Goal: Task Accomplishment & Management: Complete application form

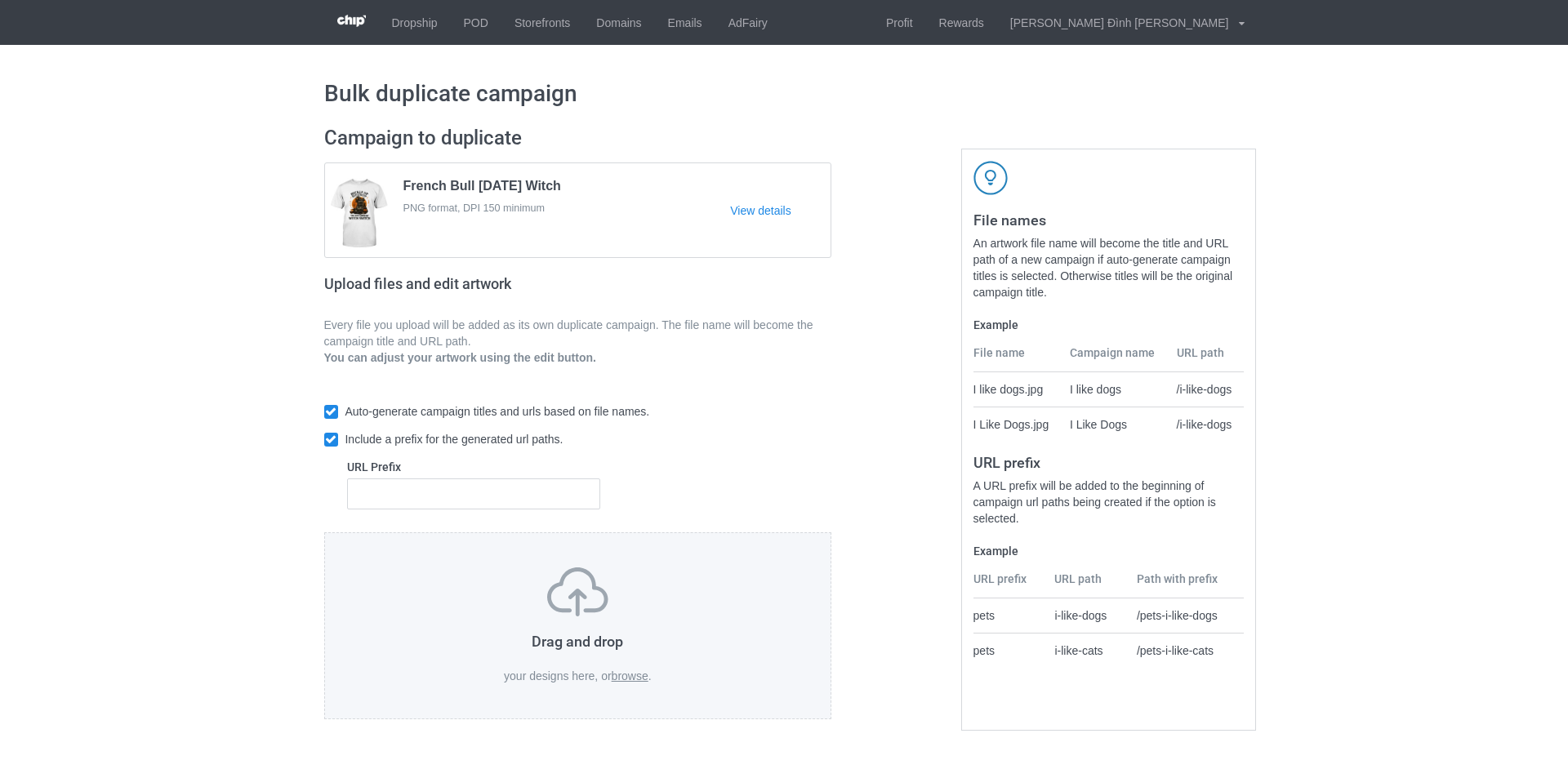
click at [628, 673] on label "browse" at bounding box center [630, 677] width 37 height 14
click at [0, 0] on input "browse" at bounding box center [0, 0] width 0 height 0
click at [620, 676] on label "browse" at bounding box center [630, 677] width 37 height 14
click at [0, 0] on input "browse" at bounding box center [0, 0] width 0 height 0
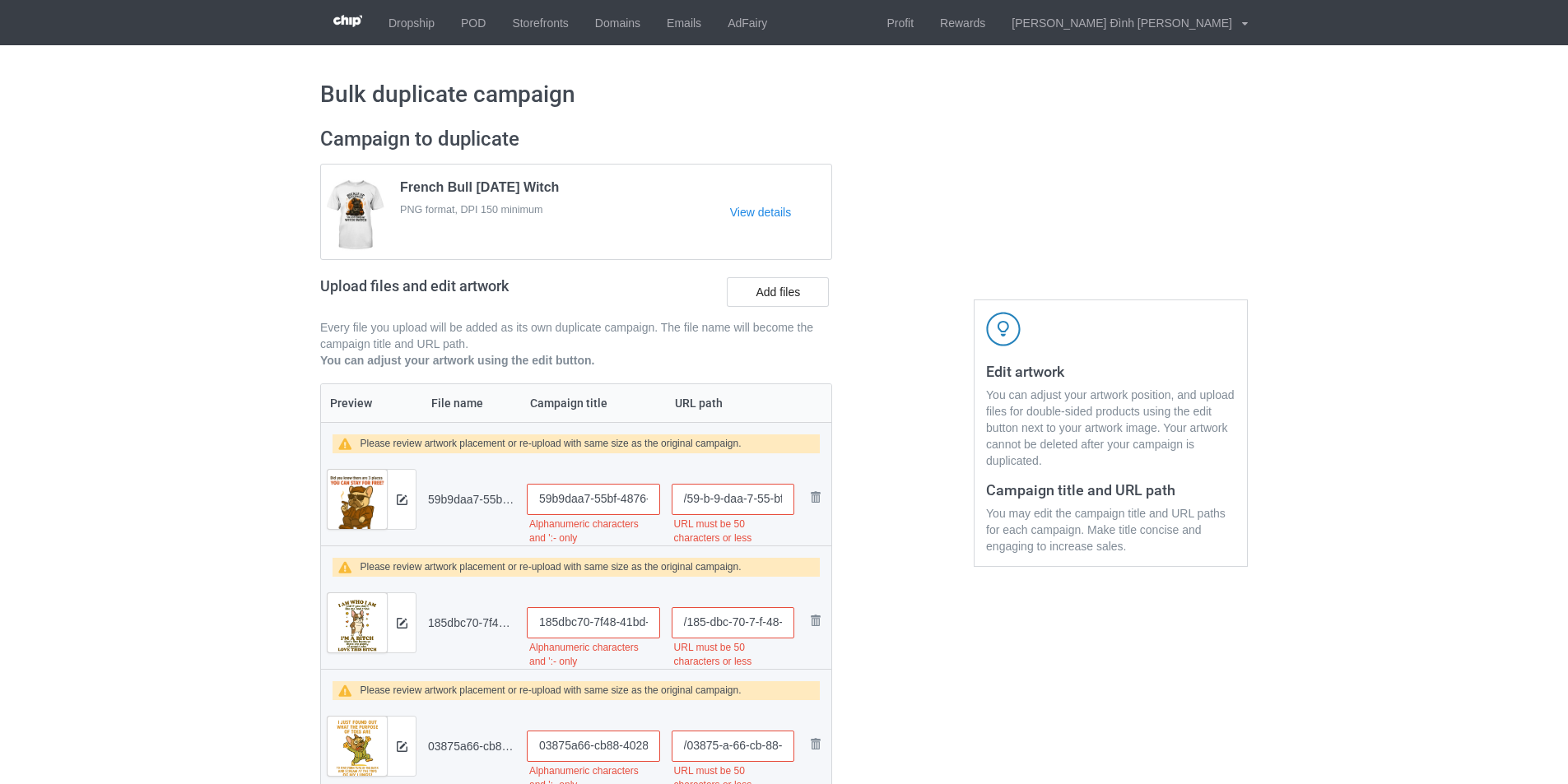
click at [620, 502] on input "59b9daa7-55bf-4876-9c78-ddbfe1d2b9b4_upscayl_5x_upscayl-standard-4x" at bounding box center [593, 500] width 133 height 31
type input "French Bull Not Your Business"
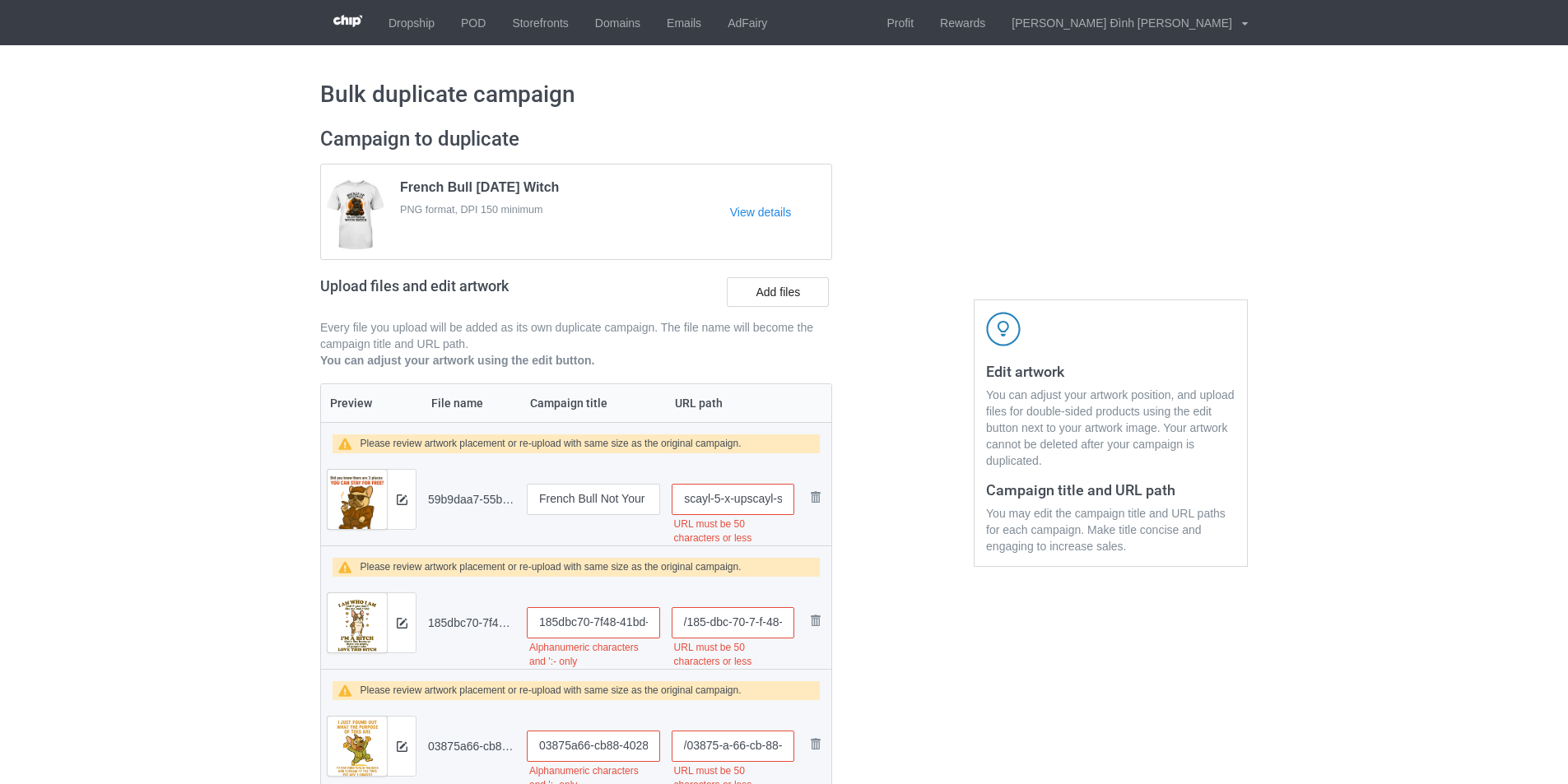
scroll to position [0, 334]
drag, startPoint x: 688, startPoint y: 499, endPoint x: 936, endPoint y: 484, distance: 248.5
click at [936, 484] on div "Campaign to duplicate French Bull [DATE] Witch PNG format, DPI 150 minimum View…" at bounding box center [784, 601] width 951 height 973
type input "/2009-frenchbull-1"
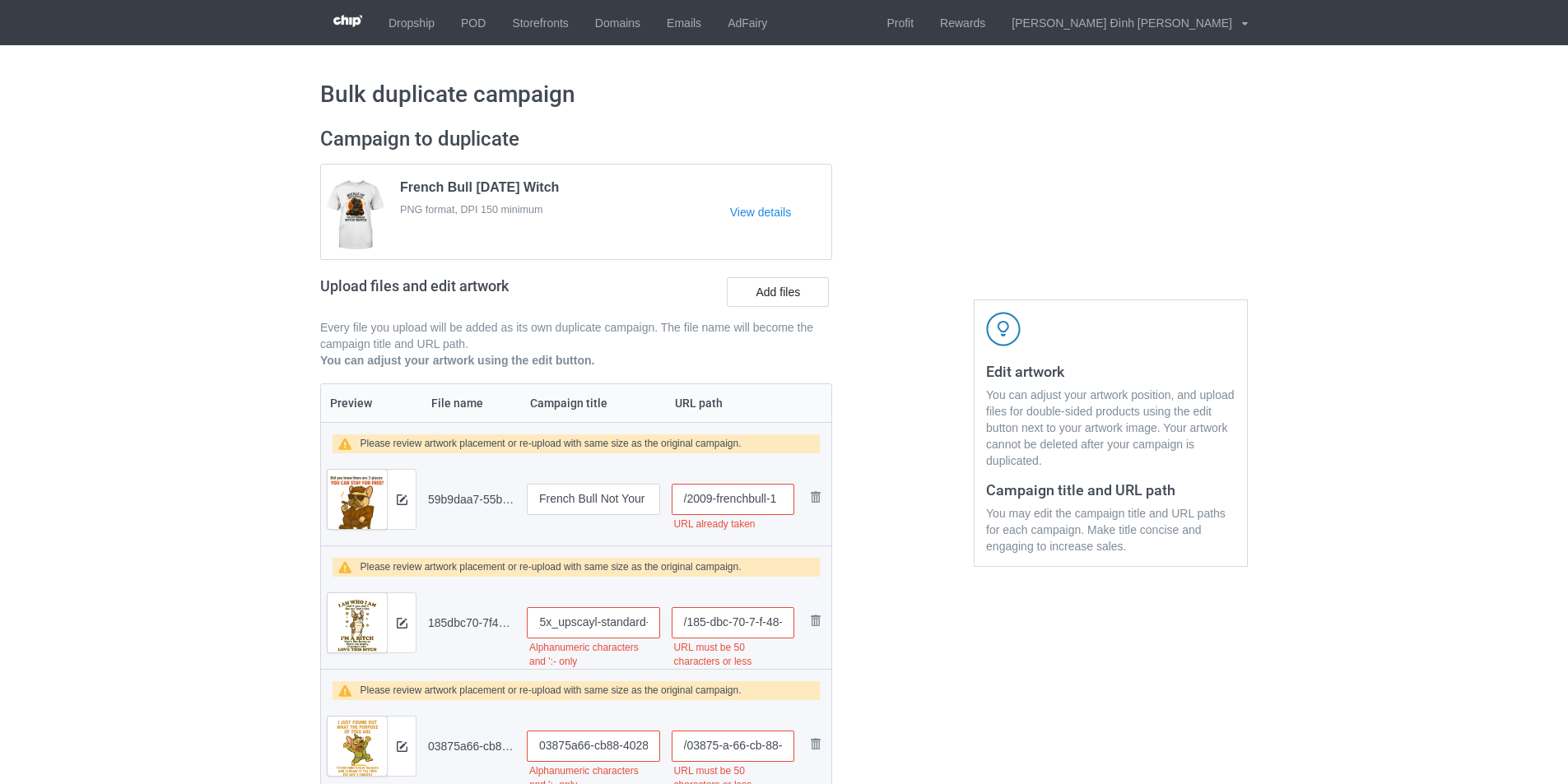
scroll to position [0, 274]
drag, startPoint x: 539, startPoint y: 620, endPoint x: 767, endPoint y: 616, distance: 228.0
click at [767, 616] on tr "Preview and edit artwork 185dbc70-7f48-41bd-ae62-4af59f5ebec6_upscayl_5x_upscay…" at bounding box center [577, 622] width 510 height 93
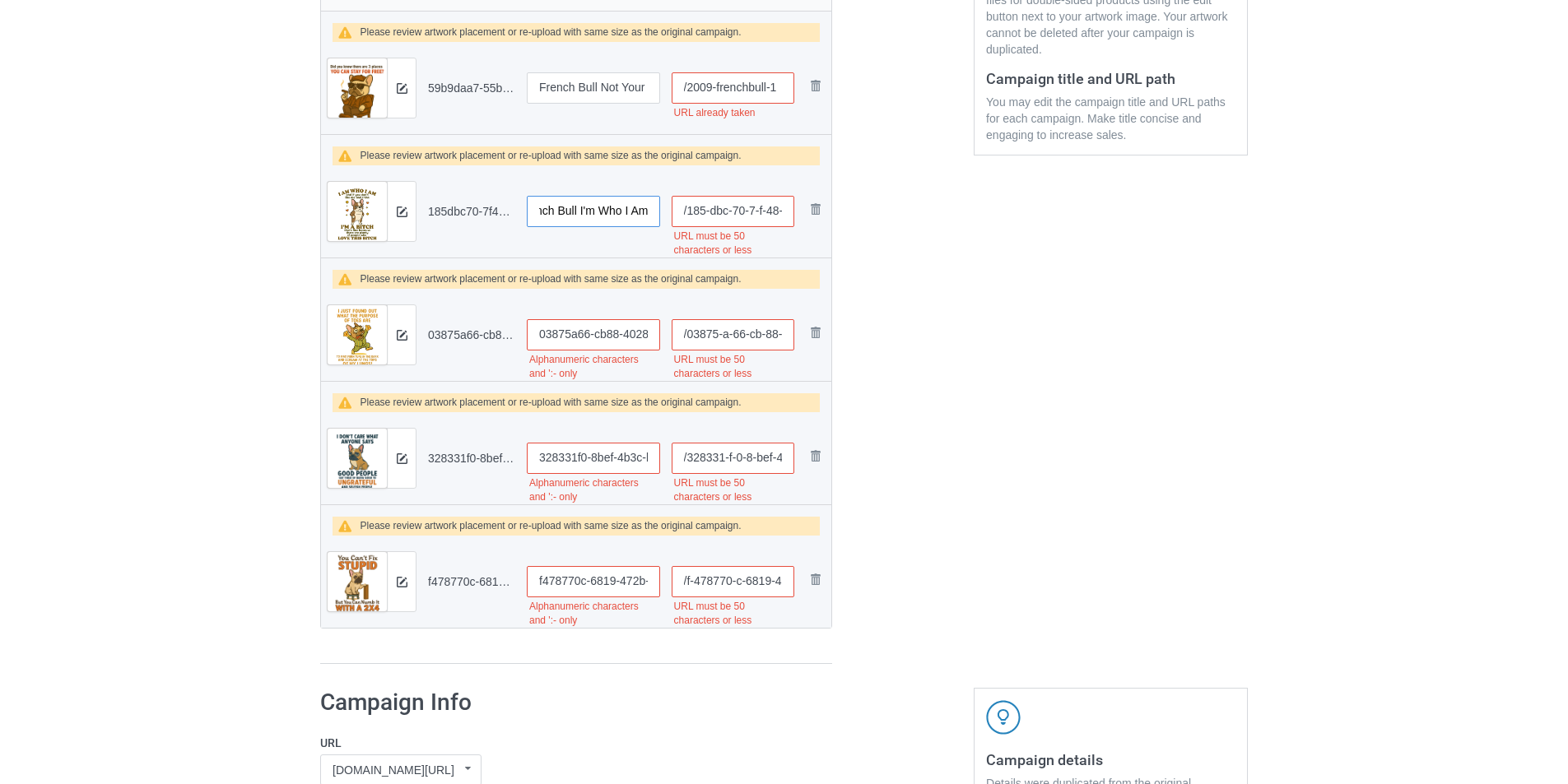
scroll to position [329, 0]
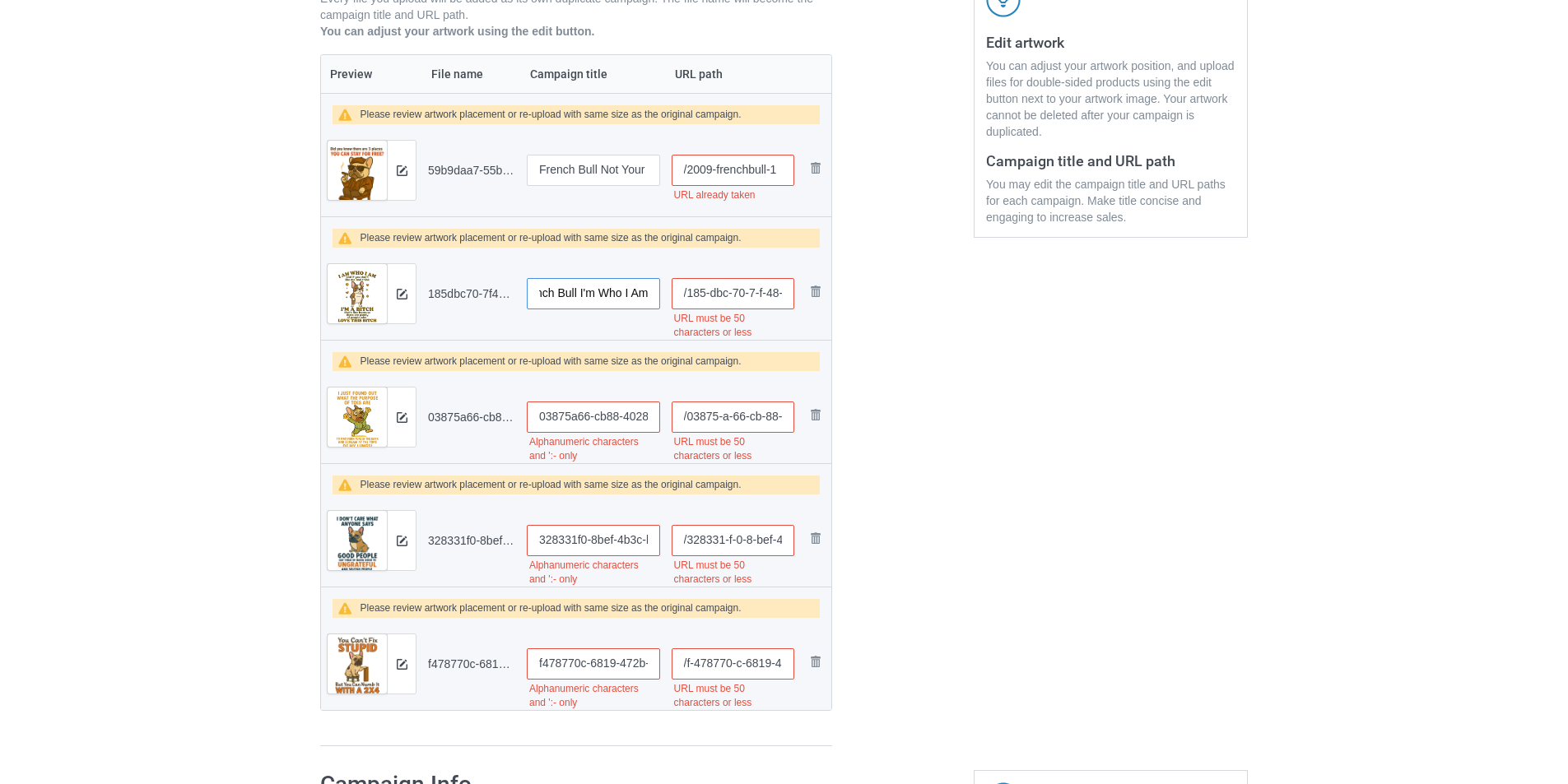
type input "French Bull I'm Who I Am"
click at [565, 413] on input "03875a66-cb88-4028-b928-0afa40952bbd_upscayl_5x_upscayl-standard-4x" at bounding box center [593, 417] width 133 height 31
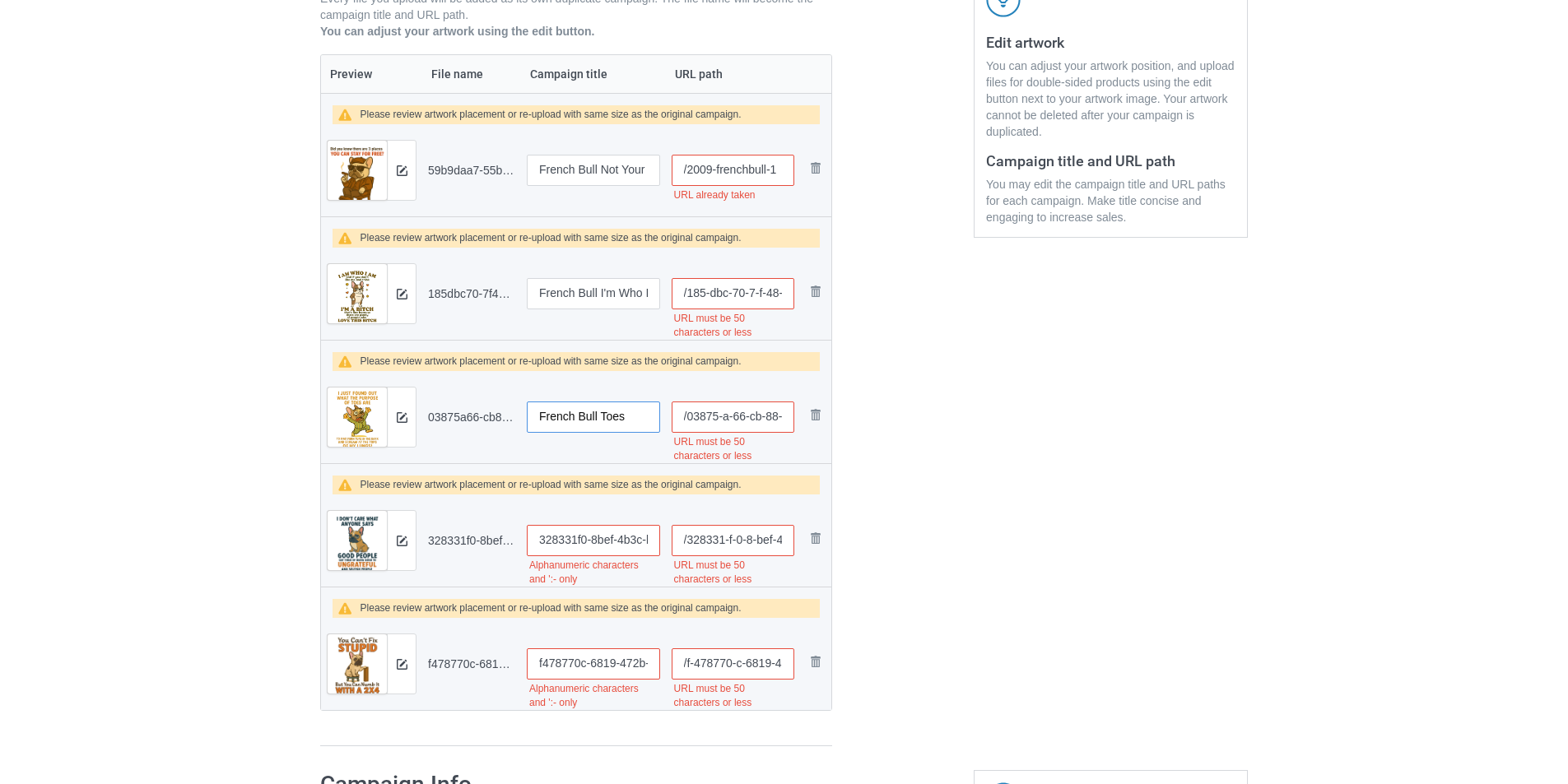
type input "French Bull Toes"
drag, startPoint x: 684, startPoint y: 421, endPoint x: 1001, endPoint y: 406, distance: 317.4
click at [1001, 406] on div "Campaign to duplicate French Bull [DATE] Witch PNG format, DPI 150 minimum View…" at bounding box center [784, 272] width 951 height 973
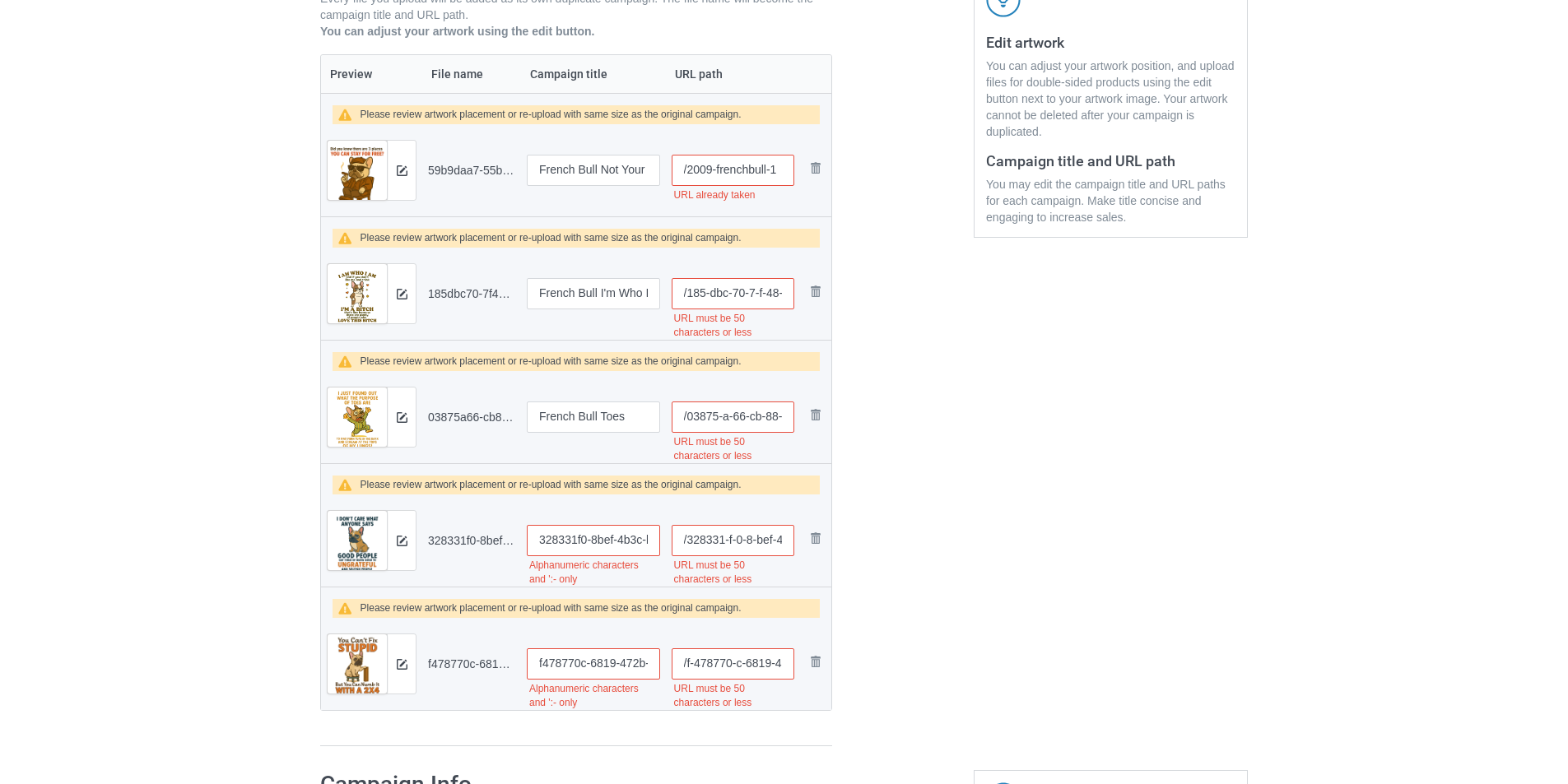
click at [783, 169] on input "/2009-frenchbull-1" at bounding box center [732, 170] width 124 height 31
type input "/2009-frenchbull-2"
click at [952, 337] on div at bounding box center [903, 272] width 119 height 973
drag, startPoint x: 543, startPoint y: 541, endPoint x: 1044, endPoint y: 541, distance: 501.0
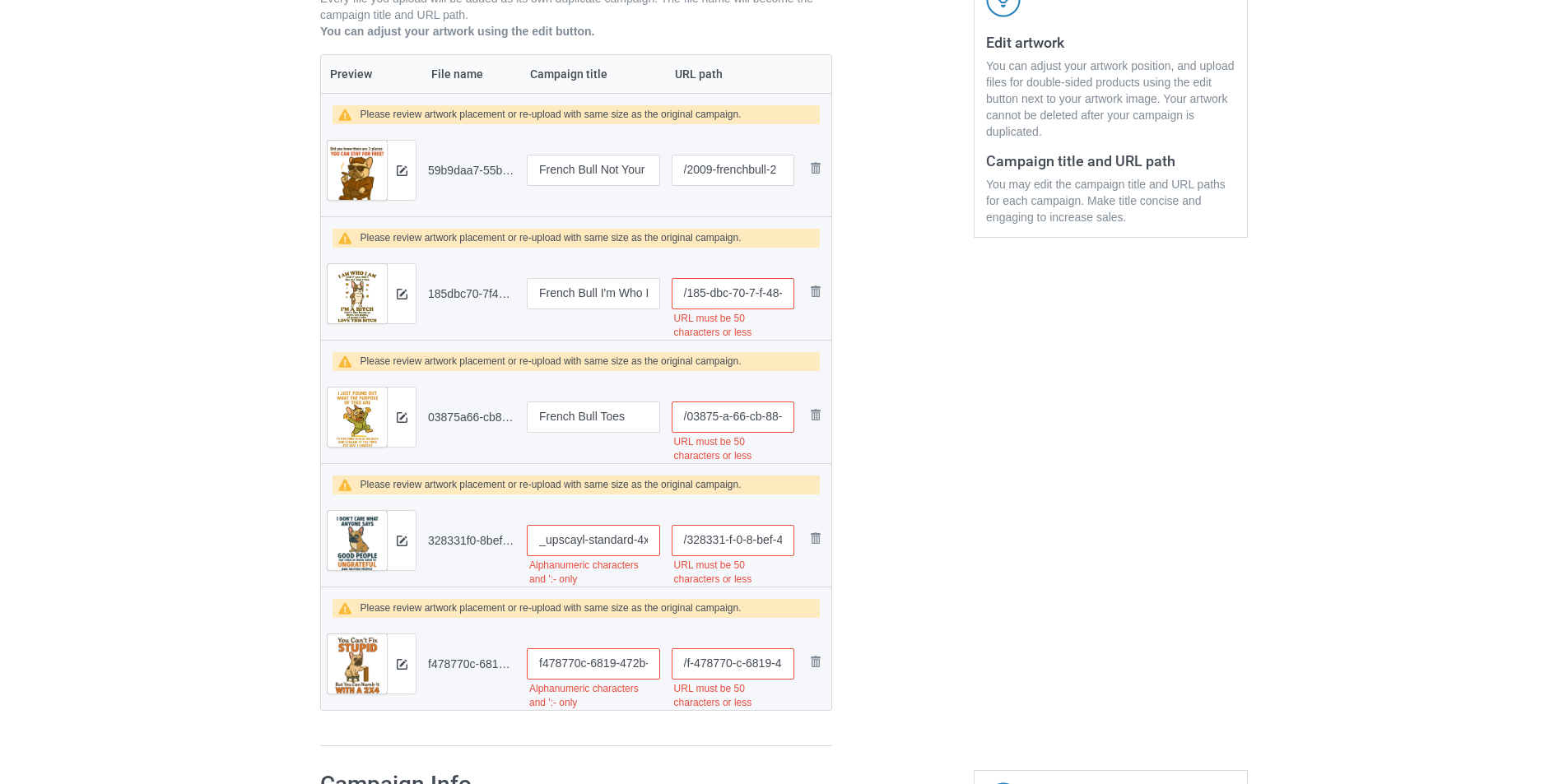
click at [1044, 541] on div "Campaign to duplicate French Bull [DATE] Witch PNG format, DPI 150 minimum View…" at bounding box center [784, 272] width 951 height 973
type input "3"
type input "French Bull Good People"
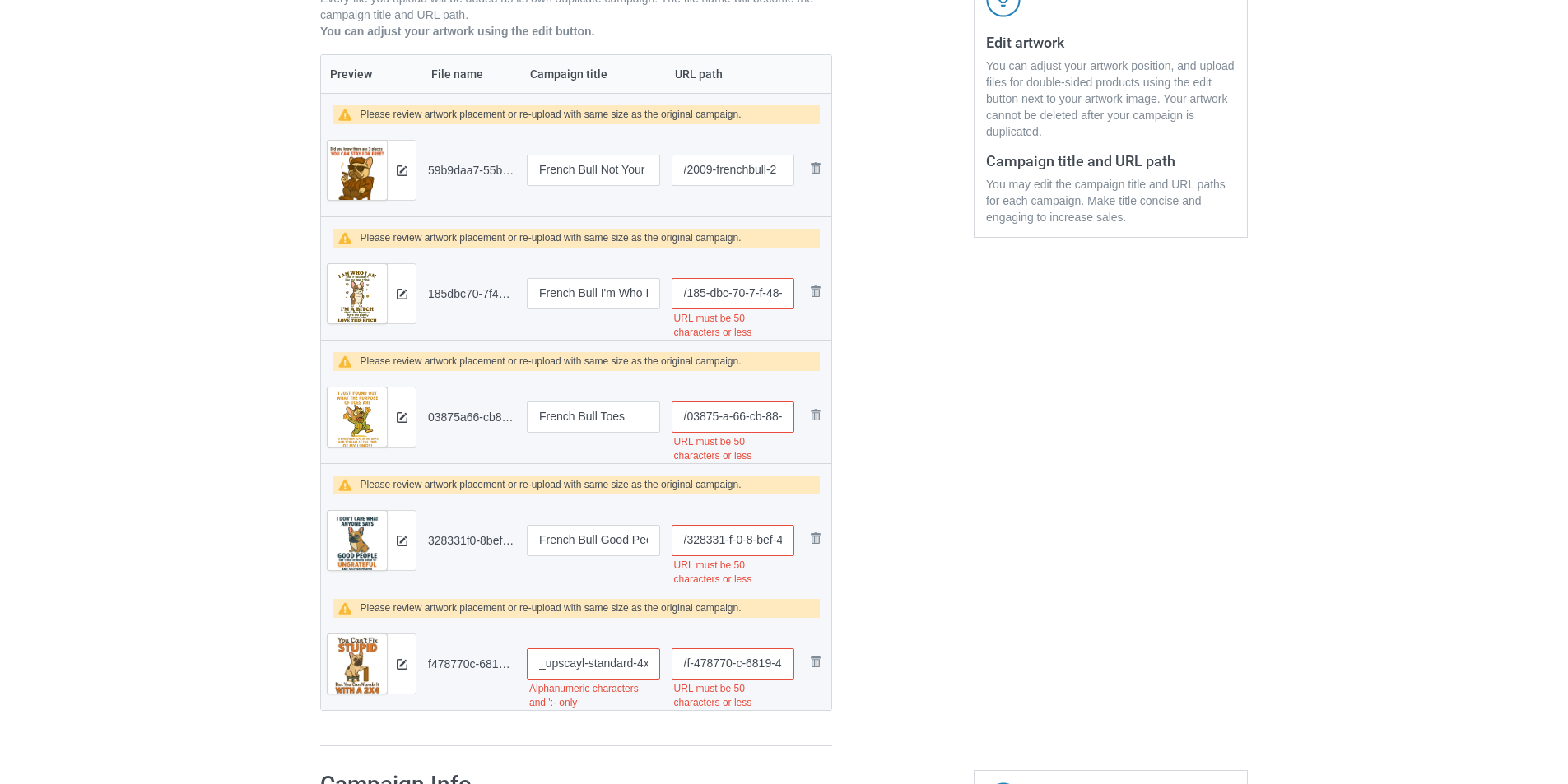
drag, startPoint x: 540, startPoint y: 664, endPoint x: 1450, endPoint y: 648, distance: 910.1
type input "French Bull Fix Stupid"
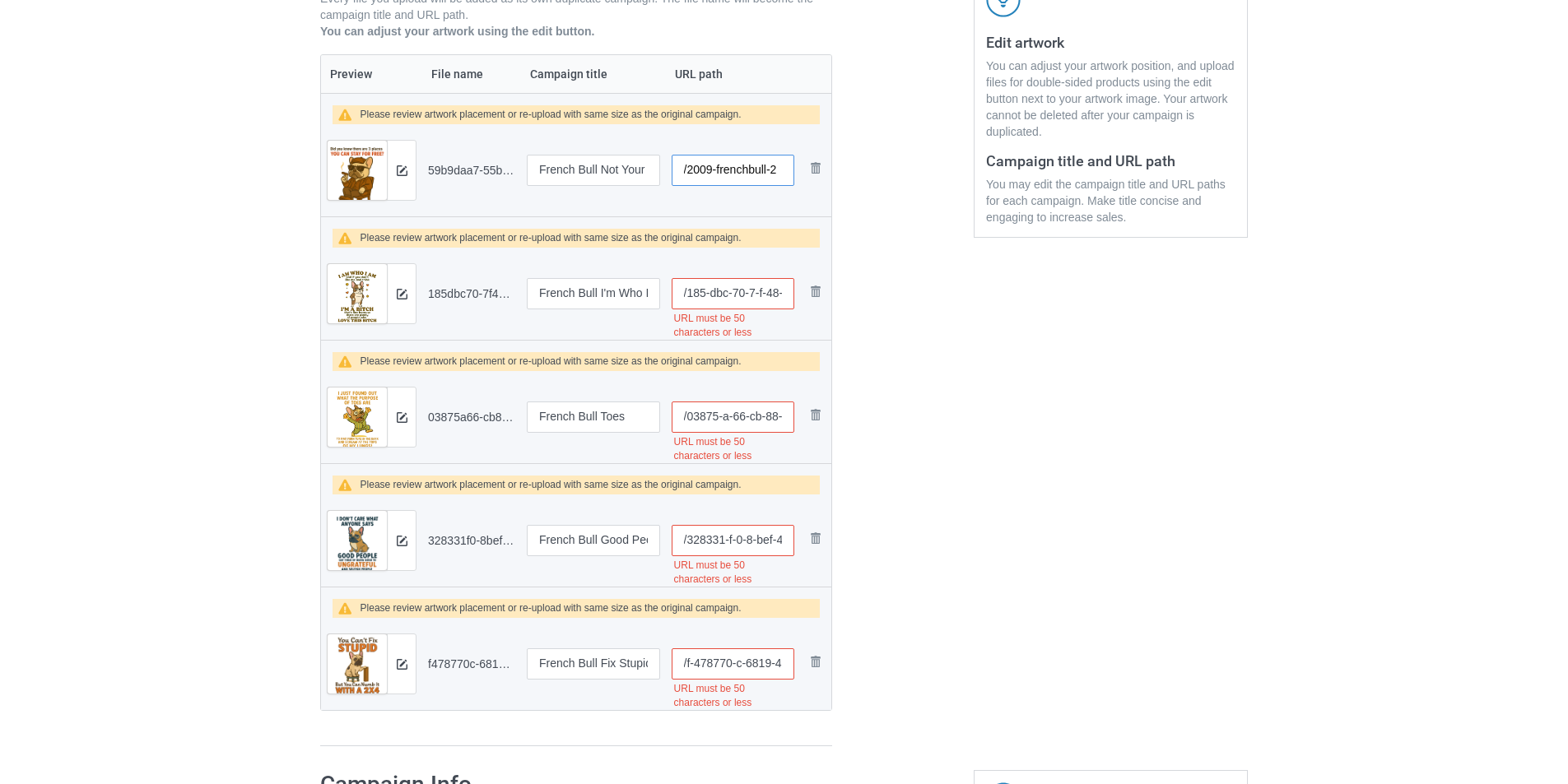
drag, startPoint x: 687, startPoint y: 168, endPoint x: 768, endPoint y: 187, distance: 83.2
click at [768, 186] on div "/2009-frenchbull-2" at bounding box center [732, 170] width 124 height 31
drag, startPoint x: 688, startPoint y: 292, endPoint x: 989, endPoint y: 283, distance: 301.1
click at [989, 283] on div "Campaign to duplicate French Bull [DATE] Witch PNG format, DPI 150 minimum View…" at bounding box center [784, 272] width 951 height 973
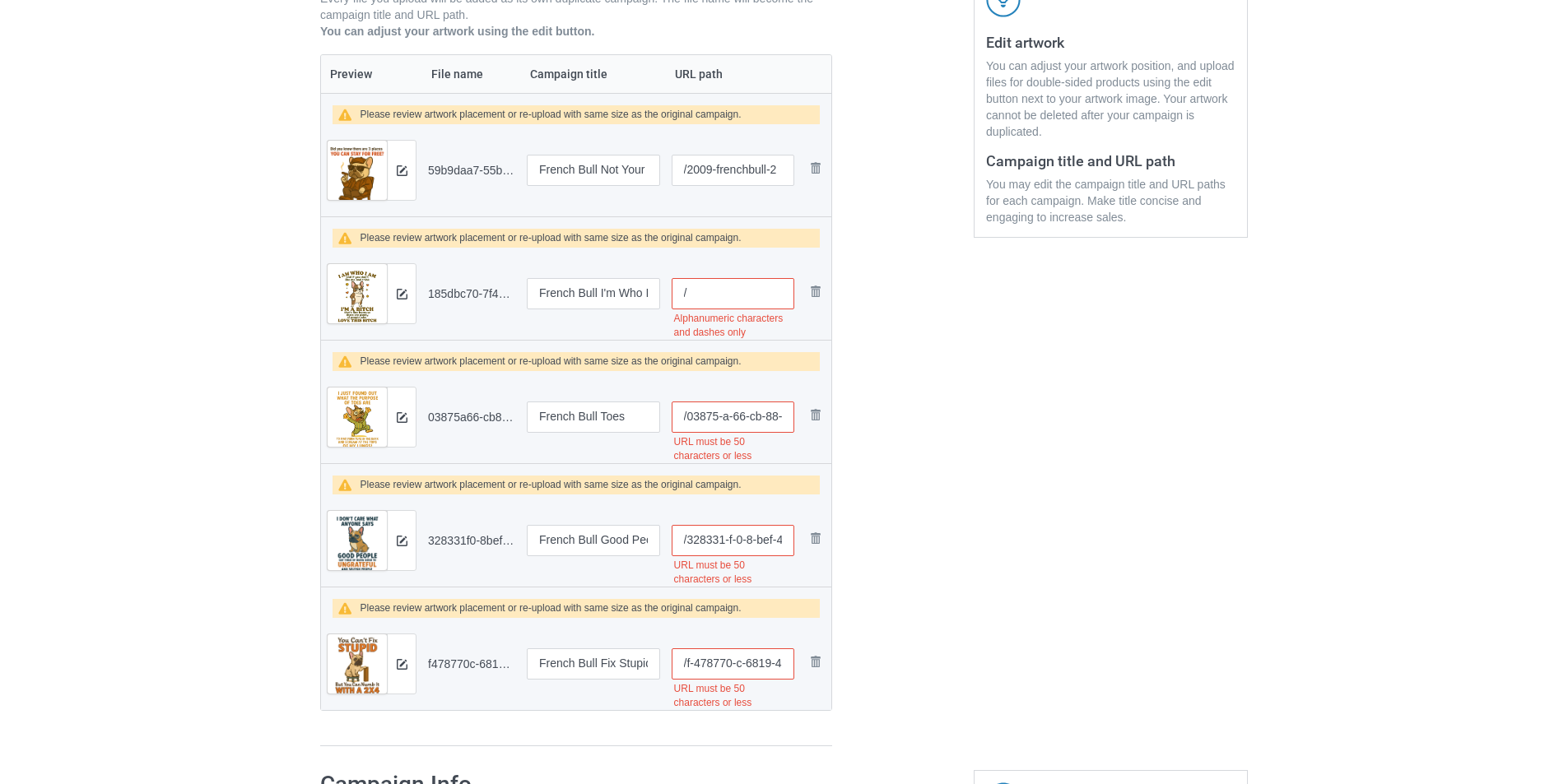
scroll to position [0, 0]
paste input "2009-frenchbull-"
type input "/2009-frenchbull-3"
drag, startPoint x: 686, startPoint y: 414, endPoint x: 1197, endPoint y: 413, distance: 511.0
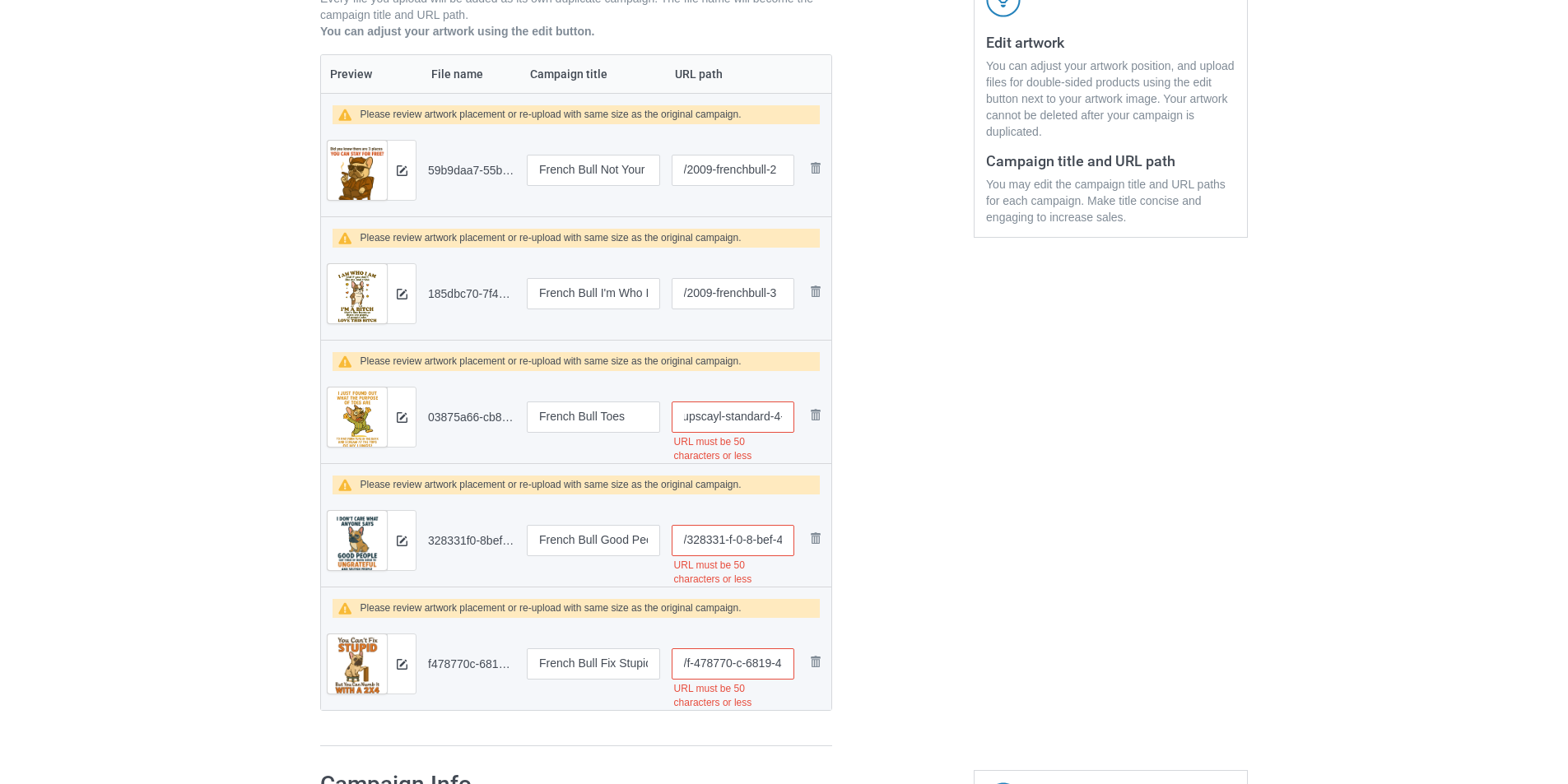
click at [1221, 418] on div "Campaign to duplicate French Bull [DATE] Witch PNG format, DPI 150 minimum View…" at bounding box center [784, 272] width 951 height 973
paste input "2009-frenchbull-"
type input "/2009-frenchbull-4"
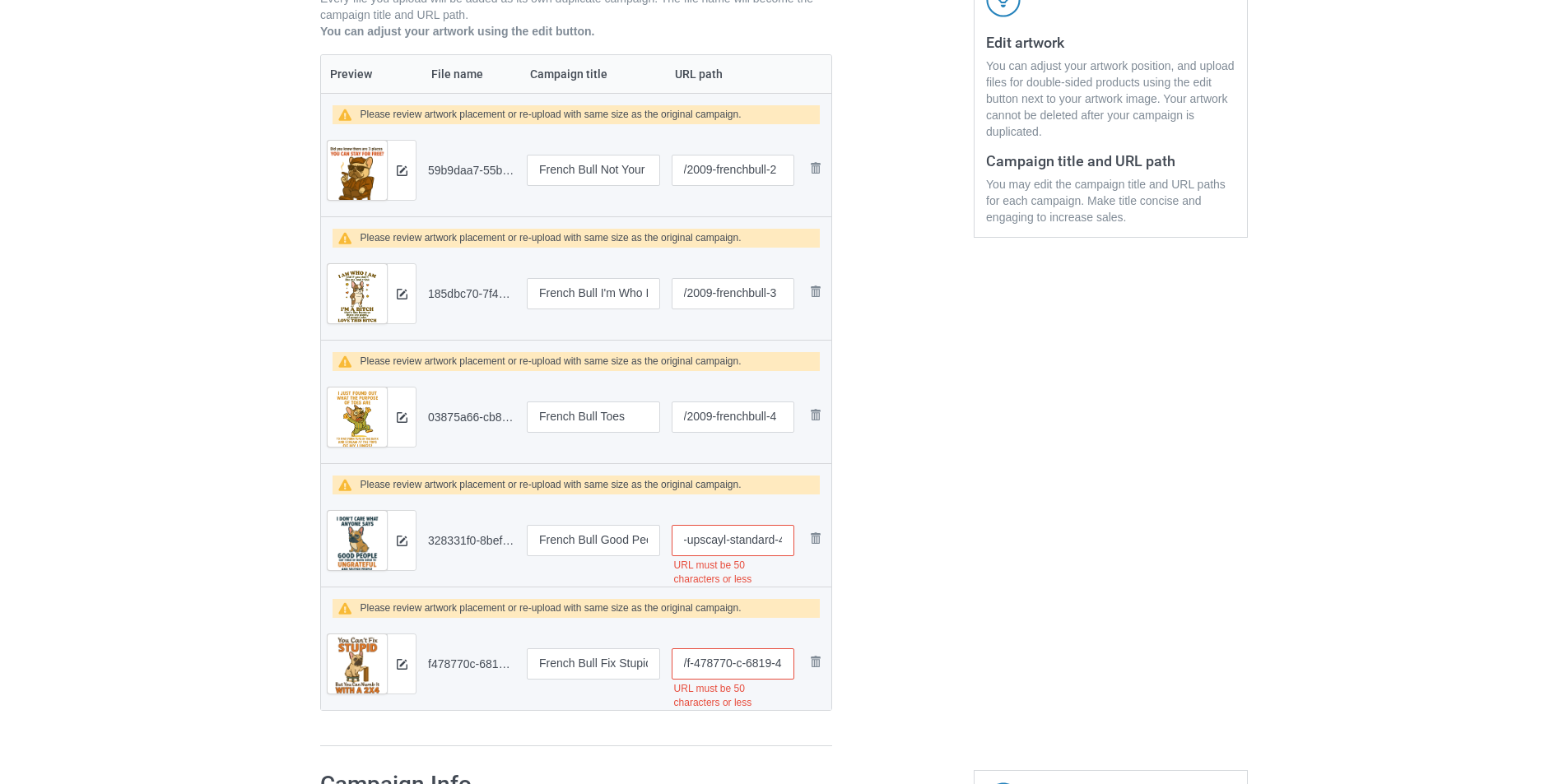
drag, startPoint x: 685, startPoint y: 539, endPoint x: 1057, endPoint y: 495, distance: 374.6
click at [1229, 563] on div "Campaign to duplicate French Bull [DATE] Witch PNG format, DPI 150 minimum View…" at bounding box center [784, 272] width 951 height 973
paste input "2009-frenchbull-"
type input "/2009-frenchbull-5"
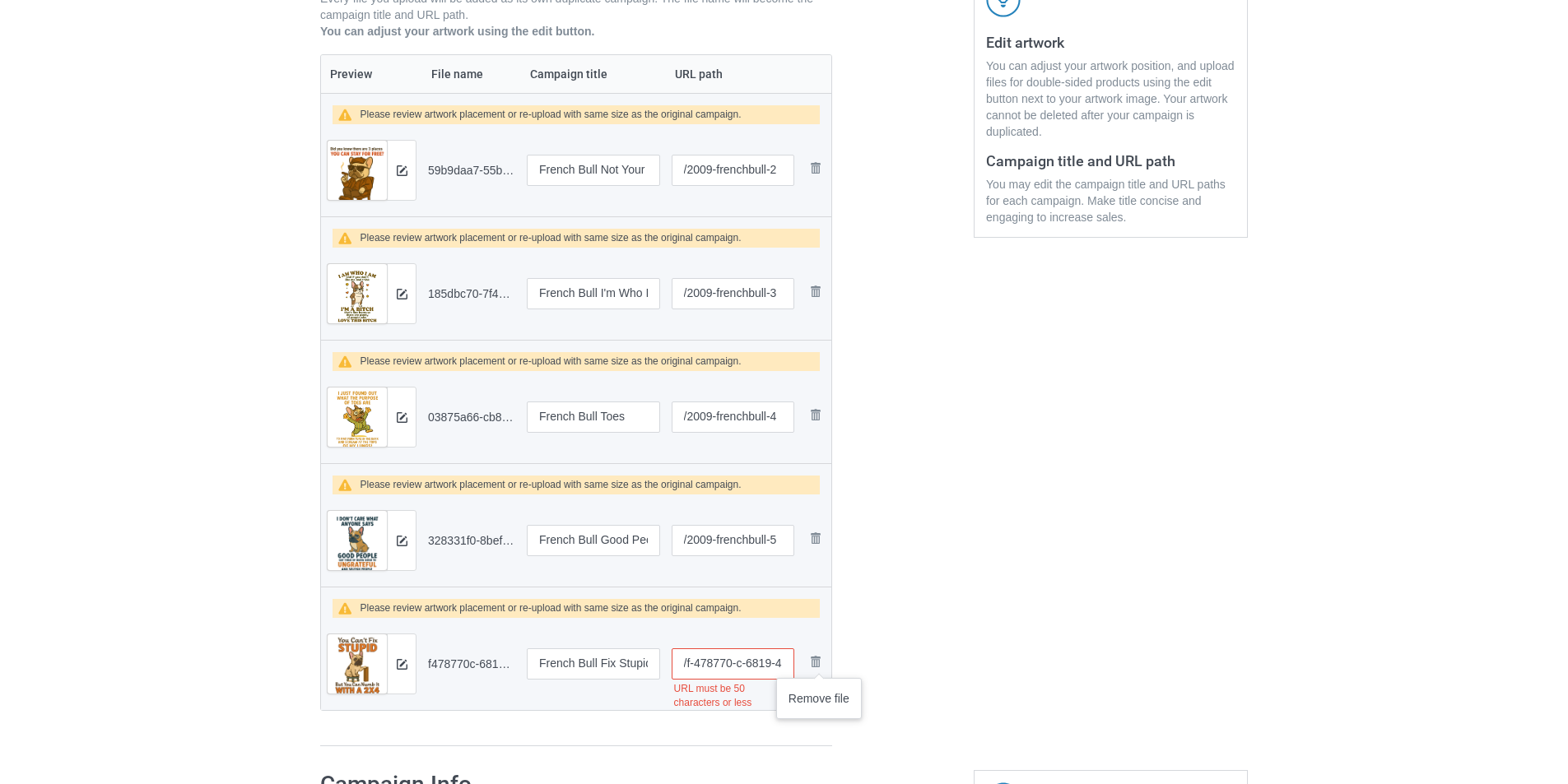
scroll to position [0, 323]
drag, startPoint x: 686, startPoint y: 664, endPoint x: 1338, endPoint y: 664, distance: 652.0
paste input "2009-frenchbull-"
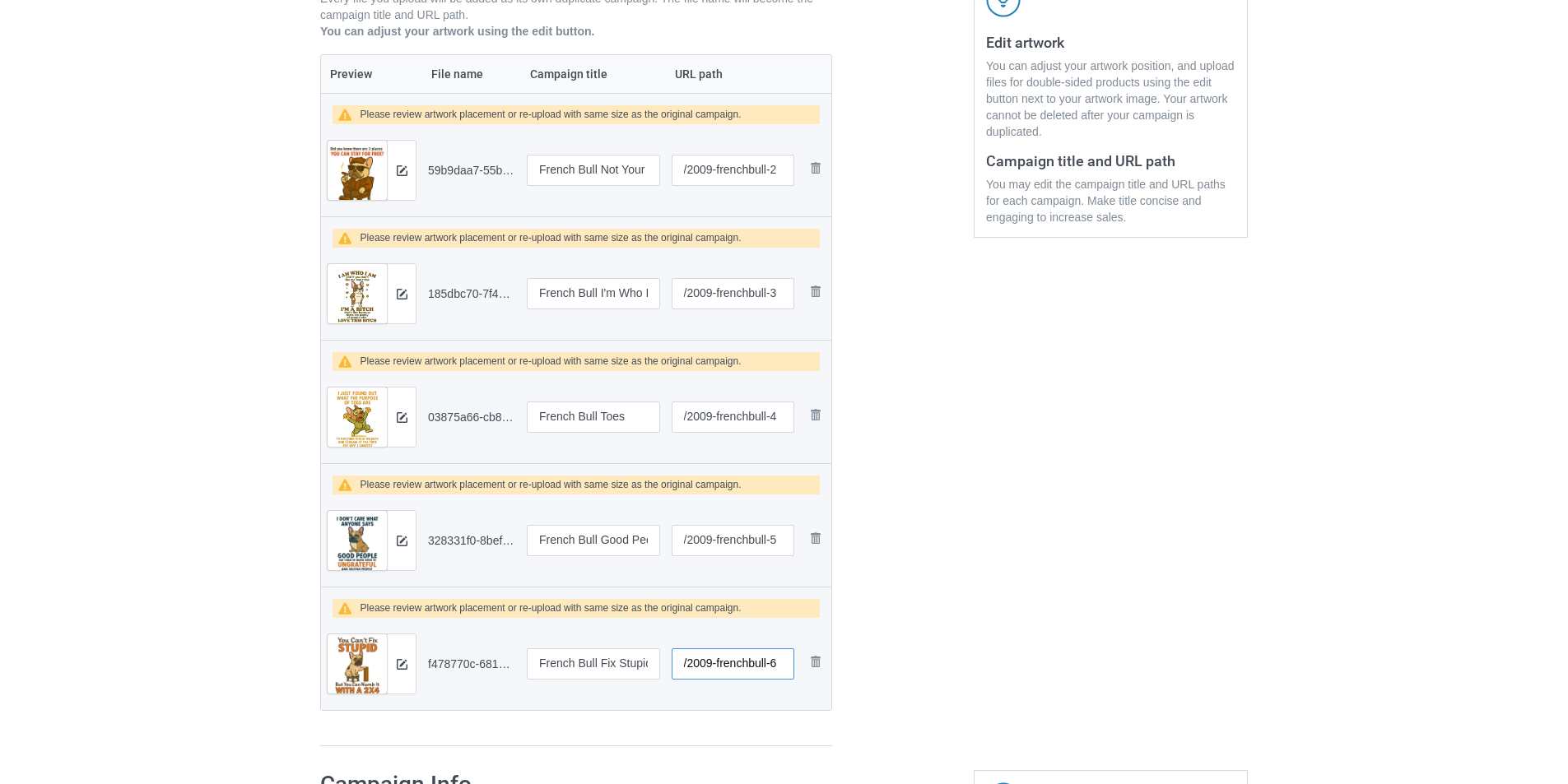
type input "/2009-frenchbull-6"
click at [401, 168] on img at bounding box center [401, 170] width 11 height 11
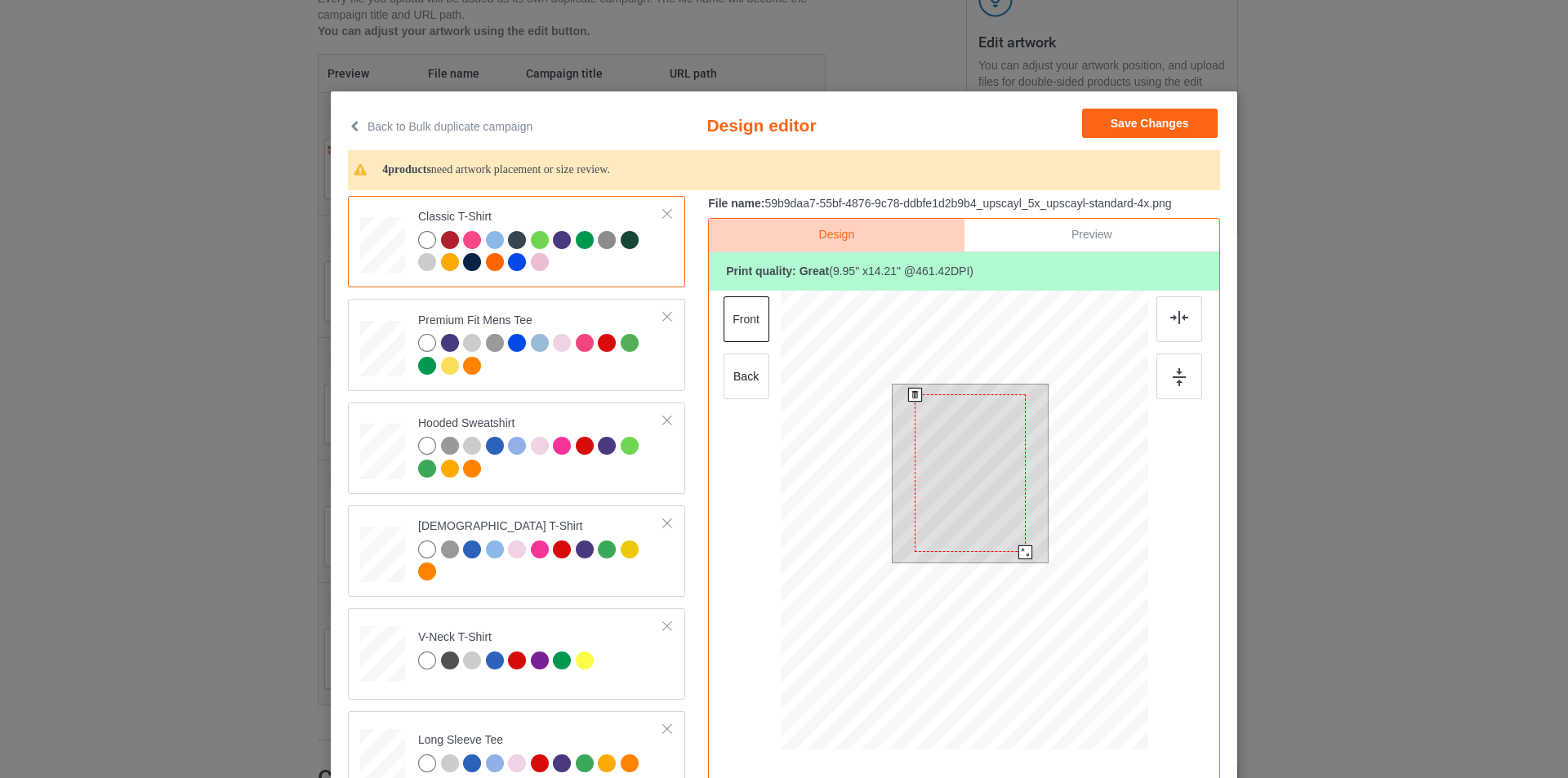
click at [972, 450] on div at bounding box center [970, 473] width 110 height 158
click at [1022, 550] on div at bounding box center [1024, 551] width 14 height 14
click at [1176, 321] on img at bounding box center [1179, 318] width 18 height 14
click at [1177, 374] on img at bounding box center [1179, 377] width 14 height 18
click at [1022, 554] on div at bounding box center [1026, 553] width 14 height 14
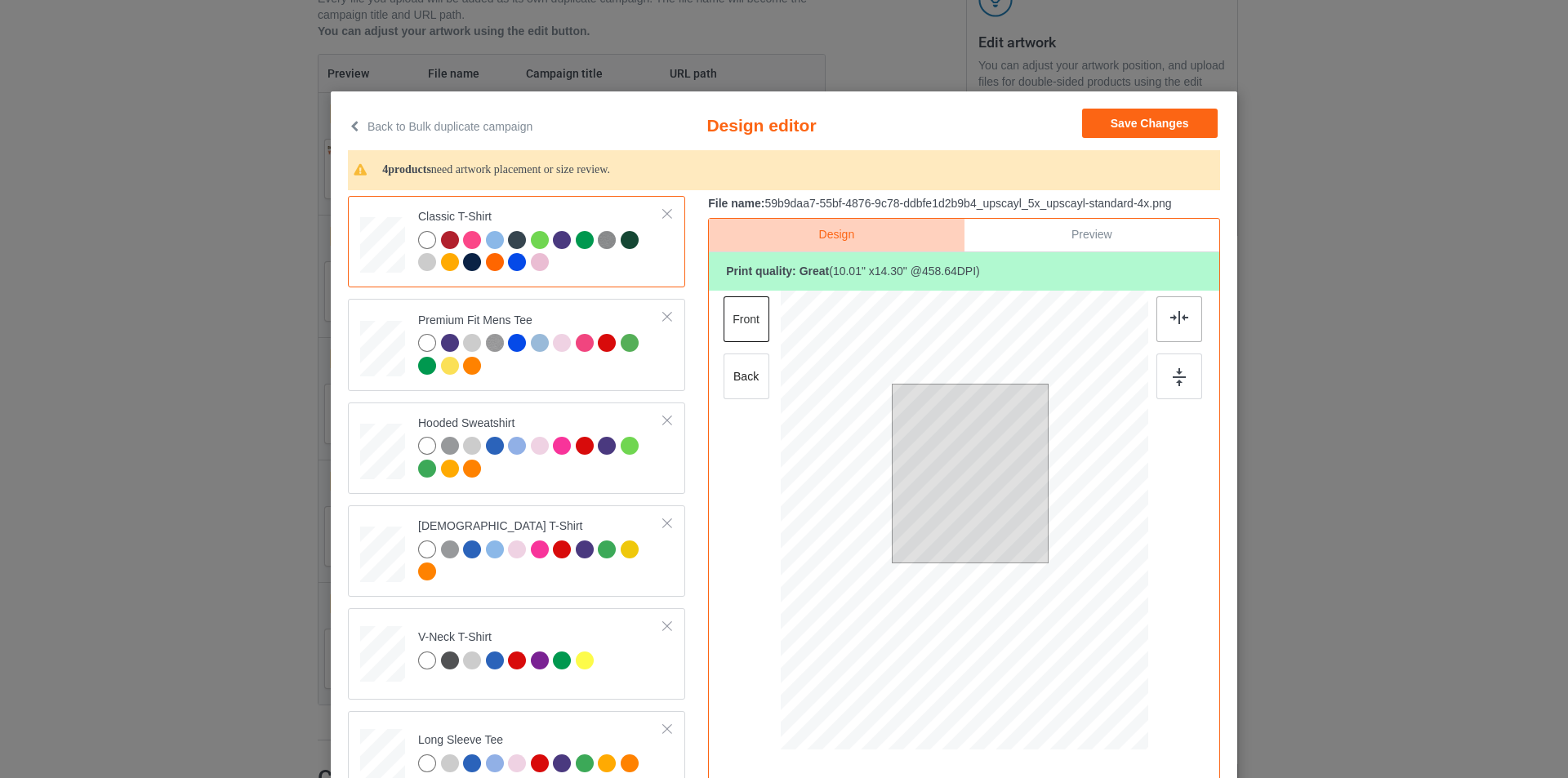
click at [1171, 320] on img at bounding box center [1179, 318] width 18 height 14
click at [1173, 382] on img at bounding box center [1179, 377] width 14 height 18
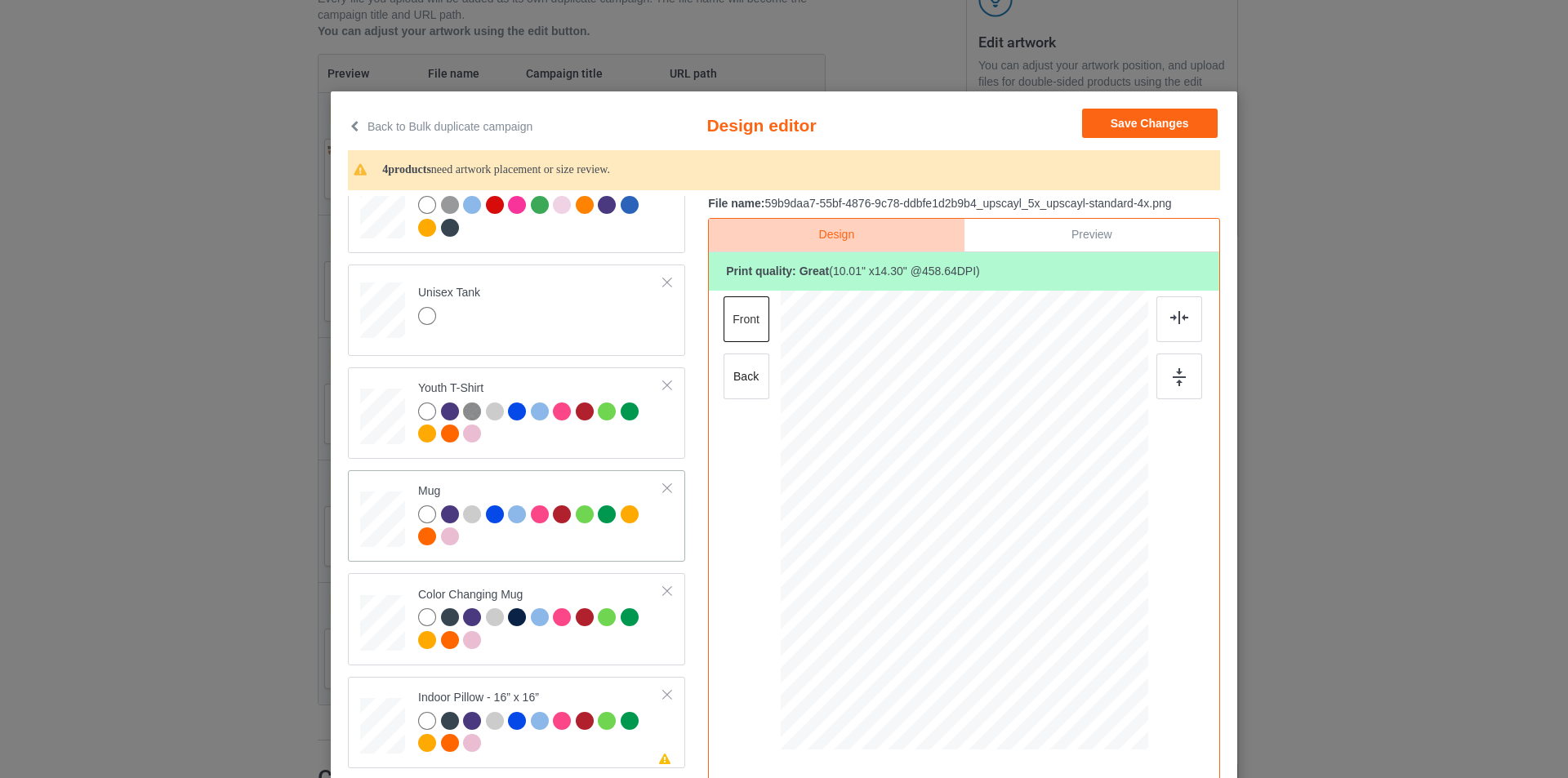
scroll to position [735, 0]
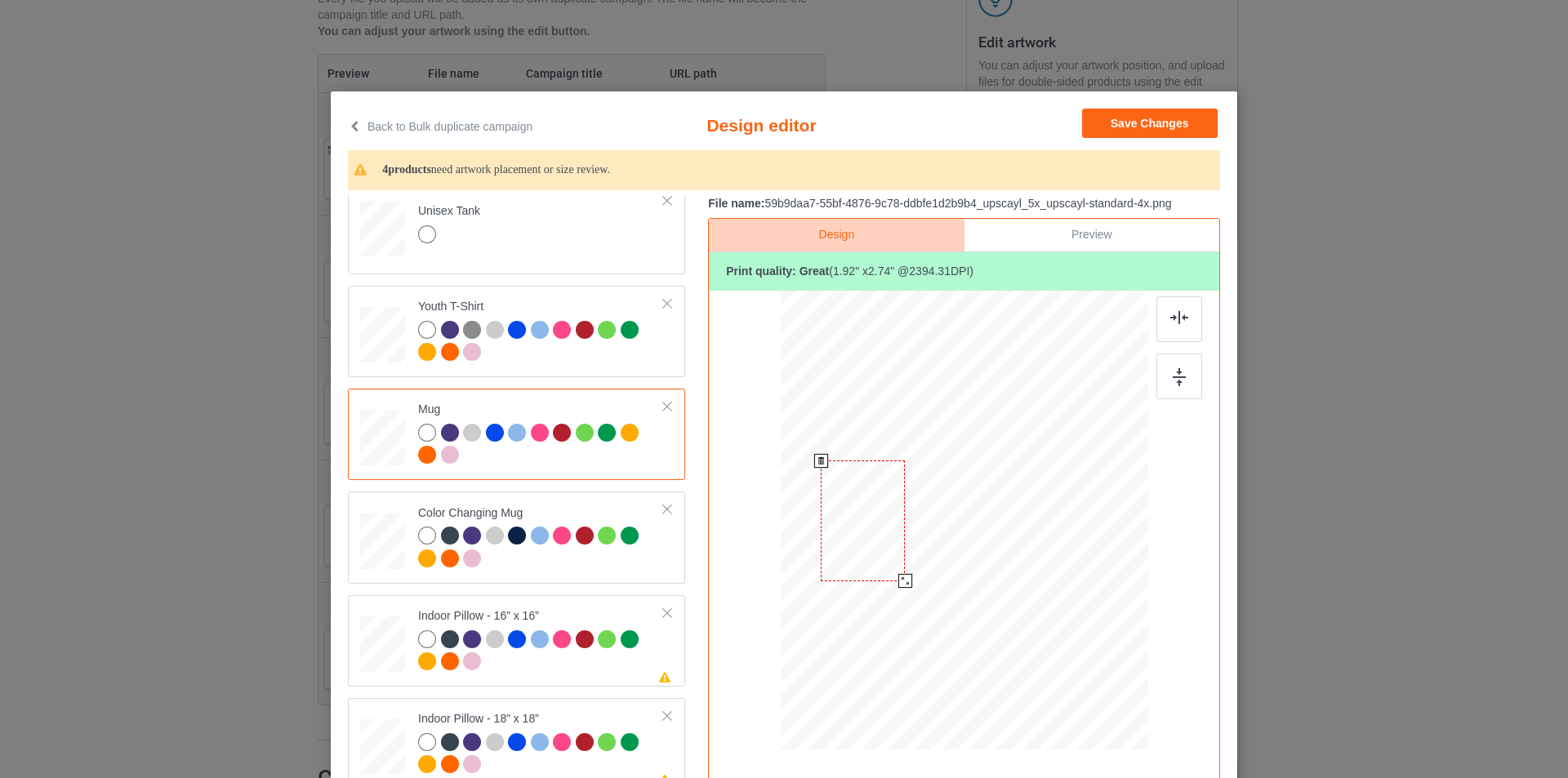
click at [898, 583] on div at bounding box center [905, 581] width 14 height 14
click at [375, 640] on div at bounding box center [383, 645] width 44 height 44
drag, startPoint x: 1071, startPoint y: 681, endPoint x: 1056, endPoint y: 662, distance: 24.2
click at [1056, 662] on div at bounding box center [1060, 658] width 14 height 14
click at [1174, 317] on img at bounding box center [1179, 318] width 18 height 14
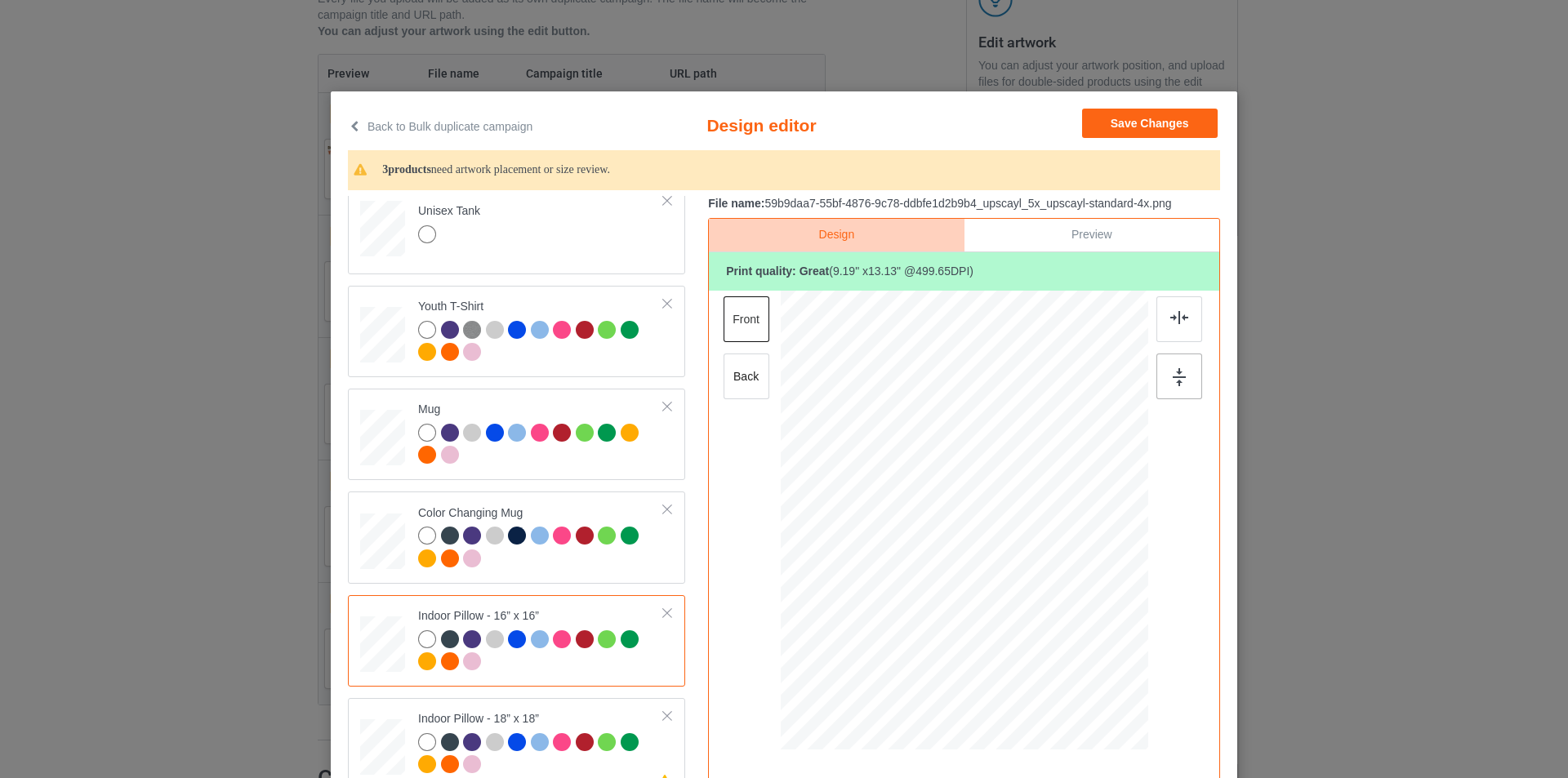
click at [1186, 368] on div at bounding box center [1178, 376] width 45 height 45
click at [724, 379] on div "back" at bounding box center [746, 376] width 45 height 45
drag, startPoint x: 1065, startPoint y: 666, endPoint x: 1057, endPoint y: 660, distance: 10.0
click at [1057, 660] on div at bounding box center [1061, 658] width 14 height 14
click at [1163, 335] on div at bounding box center [1178, 319] width 45 height 45
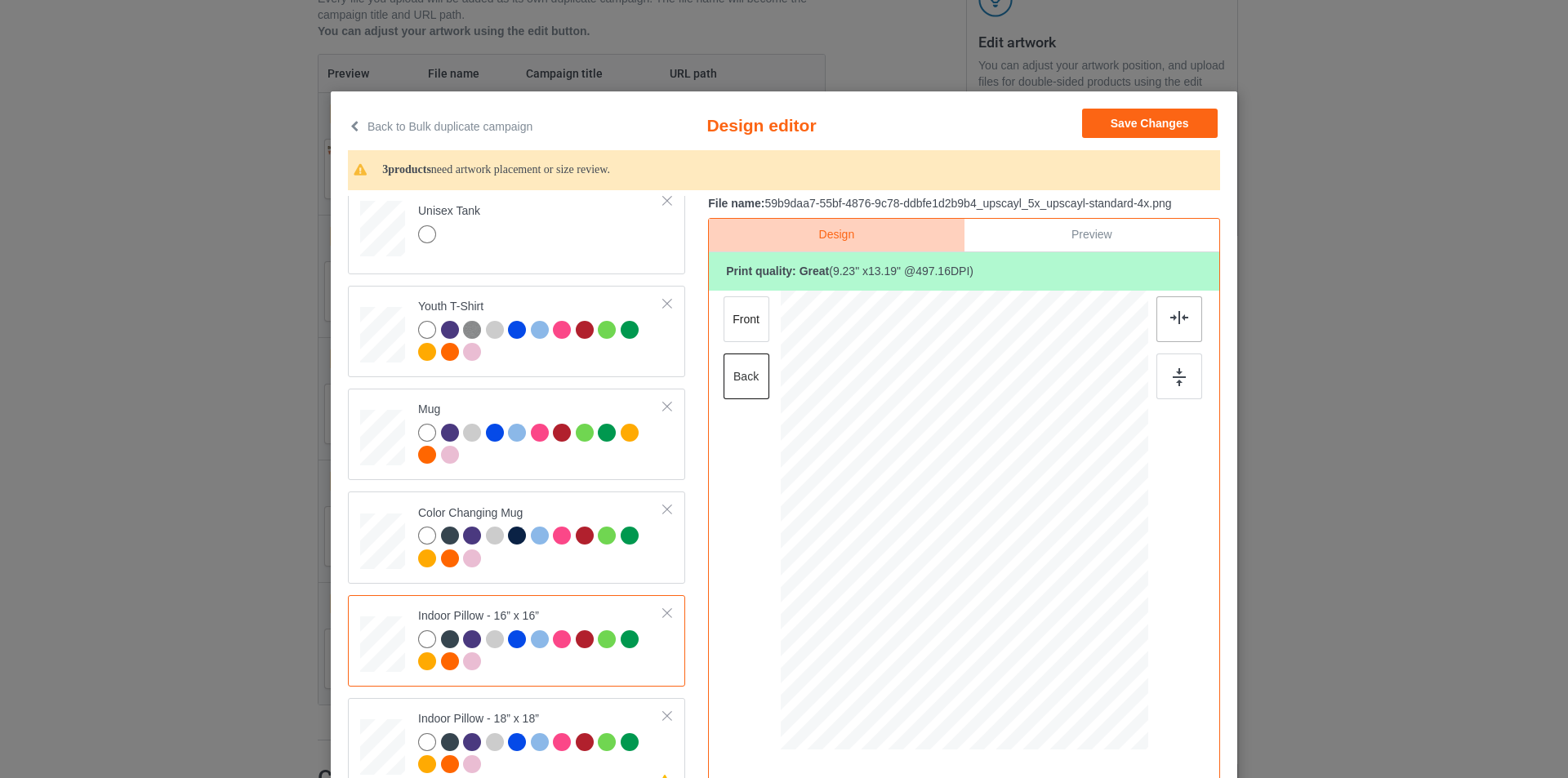
click at [1178, 327] on div at bounding box center [1178, 319] width 45 height 45
click at [1177, 369] on img at bounding box center [1179, 377] width 14 height 18
click at [743, 317] on div "front" at bounding box center [746, 319] width 45 height 45
click at [1054, 664] on div at bounding box center [1060, 658] width 14 height 14
click at [1173, 324] on img at bounding box center [1179, 318] width 18 height 14
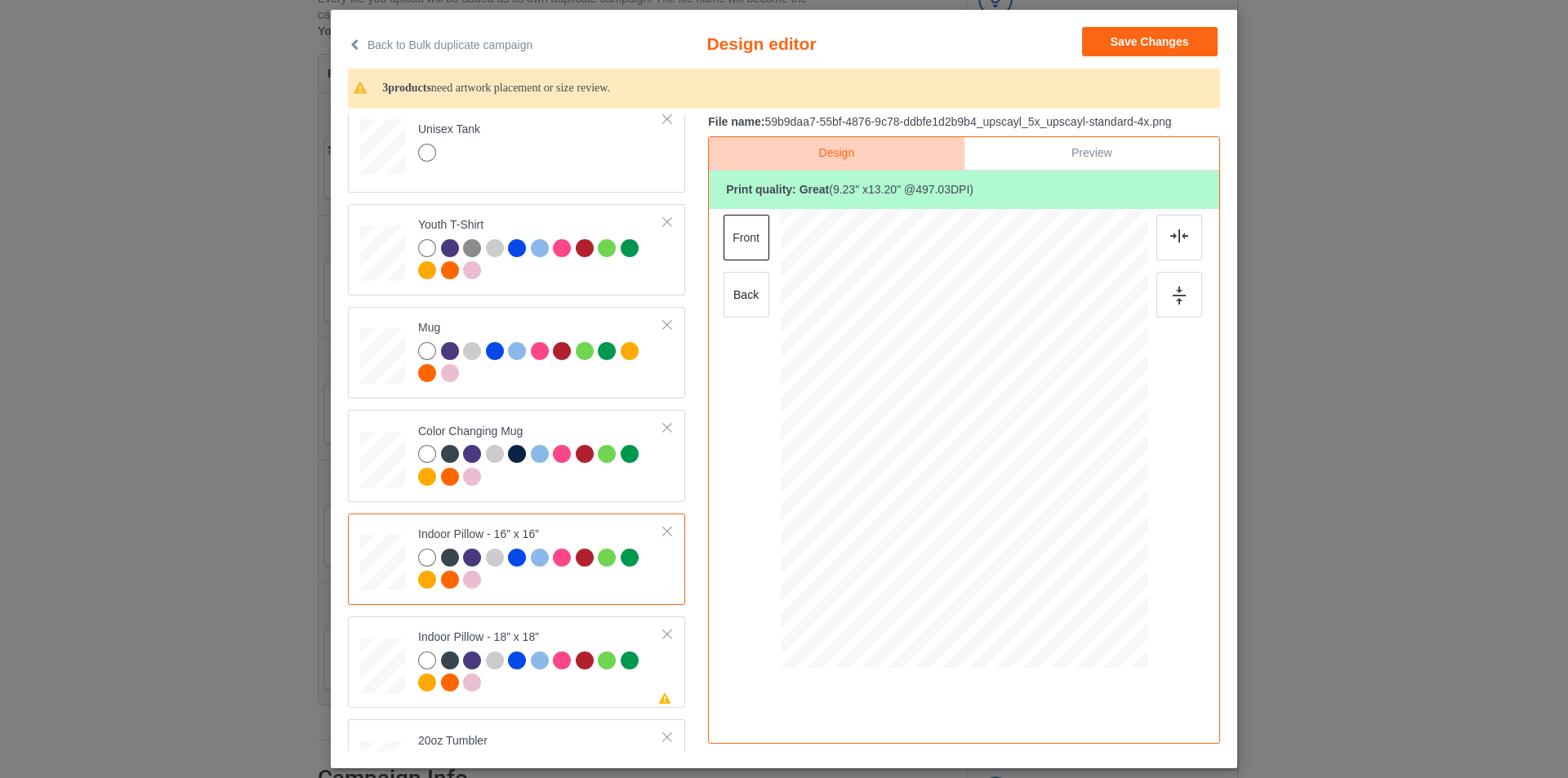
scroll to position [163, 0]
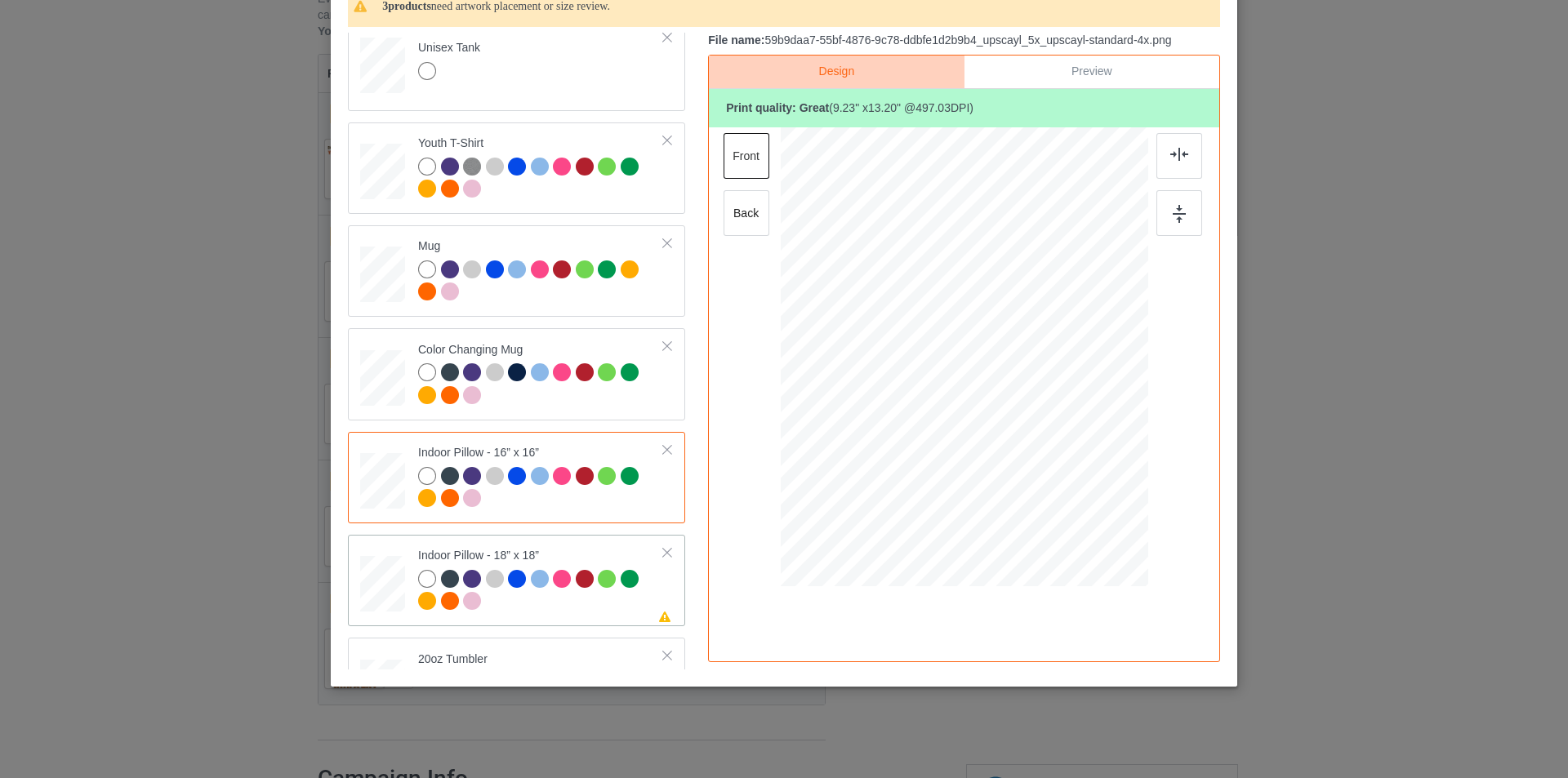
click at [361, 550] on td at bounding box center [385, 580] width 49 height 78
drag, startPoint x: 1064, startPoint y: 516, endPoint x: 1063, endPoint y: 494, distance: 22.0
click at [1063, 494] on div at bounding box center [1063, 499] width 14 height 14
click at [744, 209] on div "back" at bounding box center [746, 213] width 45 height 45
drag, startPoint x: 1070, startPoint y: 512, endPoint x: 1063, endPoint y: 494, distance: 19.3
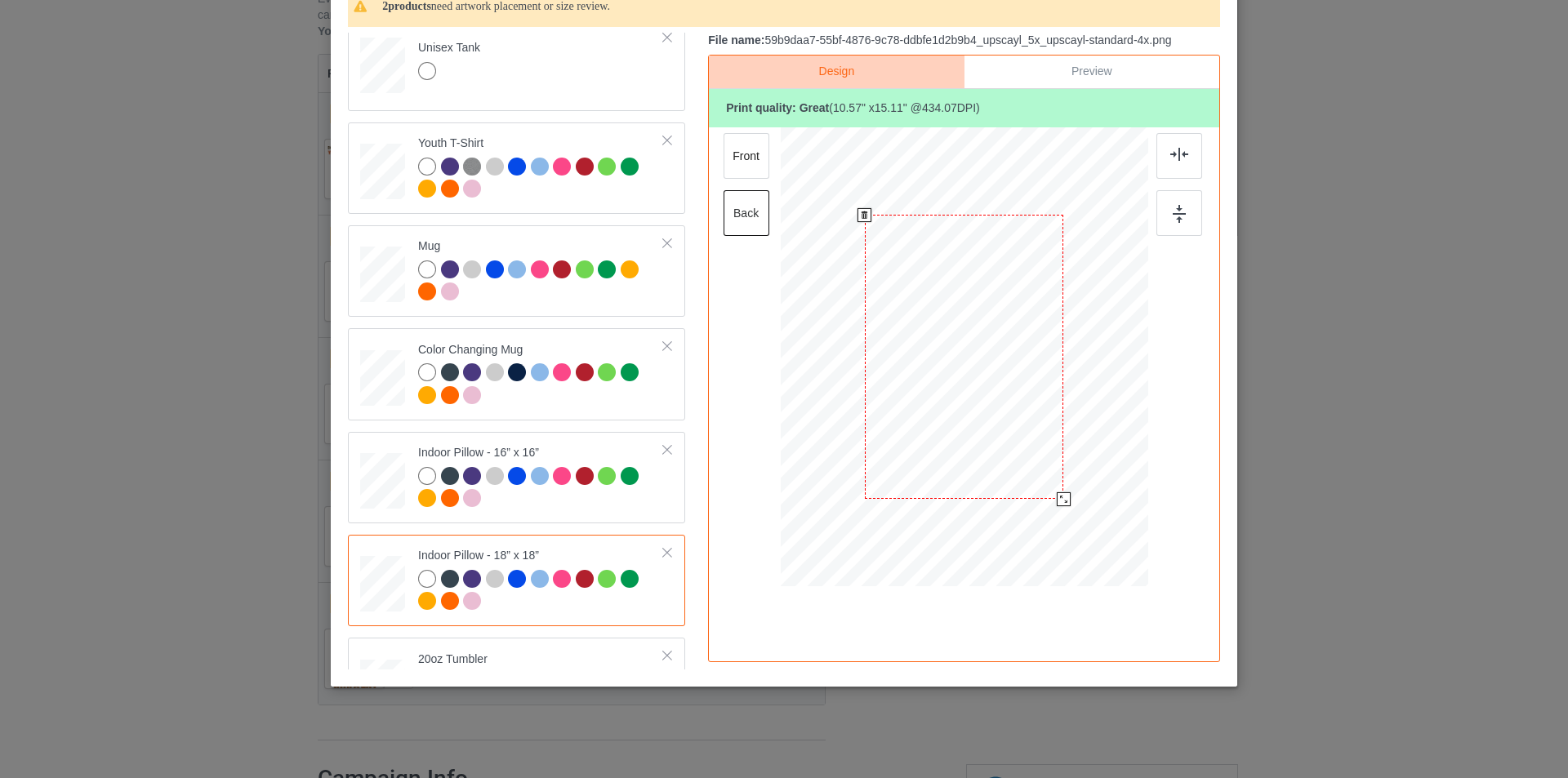
click at [1063, 494] on div at bounding box center [1063, 499] width 14 height 14
click at [1172, 168] on div at bounding box center [1178, 156] width 45 height 45
click at [1176, 212] on img at bounding box center [1179, 214] width 14 height 18
click at [754, 153] on div "front" at bounding box center [746, 156] width 45 height 45
click at [741, 220] on div "back" at bounding box center [746, 213] width 45 height 45
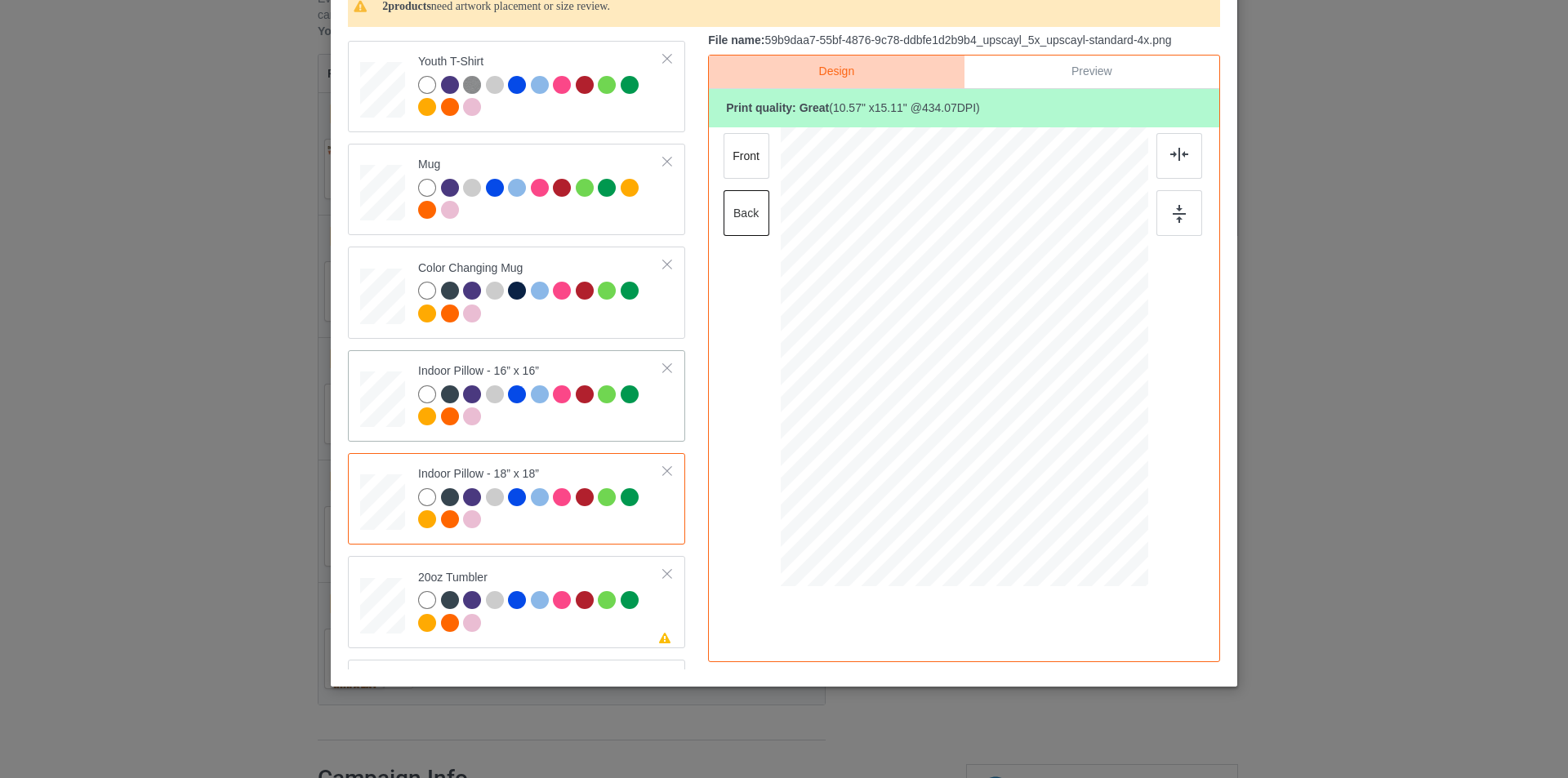
scroll to position [898, 0]
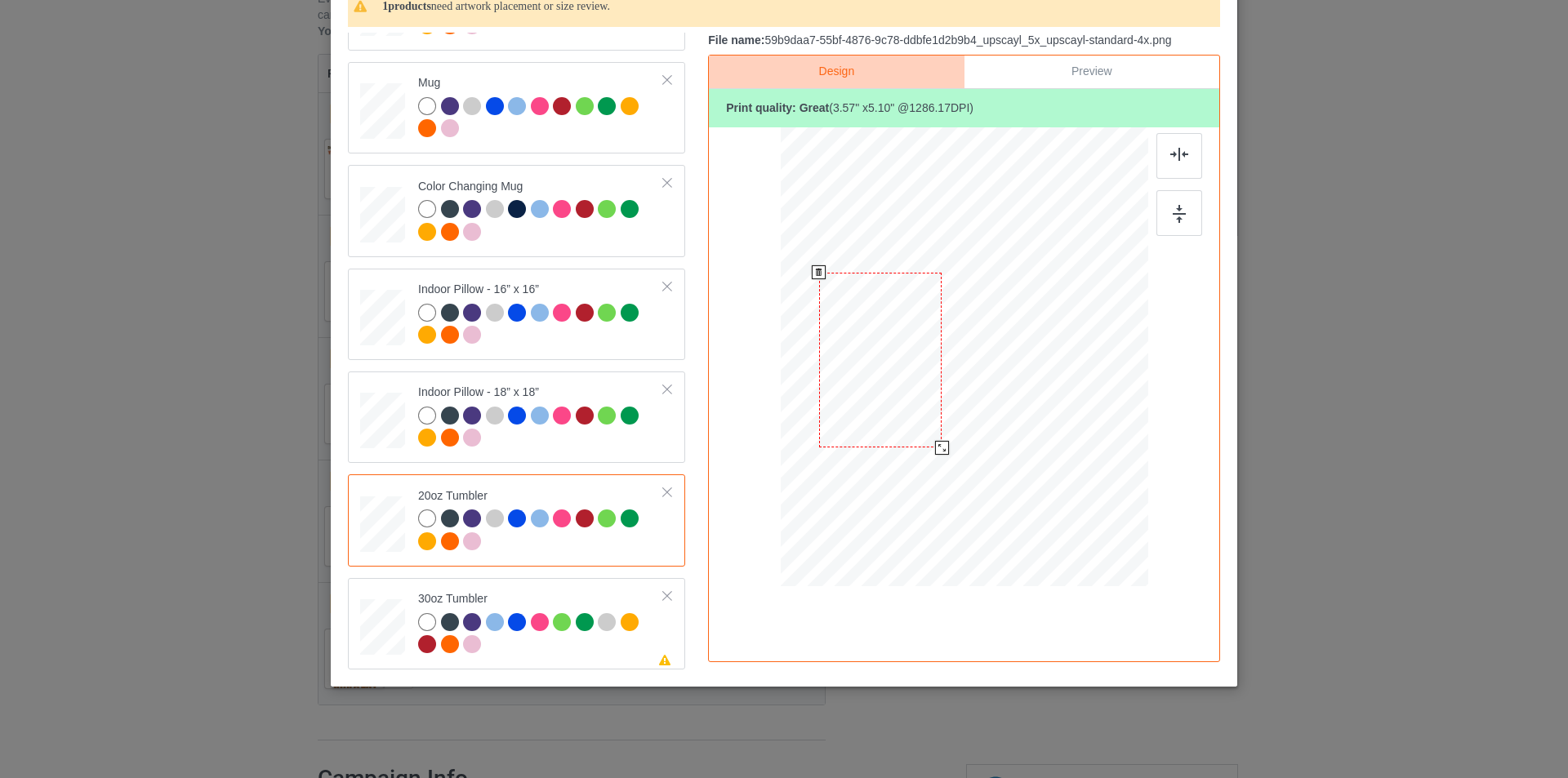
click at [935, 447] on div at bounding box center [942, 447] width 14 height 14
click at [892, 385] on div at bounding box center [880, 360] width 123 height 176
click at [361, 589] on td at bounding box center [385, 623] width 49 height 78
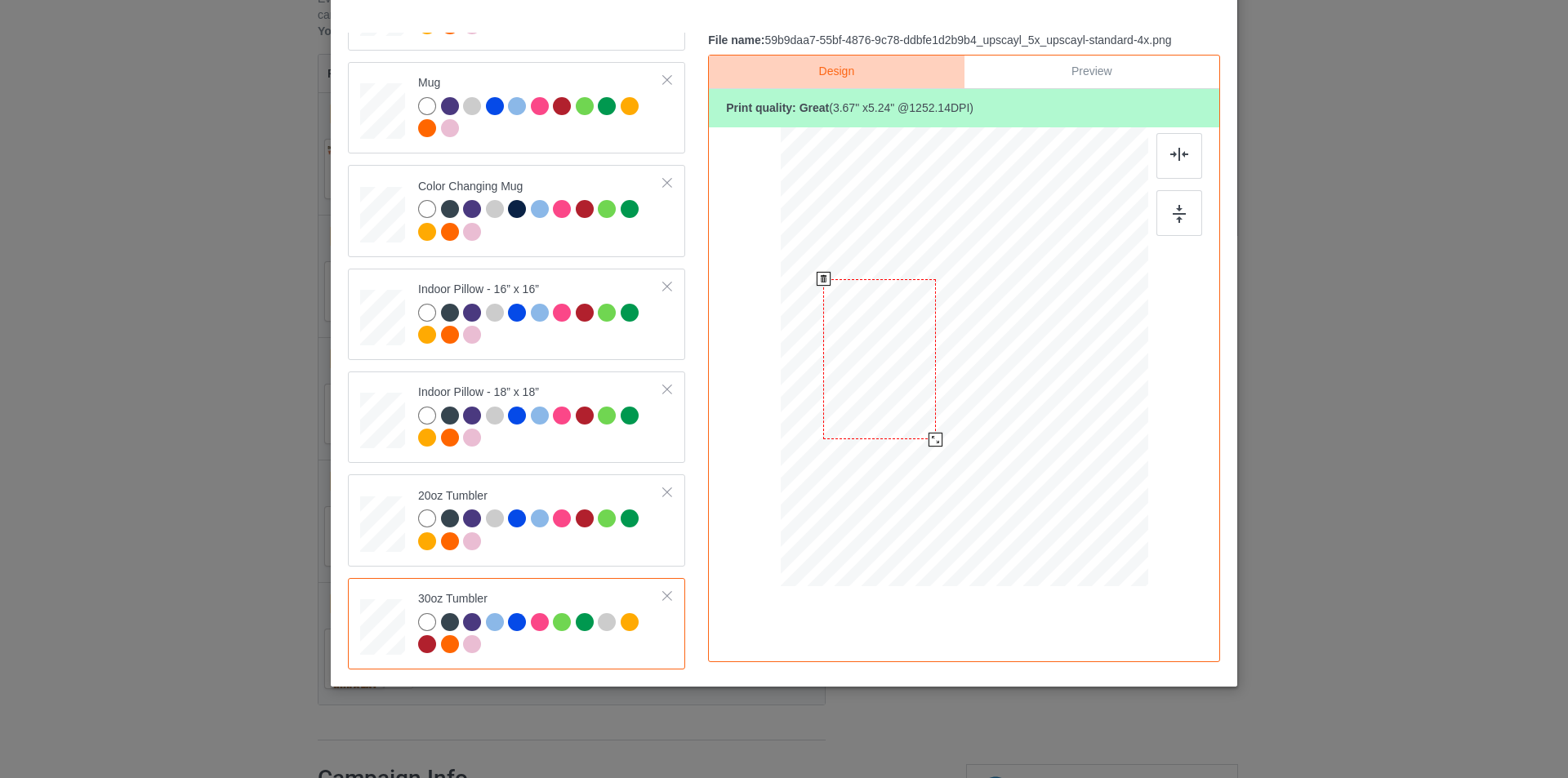
click at [929, 439] on div at bounding box center [936, 440] width 14 height 14
click at [929, 438] on div at bounding box center [936, 440] width 14 height 14
click at [895, 388] on div at bounding box center [880, 358] width 113 height 160
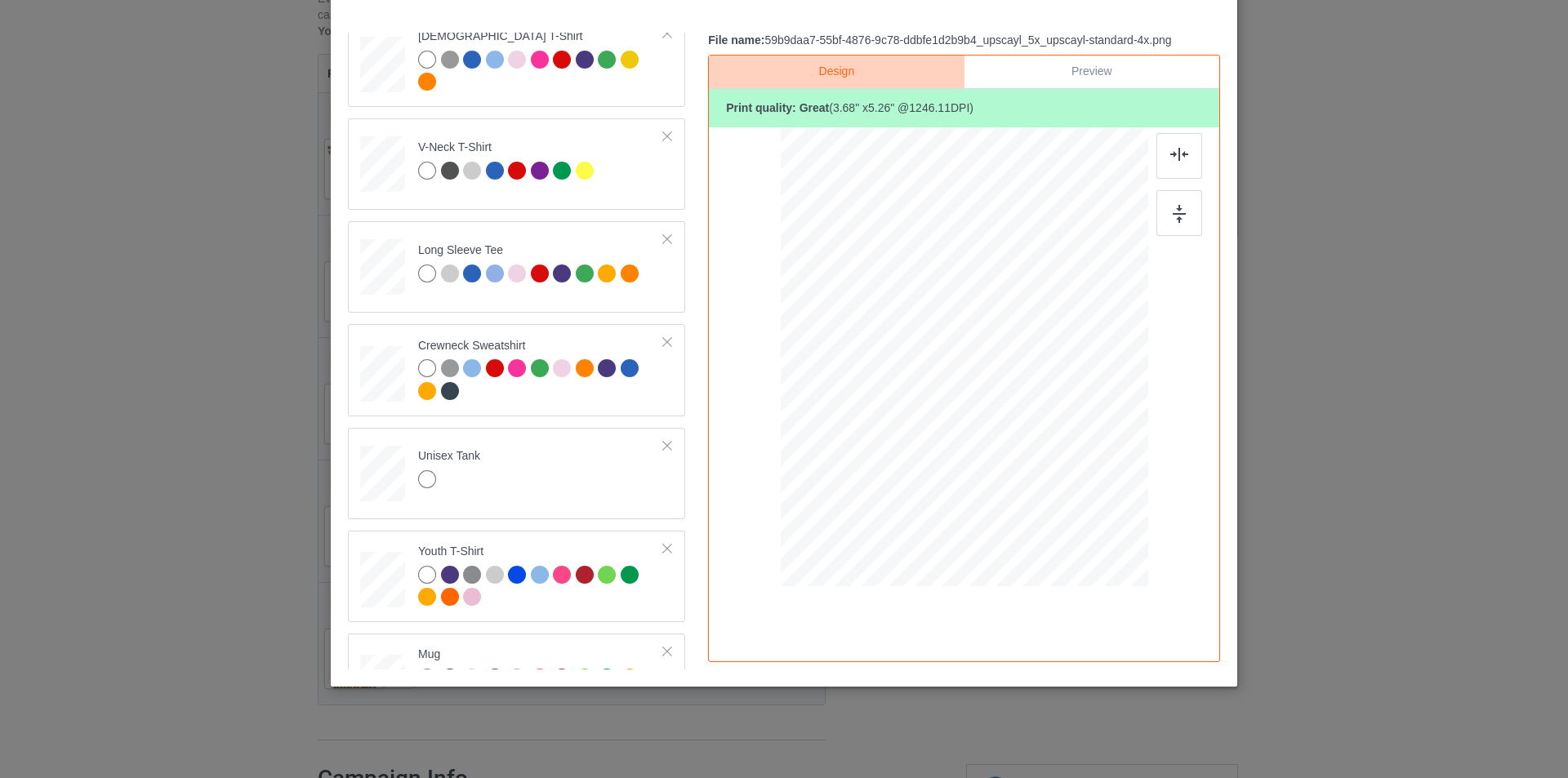
scroll to position [0, 0]
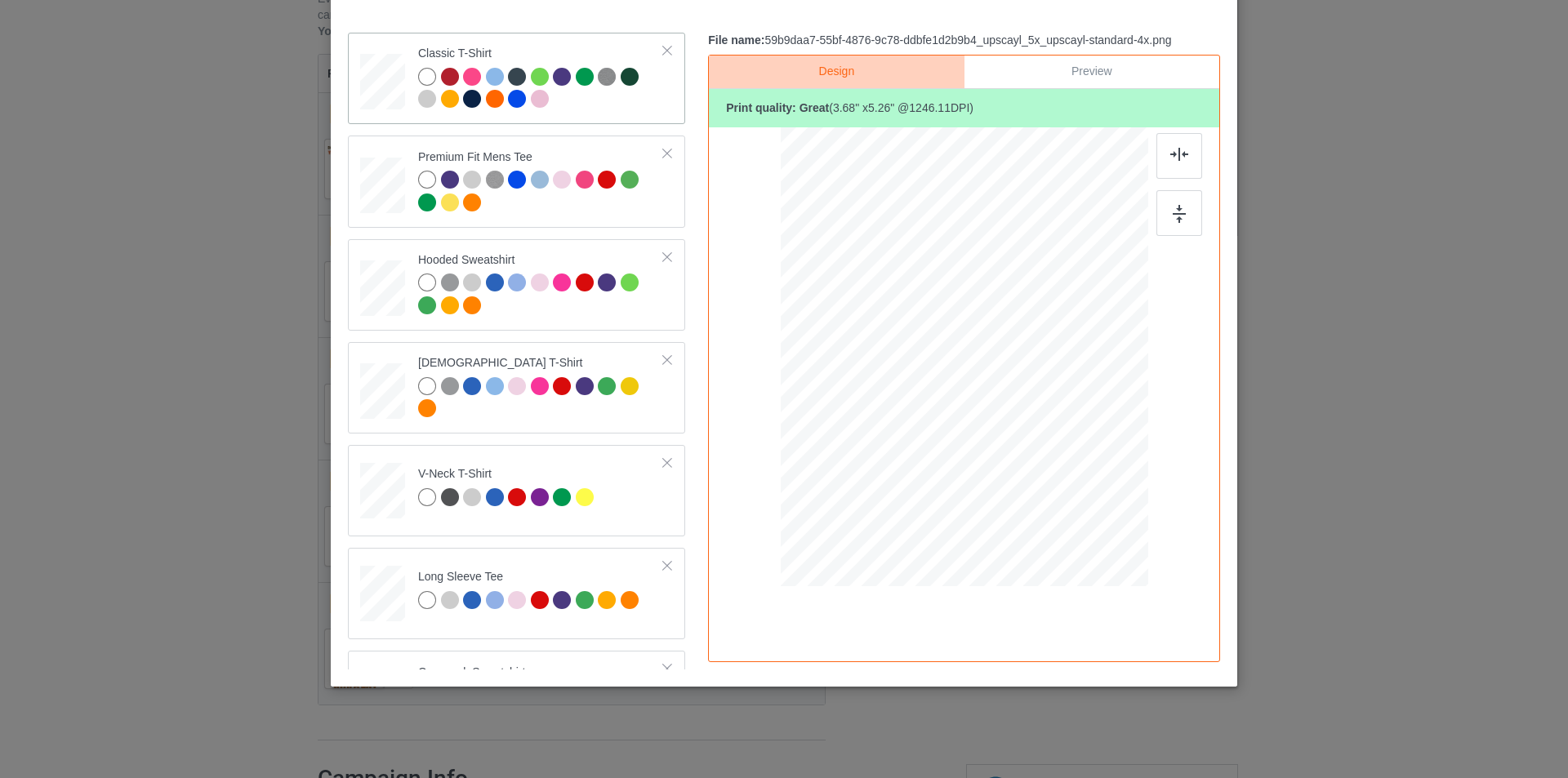
click at [377, 77] on div at bounding box center [383, 76] width 18 height 22
click at [756, 214] on div "back" at bounding box center [746, 213] width 45 height 45
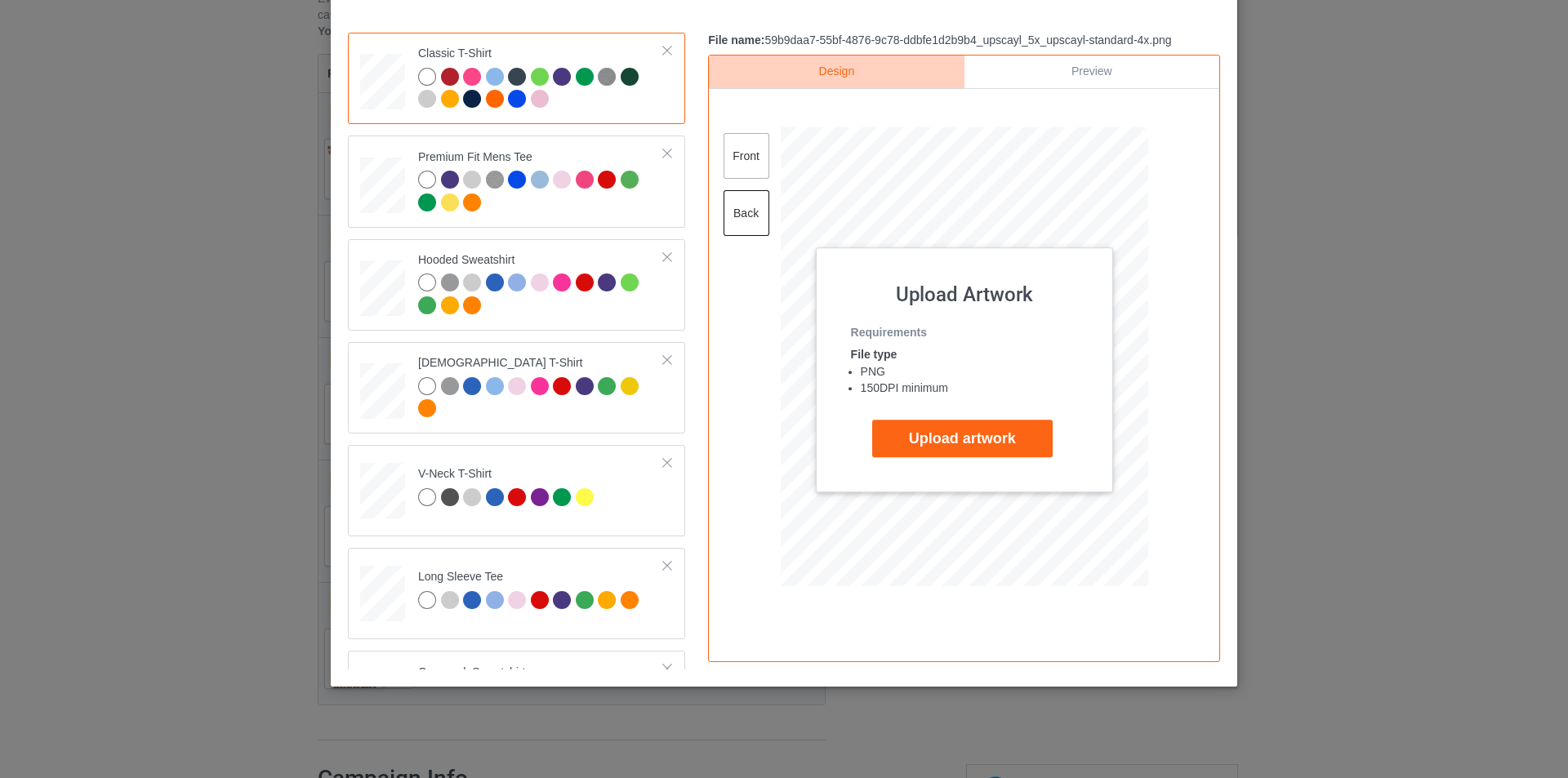
click at [739, 158] on div "front" at bounding box center [746, 156] width 45 height 45
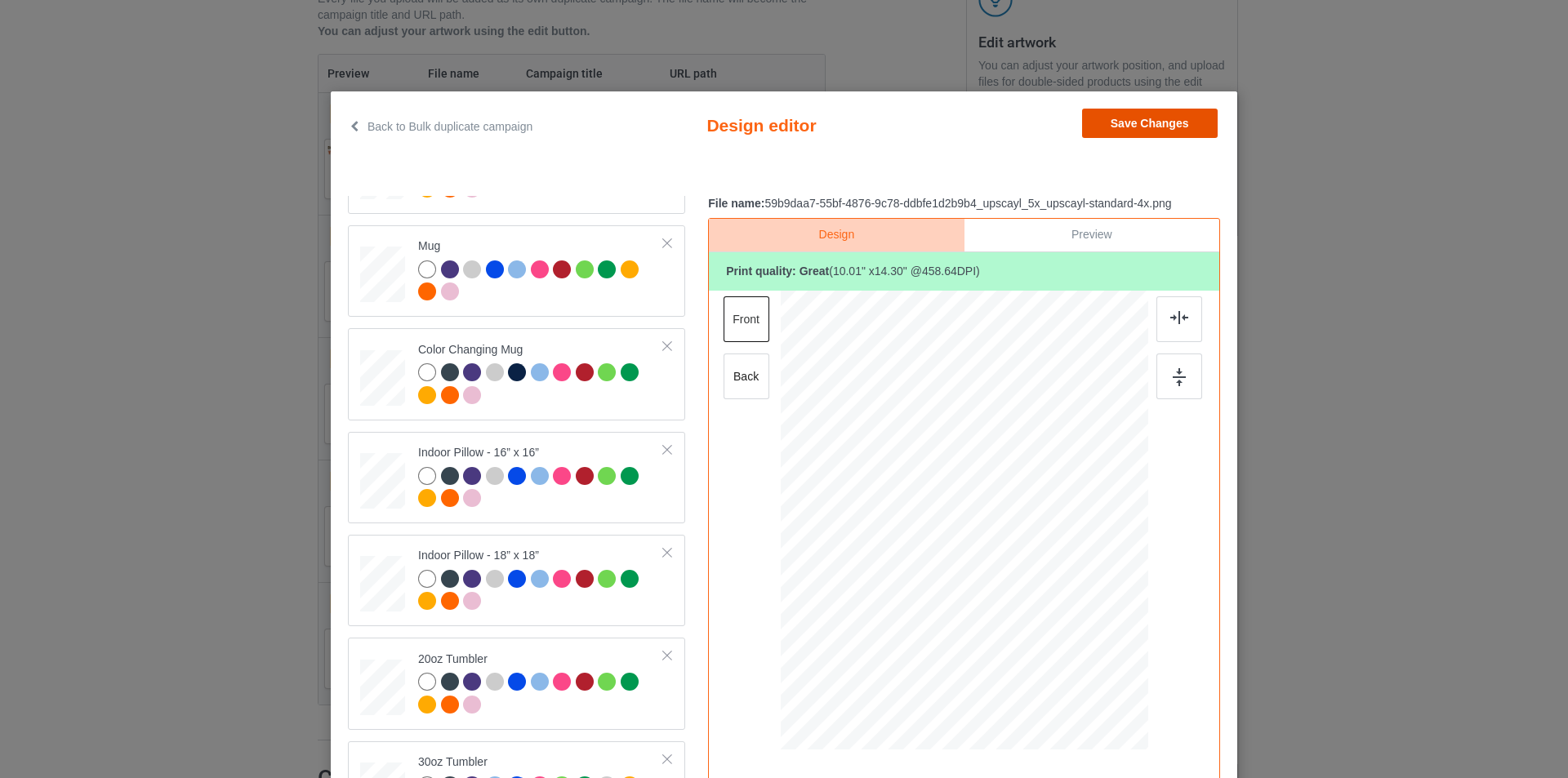
click at [1161, 124] on button "Save Changes" at bounding box center [1149, 123] width 135 height 29
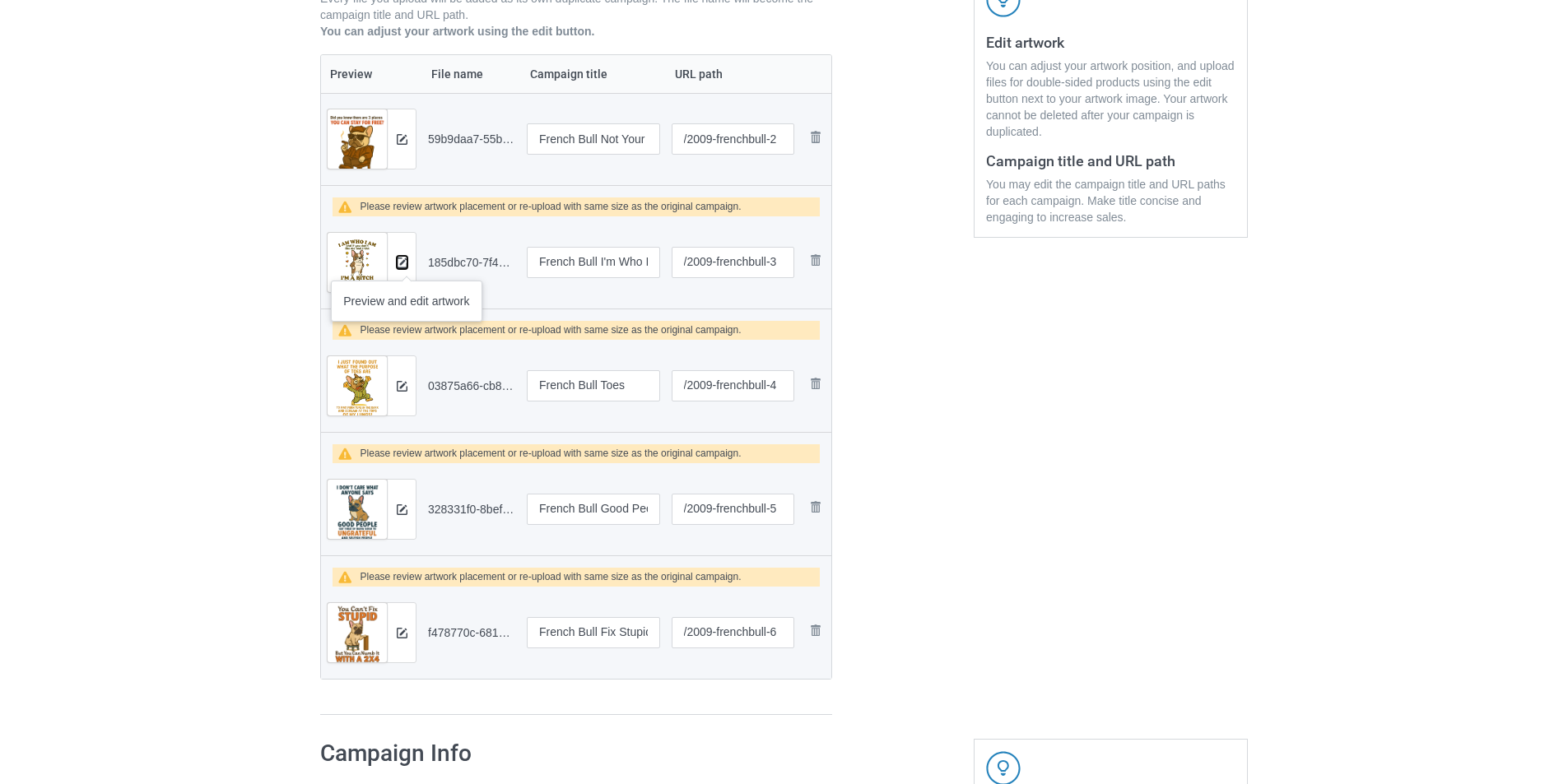
click at [406, 264] on img at bounding box center [401, 262] width 11 height 11
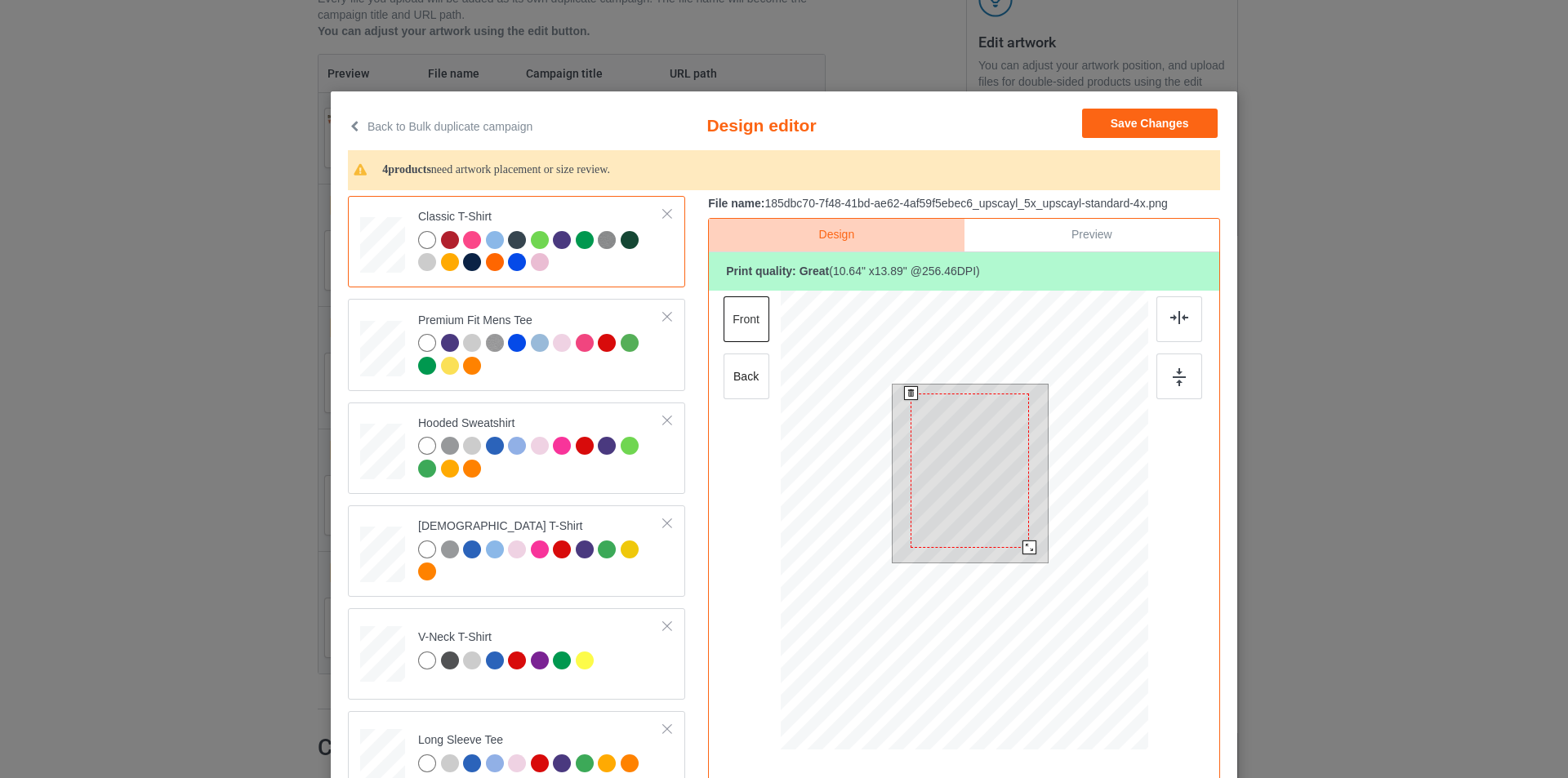
click at [1023, 550] on div at bounding box center [1030, 547] width 14 height 14
click at [288, 290] on div "Back to Bulk duplicate campaign Design editor Save Changes 4 products need artw…" at bounding box center [784, 389] width 1568 height 778
click at [1109, 124] on button "Save Changes" at bounding box center [1149, 123] width 135 height 29
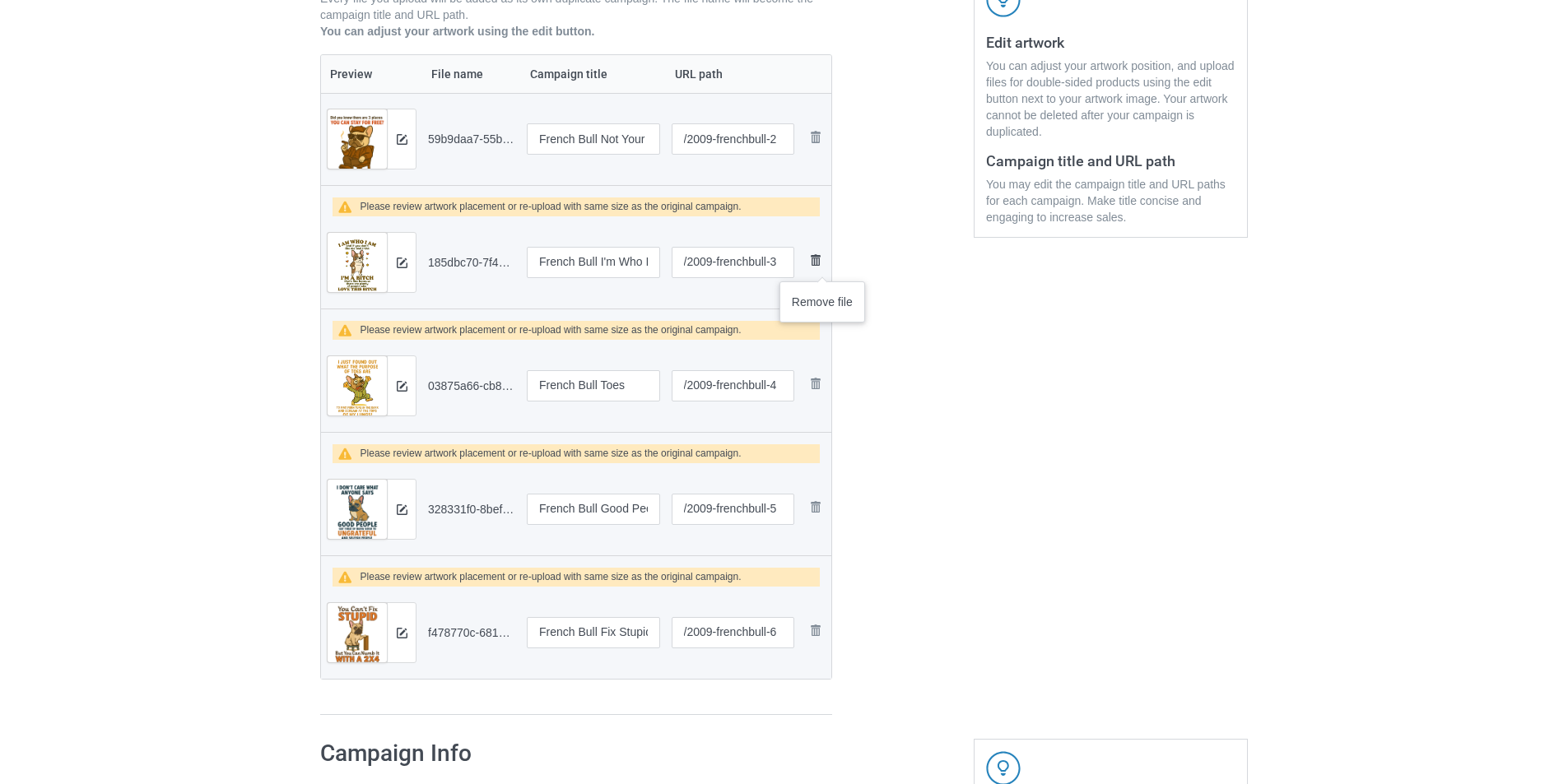
click at [821, 265] on img at bounding box center [814, 260] width 19 height 19
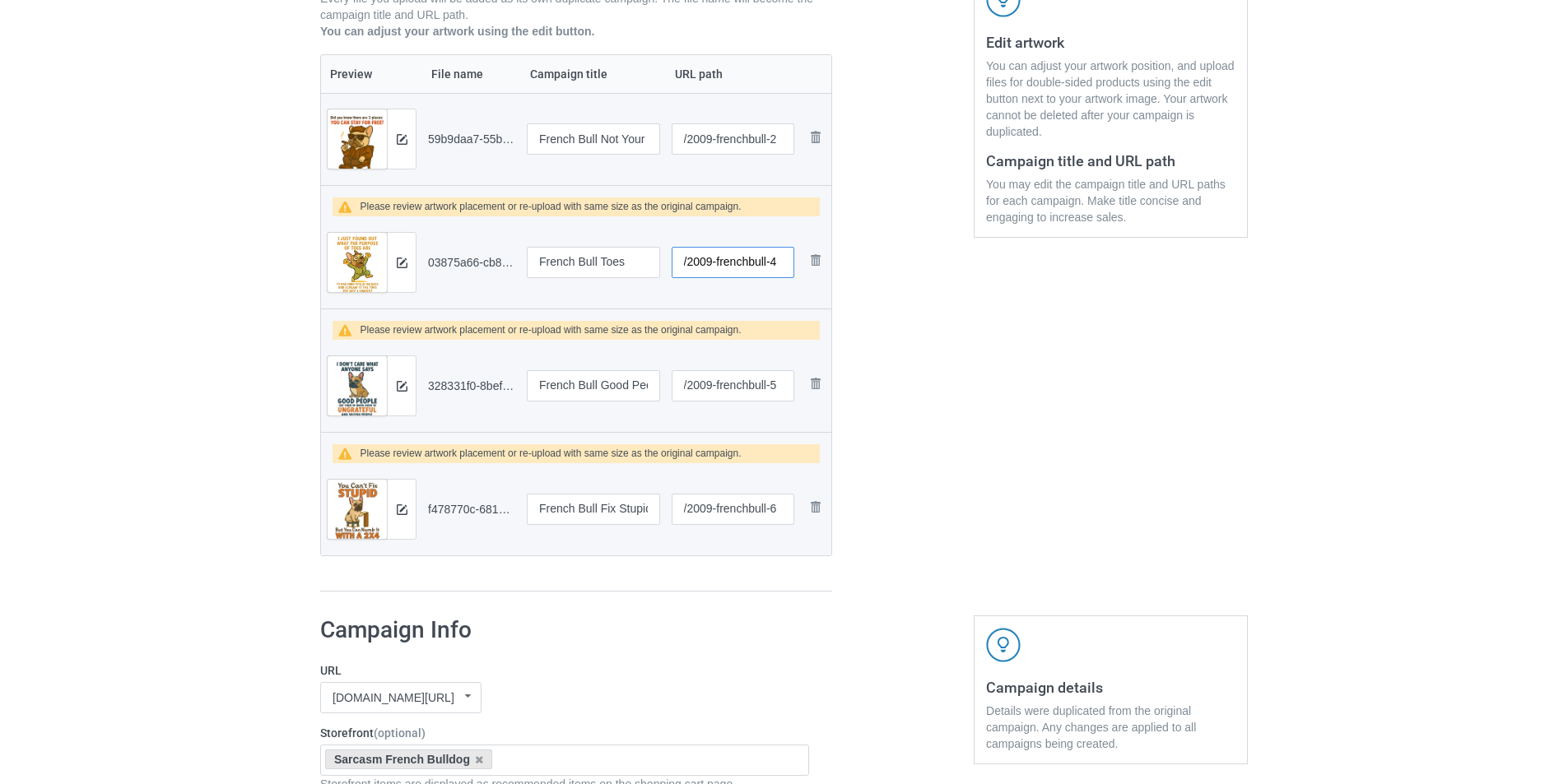
click at [785, 254] on input "/2009-frenchbull-4" at bounding box center [732, 262] width 124 height 31
type input "/2009-frenchbull-3"
click at [406, 264] on img at bounding box center [401, 262] width 11 height 11
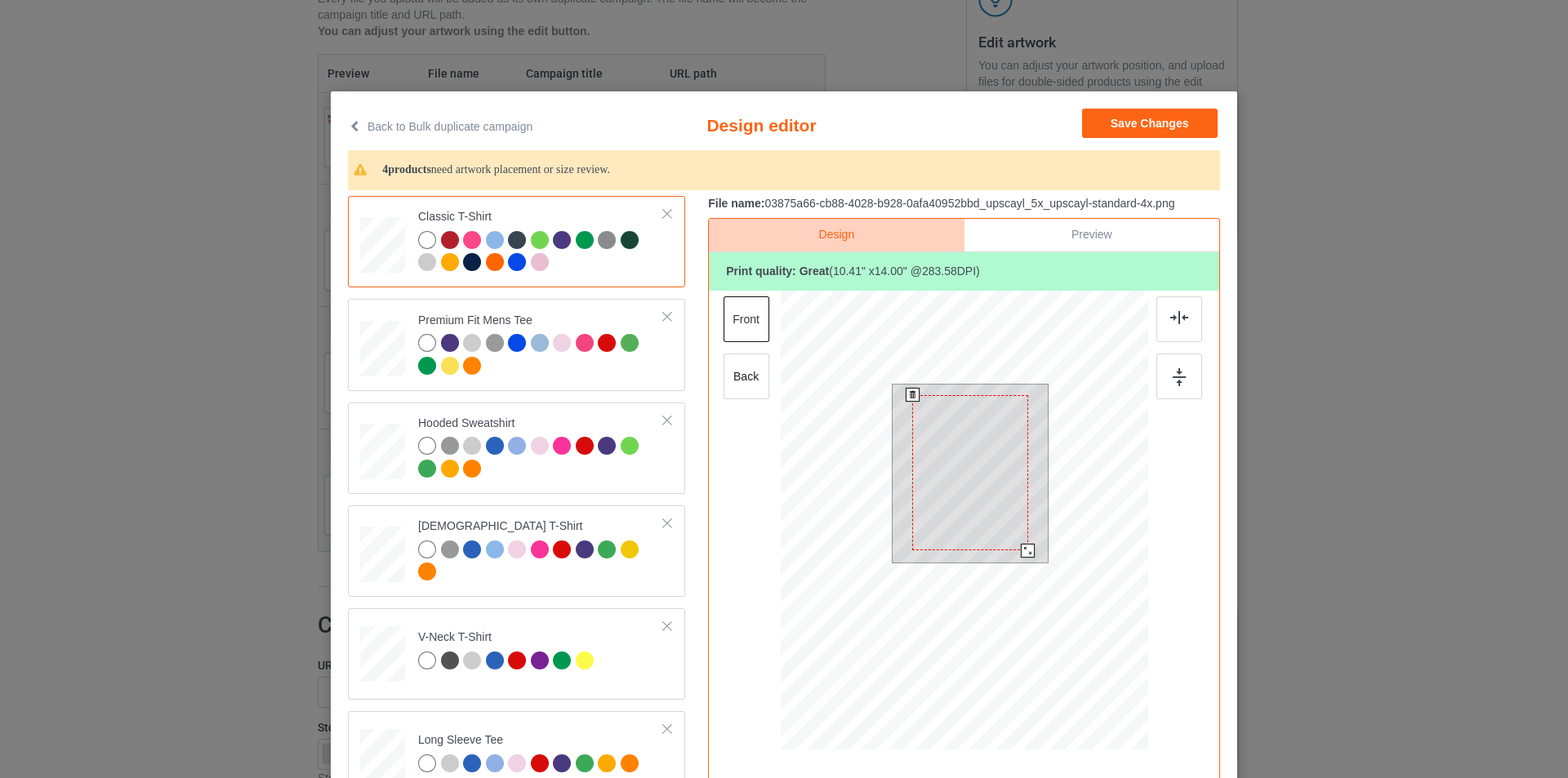
click at [1024, 553] on div at bounding box center [1028, 551] width 14 height 14
click at [1160, 324] on div at bounding box center [1178, 319] width 45 height 45
click at [1166, 380] on div at bounding box center [1178, 376] width 45 height 45
click at [1023, 553] on div at bounding box center [1030, 553] width 14 height 14
click at [1182, 330] on div at bounding box center [1178, 319] width 45 height 45
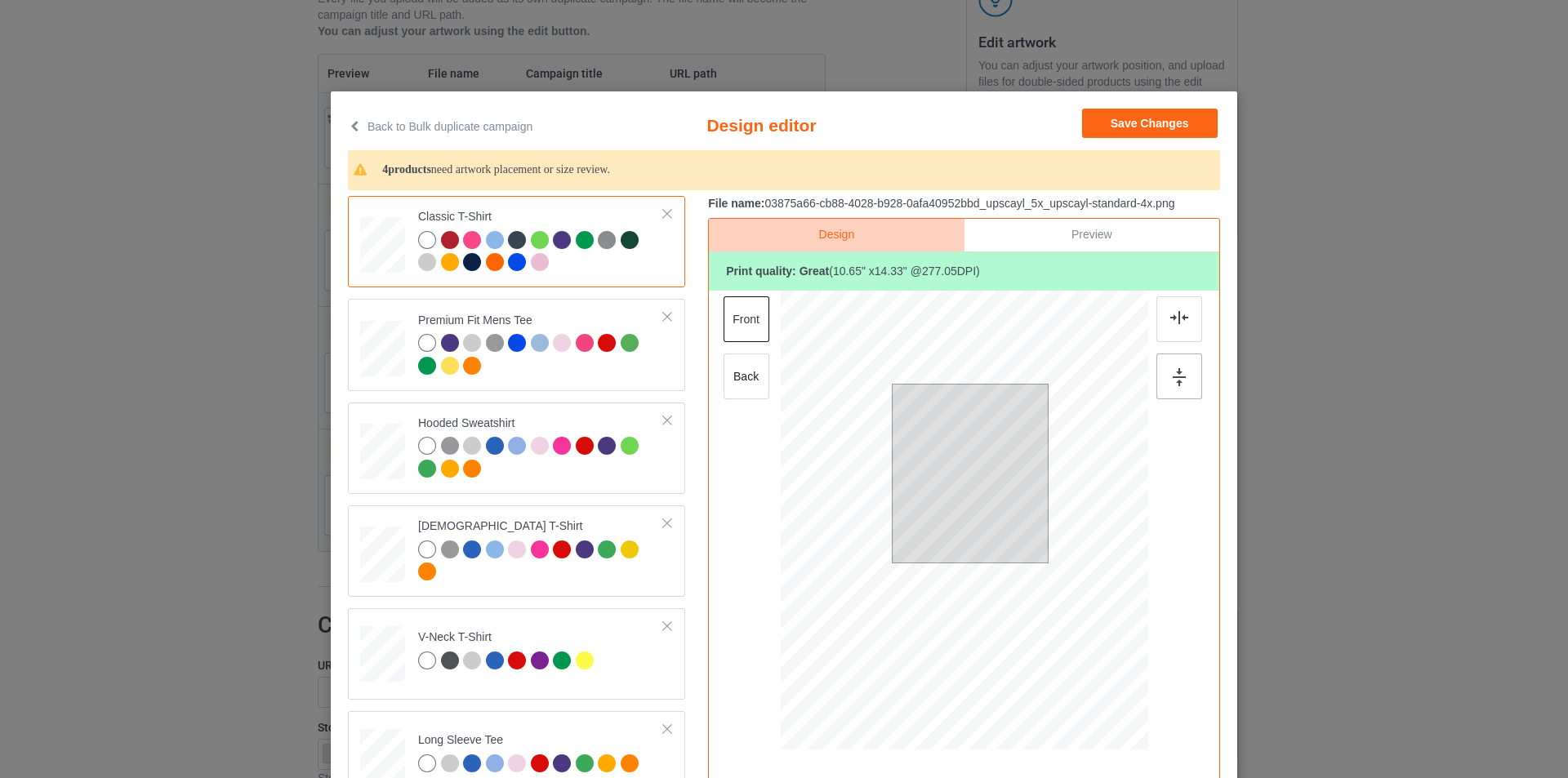
click at [1183, 379] on div at bounding box center [1178, 376] width 45 height 45
click at [751, 389] on div "back" at bounding box center [746, 376] width 45 height 45
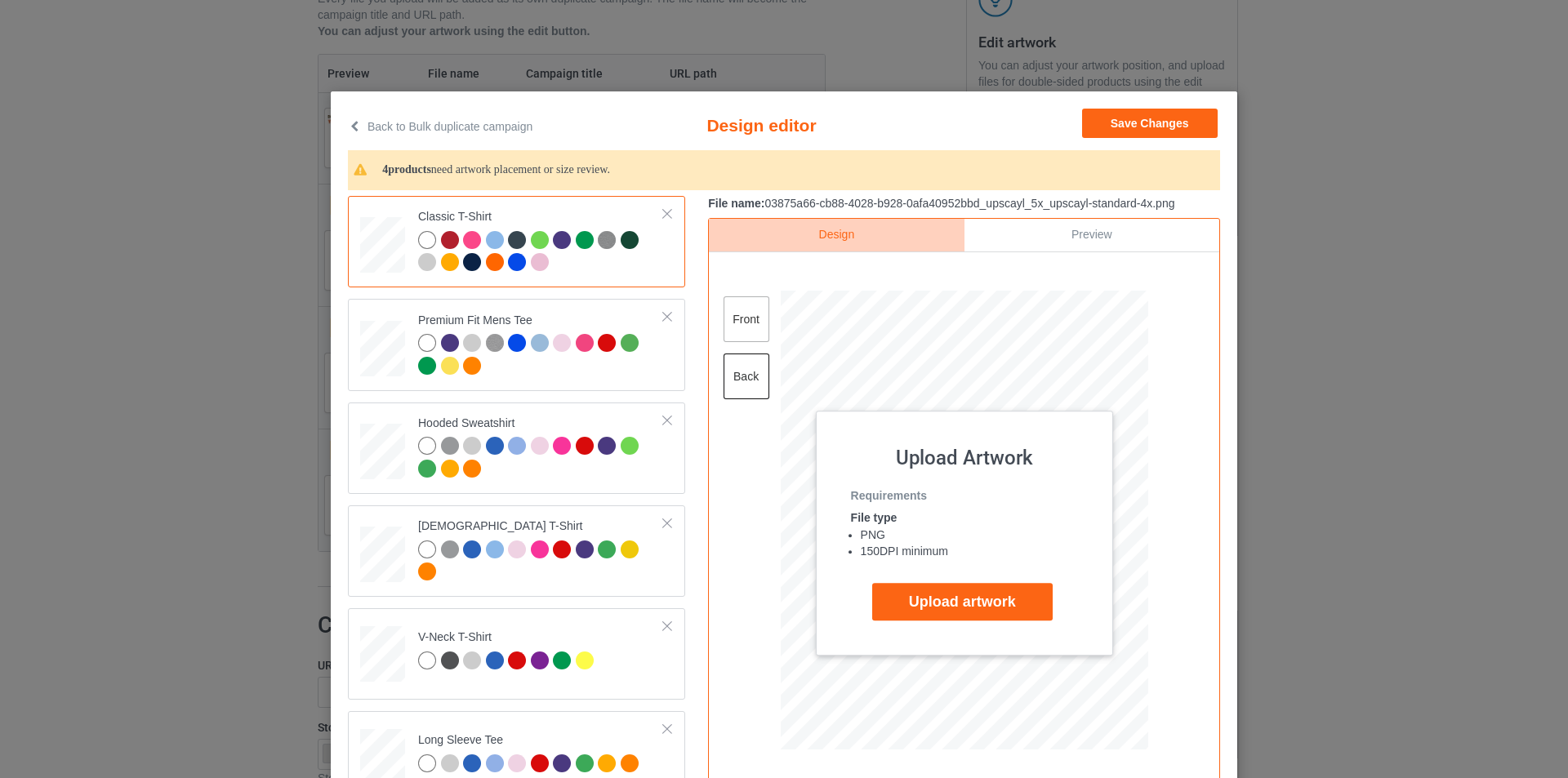
click at [724, 316] on div "front" at bounding box center [746, 319] width 45 height 45
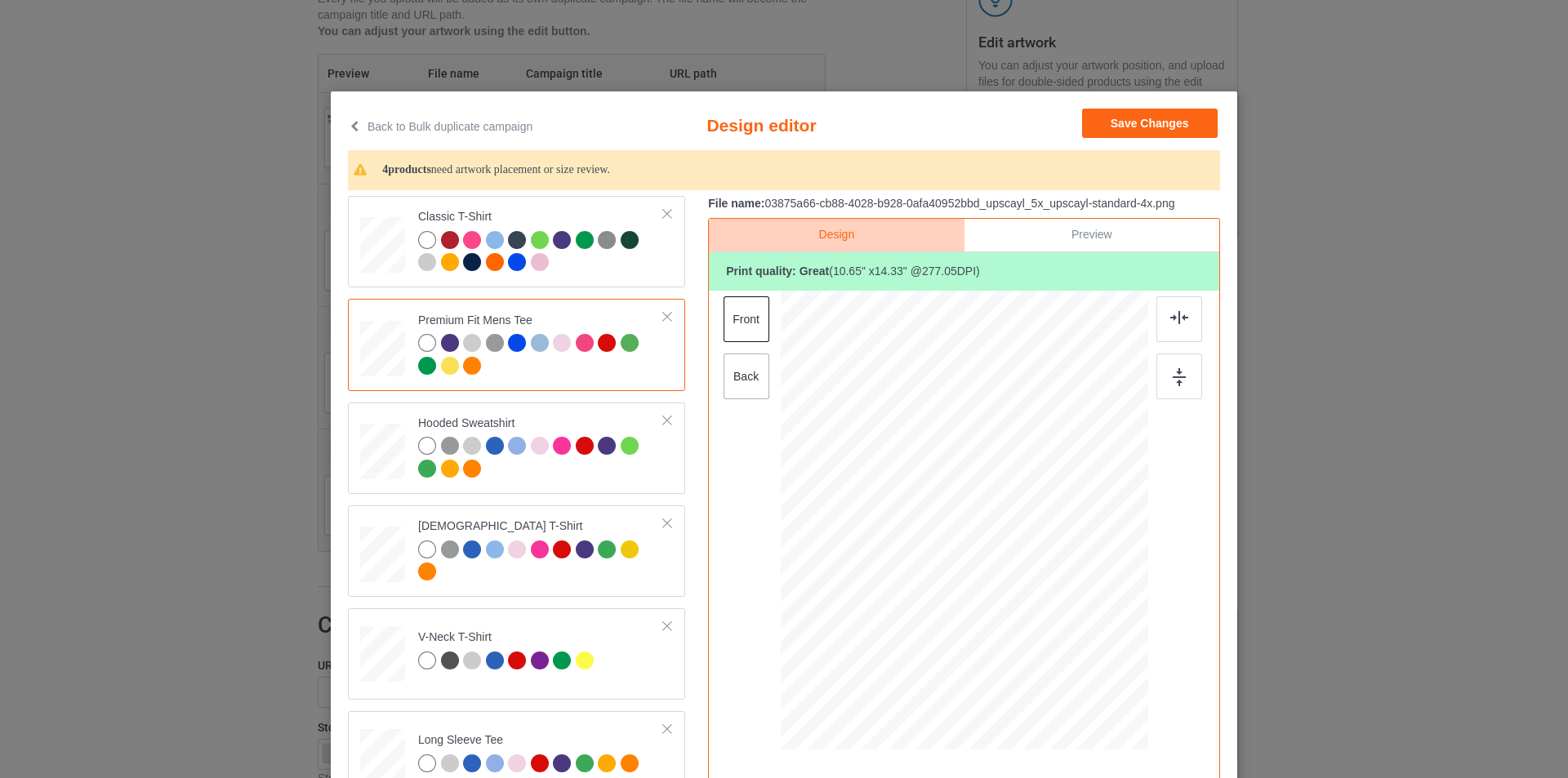
click at [750, 380] on div "back" at bounding box center [746, 376] width 45 height 45
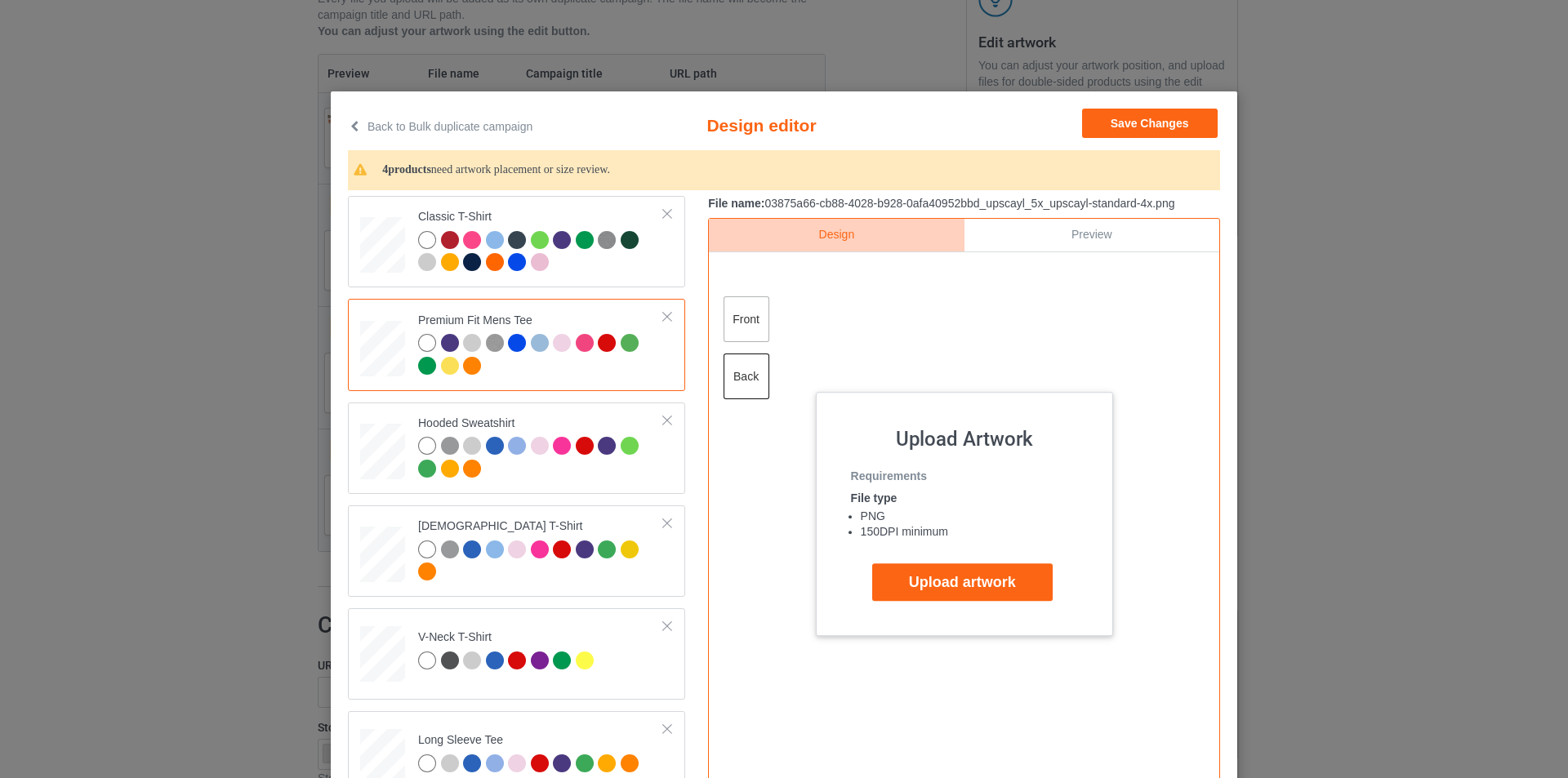
click at [756, 310] on div "front" at bounding box center [746, 319] width 45 height 45
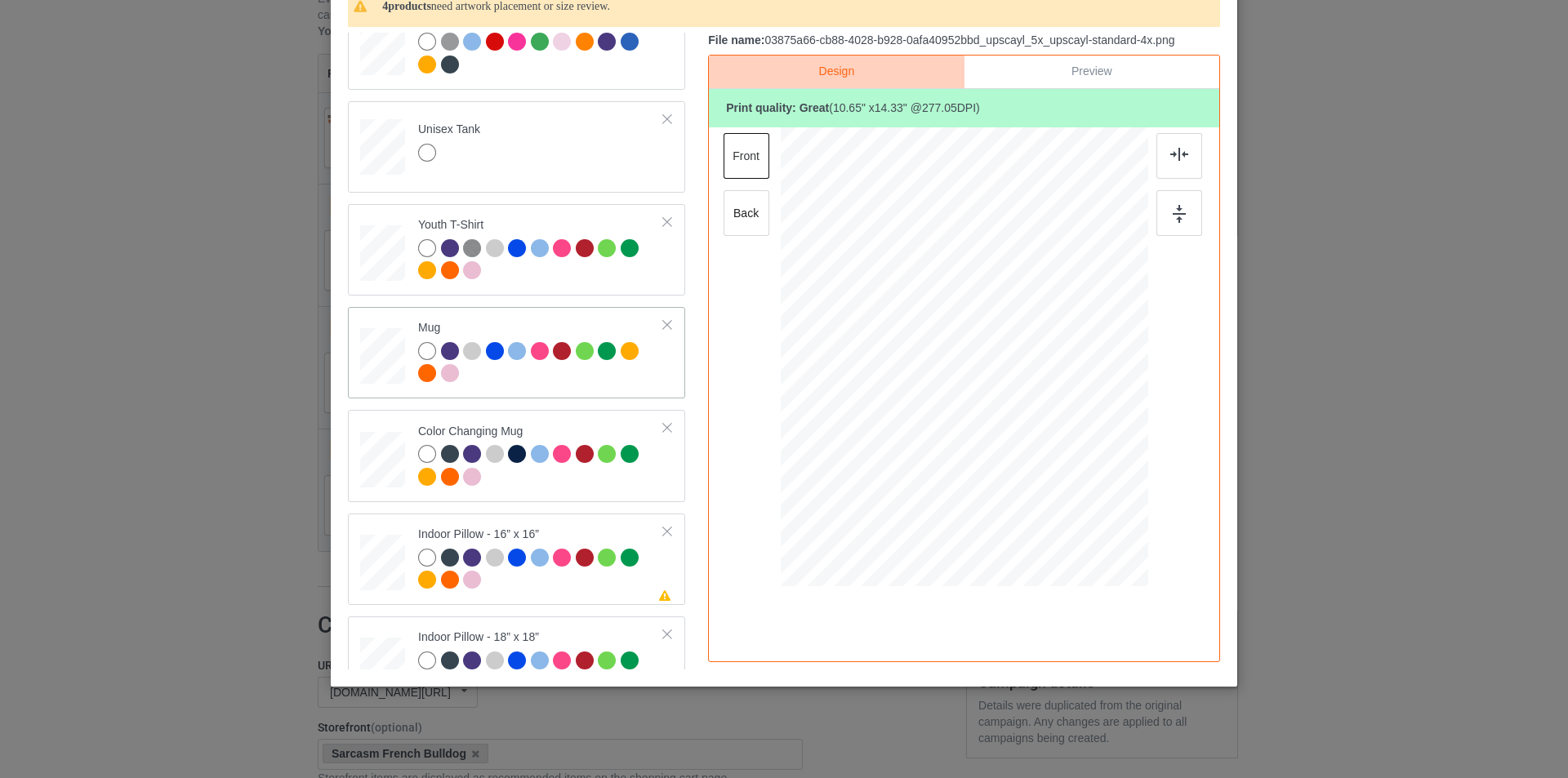
scroll to position [735, 0]
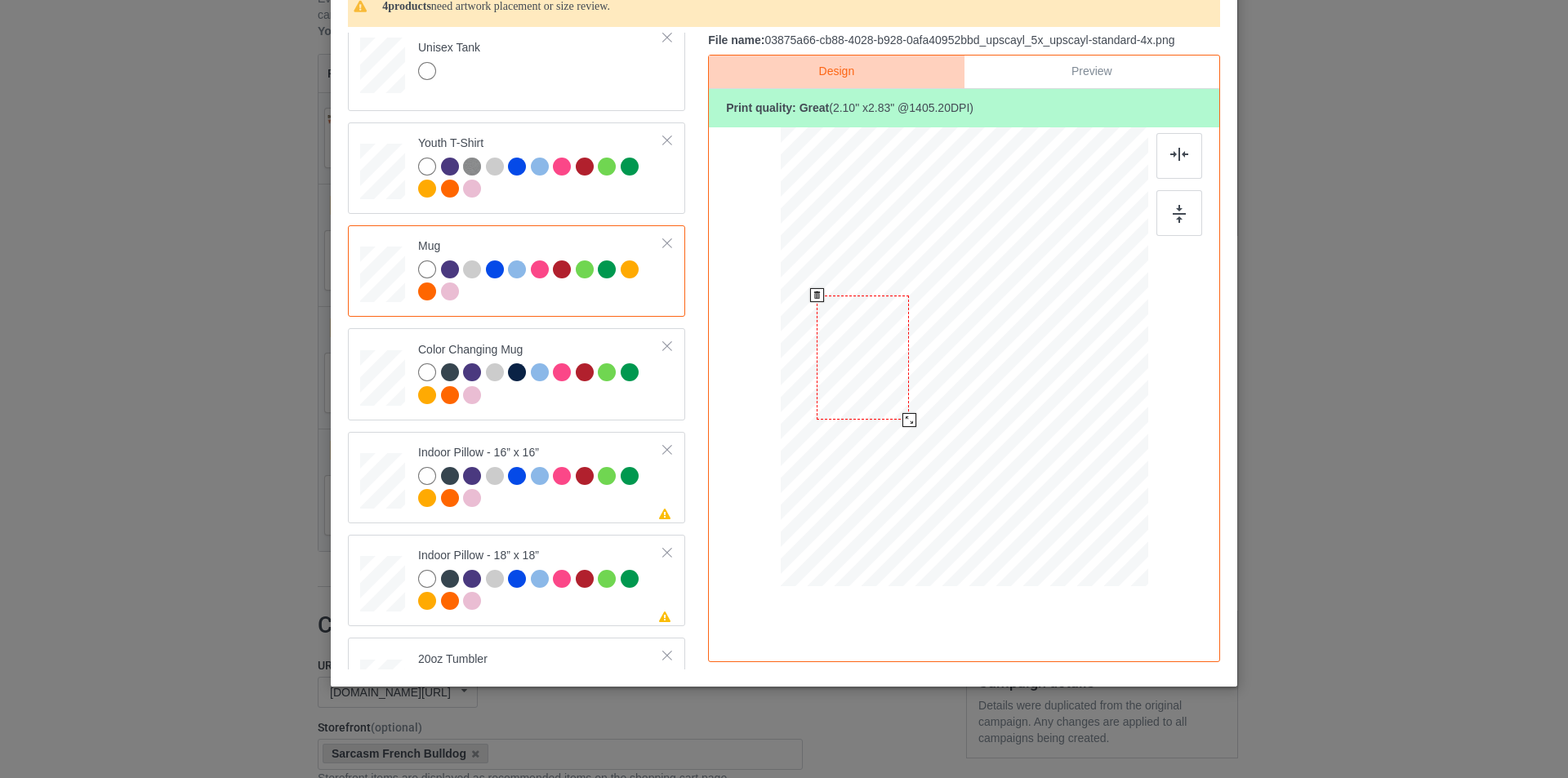
click at [903, 419] on div at bounding box center [910, 420] width 14 height 14
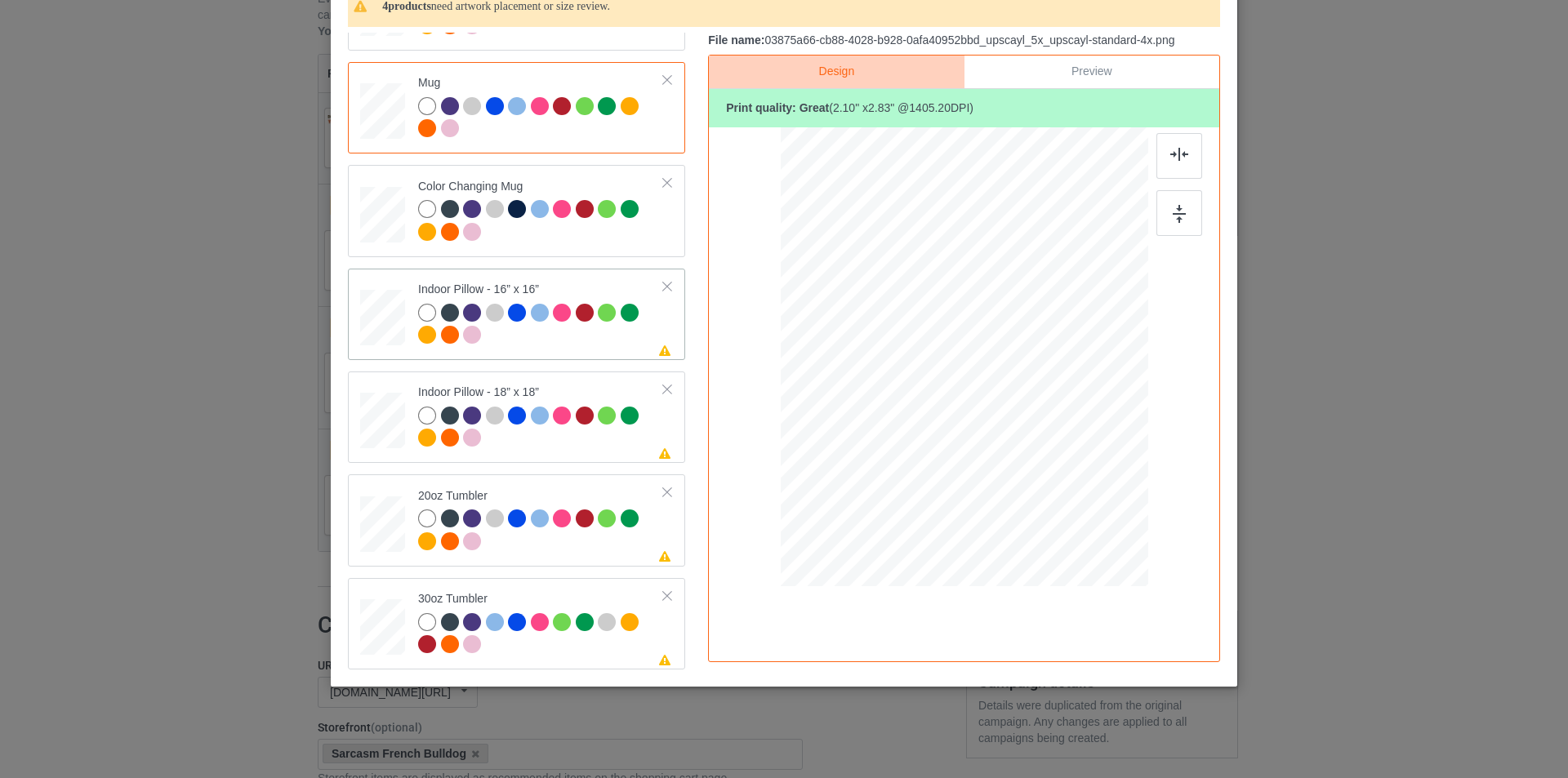
click at [366, 321] on div at bounding box center [383, 318] width 44 height 44
drag, startPoint x: 1073, startPoint y: 506, endPoint x: 1064, endPoint y: 500, distance: 10.8
click at [1064, 500] on div at bounding box center [1068, 497] width 14 height 14
click at [1187, 162] on div at bounding box center [1178, 156] width 45 height 45
click at [1173, 211] on img at bounding box center [1179, 214] width 14 height 18
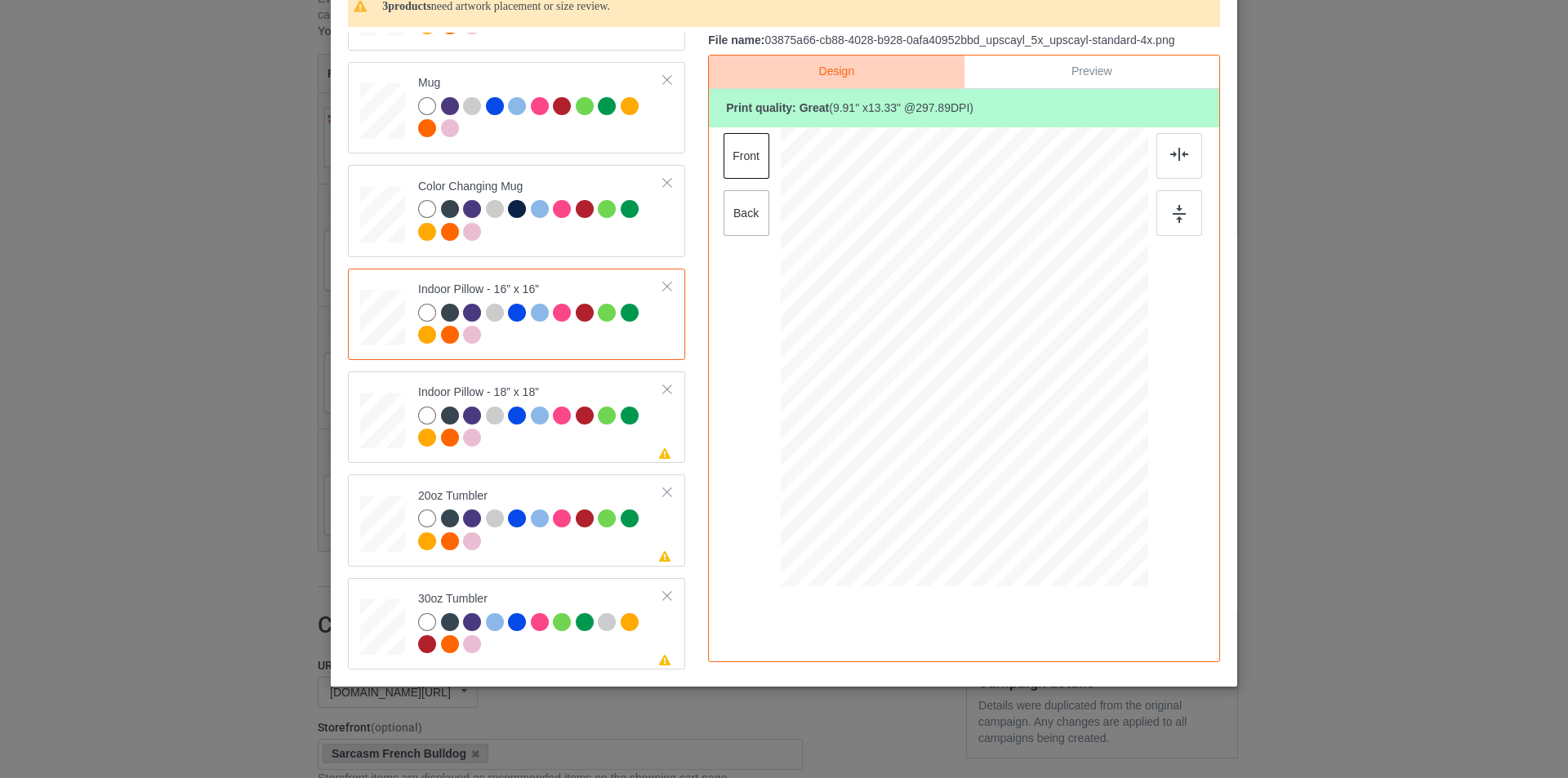
click at [740, 219] on div "back" at bounding box center [746, 213] width 45 height 45
drag, startPoint x: 1071, startPoint y: 503, endPoint x: 1061, endPoint y: 498, distance: 11.2
click at [1061, 498] on div at bounding box center [1068, 498] width 14 height 14
click at [1175, 158] on img at bounding box center [1179, 155] width 18 height 14
click at [1180, 214] on img at bounding box center [1179, 214] width 14 height 18
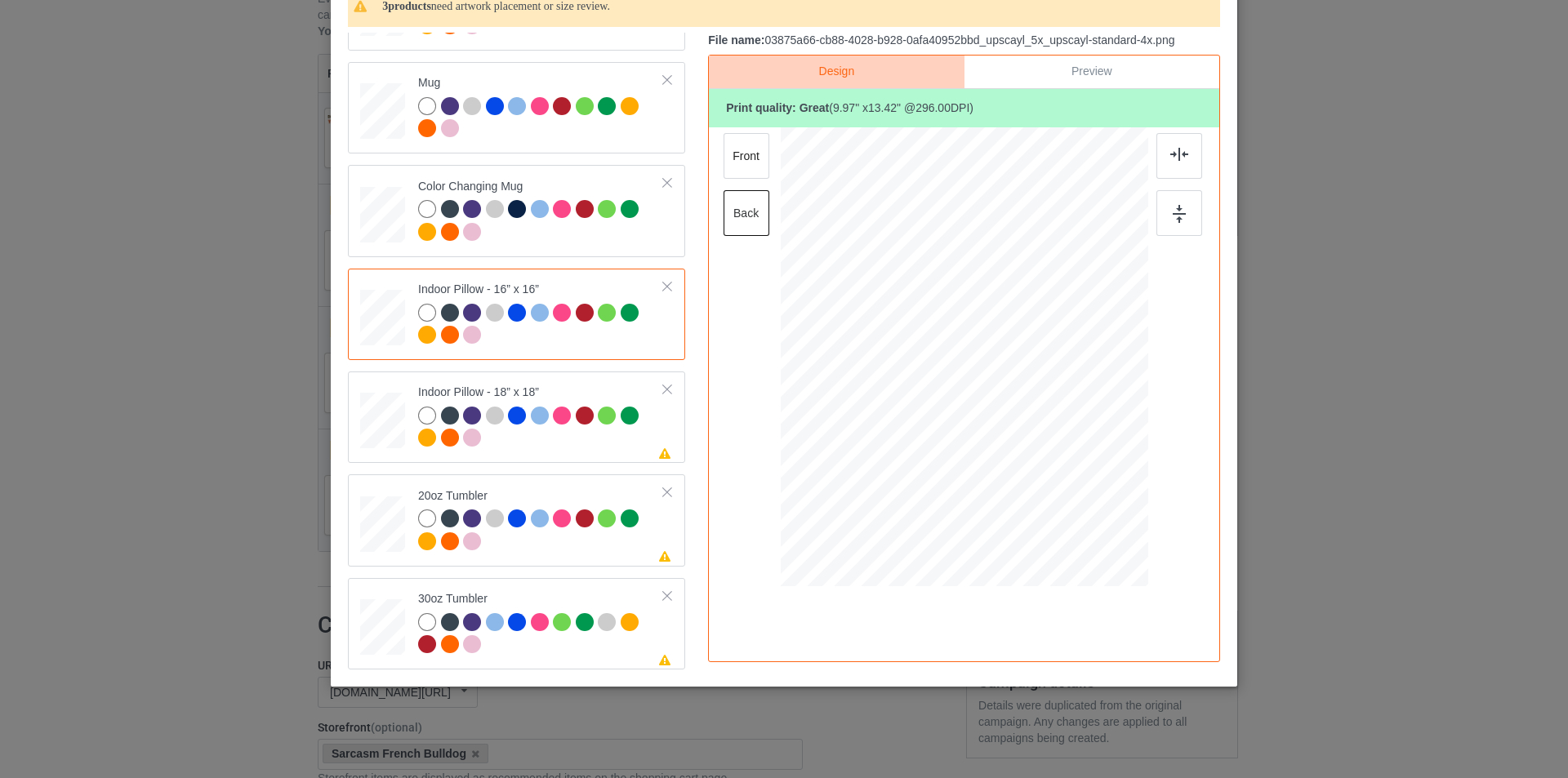
drag, startPoint x: 1073, startPoint y: 505, endPoint x: 1065, endPoint y: 499, distance: 10.0
click at [1065, 499] on div at bounding box center [1068, 497] width 14 height 14
click at [741, 159] on div "front" at bounding box center [746, 156] width 45 height 45
click at [731, 218] on div "back" at bounding box center [746, 213] width 45 height 45
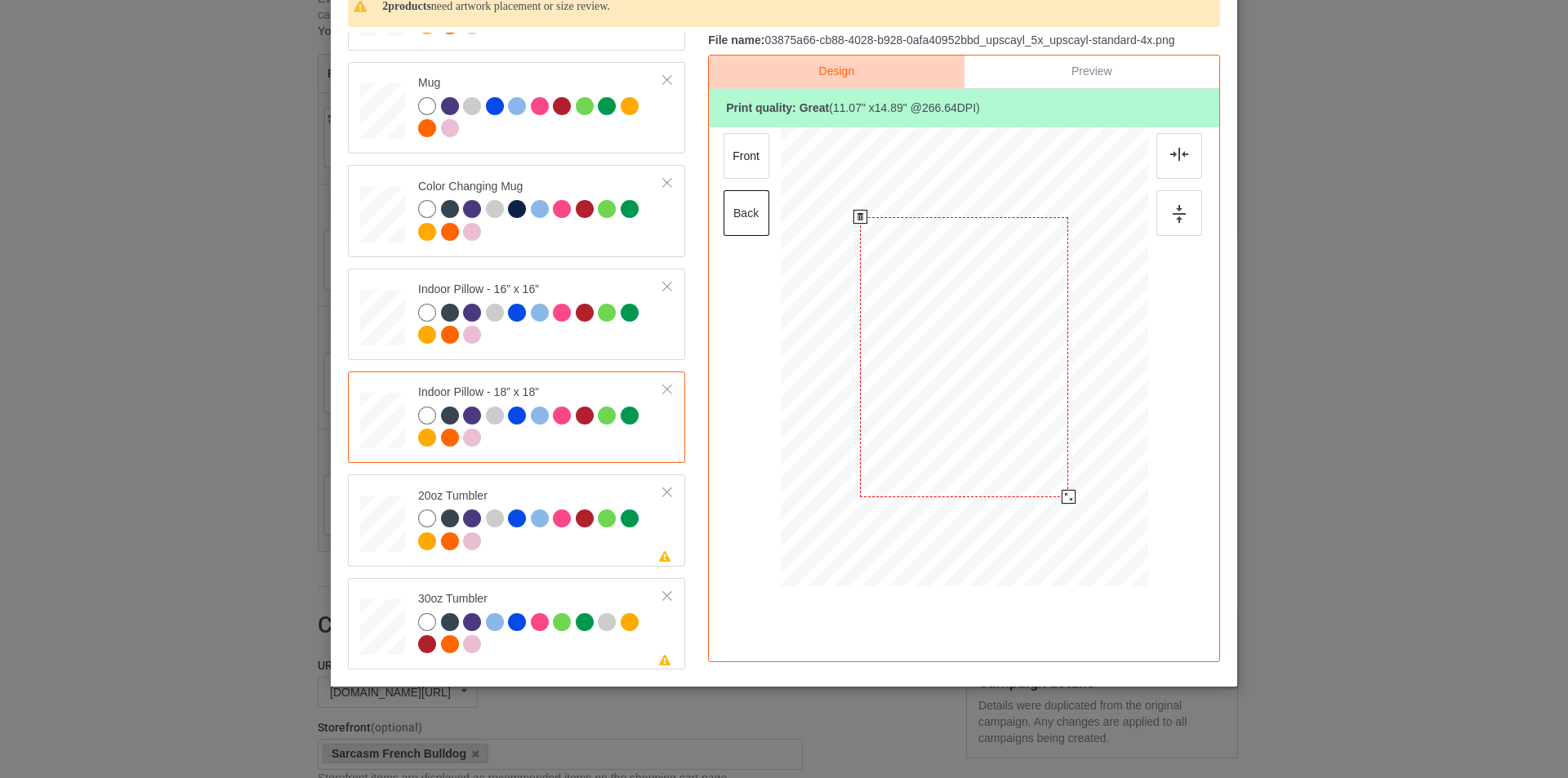
click at [1061, 495] on div at bounding box center [1068, 497] width 14 height 14
click at [1061, 497] on div at bounding box center [1068, 497] width 14 height 14
click at [740, 159] on div "front" at bounding box center [746, 156] width 45 height 45
drag, startPoint x: 1070, startPoint y: 503, endPoint x: 1061, endPoint y: 493, distance: 13.5
click at [1061, 493] on div at bounding box center [1068, 498] width 14 height 14
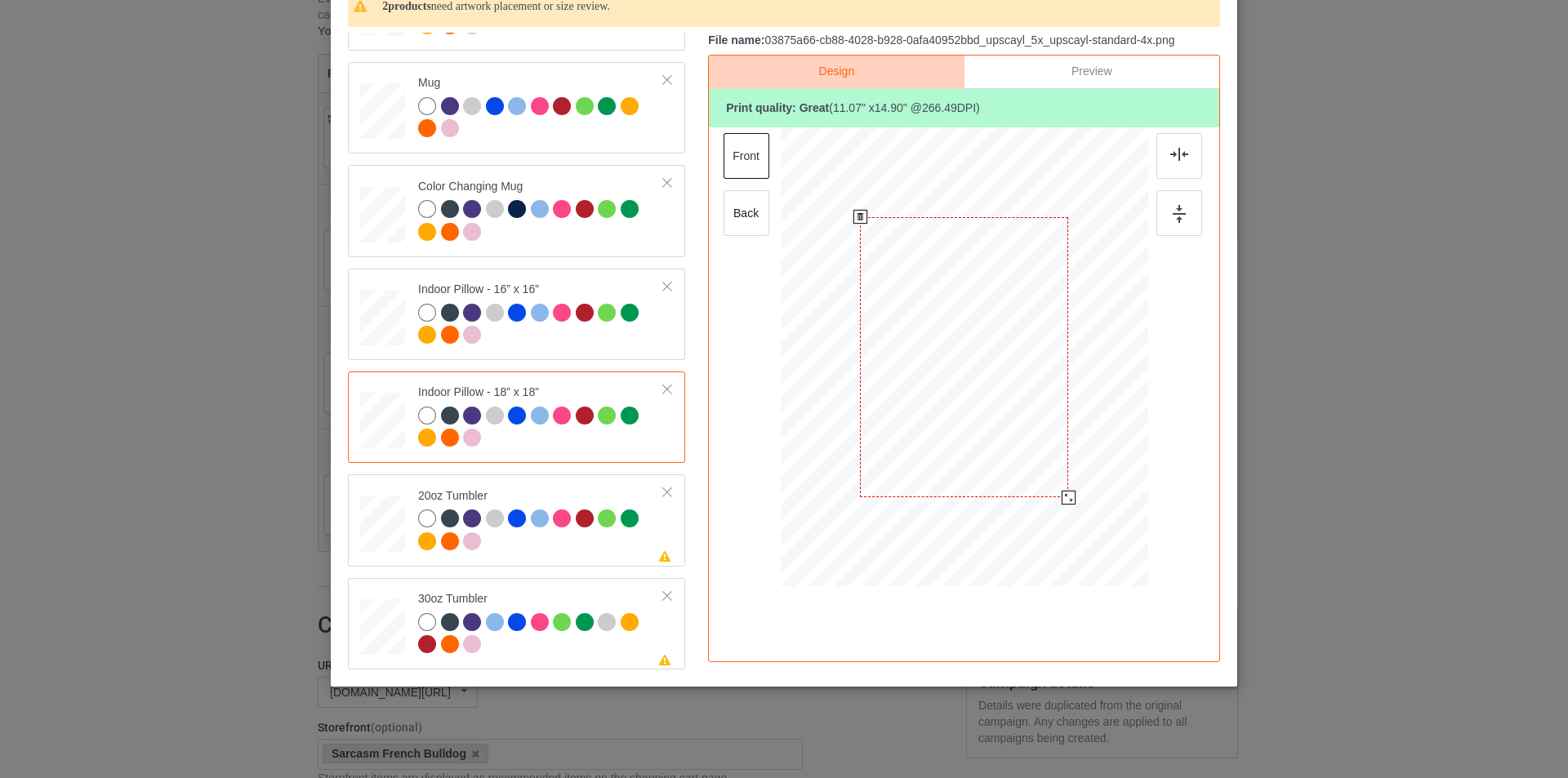
click at [1065, 497] on div at bounding box center [1068, 498] width 14 height 14
click at [1188, 153] on div at bounding box center [1178, 156] width 45 height 45
click at [1179, 219] on img at bounding box center [1179, 214] width 14 height 18
click at [390, 530] on div at bounding box center [382, 524] width 43 height 26
click at [384, 592] on td at bounding box center [385, 623] width 49 height 78
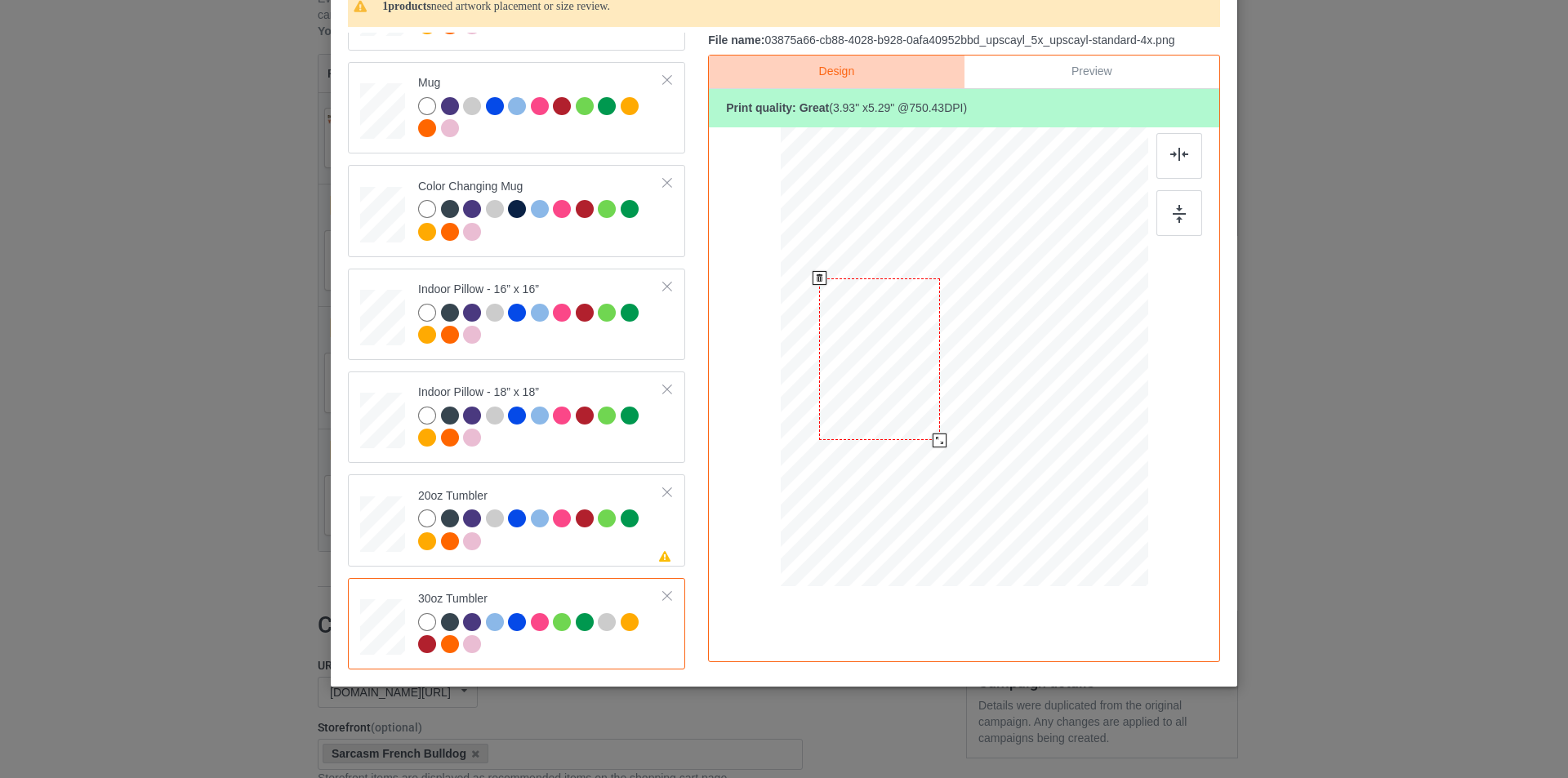
drag, startPoint x: 935, startPoint y: 438, endPoint x: 959, endPoint y: 402, distance: 43.3
click at [937, 440] on div at bounding box center [940, 441] width 14 height 14
click at [1171, 151] on img at bounding box center [1179, 155] width 18 height 14
click at [1175, 214] on img at bounding box center [1179, 214] width 14 height 18
drag, startPoint x: 1004, startPoint y: 321, endPoint x: 920, endPoint y: 323, distance: 84.0
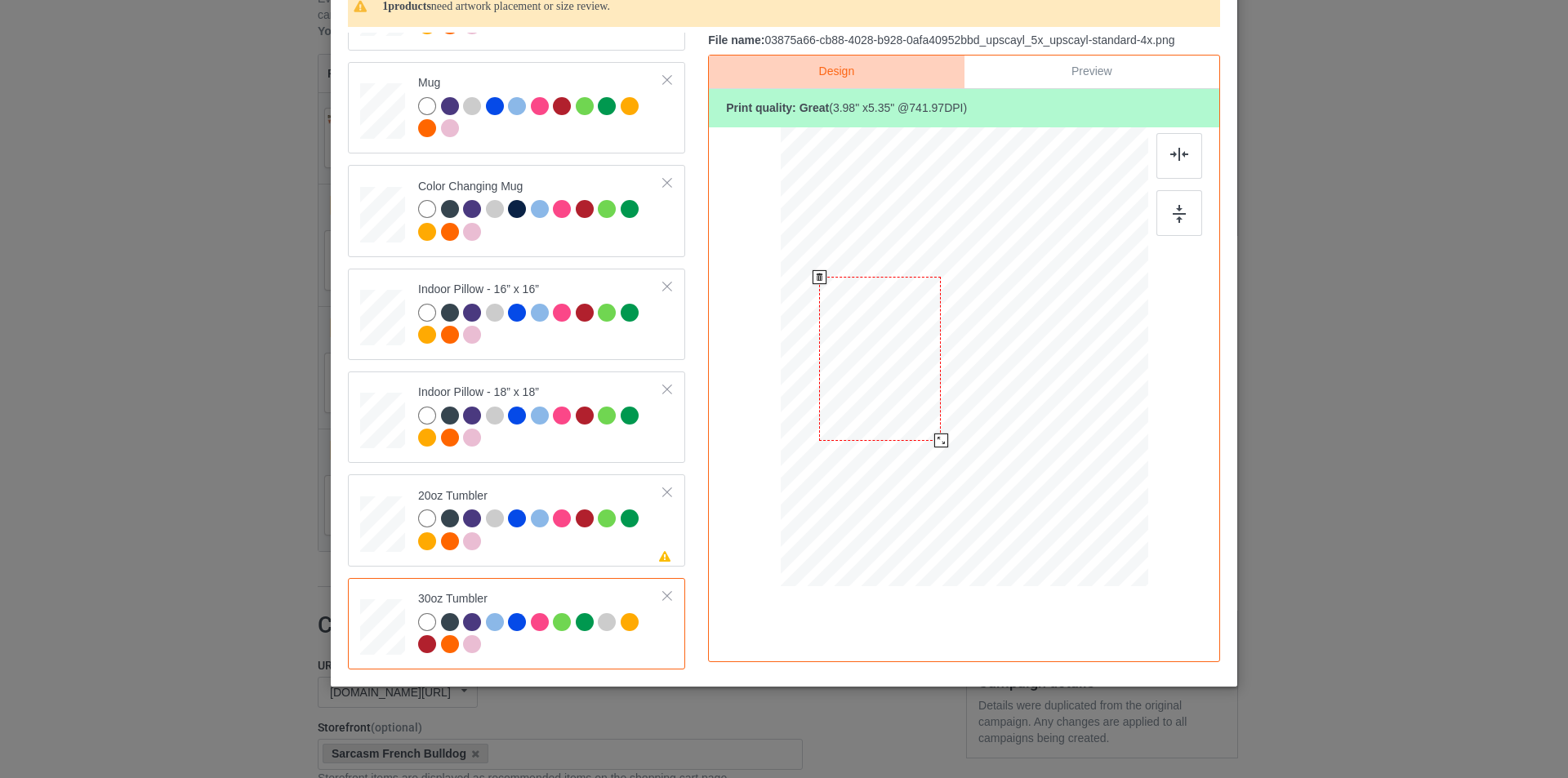
click at [920, 323] on div at bounding box center [880, 359] width 122 height 164
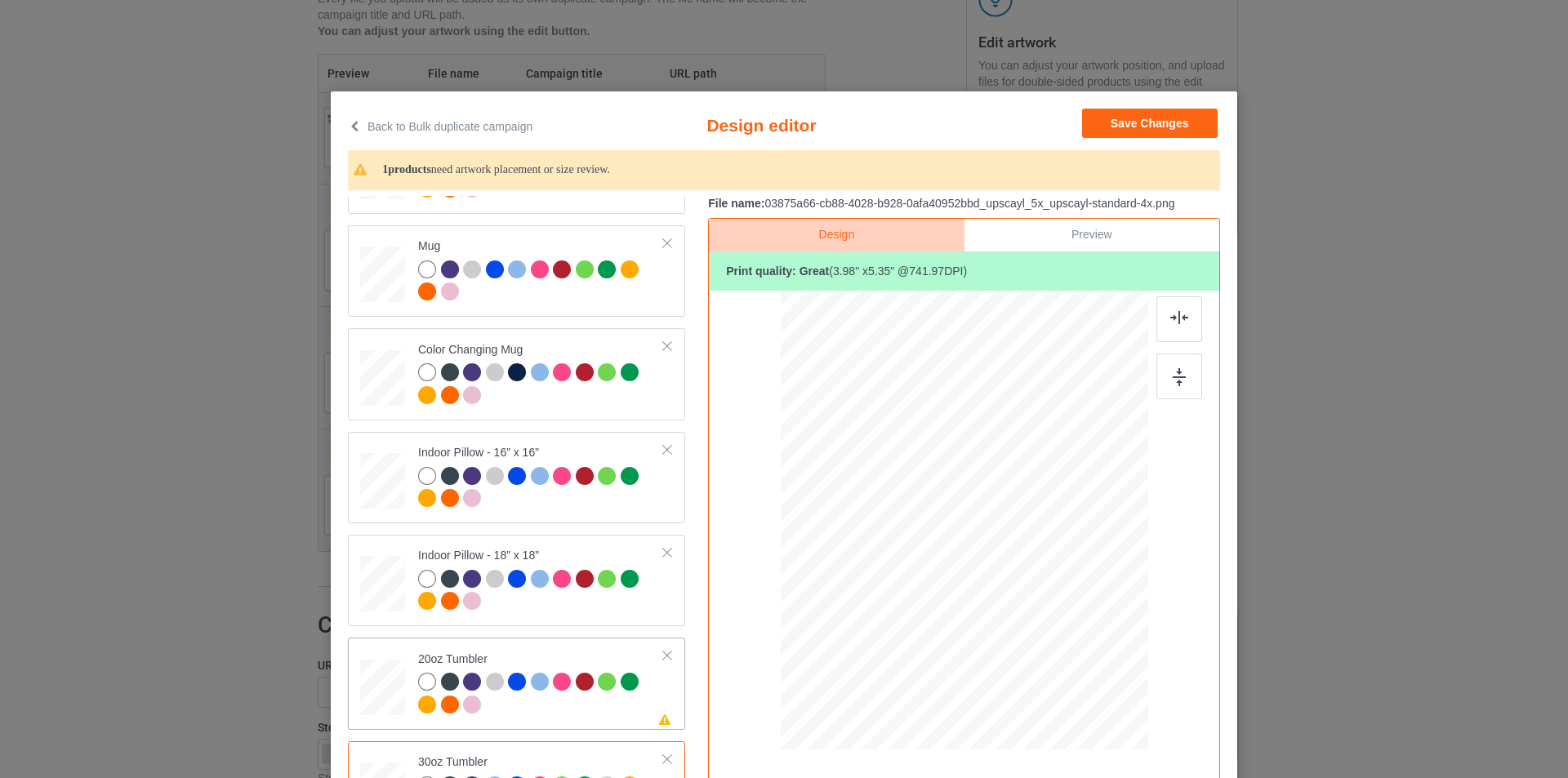
click at [638, 713] on div at bounding box center [541, 695] width 246 height 44
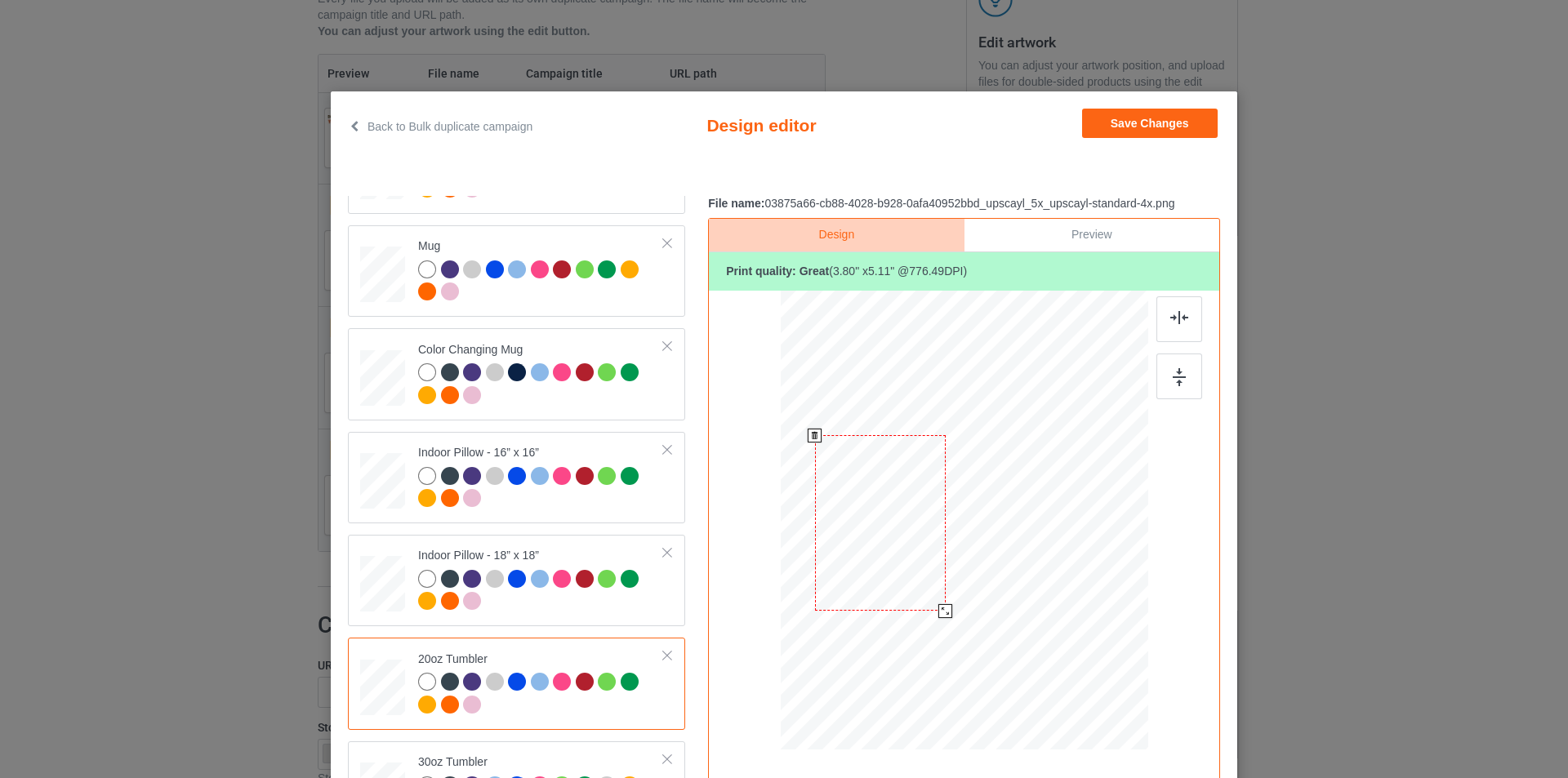
click at [939, 609] on div at bounding box center [945, 611] width 14 height 14
click at [915, 561] on div at bounding box center [880, 522] width 131 height 176
click at [941, 609] on div at bounding box center [945, 610] width 14 height 14
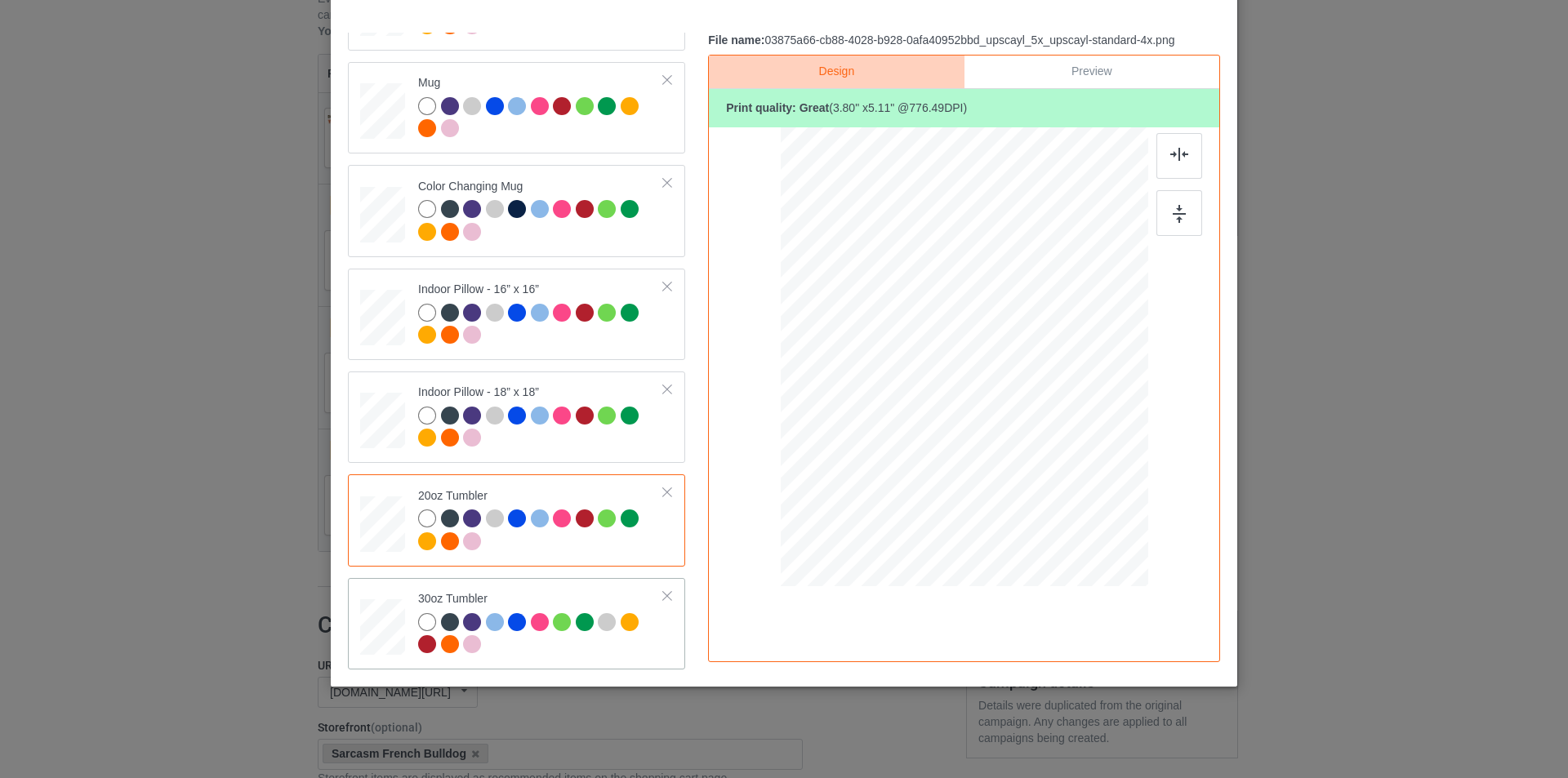
scroll to position [164, 0]
click at [397, 595] on td at bounding box center [385, 623] width 49 height 78
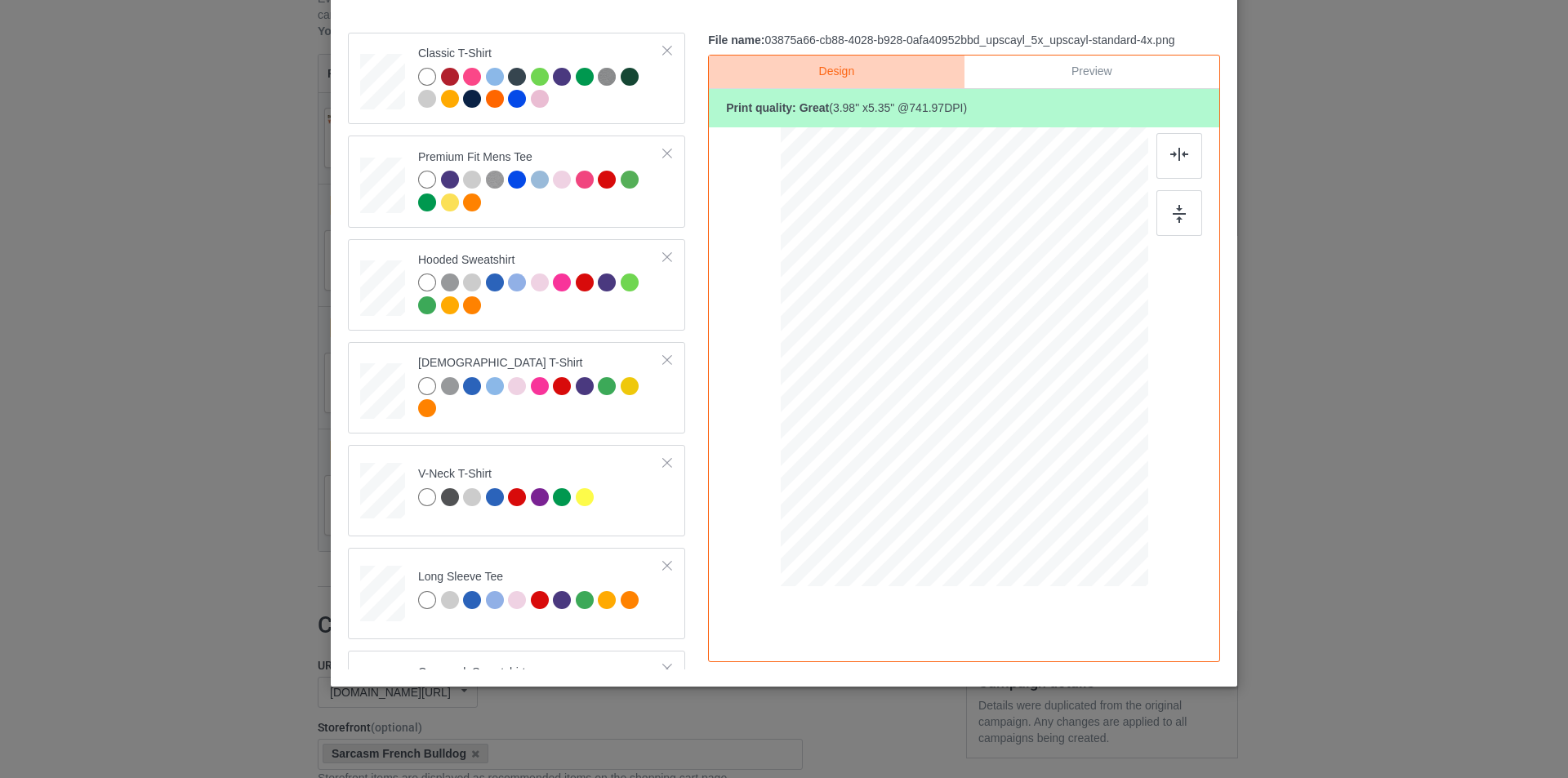
scroll to position [0, 0]
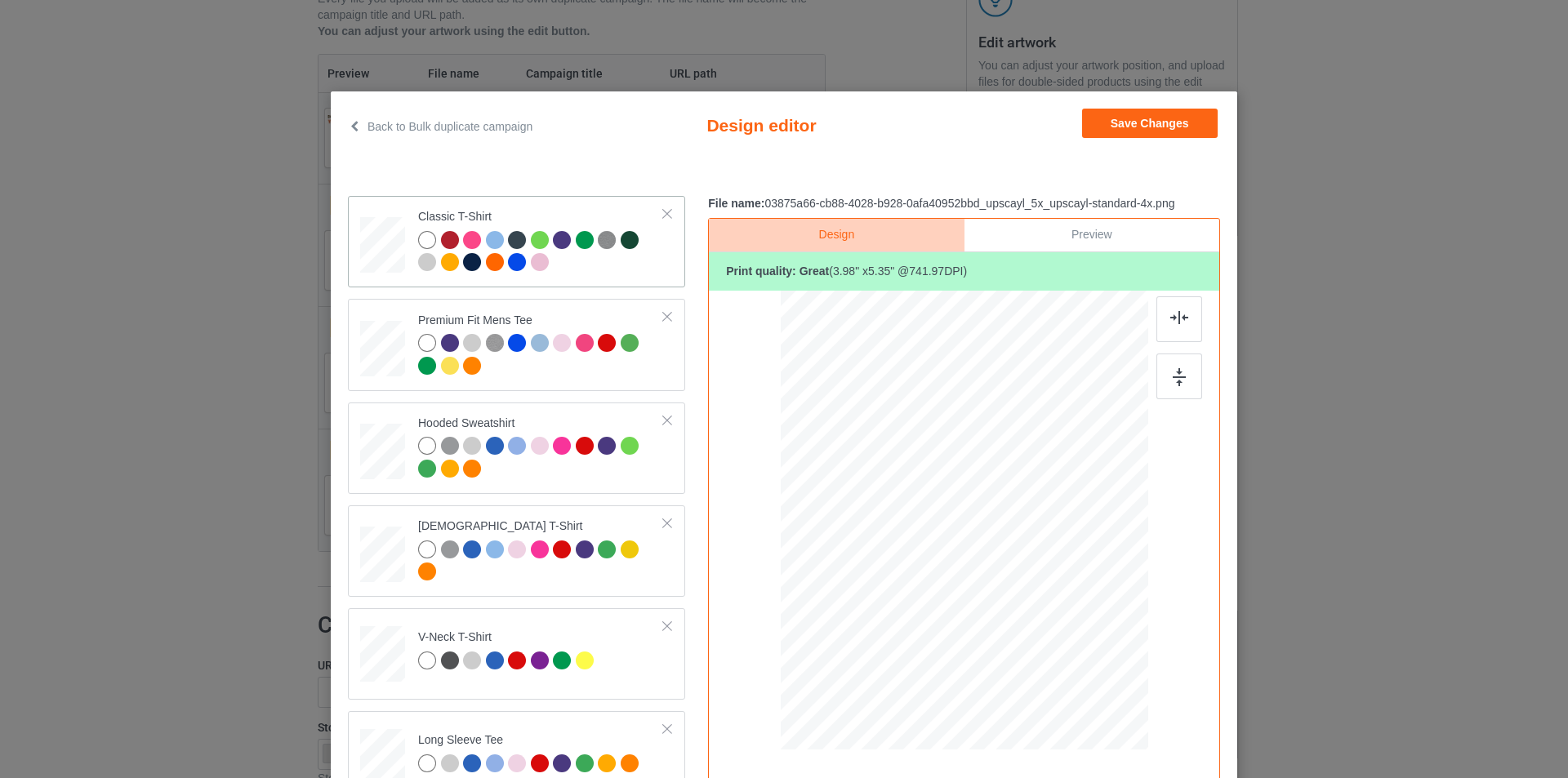
click at [368, 276] on div at bounding box center [383, 247] width 44 height 61
click at [1157, 112] on button "Save Changes" at bounding box center [1149, 123] width 135 height 29
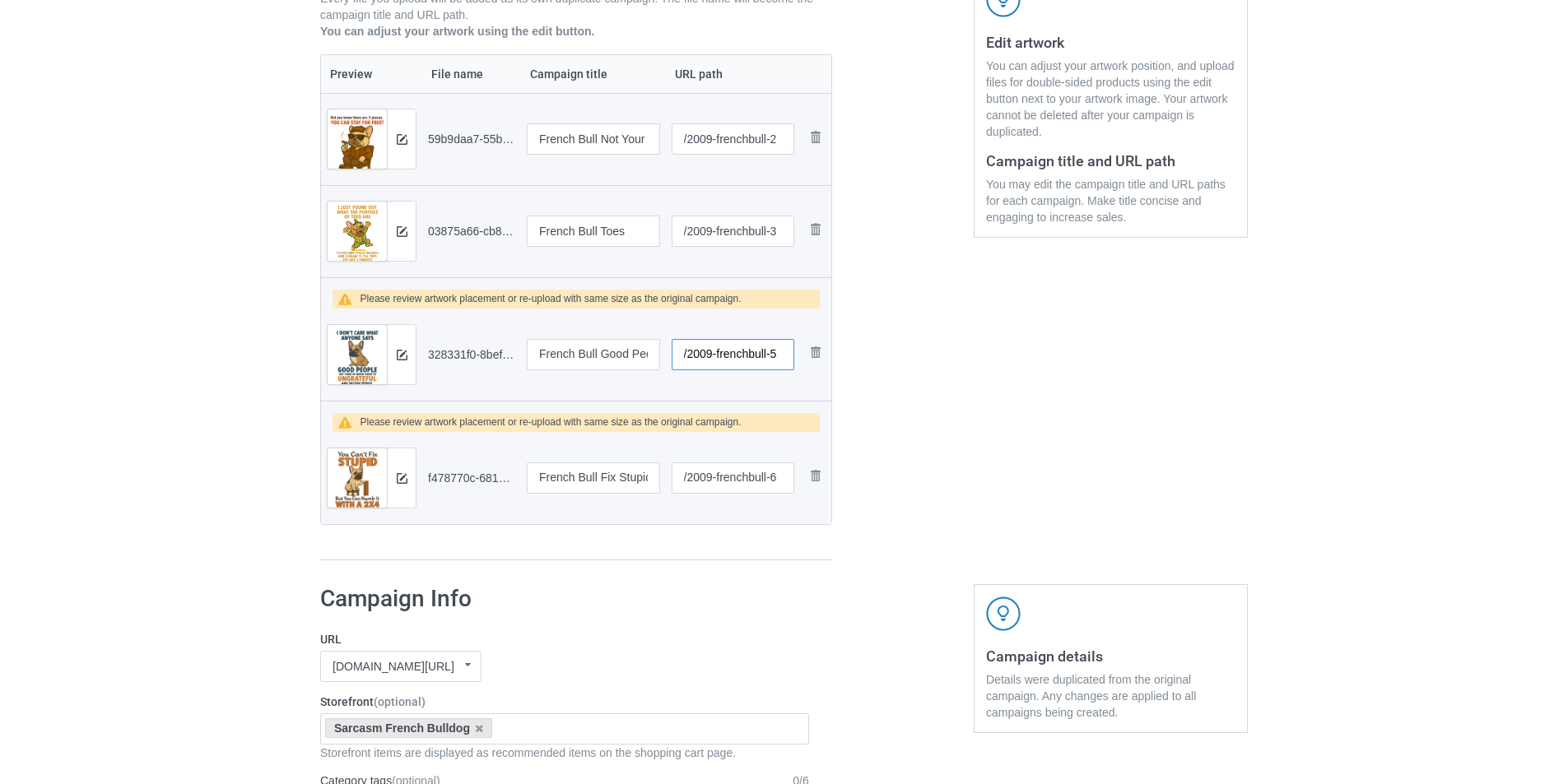
click at [788, 355] on input "/2009-frenchbull-5" at bounding box center [732, 355] width 124 height 31
type input "/2009-frenchbull-4"
click at [784, 479] on input "/2009-frenchbull-6" at bounding box center [732, 478] width 124 height 31
type input "/2009-frenchbull-5"
click at [405, 358] on img at bounding box center [401, 355] width 11 height 11
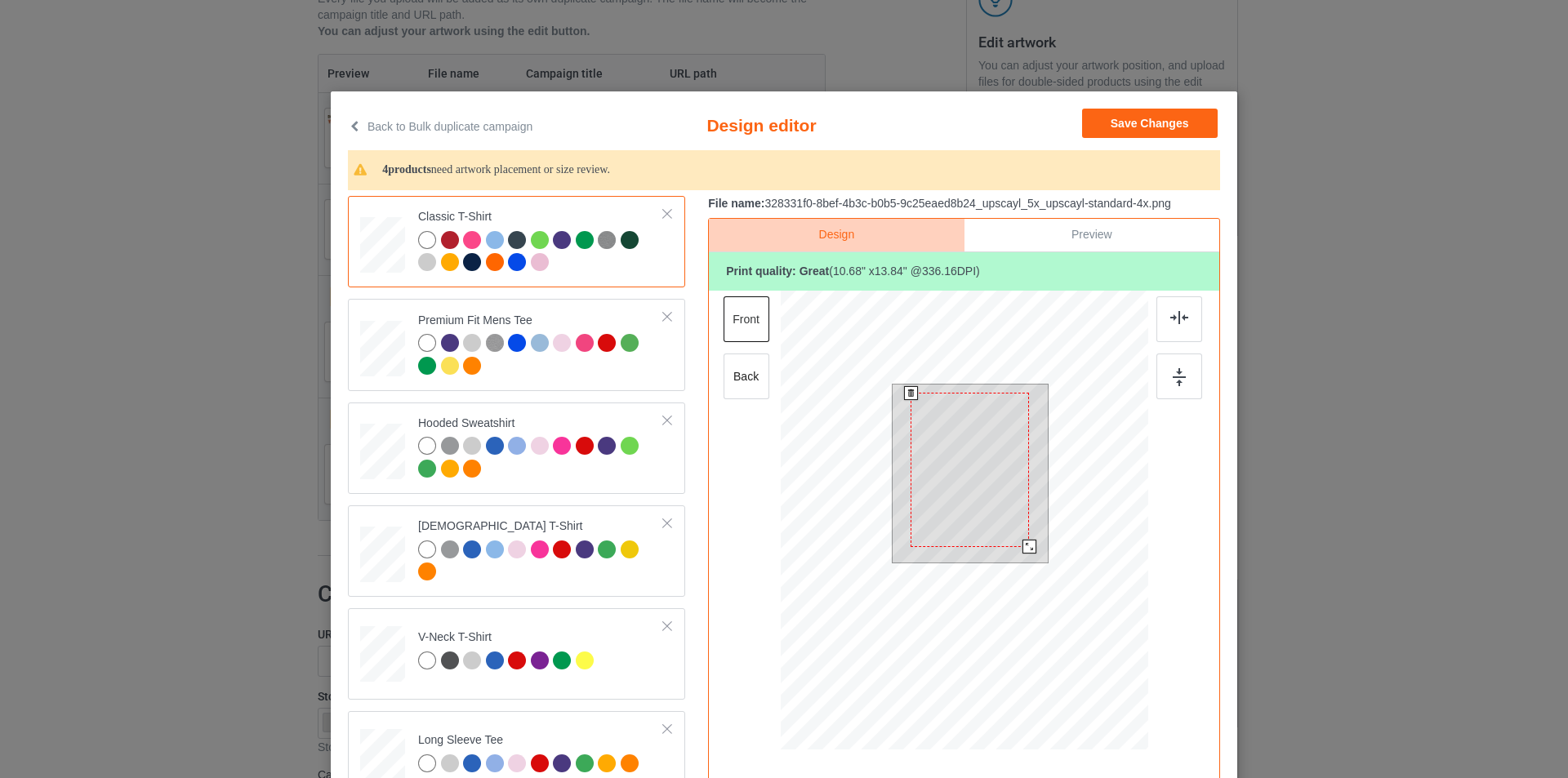
click at [1023, 547] on div at bounding box center [1030, 546] width 14 height 14
click at [1176, 328] on div at bounding box center [1178, 319] width 45 height 45
click at [1176, 364] on div at bounding box center [1178, 376] width 45 height 45
click at [1179, 339] on div at bounding box center [1178, 319] width 45 height 45
click at [1180, 370] on img at bounding box center [1179, 377] width 14 height 18
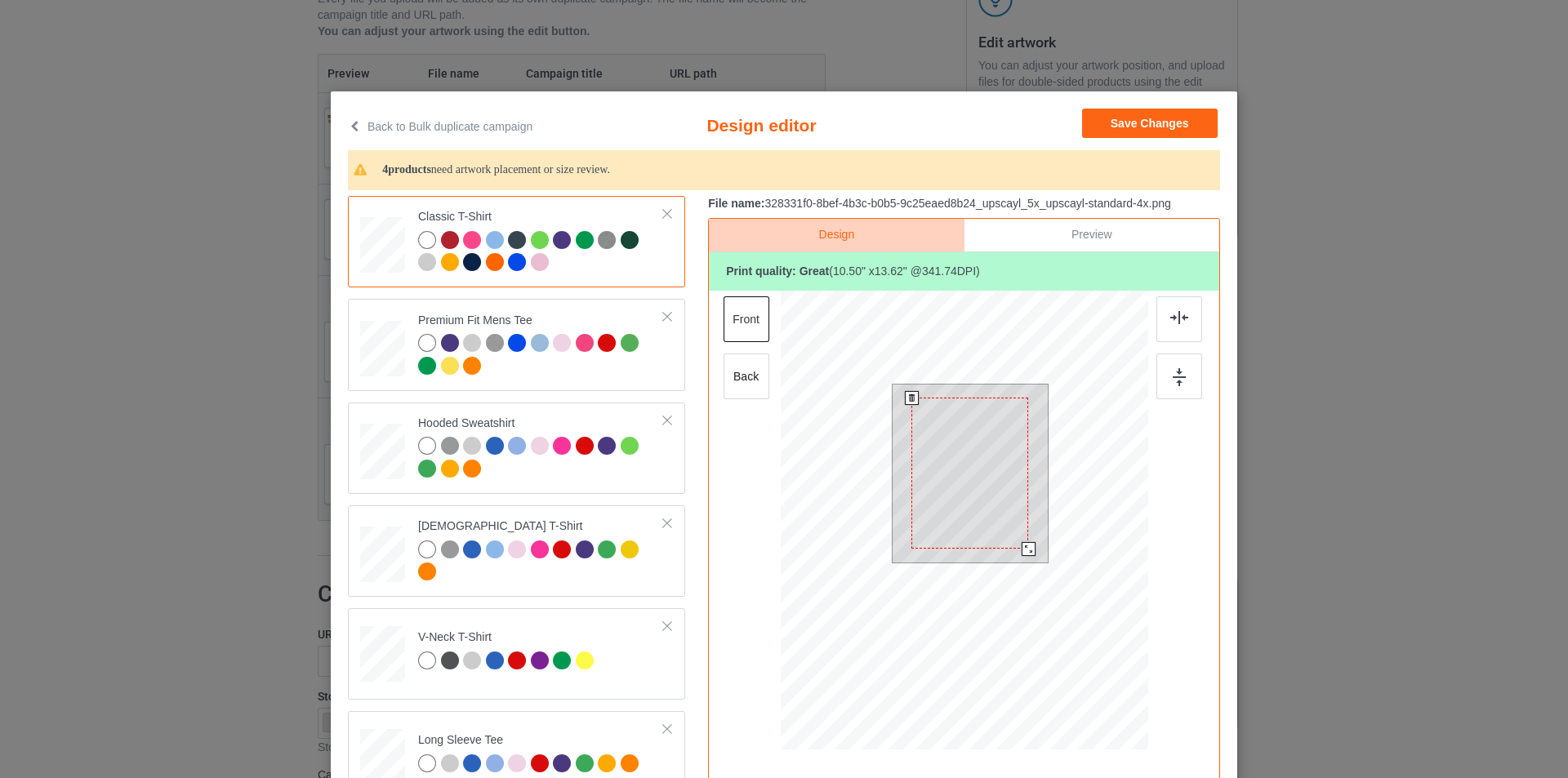
click at [1026, 553] on div at bounding box center [1029, 549] width 14 height 14
click at [1181, 318] on img at bounding box center [1179, 318] width 18 height 14
click at [1178, 370] on img at bounding box center [1179, 377] width 14 height 18
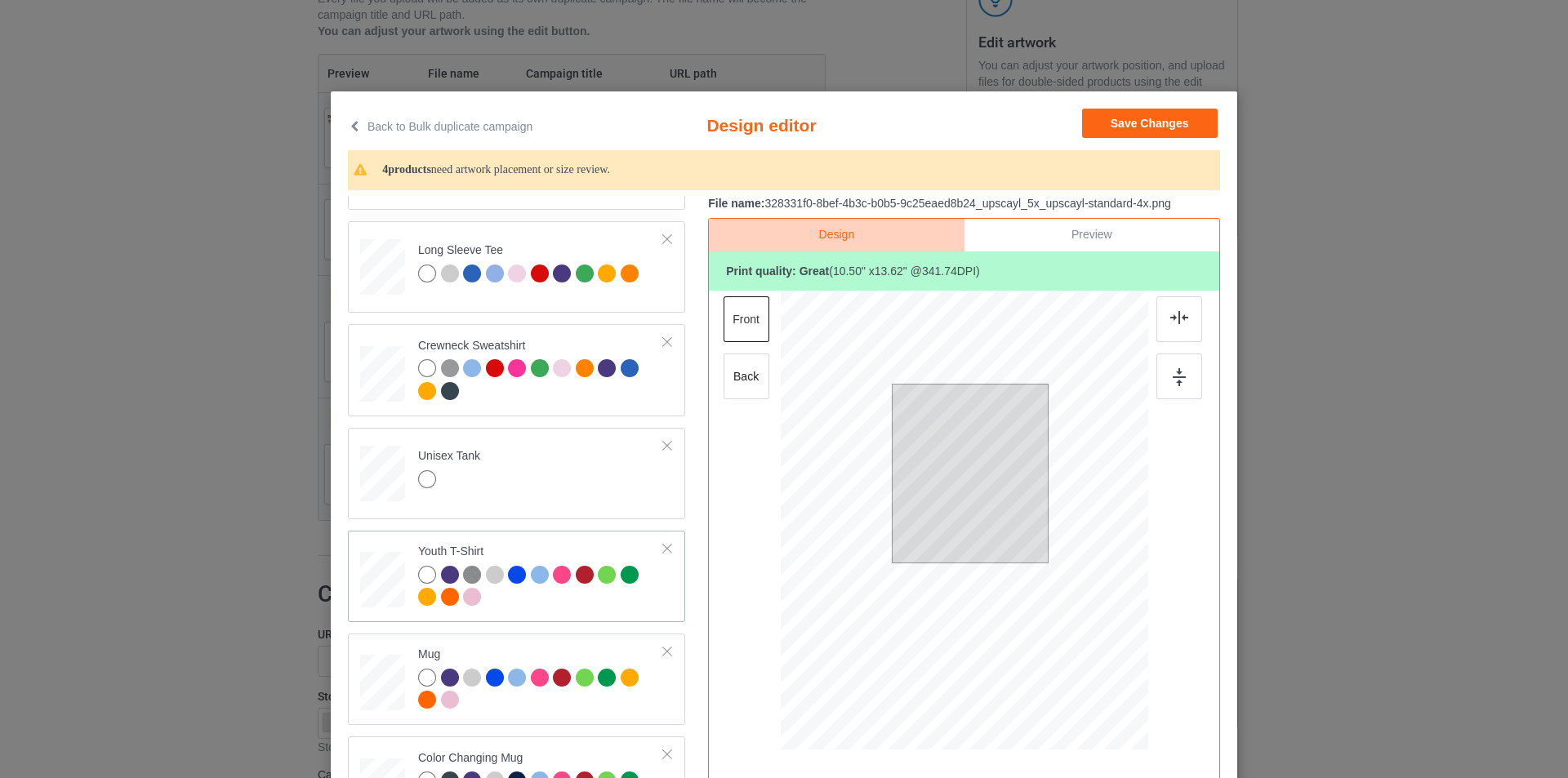
scroll to position [817, 0]
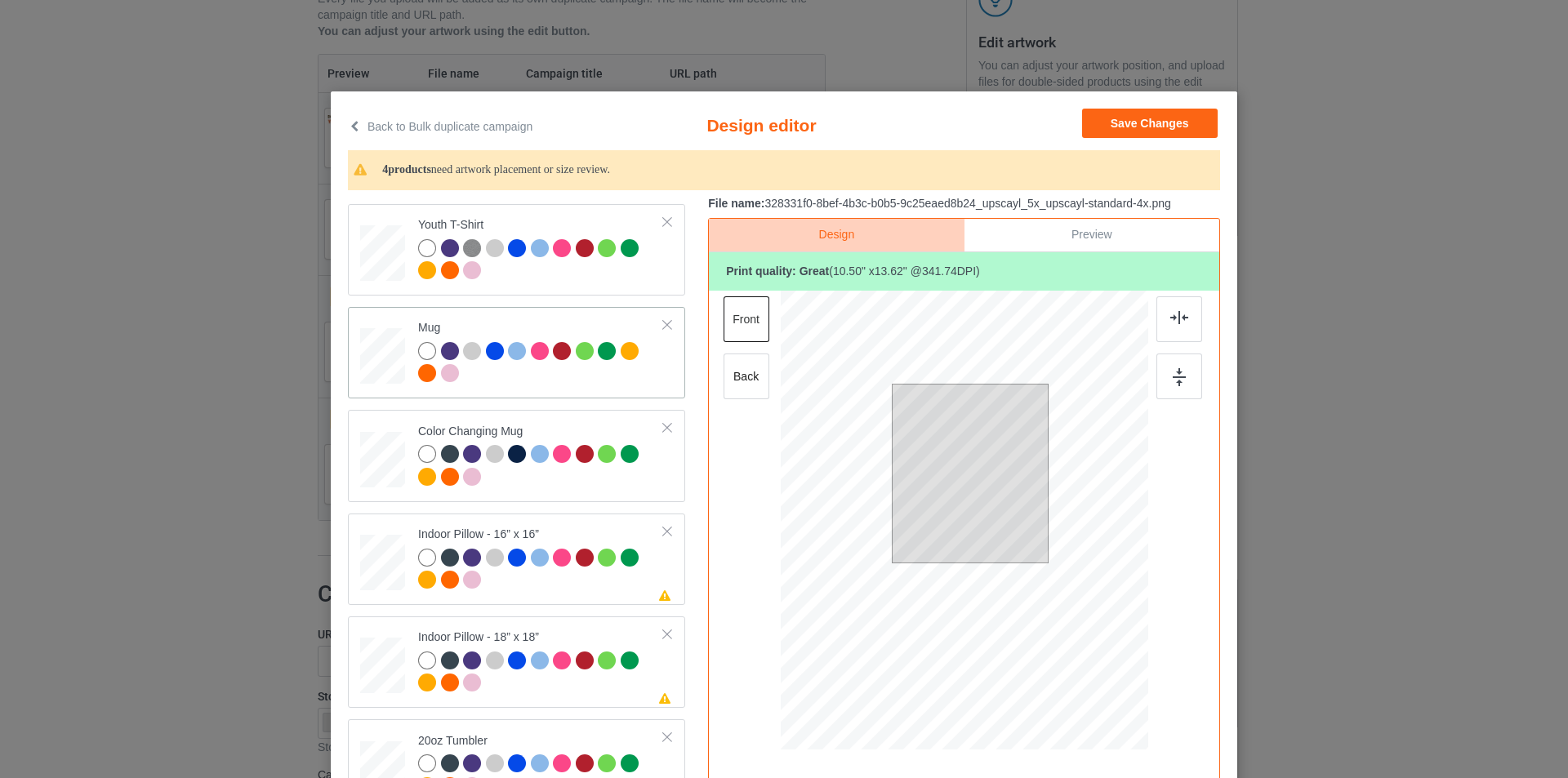
click at [371, 357] on div at bounding box center [383, 356] width 44 height 18
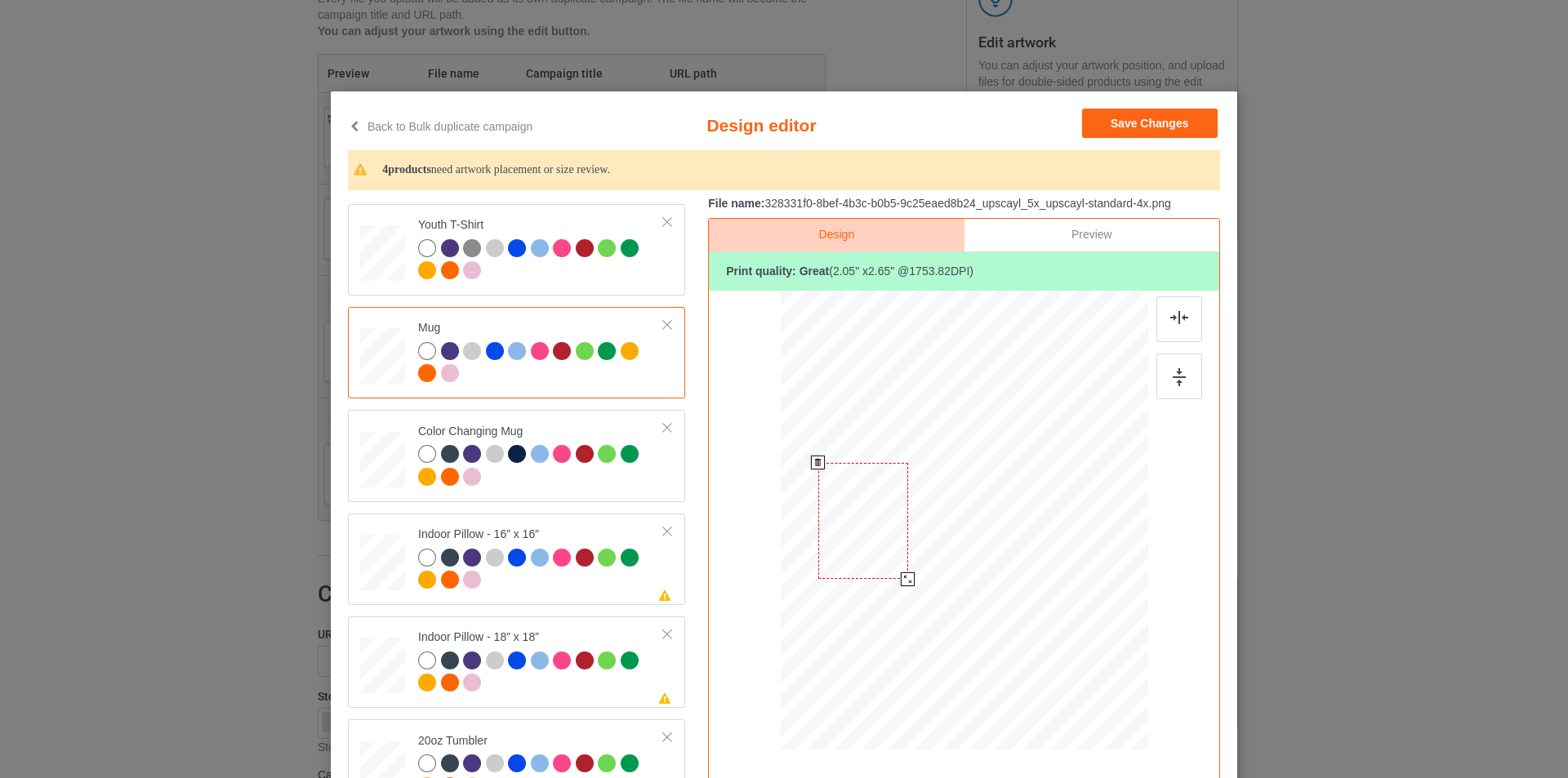
click at [904, 579] on div at bounding box center [908, 579] width 14 height 14
click at [1196, 320] on div at bounding box center [1178, 319] width 45 height 45
drag, startPoint x: 963, startPoint y: 499, endPoint x: 893, endPoint y: 477, distance: 73.4
click at [863, 499] on div at bounding box center [864, 519] width 90 height 117
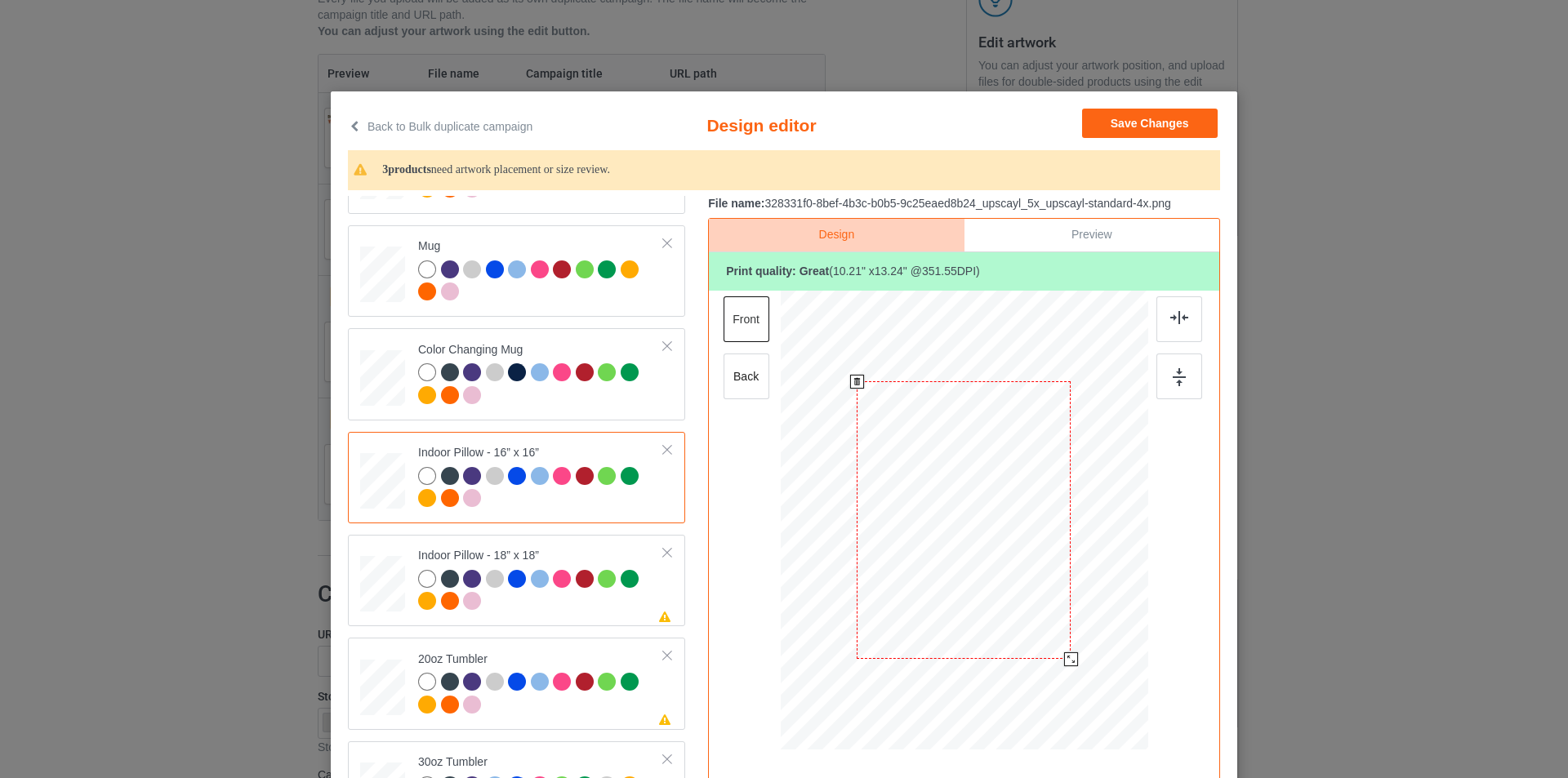
click at [1068, 658] on div at bounding box center [1071, 659] width 14 height 14
click at [1182, 329] on div at bounding box center [1178, 319] width 45 height 45
click at [1173, 373] on img at bounding box center [1179, 377] width 14 height 18
click at [747, 381] on div "back" at bounding box center [746, 376] width 45 height 45
click at [1072, 660] on div at bounding box center [1071, 659] width 14 height 14
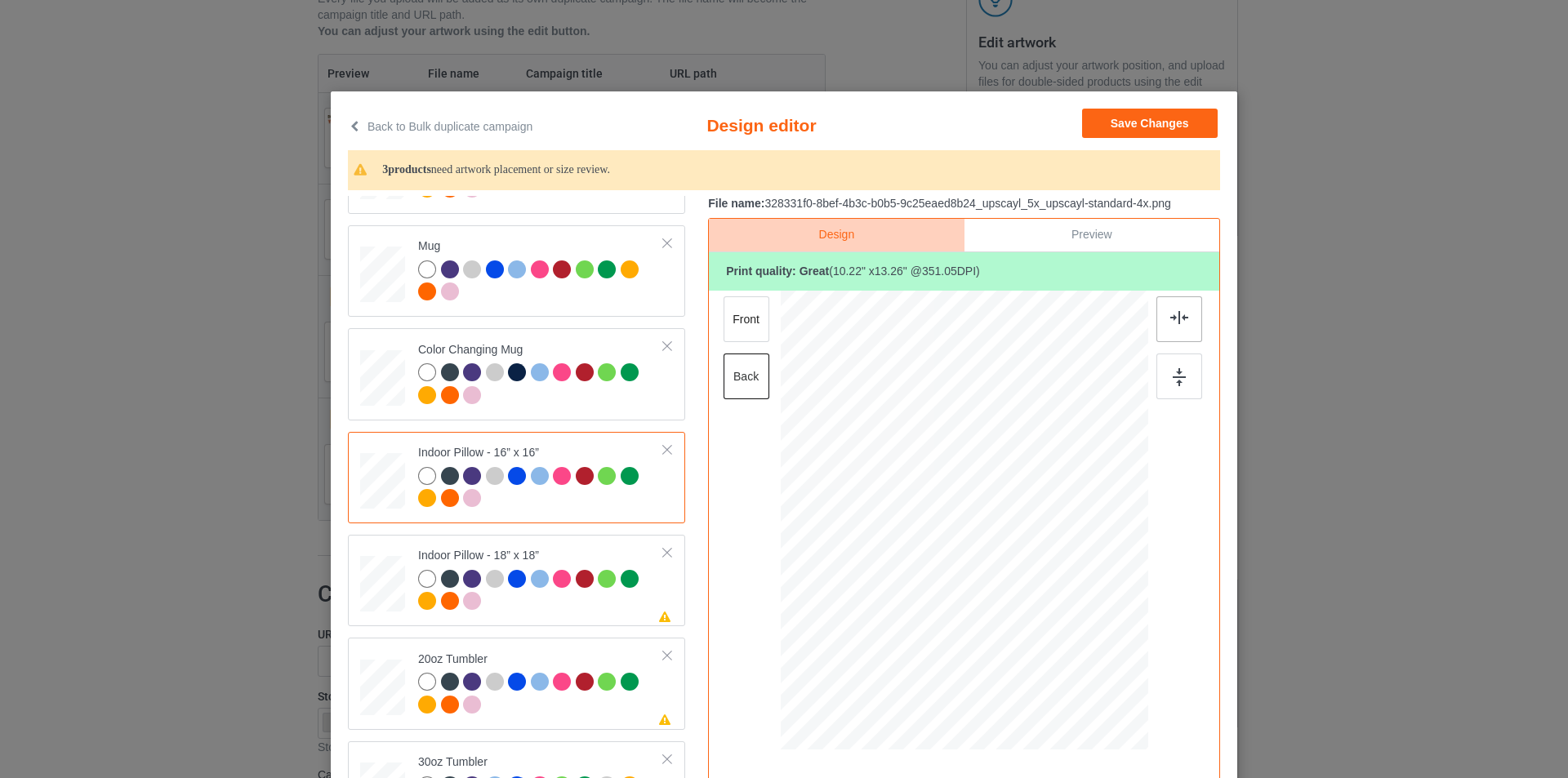
click at [1185, 327] on div at bounding box center [1178, 319] width 45 height 45
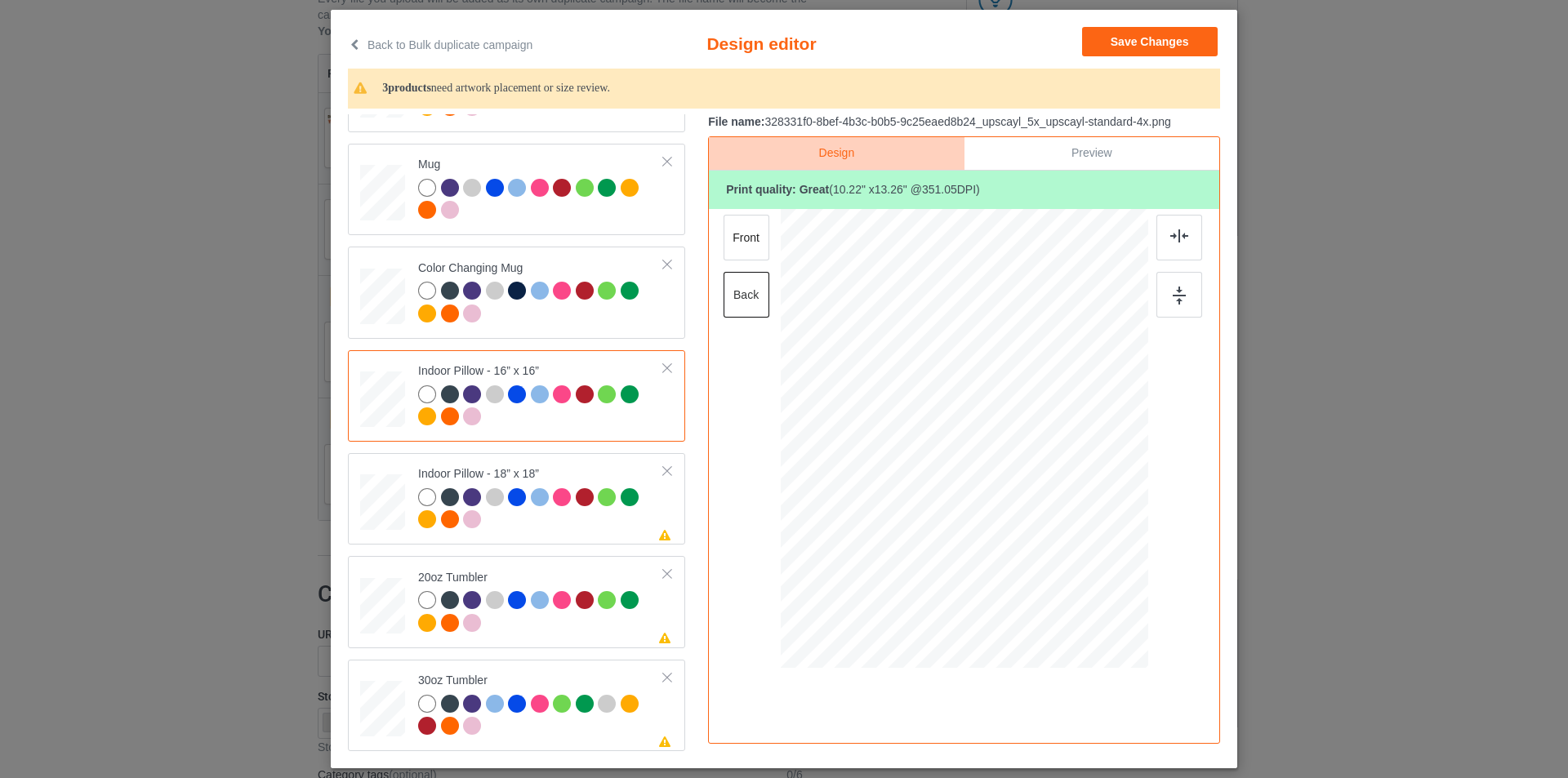
scroll to position [163, 0]
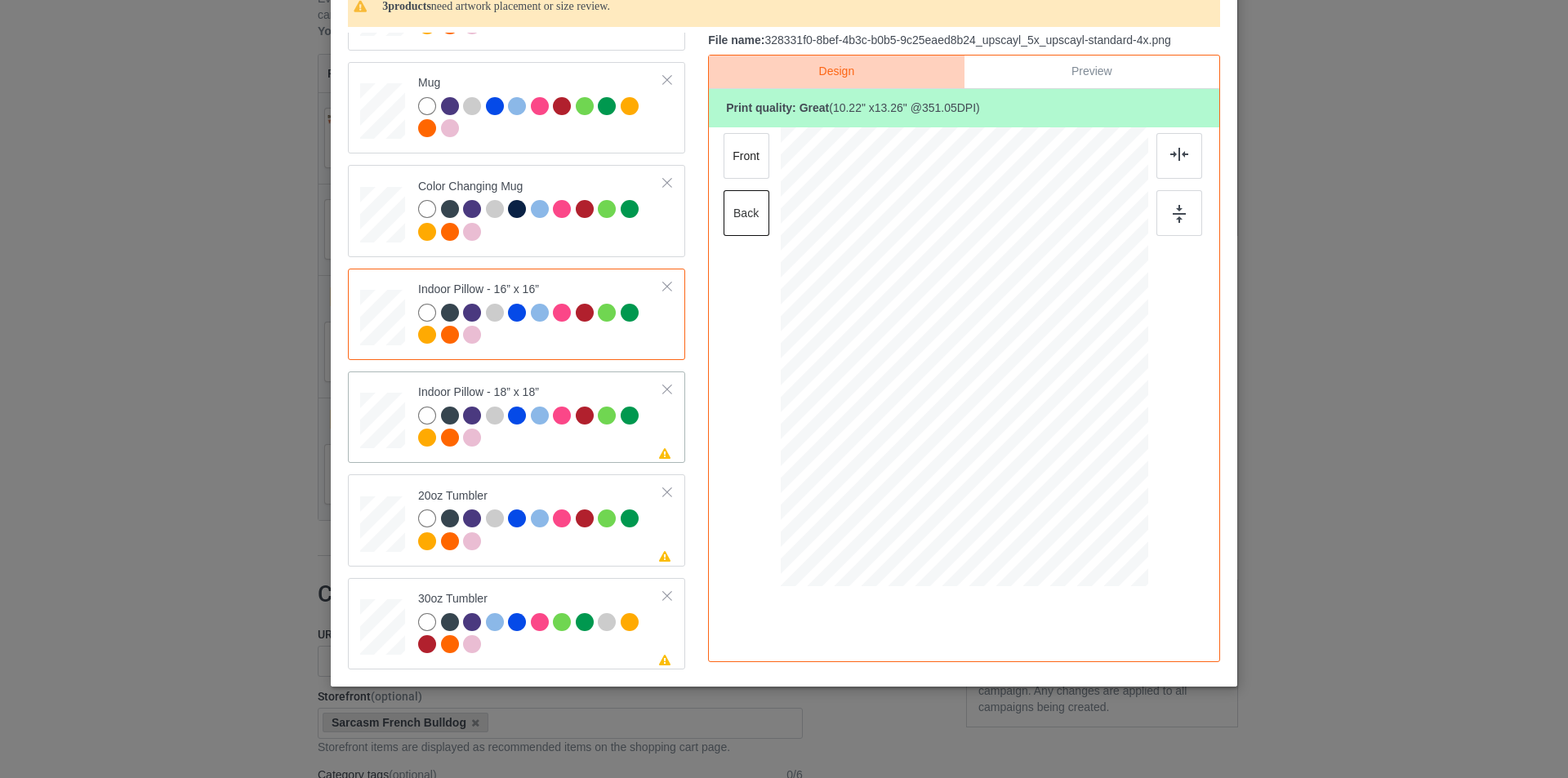
click at [377, 450] on div at bounding box center [383, 422] width 44 height 61
click at [1069, 503] on div at bounding box center [1071, 496] width 14 height 14
click at [1172, 162] on div at bounding box center [1178, 156] width 45 height 45
click at [740, 151] on div "front" at bounding box center [746, 156] width 45 height 45
click at [1064, 502] on div at bounding box center [1071, 496] width 14 height 14
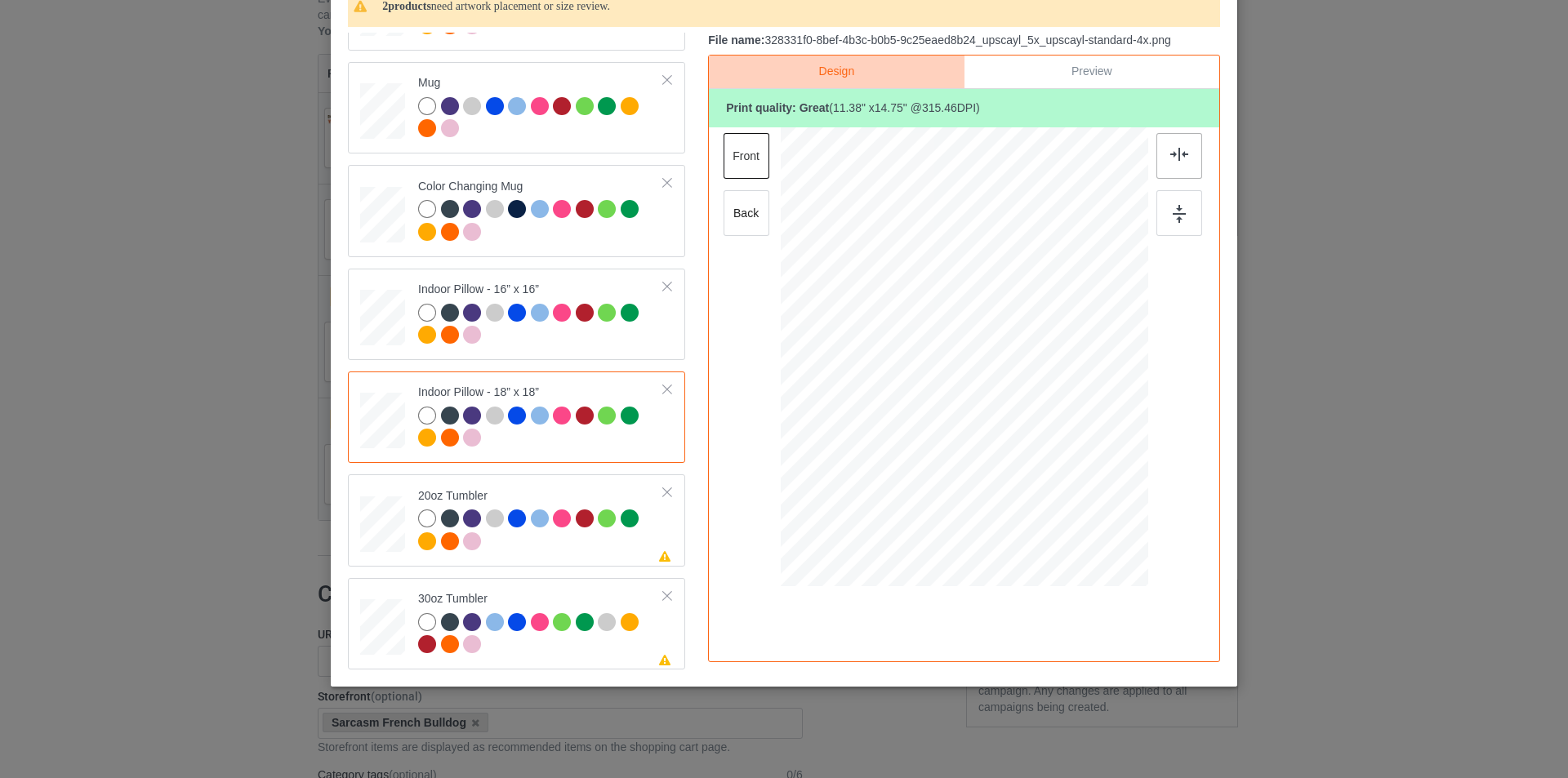
click at [1177, 156] on img at bounding box center [1179, 155] width 18 height 14
click at [940, 445] on div at bounding box center [946, 446] width 14 height 14
click at [904, 402] on div at bounding box center [880, 358] width 131 height 171
click at [375, 591] on td at bounding box center [385, 623] width 49 height 78
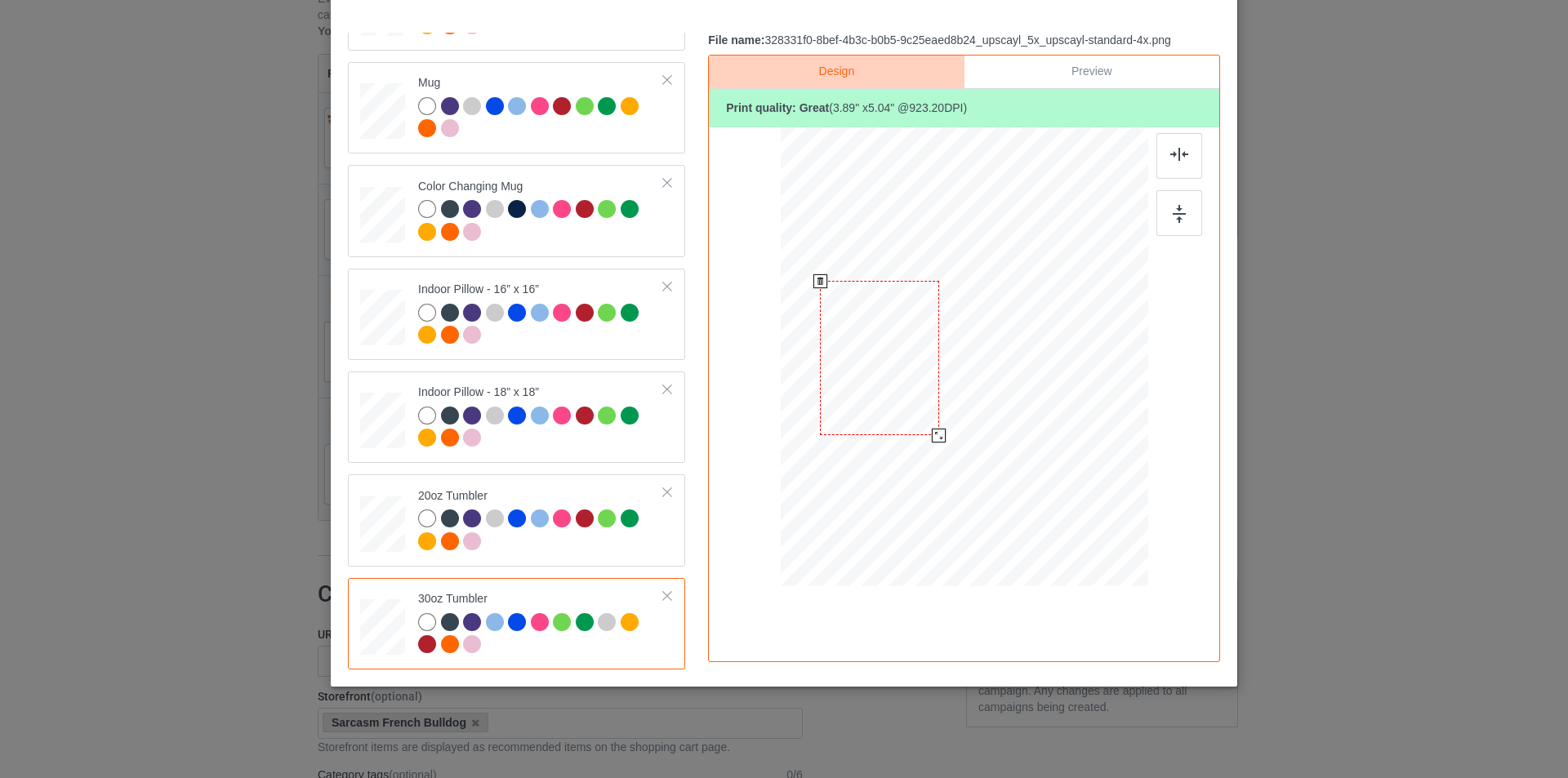
click at [910, 387] on div at bounding box center [879, 359] width 119 height 155
click at [937, 435] on div at bounding box center [940, 436] width 14 height 14
click at [883, 360] on div at bounding box center [880, 359] width 120 height 156
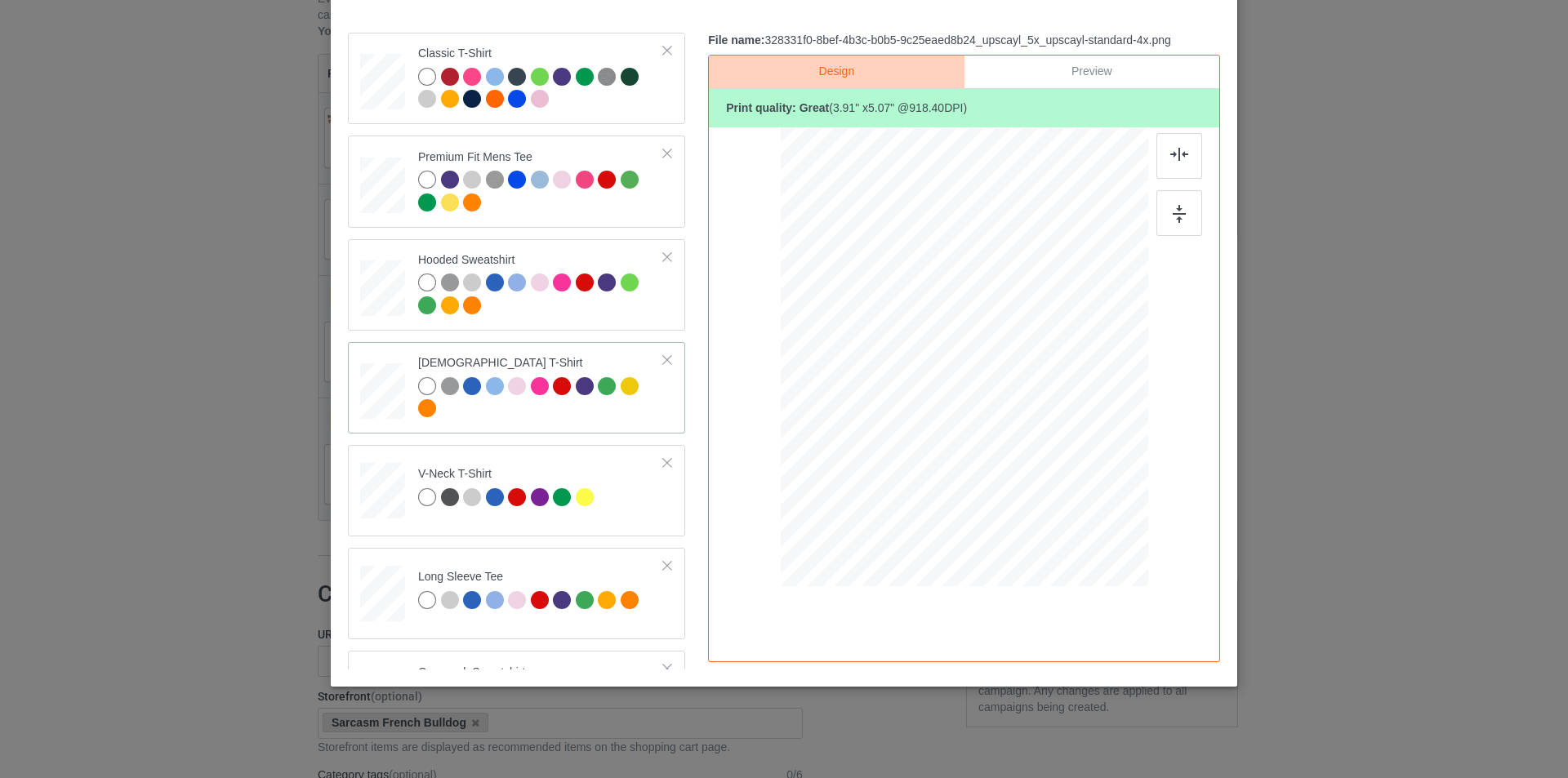
scroll to position [0, 0]
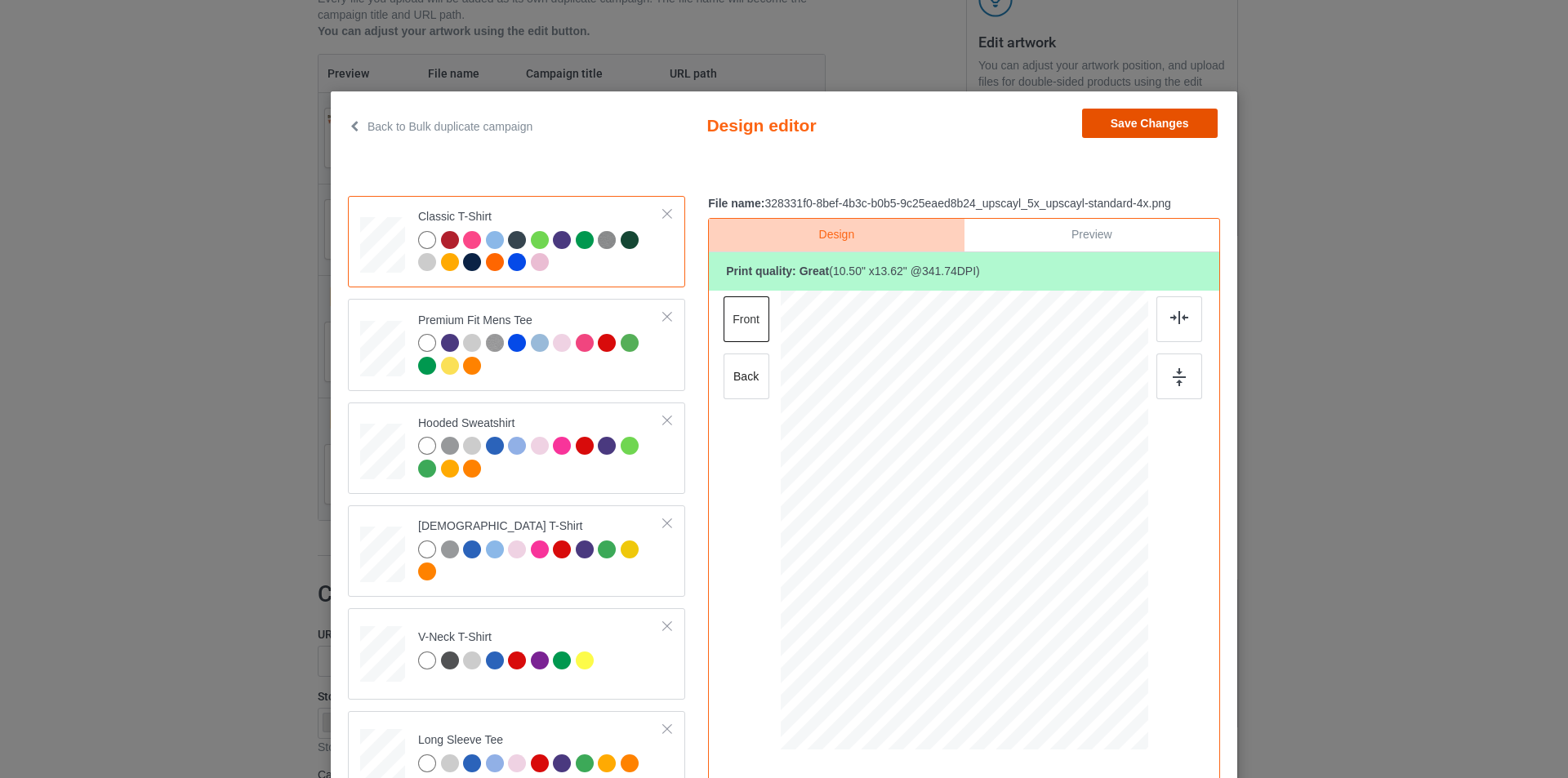
drag, startPoint x: 1156, startPoint y: 129, endPoint x: 1061, endPoint y: 197, distance: 116.8
click at [1156, 129] on button "Save Changes" at bounding box center [1149, 123] width 135 height 29
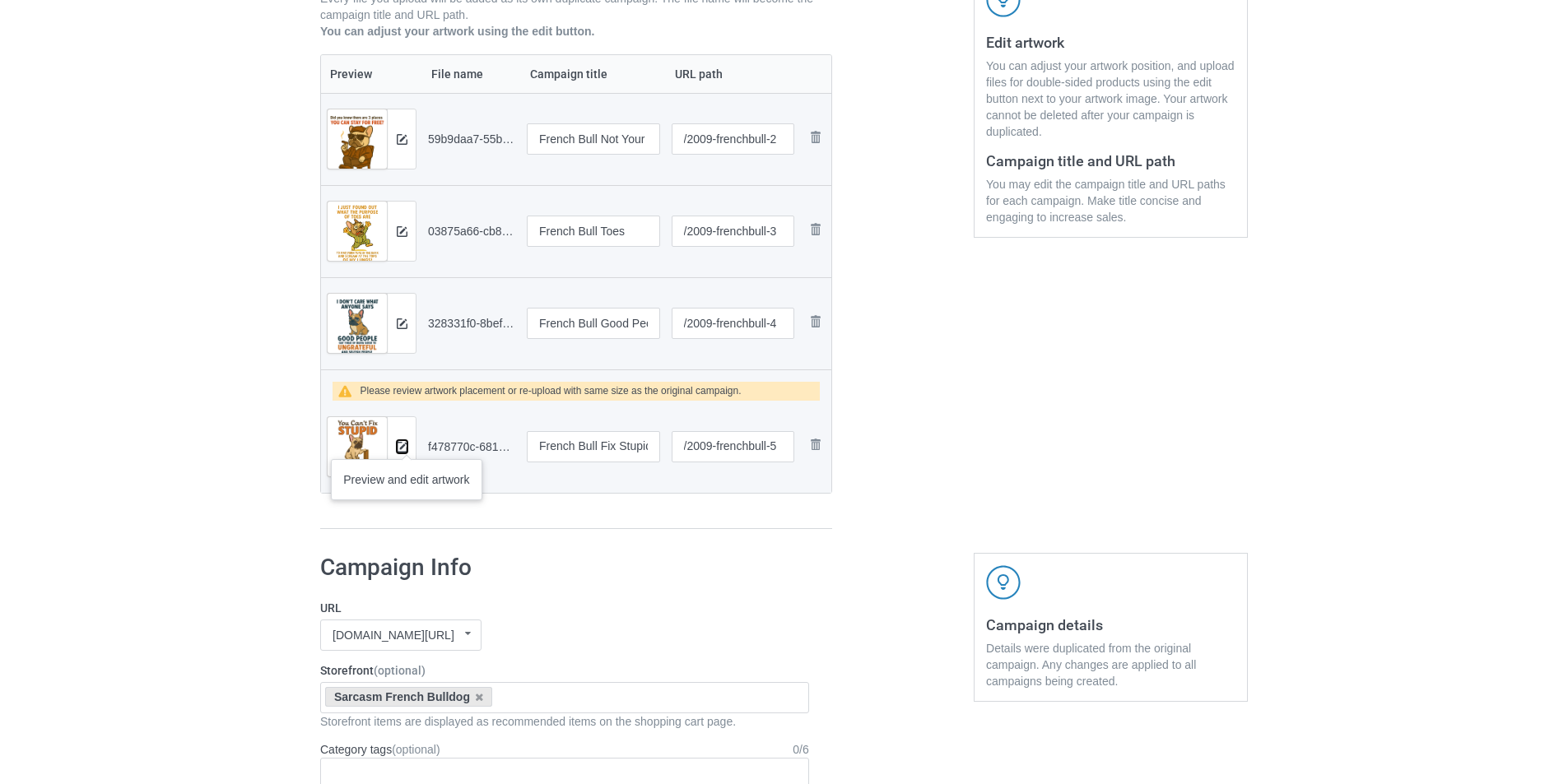
click at [406, 443] on img at bounding box center [401, 447] width 11 height 11
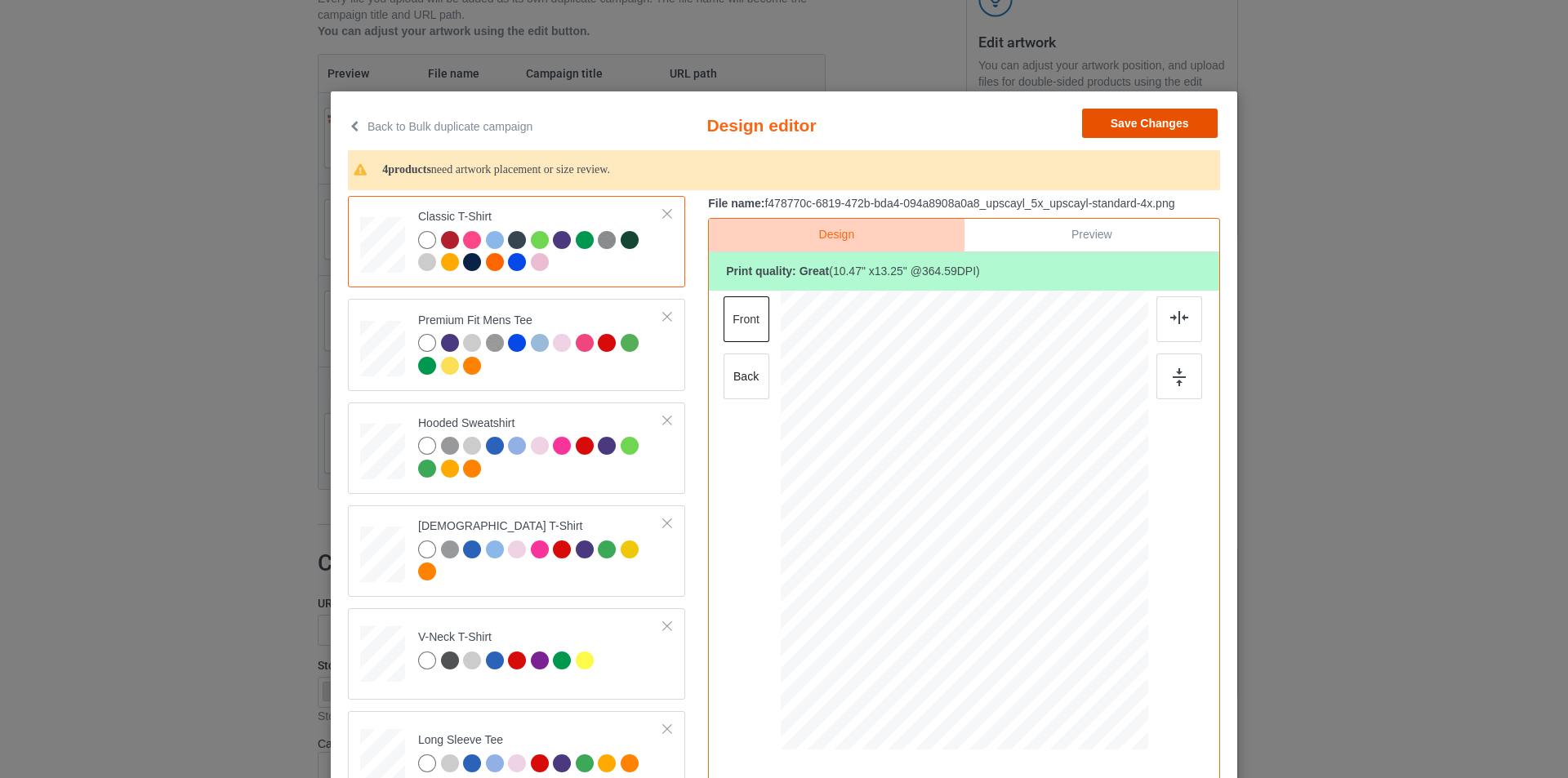
click at [1140, 117] on button "Save Changes" at bounding box center [1149, 123] width 135 height 29
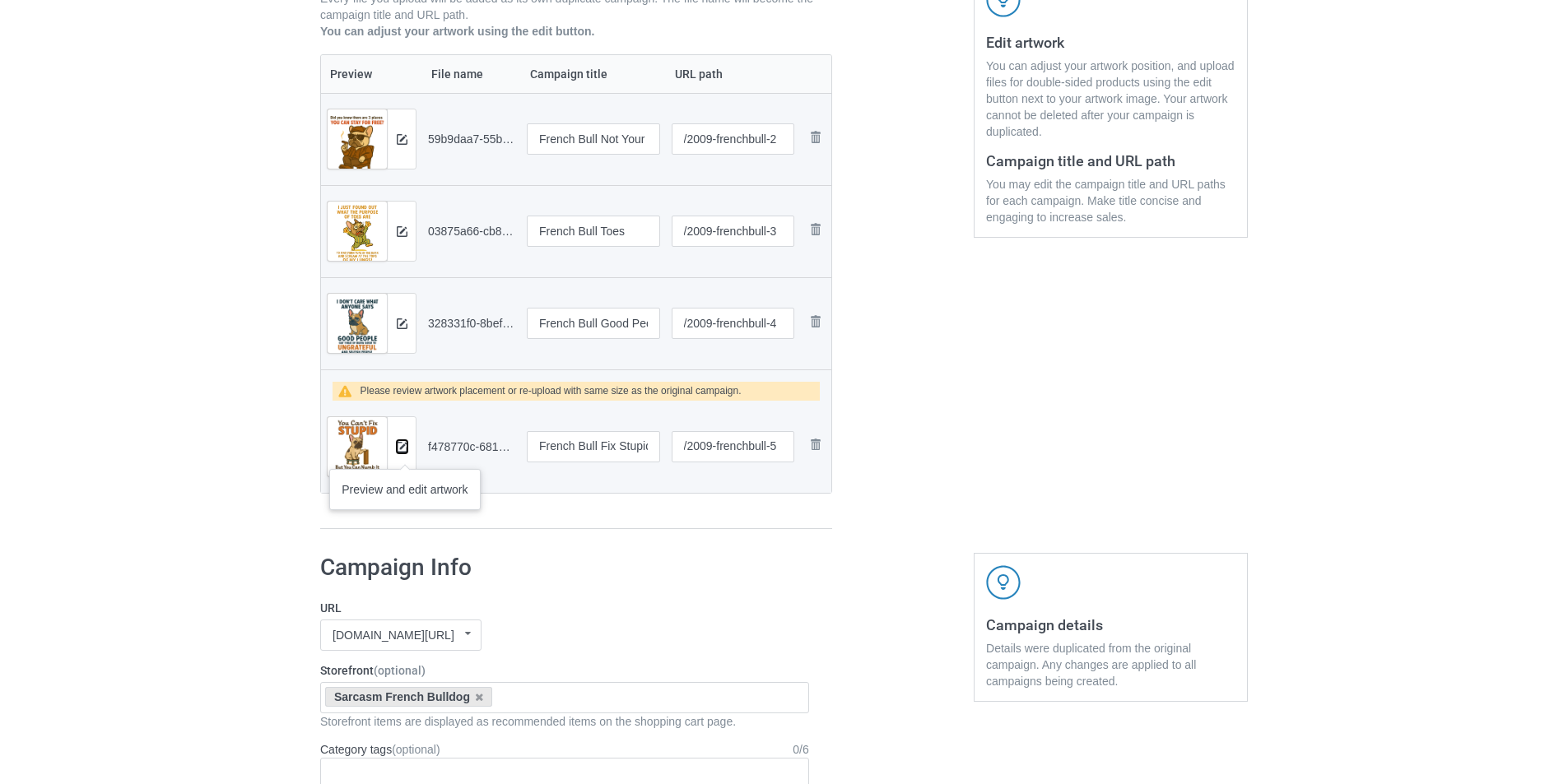
click at [405, 453] on button at bounding box center [401, 447] width 11 height 14
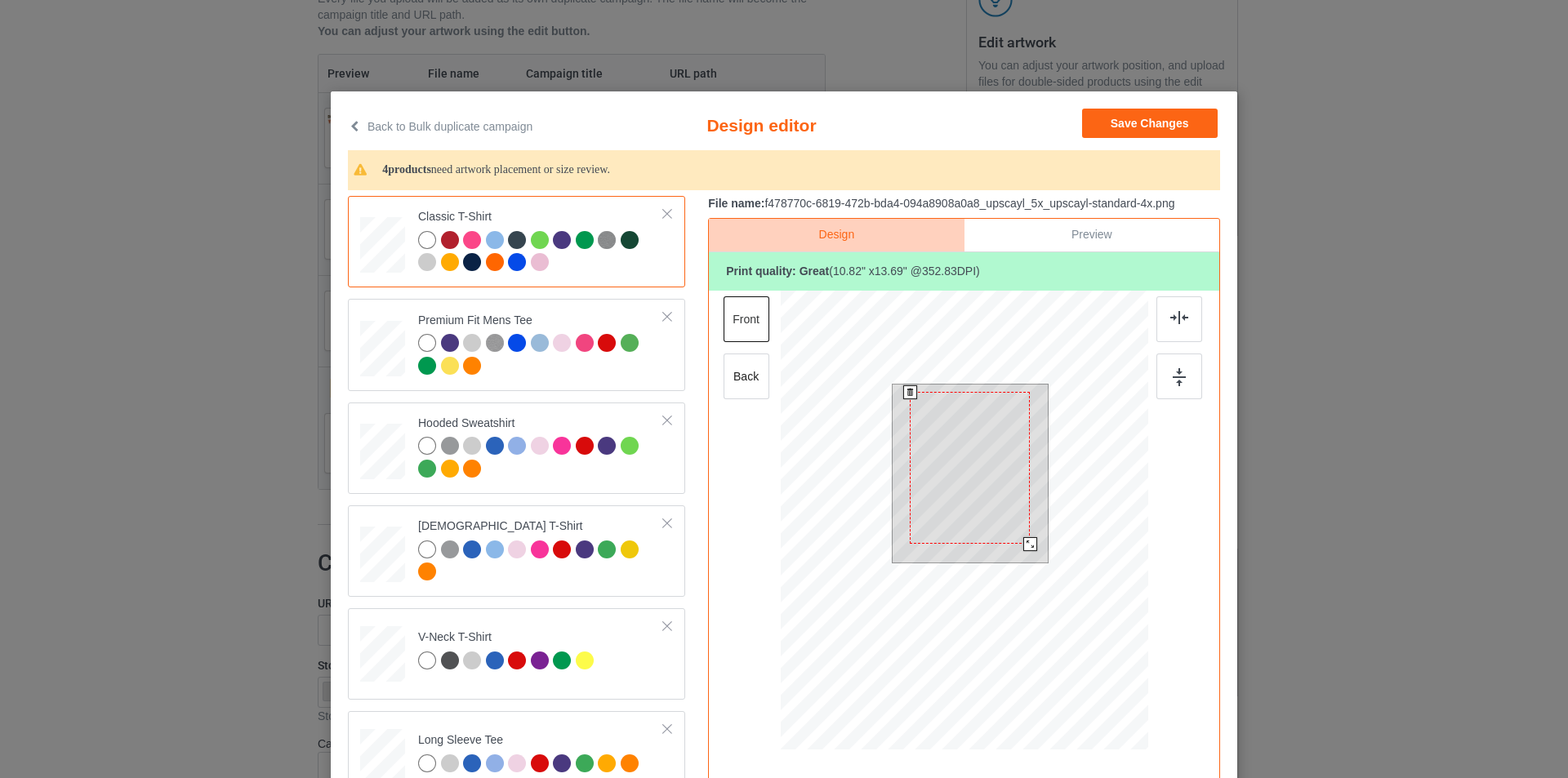
click at [1024, 542] on div at bounding box center [1031, 544] width 14 height 14
click at [1182, 319] on img at bounding box center [1179, 318] width 18 height 14
click at [1024, 543] on div at bounding box center [1029, 541] width 14 height 14
click at [1172, 329] on div at bounding box center [1178, 319] width 45 height 45
click at [1173, 381] on img at bounding box center [1179, 377] width 14 height 18
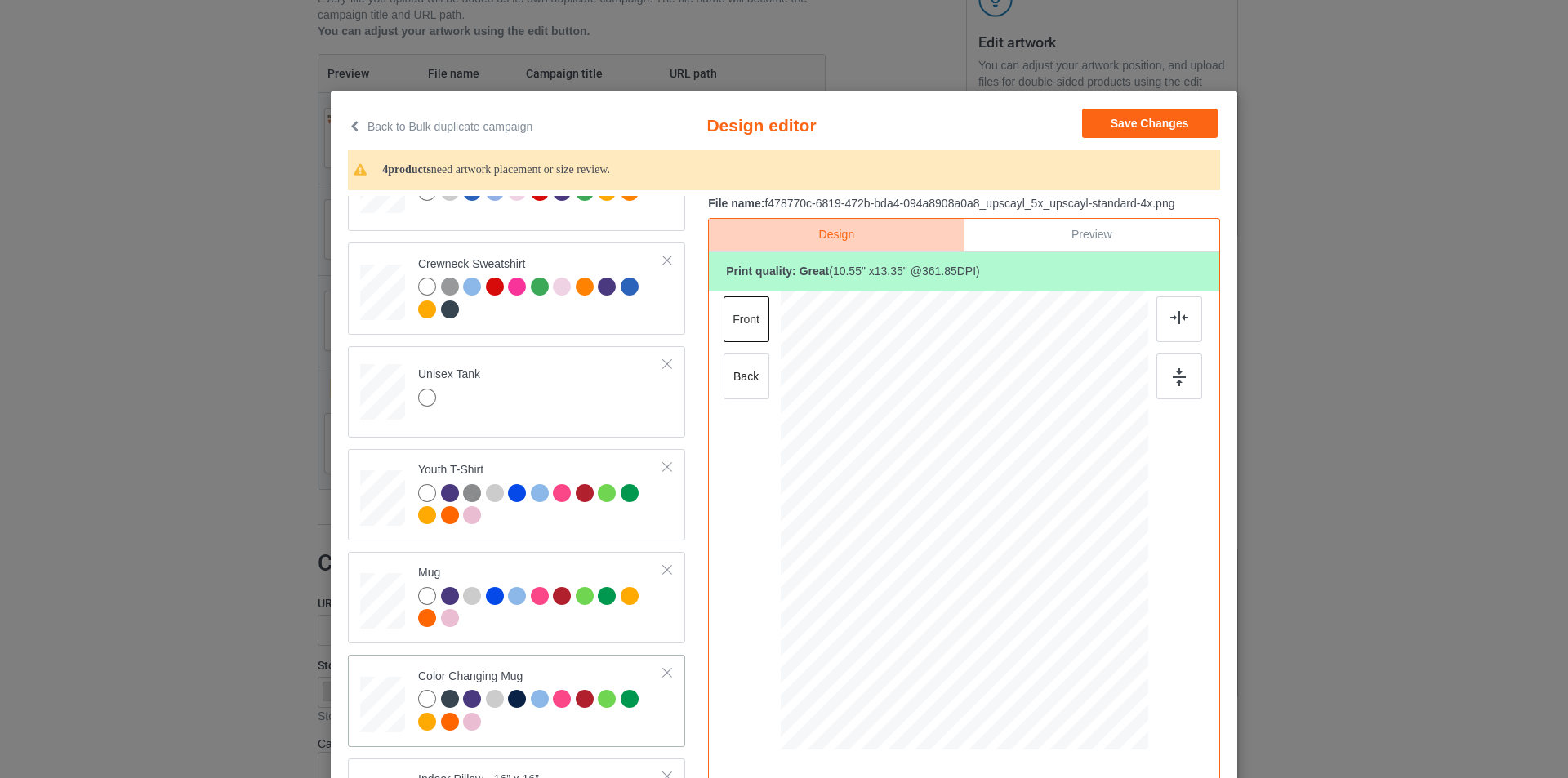
scroll to position [817, 0]
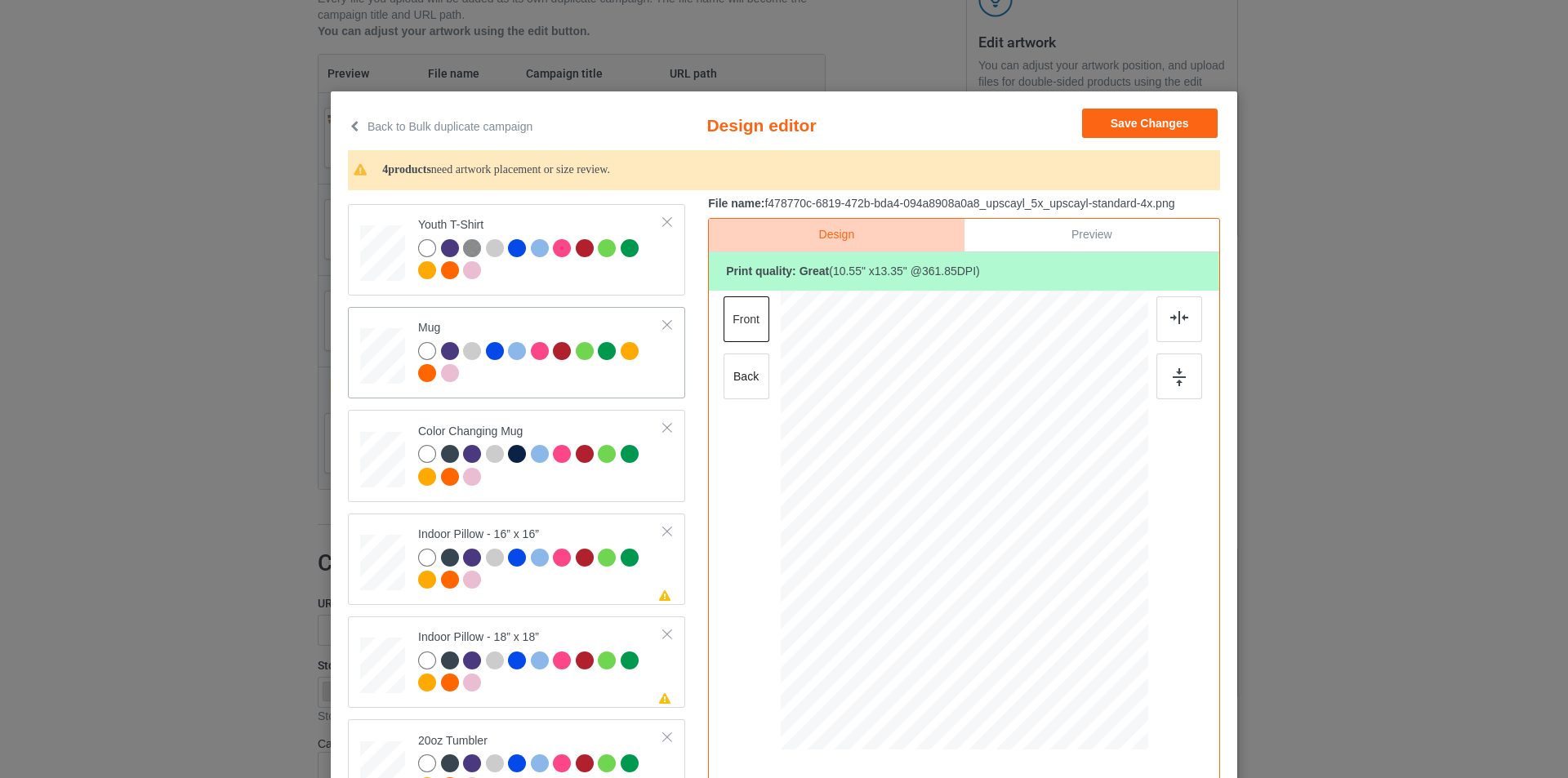
click at [376, 362] on div at bounding box center [383, 356] width 44 height 18
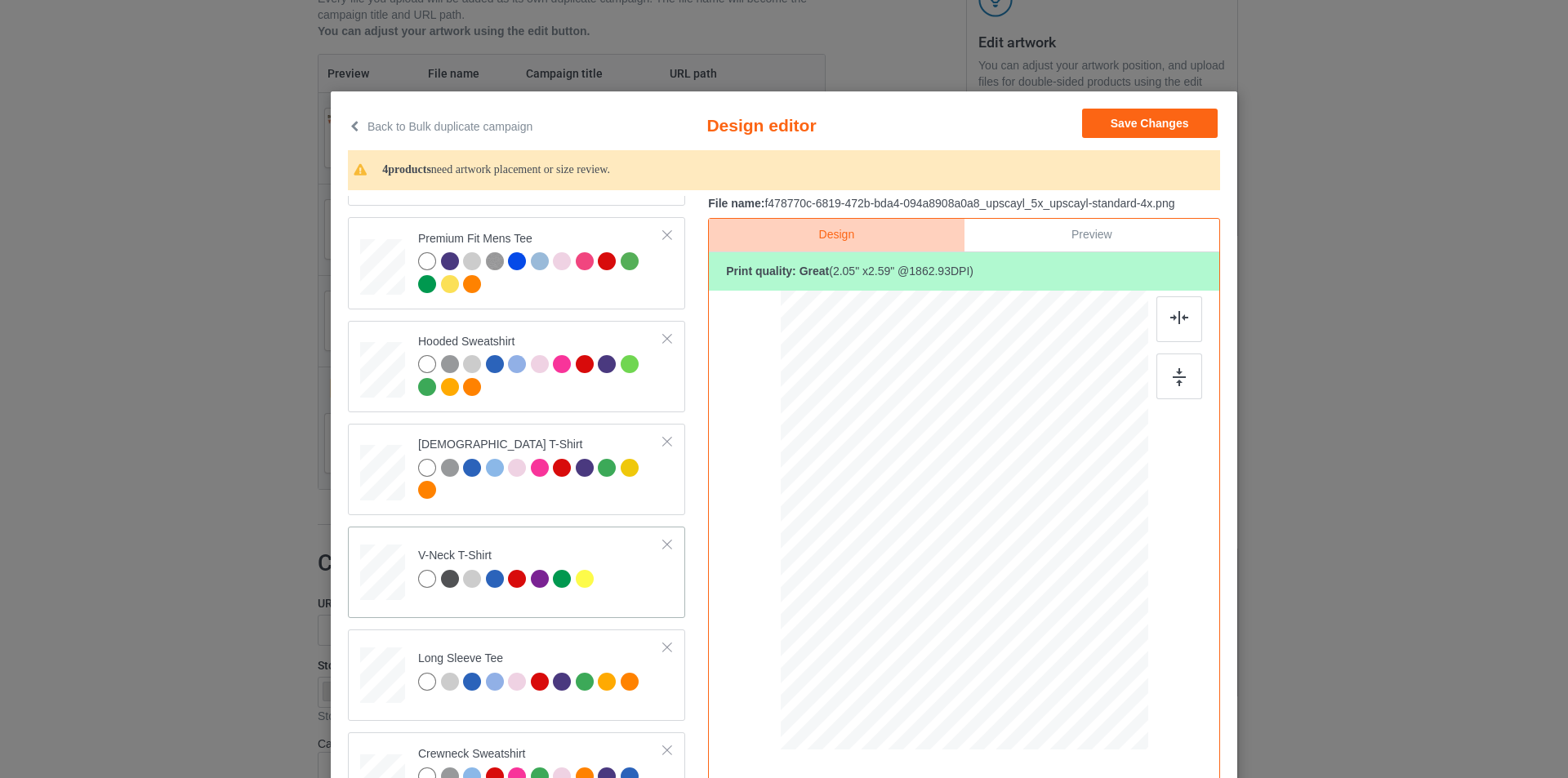
scroll to position [0, 0]
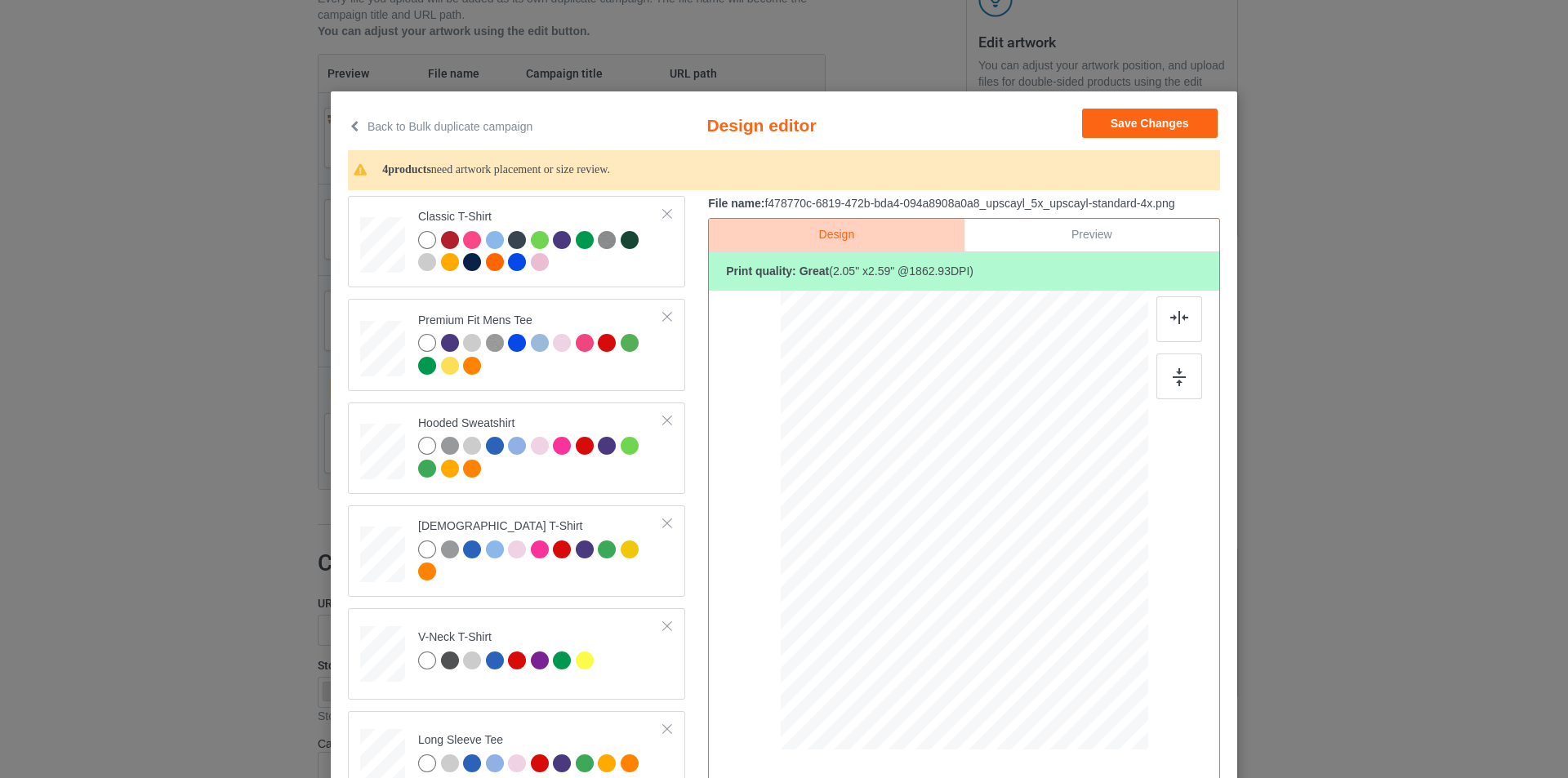
click at [85, 400] on div "Back to Bulk duplicate campaign Design editor Save Changes 4 products need artw…" at bounding box center [784, 389] width 1568 height 778
click at [1204, 130] on button "Save Changes" at bounding box center [1149, 123] width 135 height 29
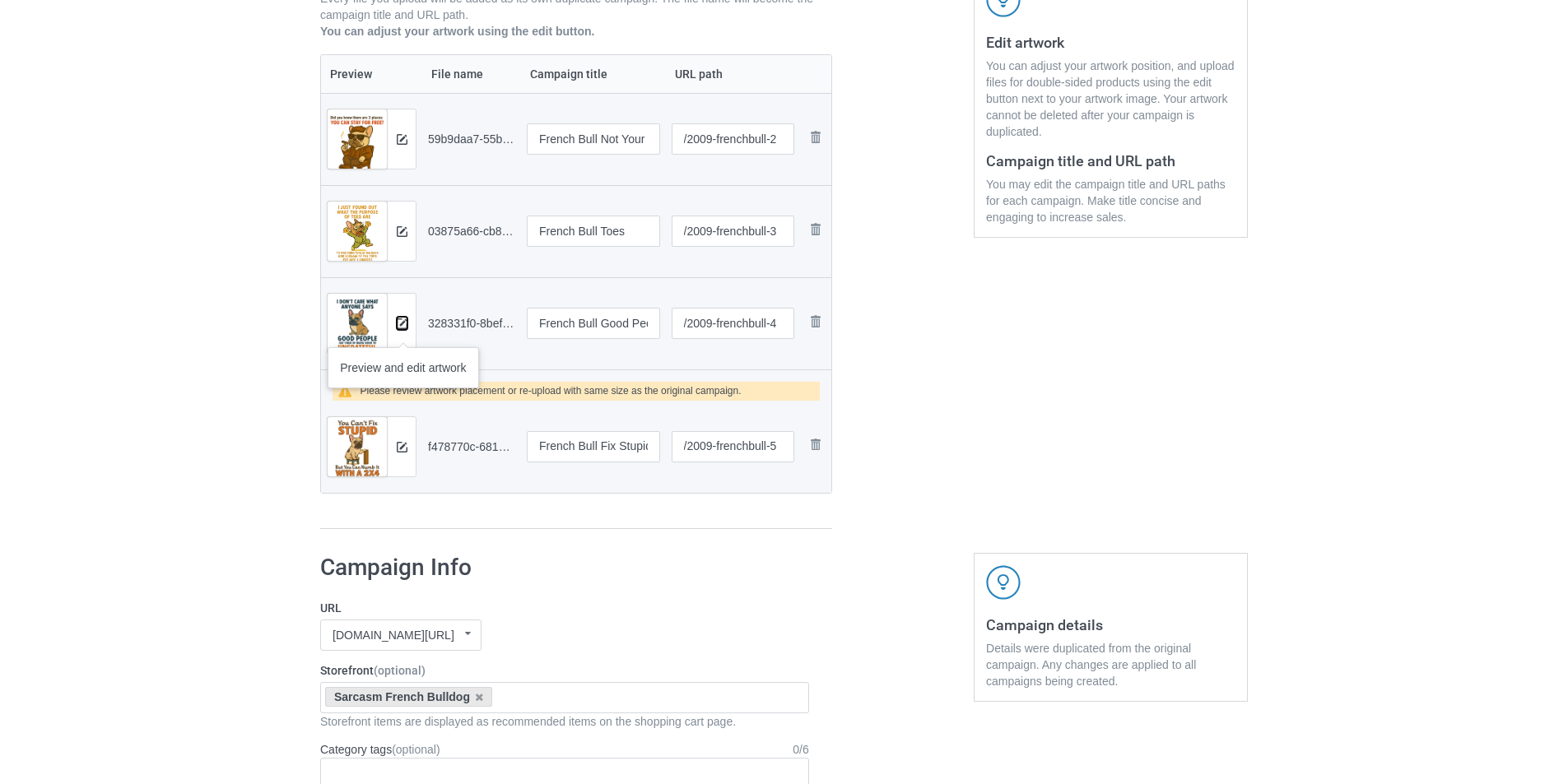
click at [403, 330] on button at bounding box center [401, 323] width 11 height 14
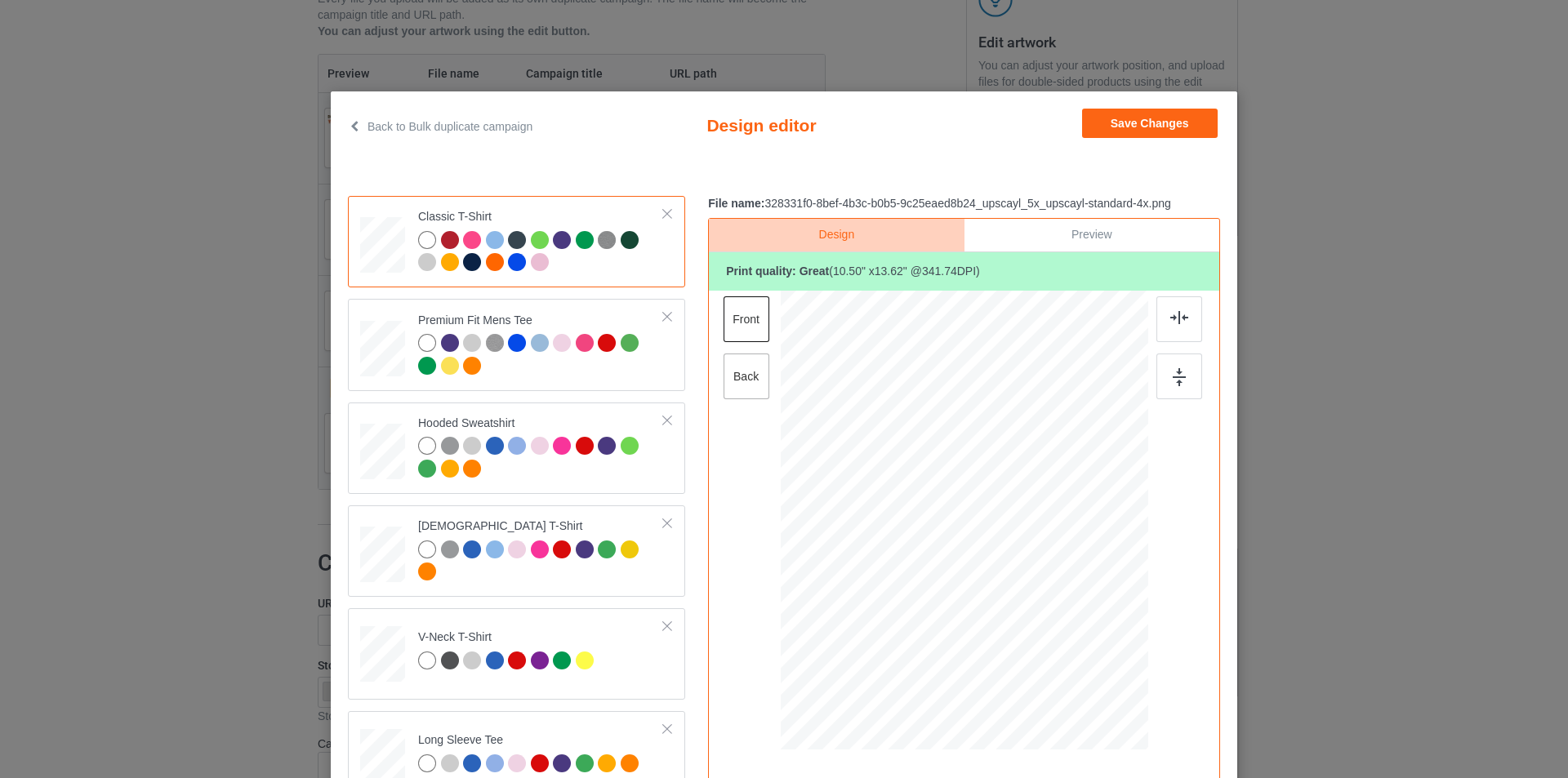
click at [754, 380] on div "back" at bounding box center [746, 376] width 45 height 45
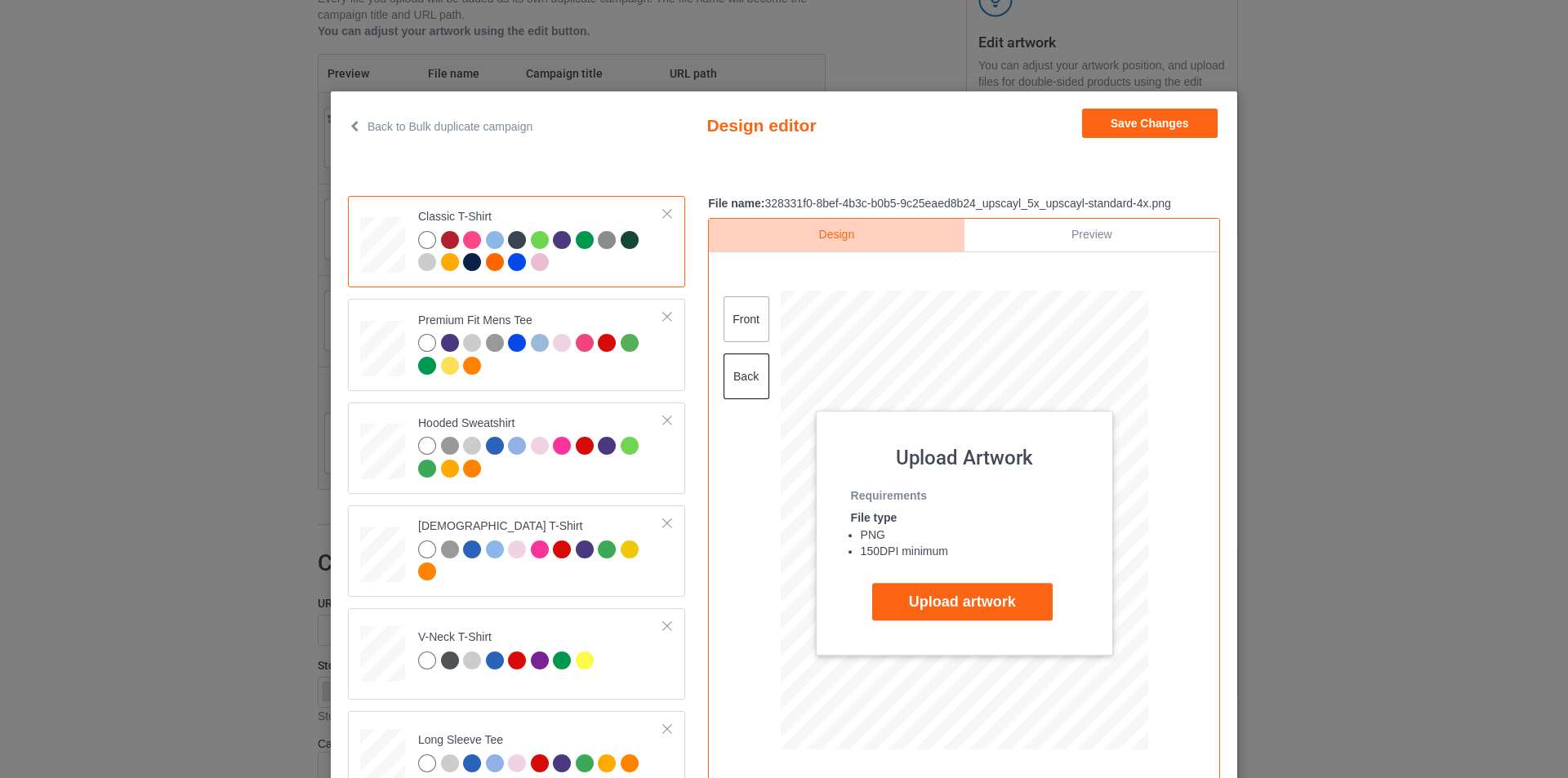
click at [756, 319] on div "front" at bounding box center [746, 319] width 45 height 45
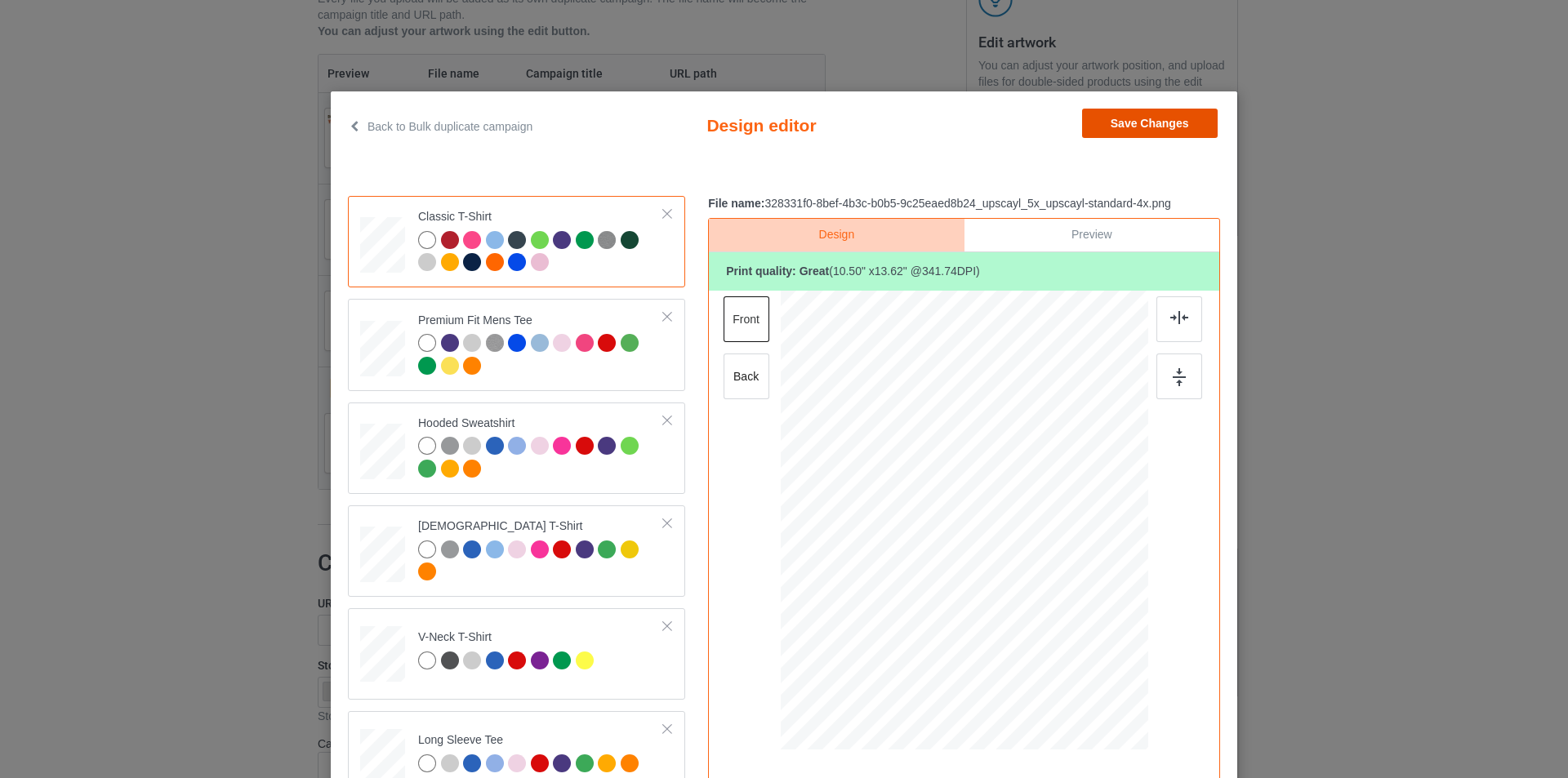
click at [1126, 129] on button "Save Changes" at bounding box center [1149, 123] width 135 height 29
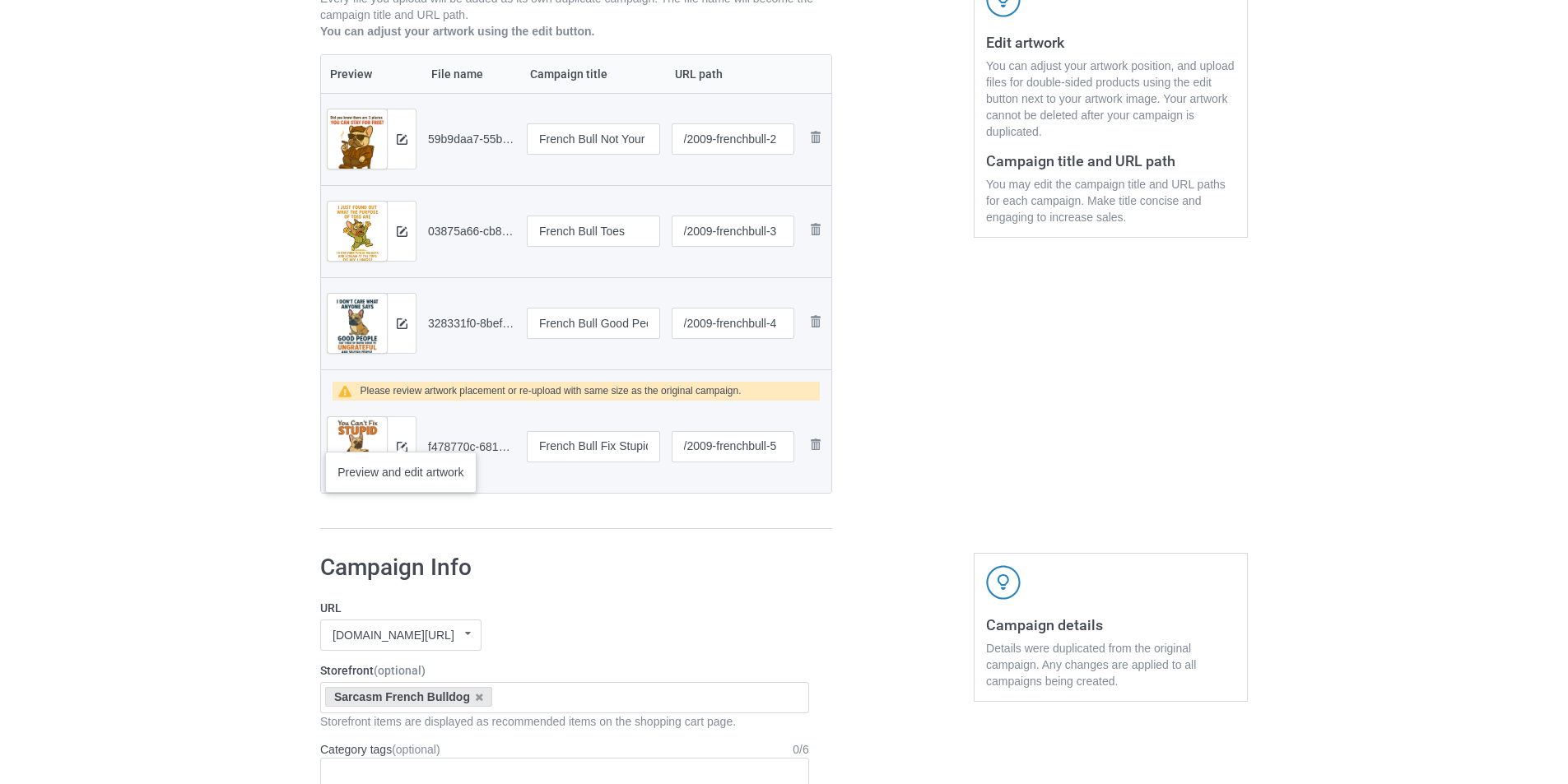
click at [400, 439] on div at bounding box center [401, 446] width 29 height 59
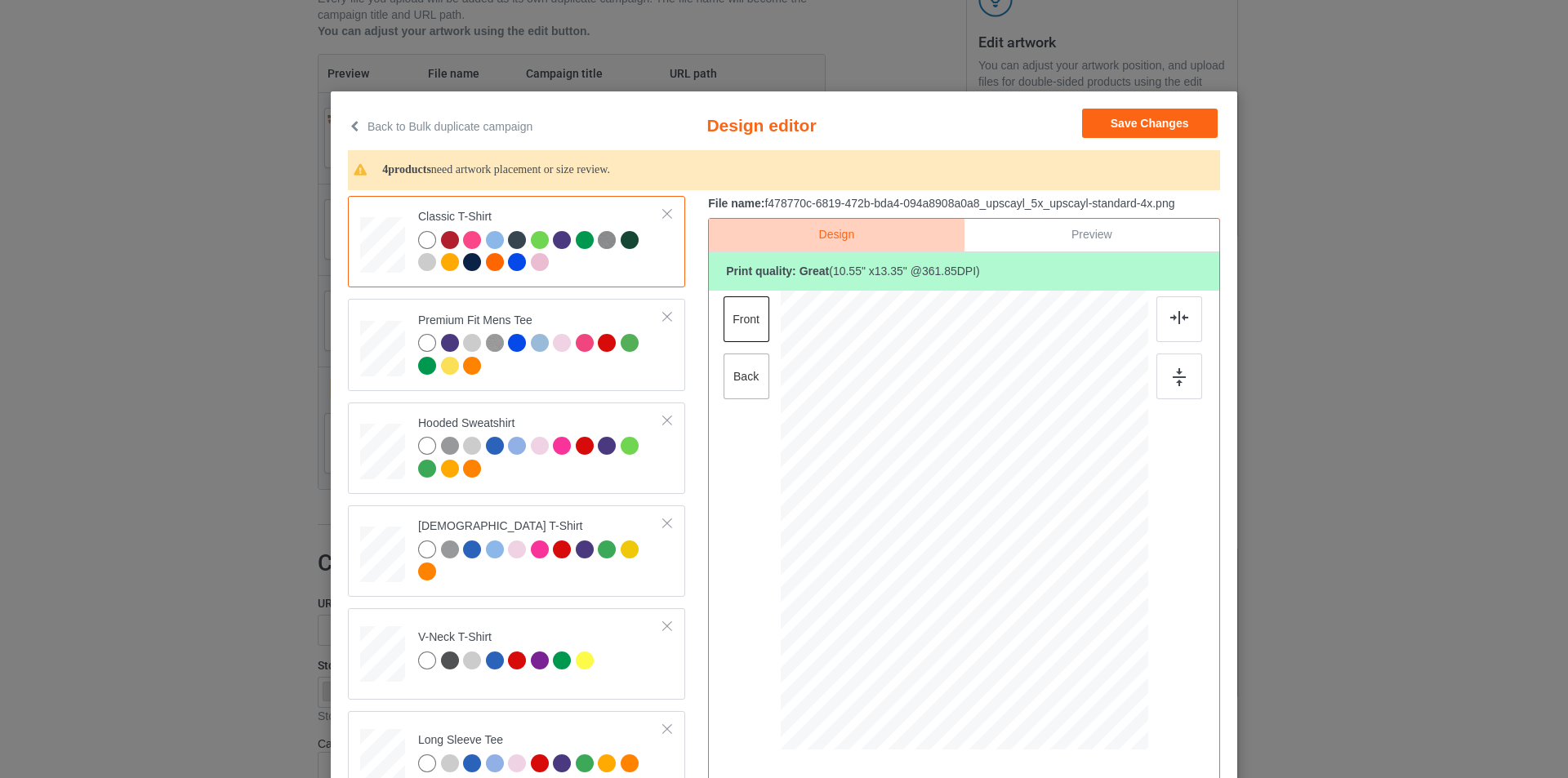
click at [747, 389] on div "back" at bounding box center [746, 376] width 45 height 45
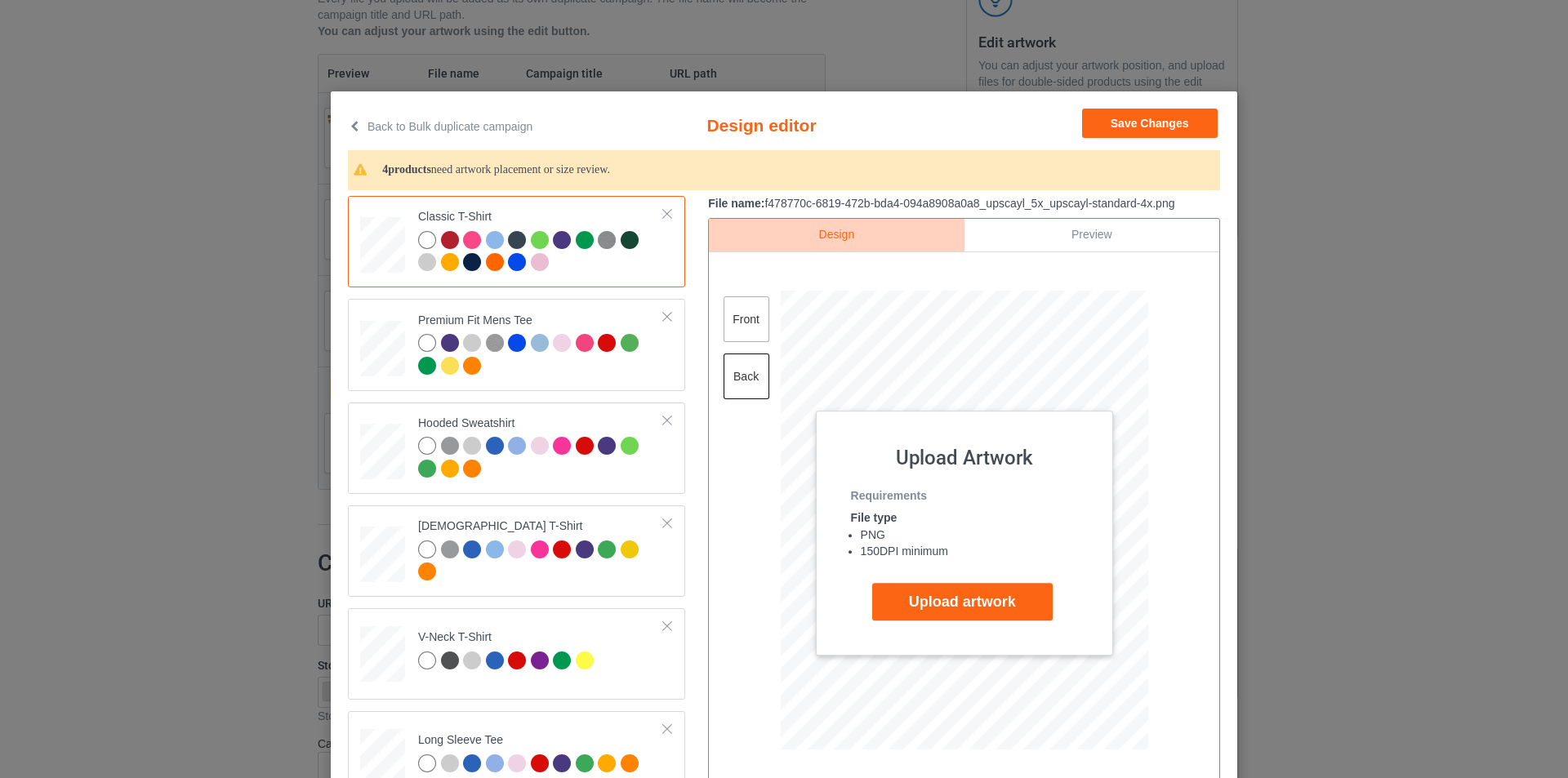
click at [756, 333] on div "front" at bounding box center [746, 319] width 45 height 45
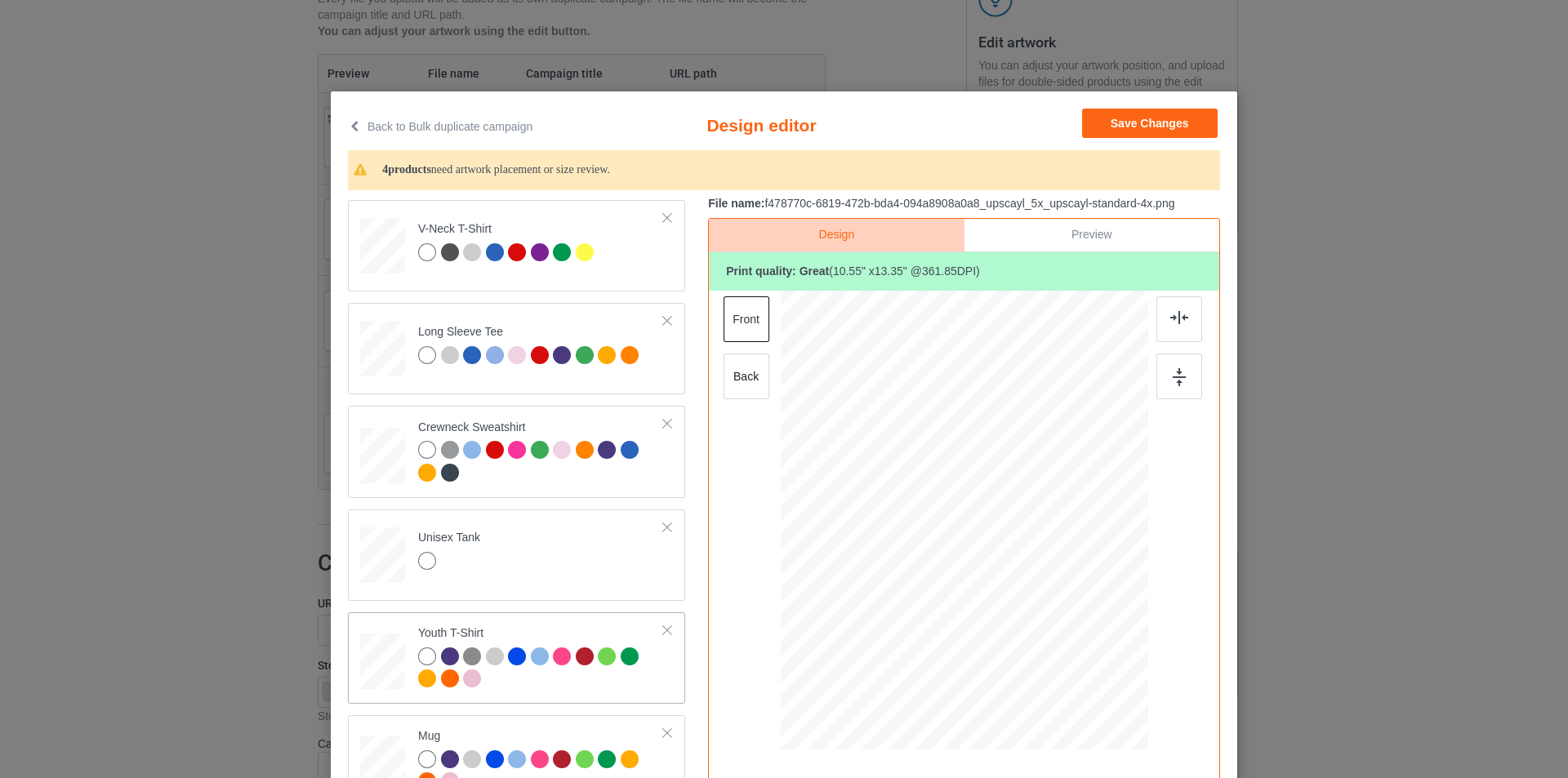
scroll to position [571, 0]
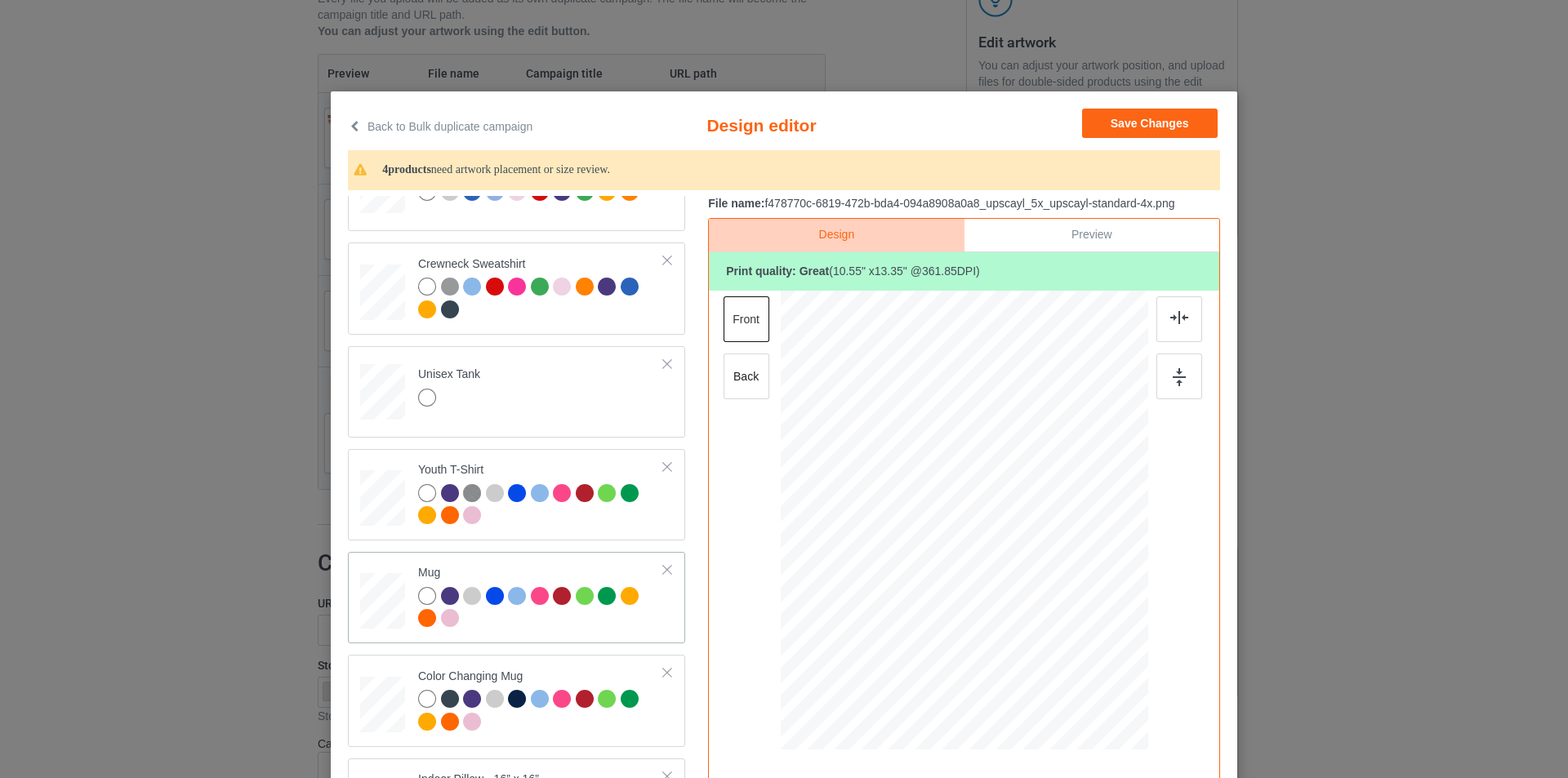
click at [354, 591] on div "Mug" at bounding box center [516, 597] width 337 height 92
click at [905, 579] on div at bounding box center [909, 578] width 14 height 14
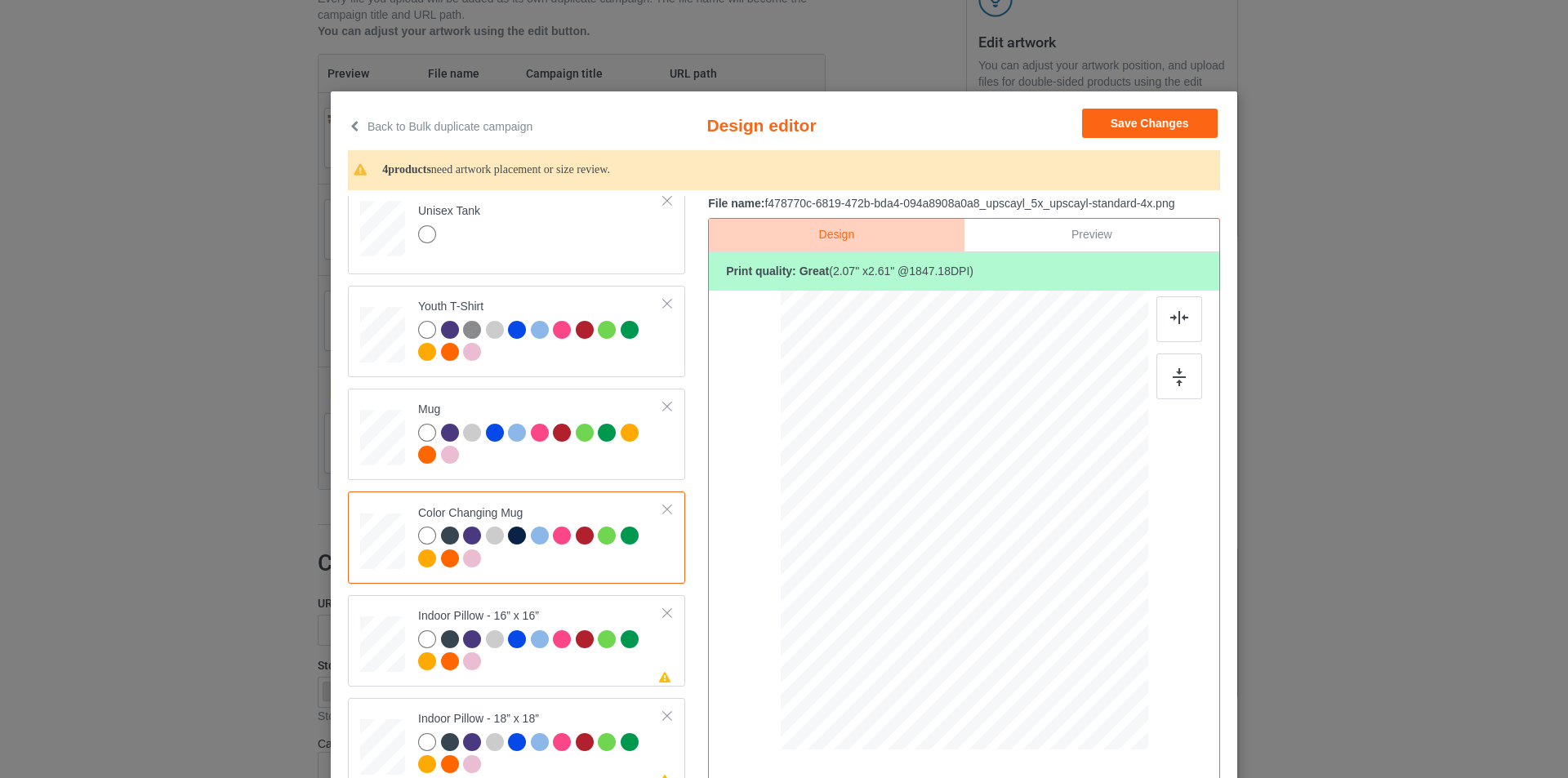
scroll to position [898, 0]
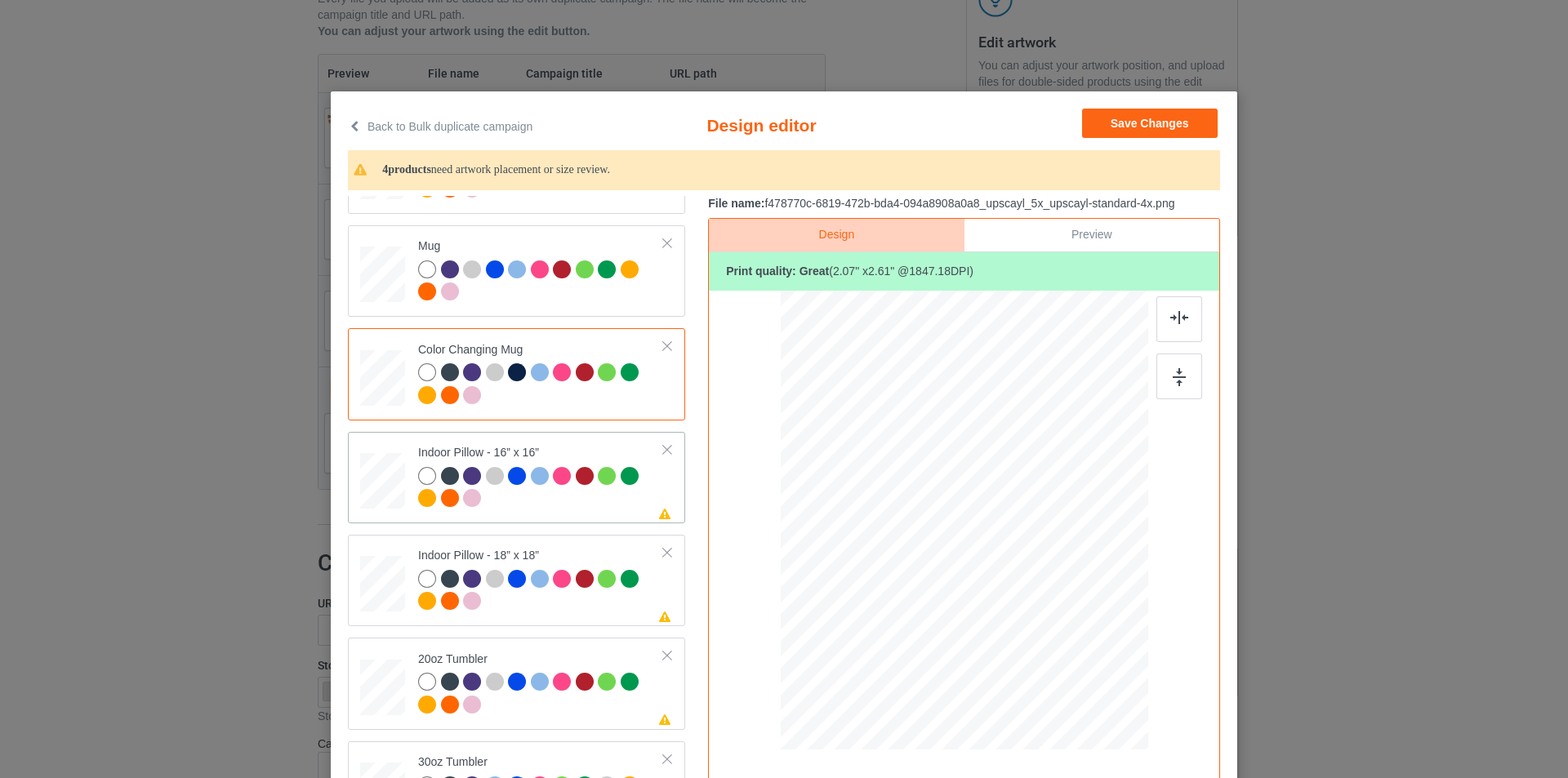
click at [382, 471] on div at bounding box center [383, 481] width 44 height 44
click at [1065, 654] on div at bounding box center [1072, 657] width 14 height 14
click at [1178, 328] on div at bounding box center [1178, 319] width 45 height 45
click at [1176, 369] on img at bounding box center [1179, 377] width 14 height 18
click at [741, 383] on div "back" at bounding box center [746, 376] width 45 height 45
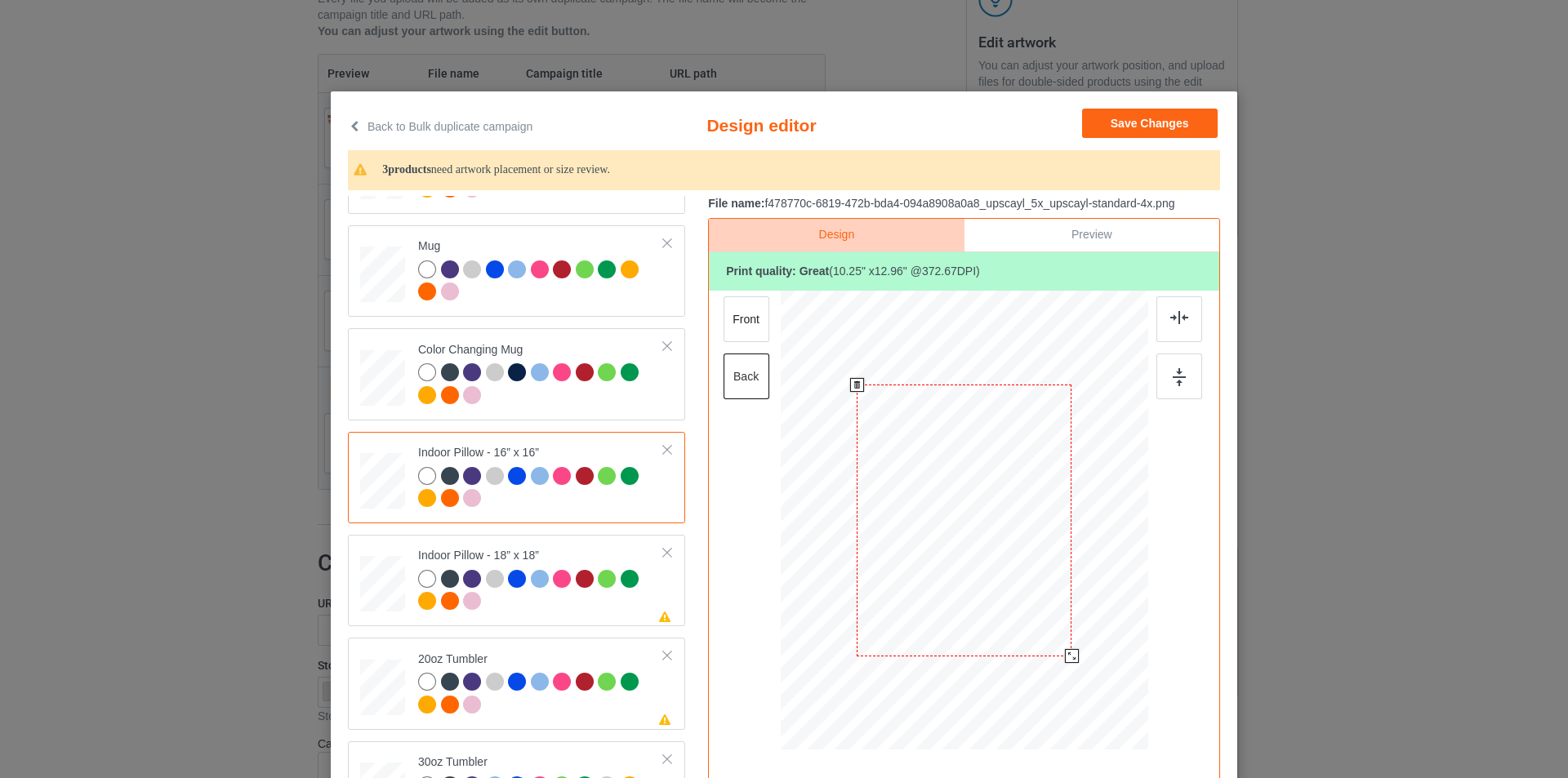
click at [1065, 660] on div at bounding box center [1072, 656] width 14 height 14
click at [1170, 329] on div at bounding box center [1178, 319] width 45 height 45
click at [1168, 363] on div at bounding box center [1178, 376] width 45 height 45
click at [735, 334] on div "front" at bounding box center [746, 319] width 45 height 45
click at [739, 385] on div "back" at bounding box center [746, 376] width 45 height 45
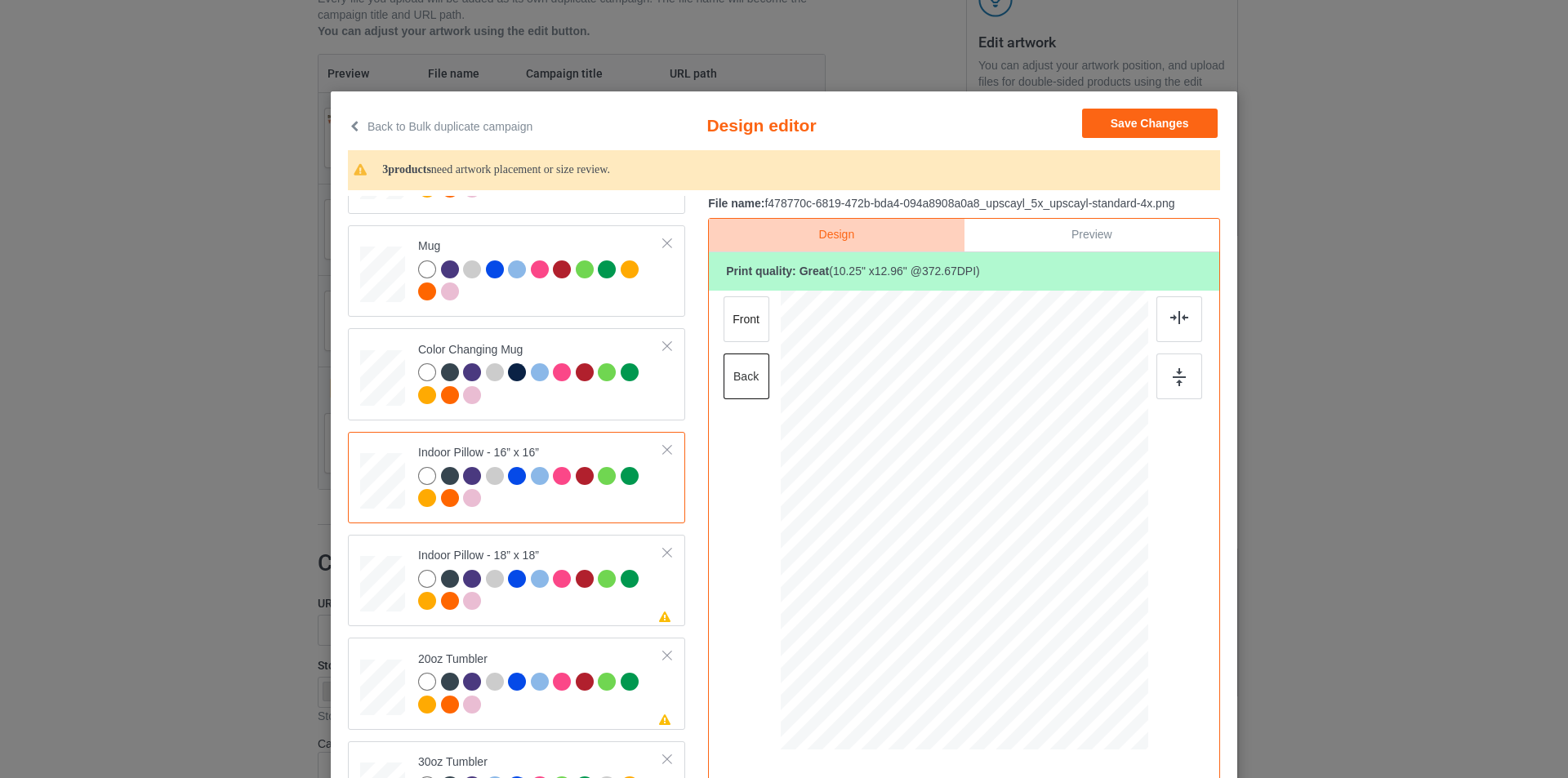
scroll to position [163, 0]
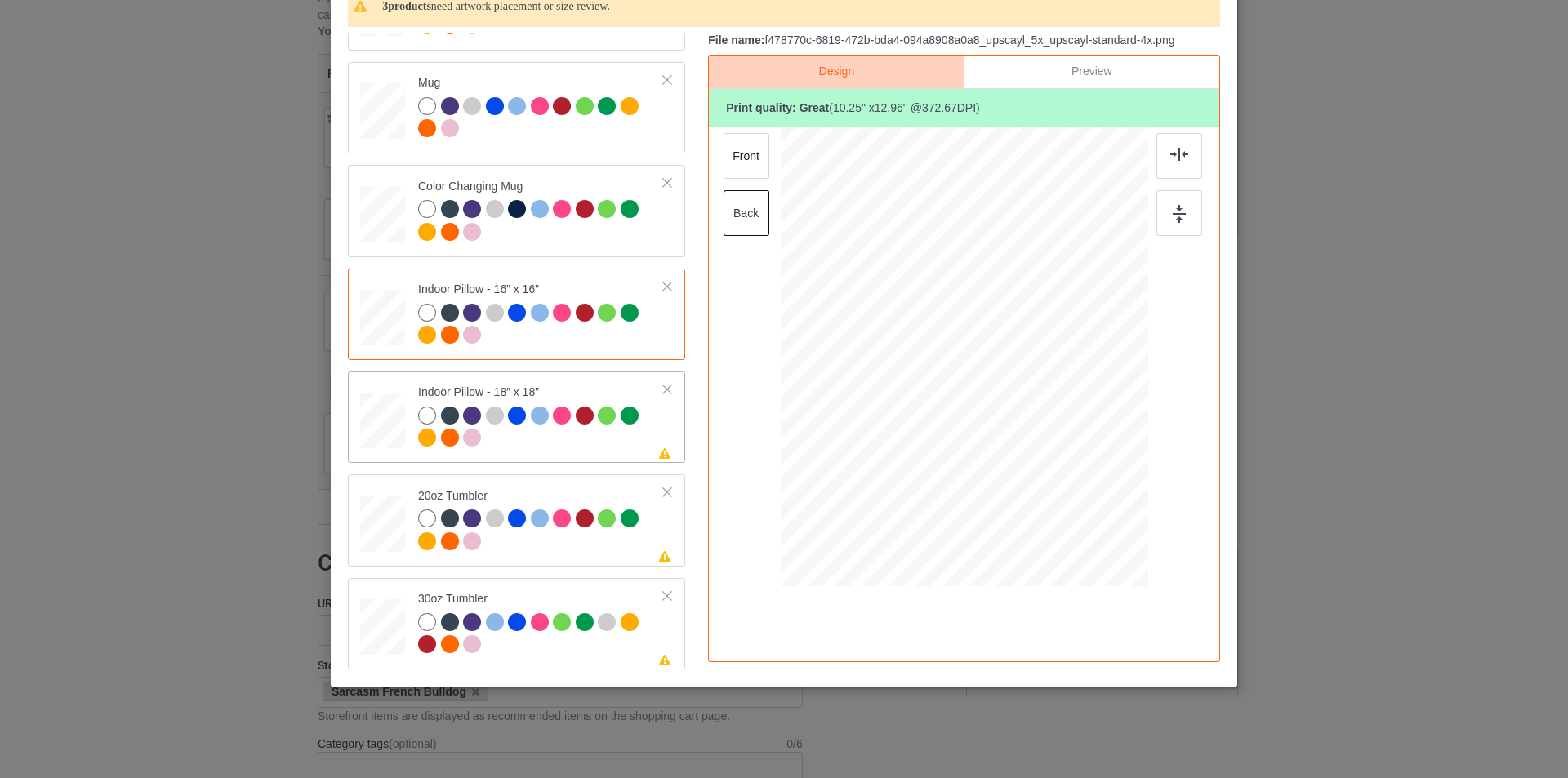
click at [386, 460] on div "Please review artwork placement Indoor Pillow - 18” x 18”" at bounding box center [516, 417] width 337 height 92
click at [1063, 494] on div at bounding box center [1070, 492] width 14 height 14
click at [1171, 149] on img at bounding box center [1179, 155] width 18 height 14
click at [1173, 214] on img at bounding box center [1179, 214] width 14 height 18
click at [740, 145] on div "front" at bounding box center [746, 156] width 45 height 45
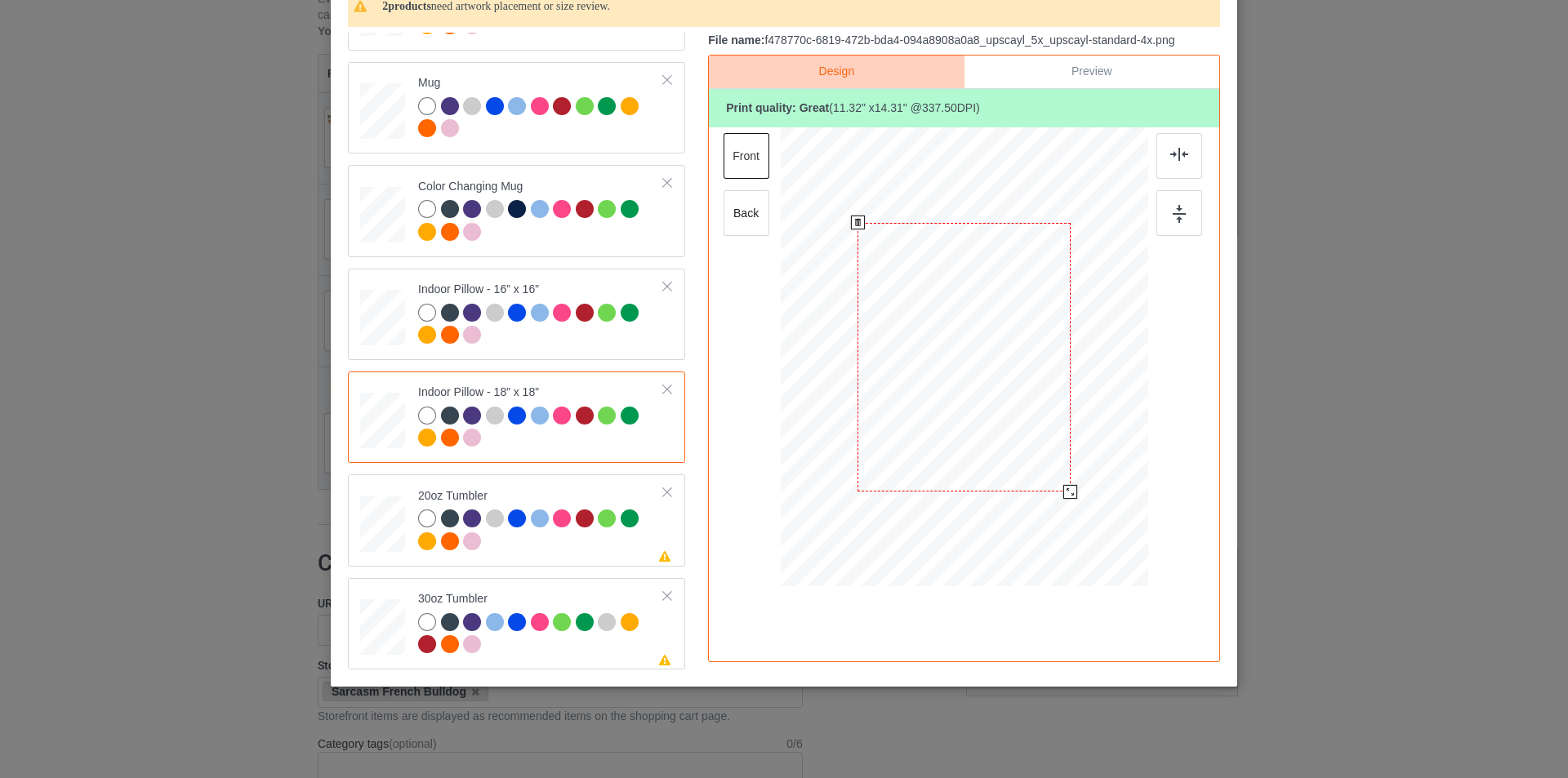
click at [1063, 492] on div at bounding box center [1070, 492] width 14 height 14
click at [1193, 163] on div at bounding box center [1178, 156] width 45 height 45
click at [1192, 202] on div at bounding box center [1178, 213] width 45 height 45
click at [940, 436] on div at bounding box center [944, 441] width 14 height 14
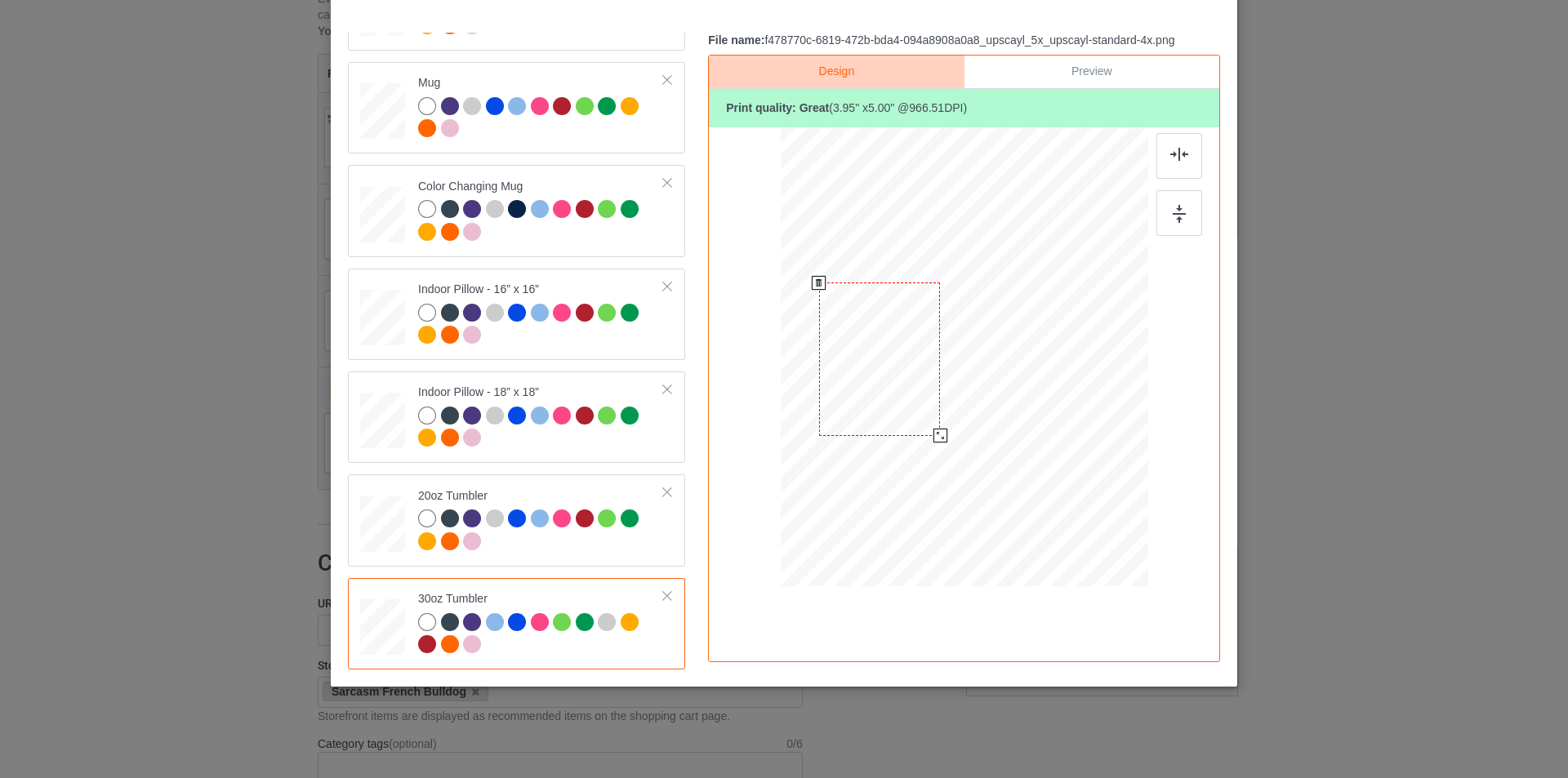
click at [939, 440] on div at bounding box center [941, 436] width 14 height 14
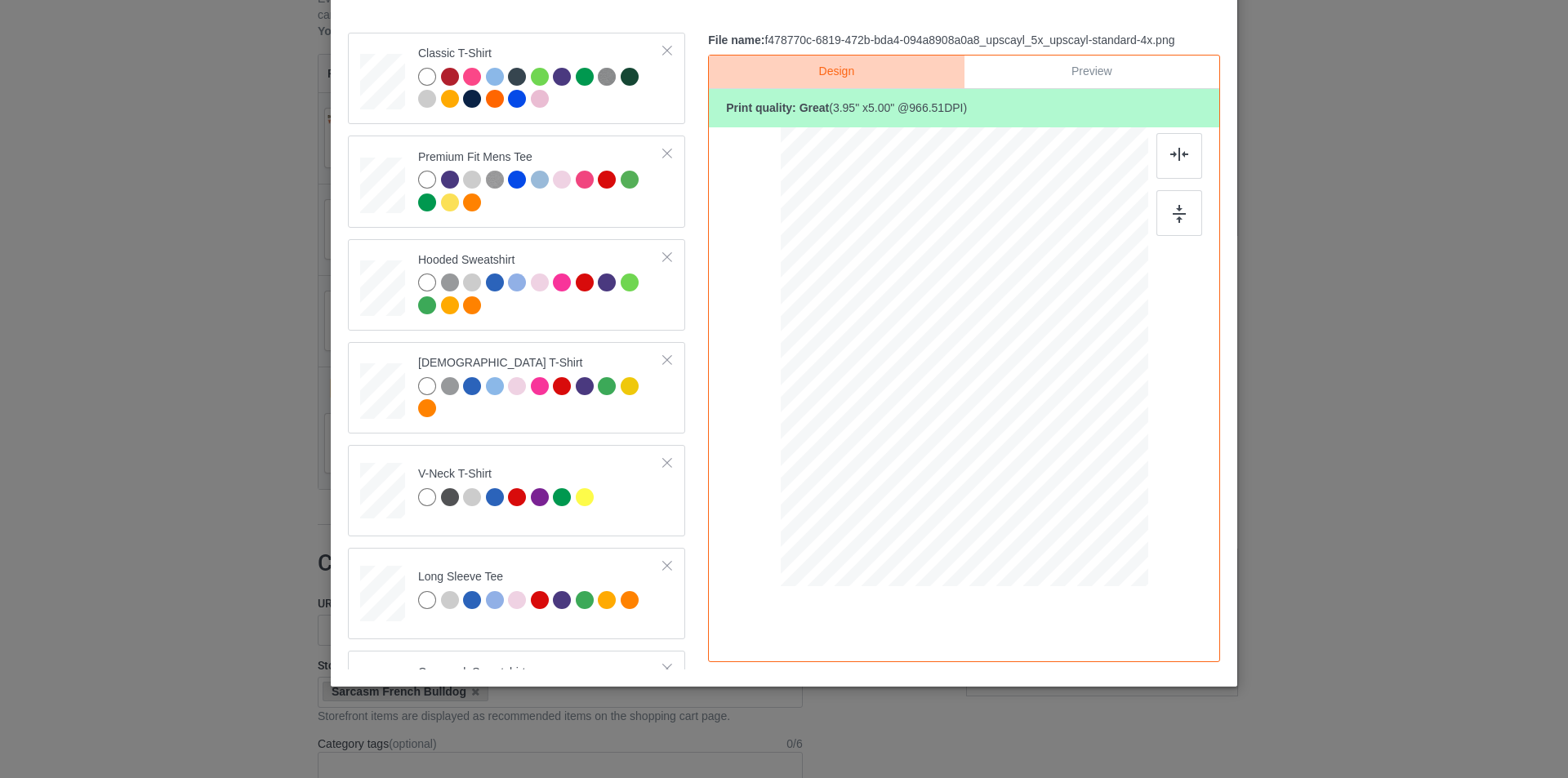
scroll to position [0, 0]
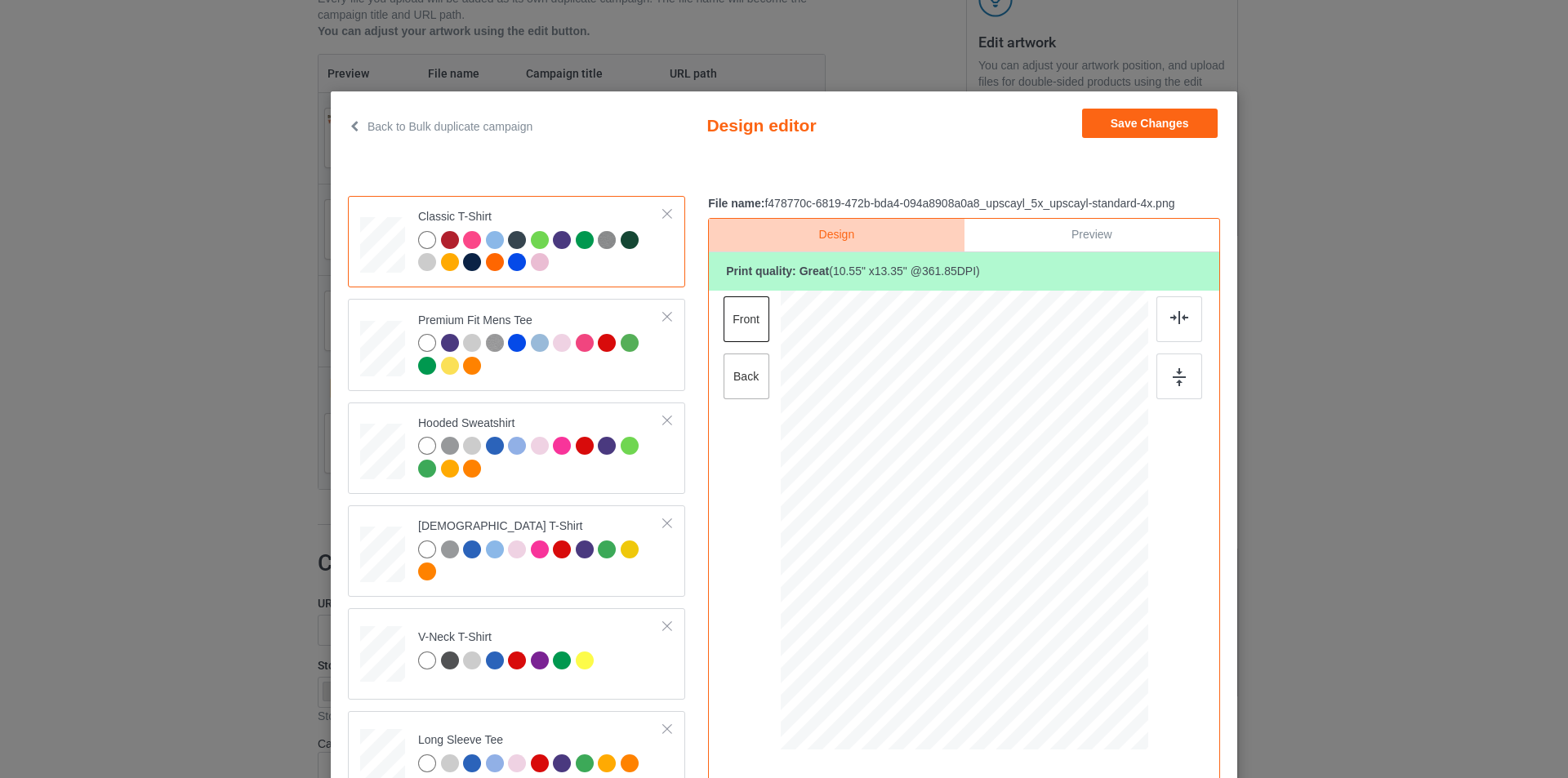
click at [750, 374] on div "back" at bounding box center [746, 376] width 45 height 45
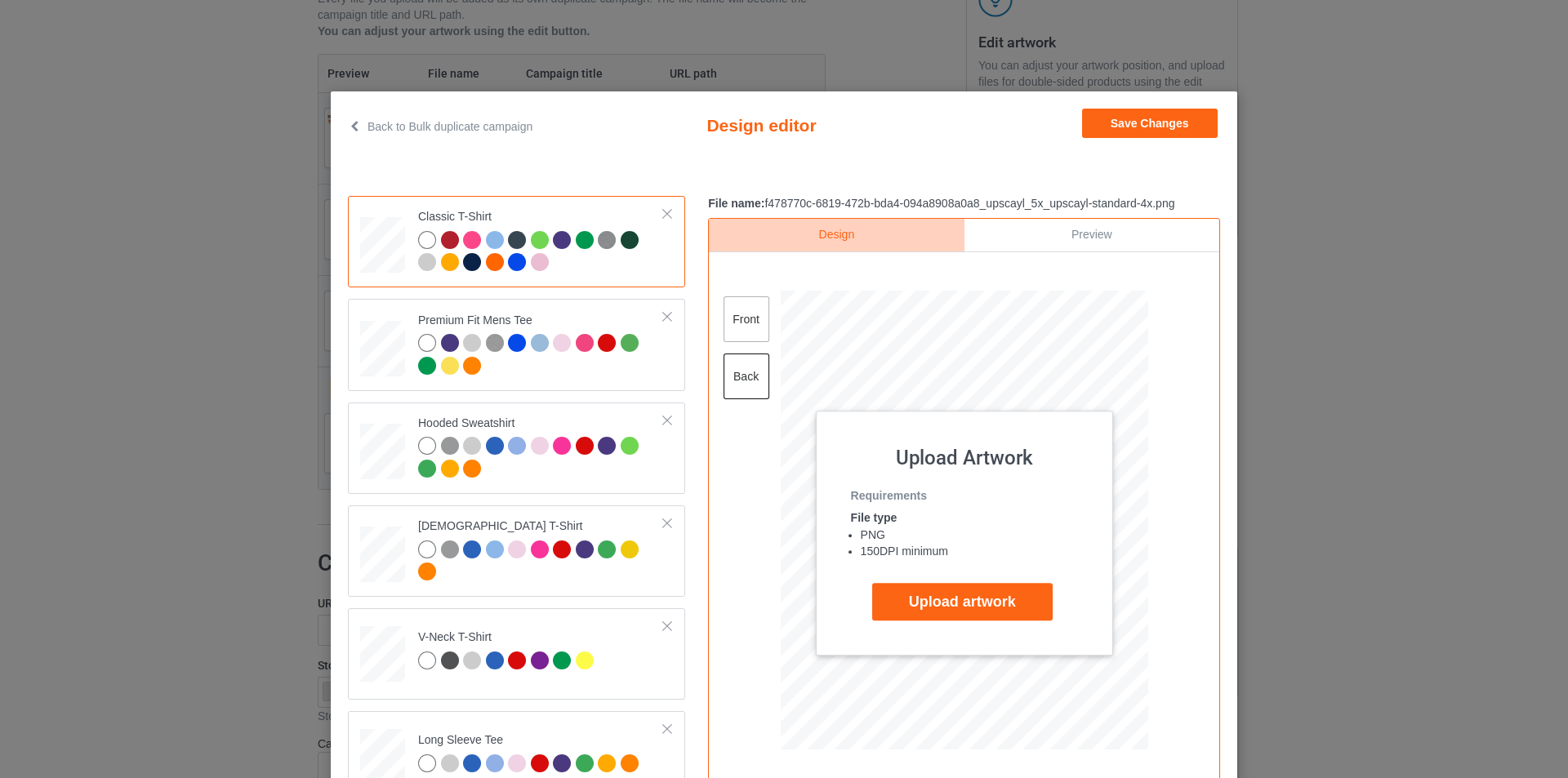
click at [756, 320] on div "front" at bounding box center [746, 319] width 45 height 45
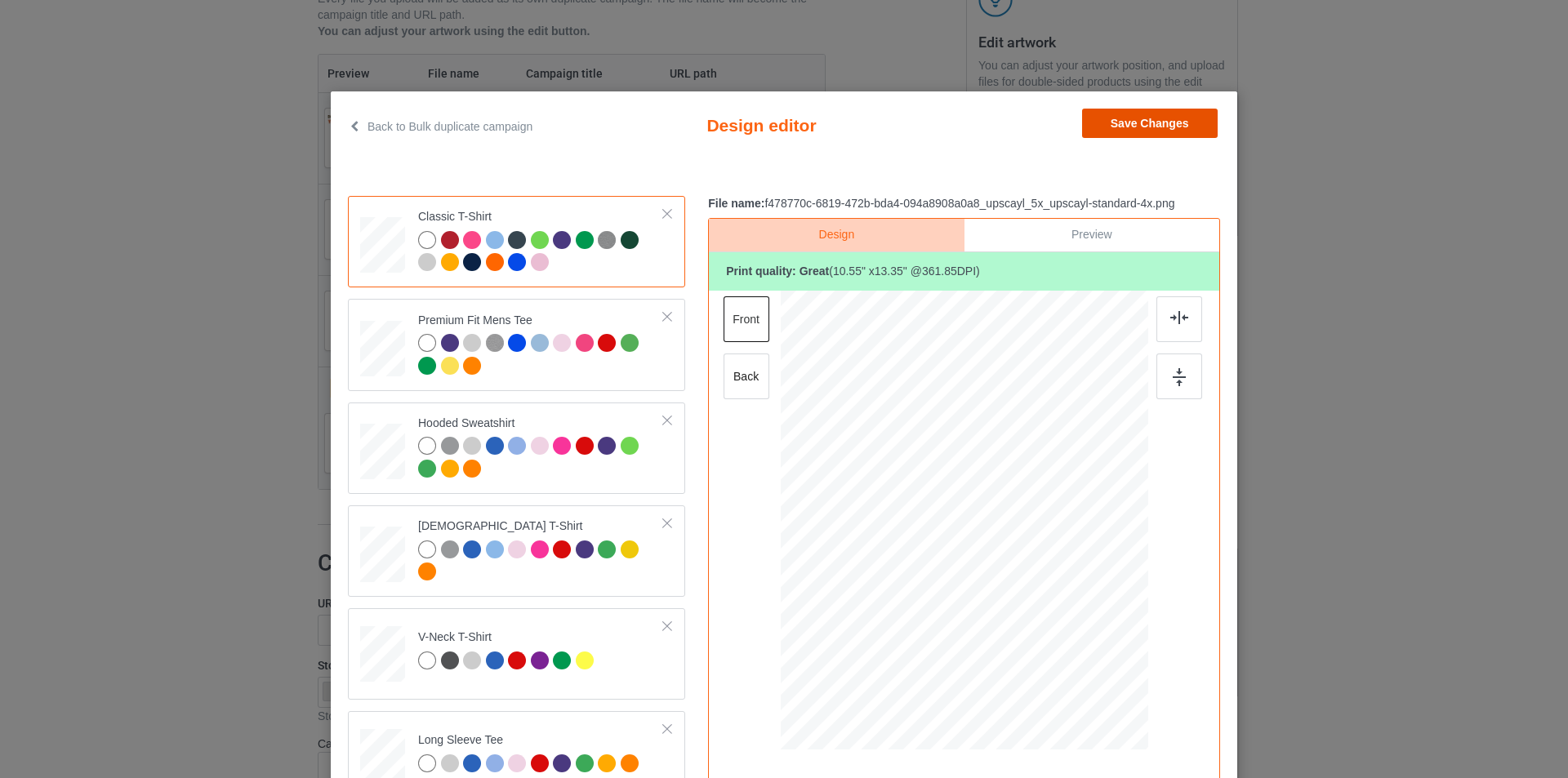
click at [1129, 121] on button "Save Changes" at bounding box center [1149, 123] width 135 height 29
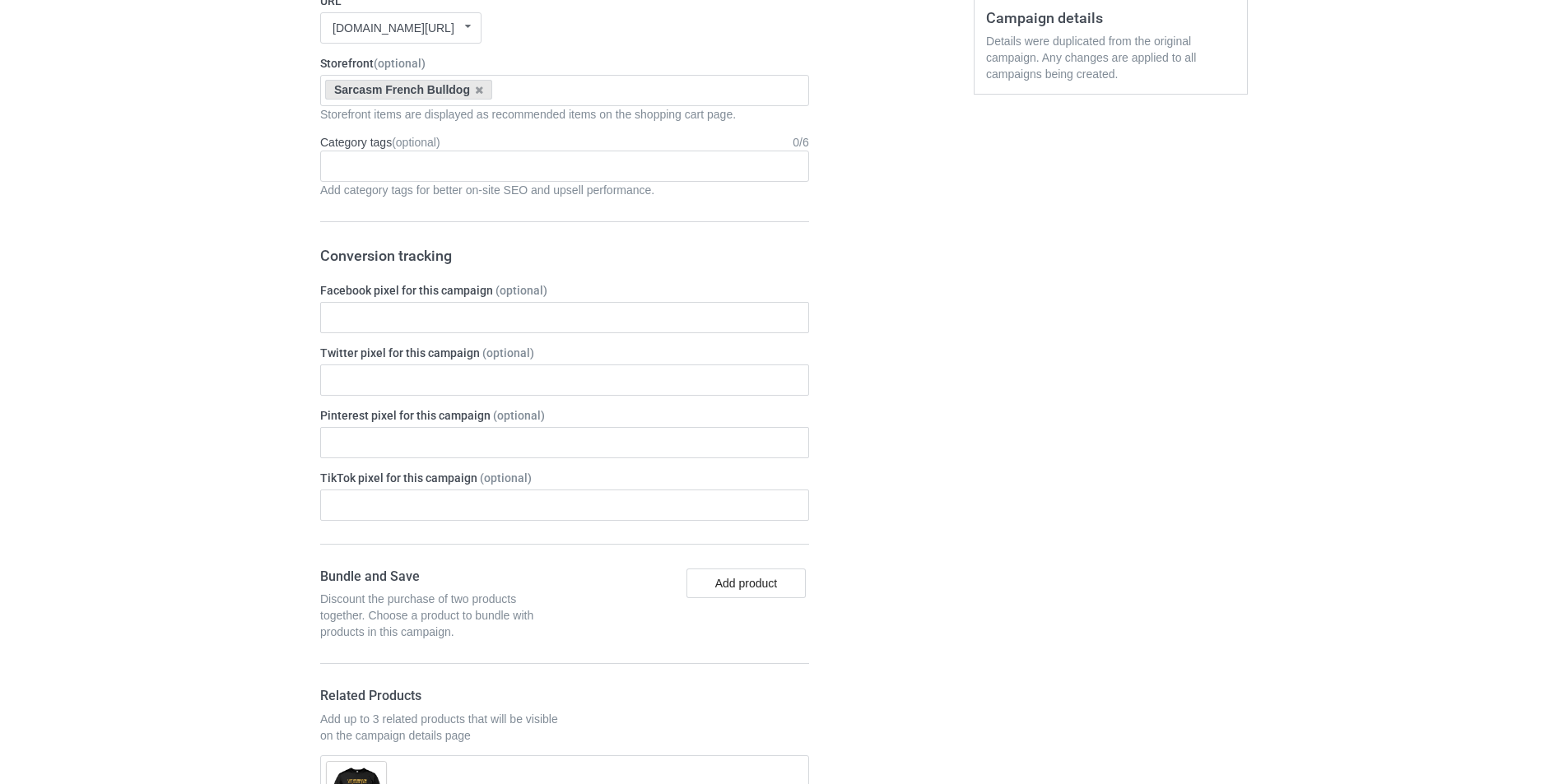
scroll to position [1399, 0]
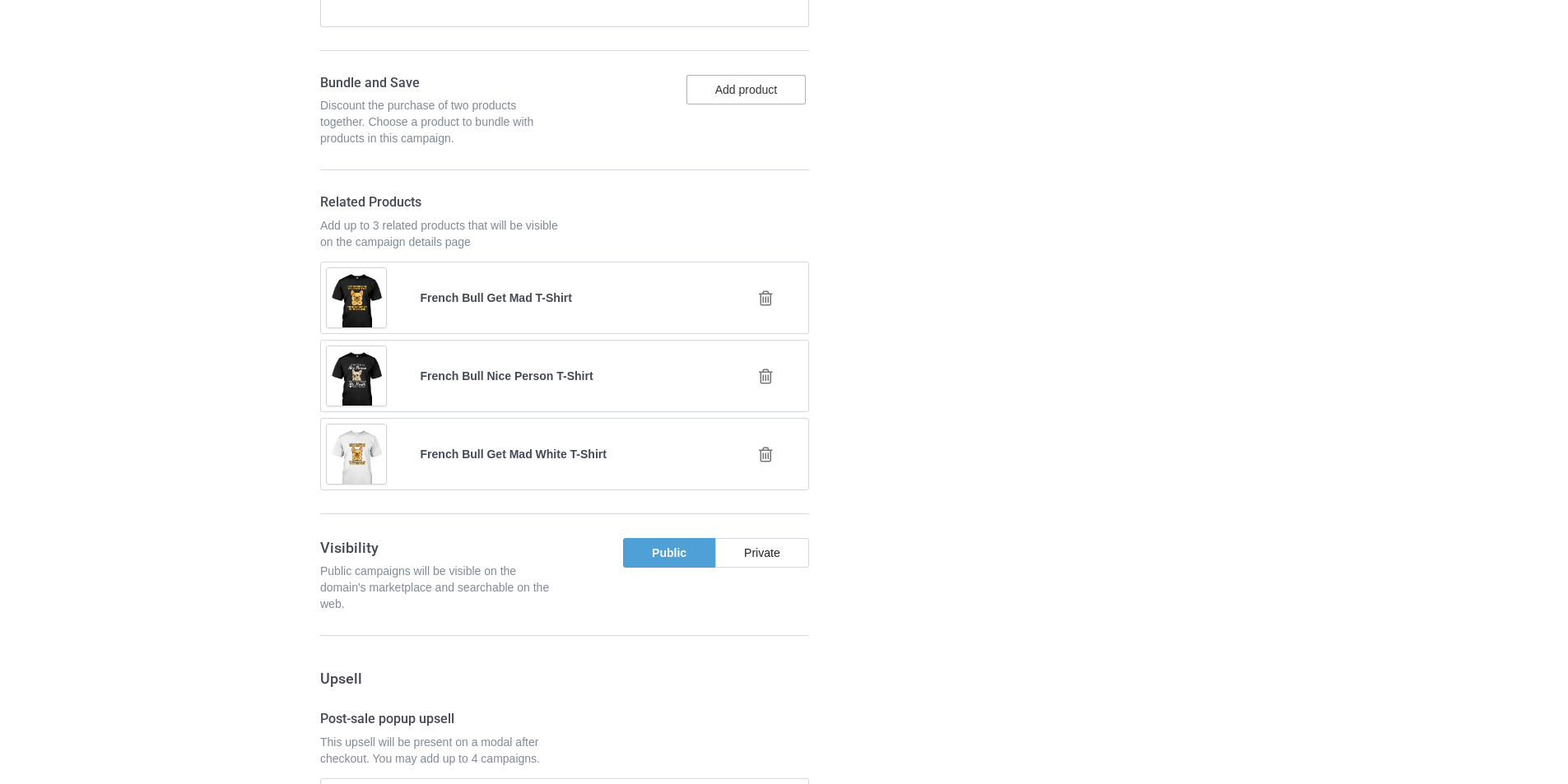
click at [751, 97] on button "Add product" at bounding box center [746, 90] width 120 height 29
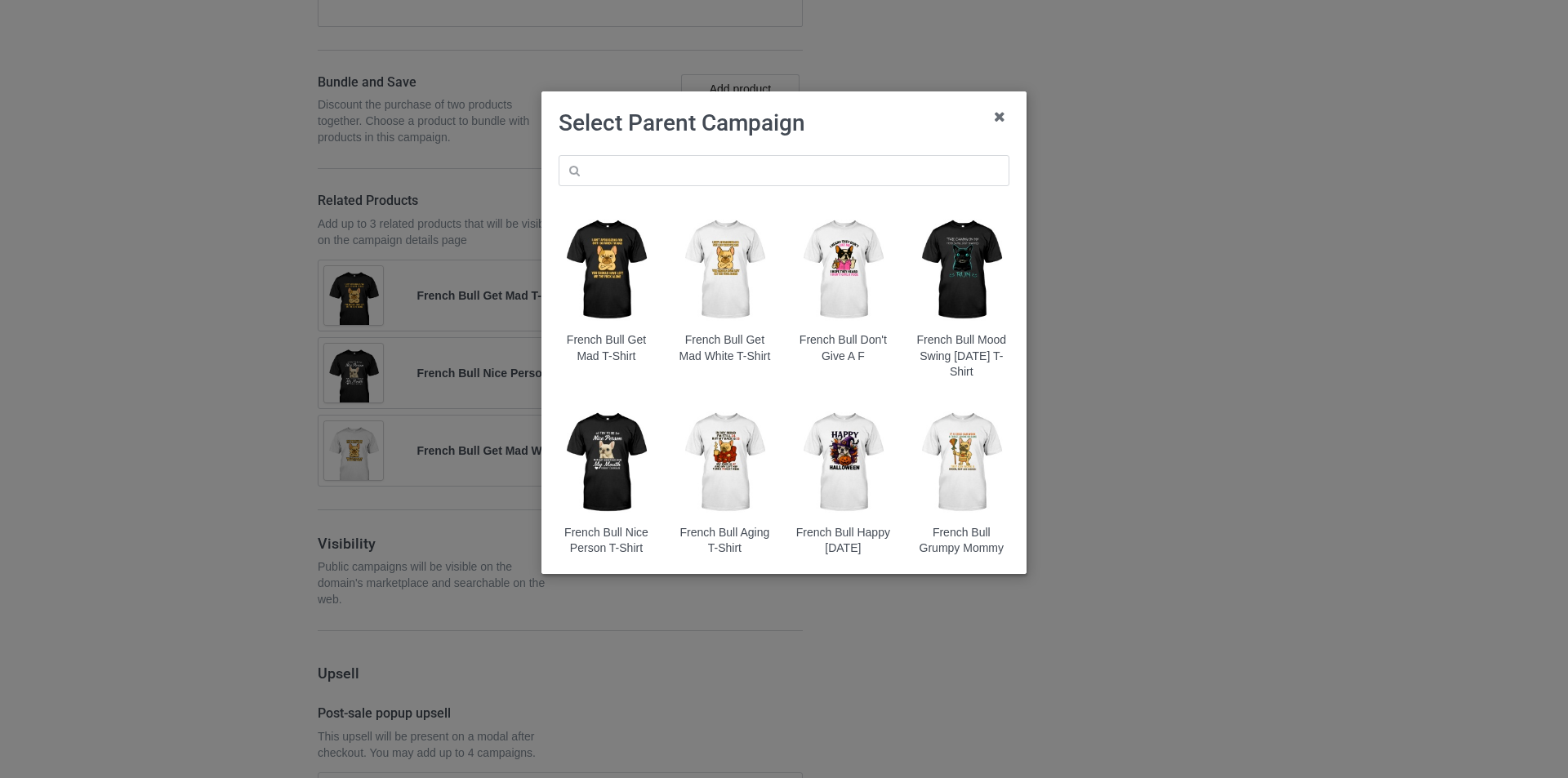
click at [981, 266] on img at bounding box center [961, 270] width 96 height 119
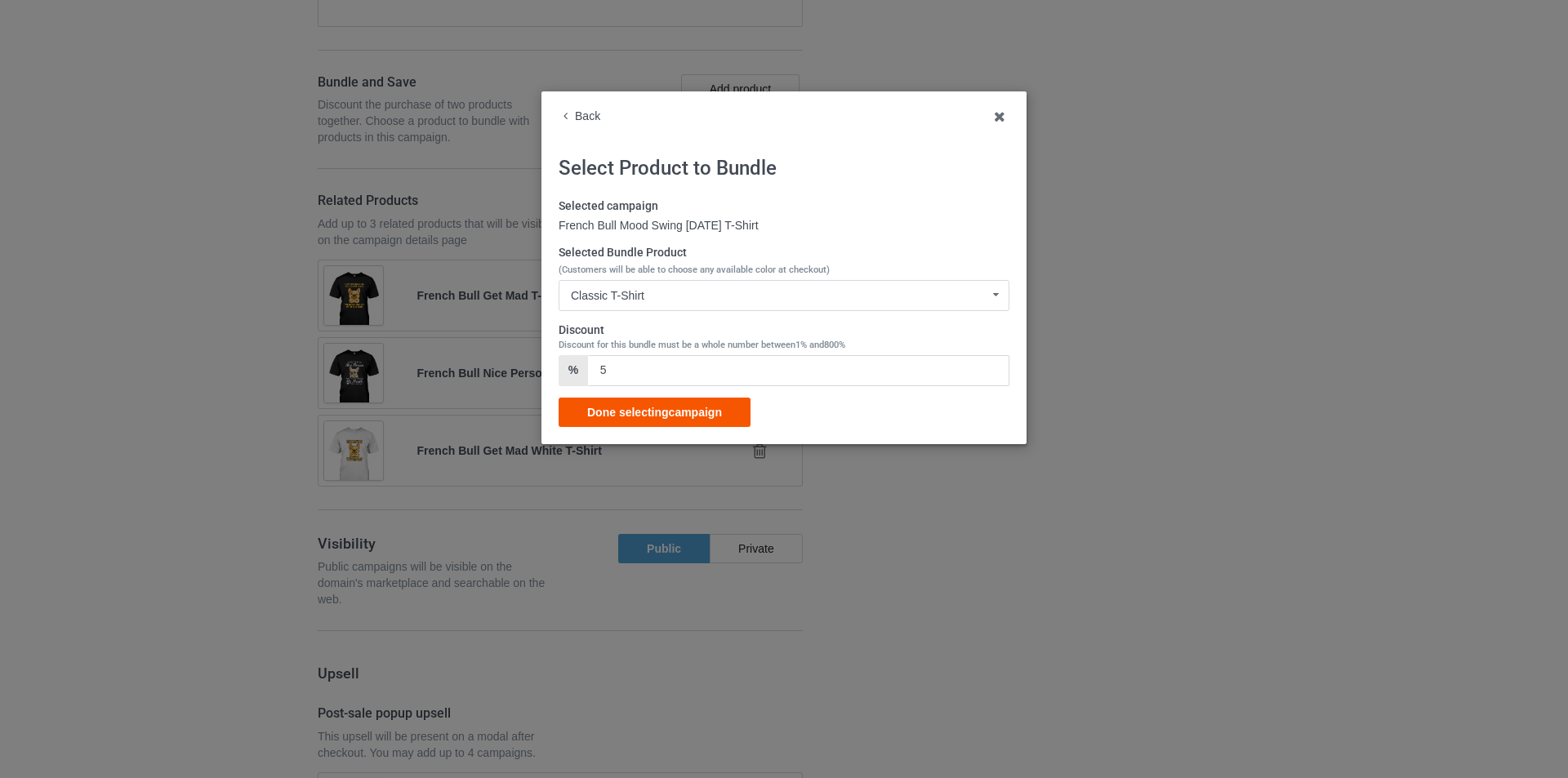
click at [692, 418] on div "Done selecting campaign" at bounding box center [654, 412] width 192 height 29
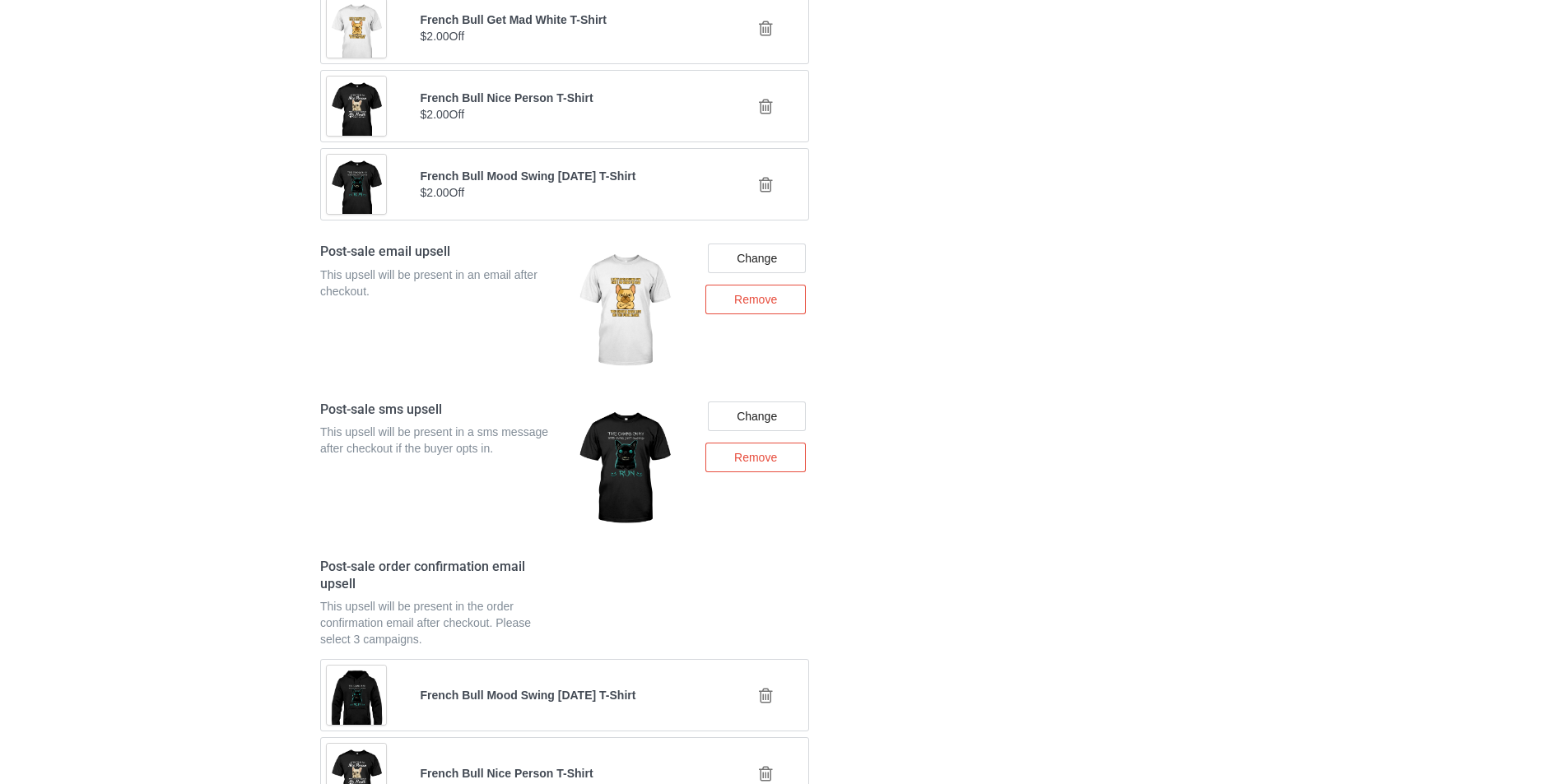
scroll to position [2652, 0]
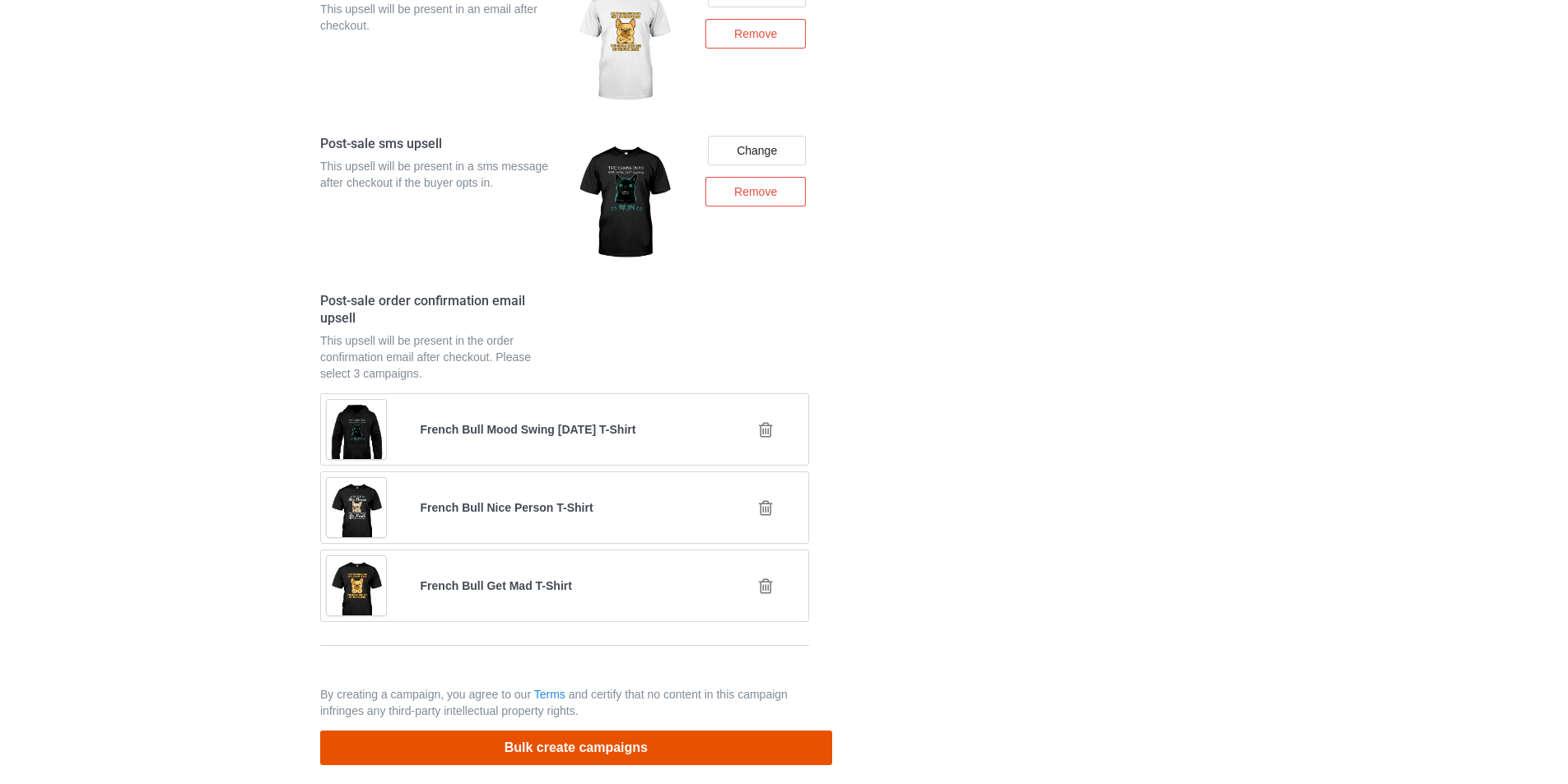
click at [608, 730] on button "Bulk create campaigns" at bounding box center [577, 747] width 512 height 34
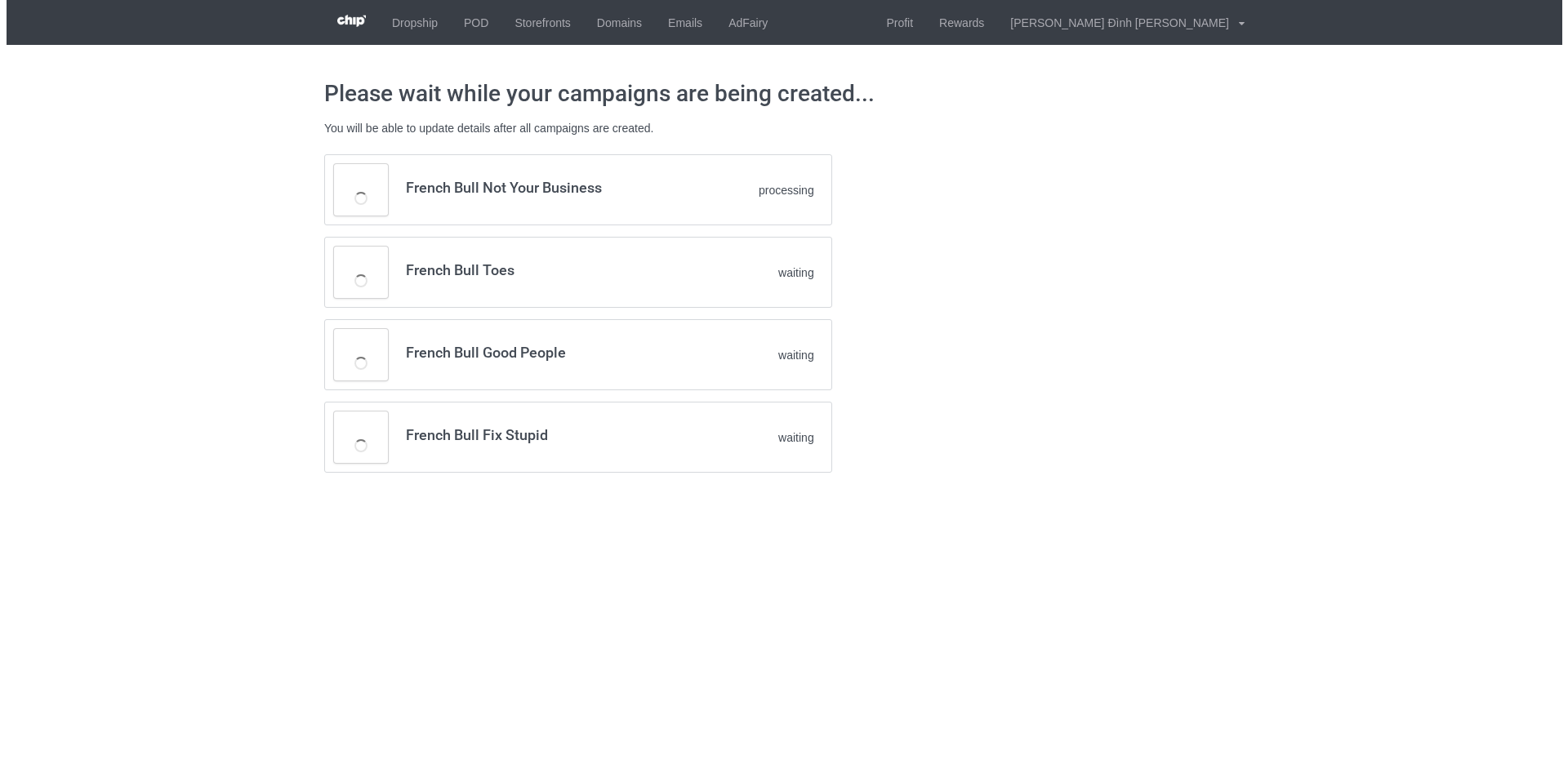
scroll to position [0, 0]
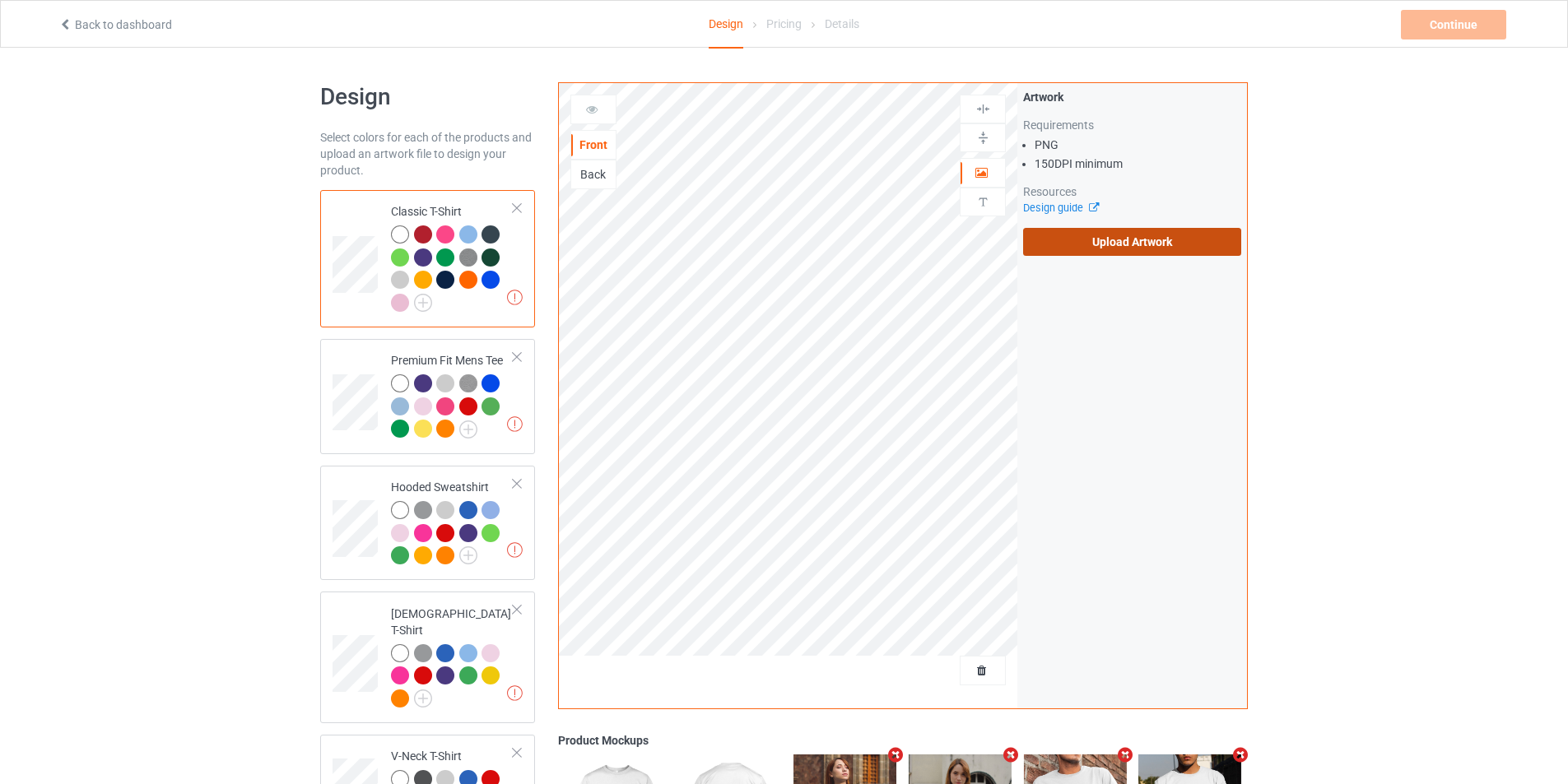
click at [1187, 249] on label "Upload Artwork" at bounding box center [1132, 242] width 218 height 28
click at [0, 0] on input "Upload Artwork" at bounding box center [0, 0] width 0 height 0
click at [1136, 236] on label "Upload Artwork" at bounding box center [1132, 242] width 218 height 28
click at [0, 0] on input "Upload Artwork" at bounding box center [0, 0] width 0 height 0
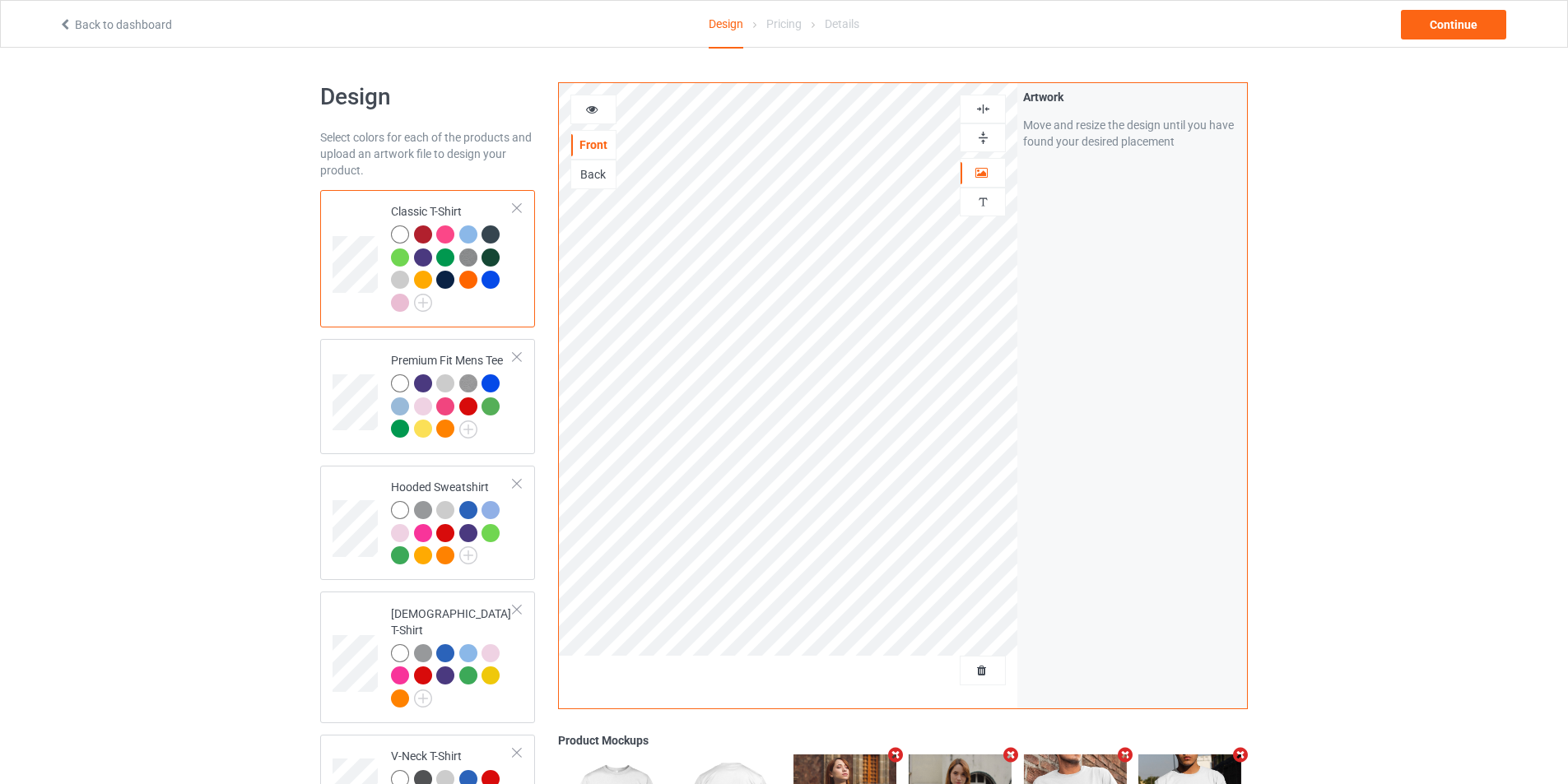
click at [980, 108] on img at bounding box center [983, 109] width 16 height 16
click at [984, 132] on img at bounding box center [983, 137] width 16 height 16
click at [986, 112] on img at bounding box center [983, 109] width 16 height 16
click at [978, 136] on img at bounding box center [983, 137] width 16 height 16
click at [986, 110] on img at bounding box center [983, 109] width 16 height 16
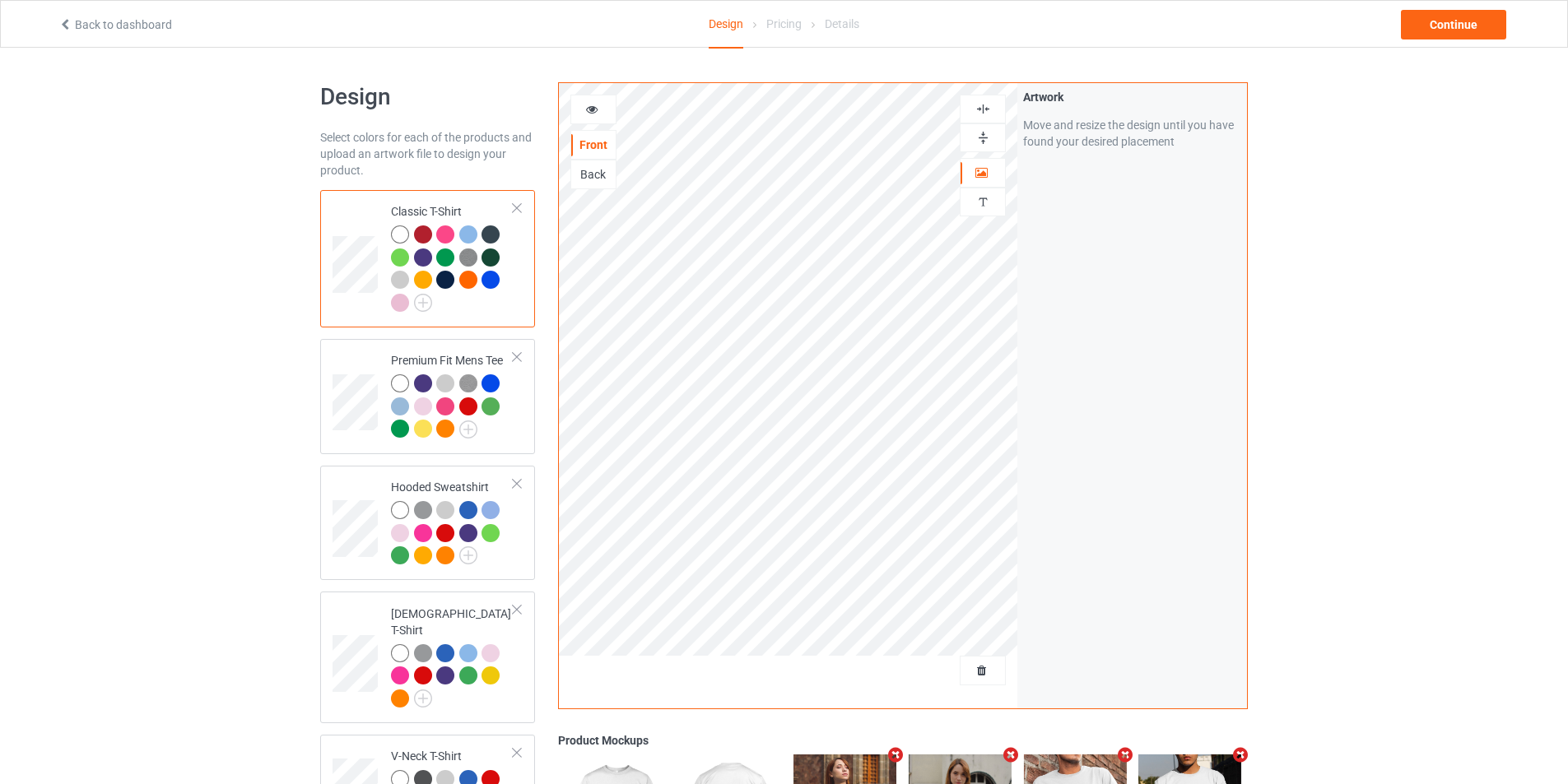
click at [983, 135] on img at bounding box center [983, 137] width 16 height 16
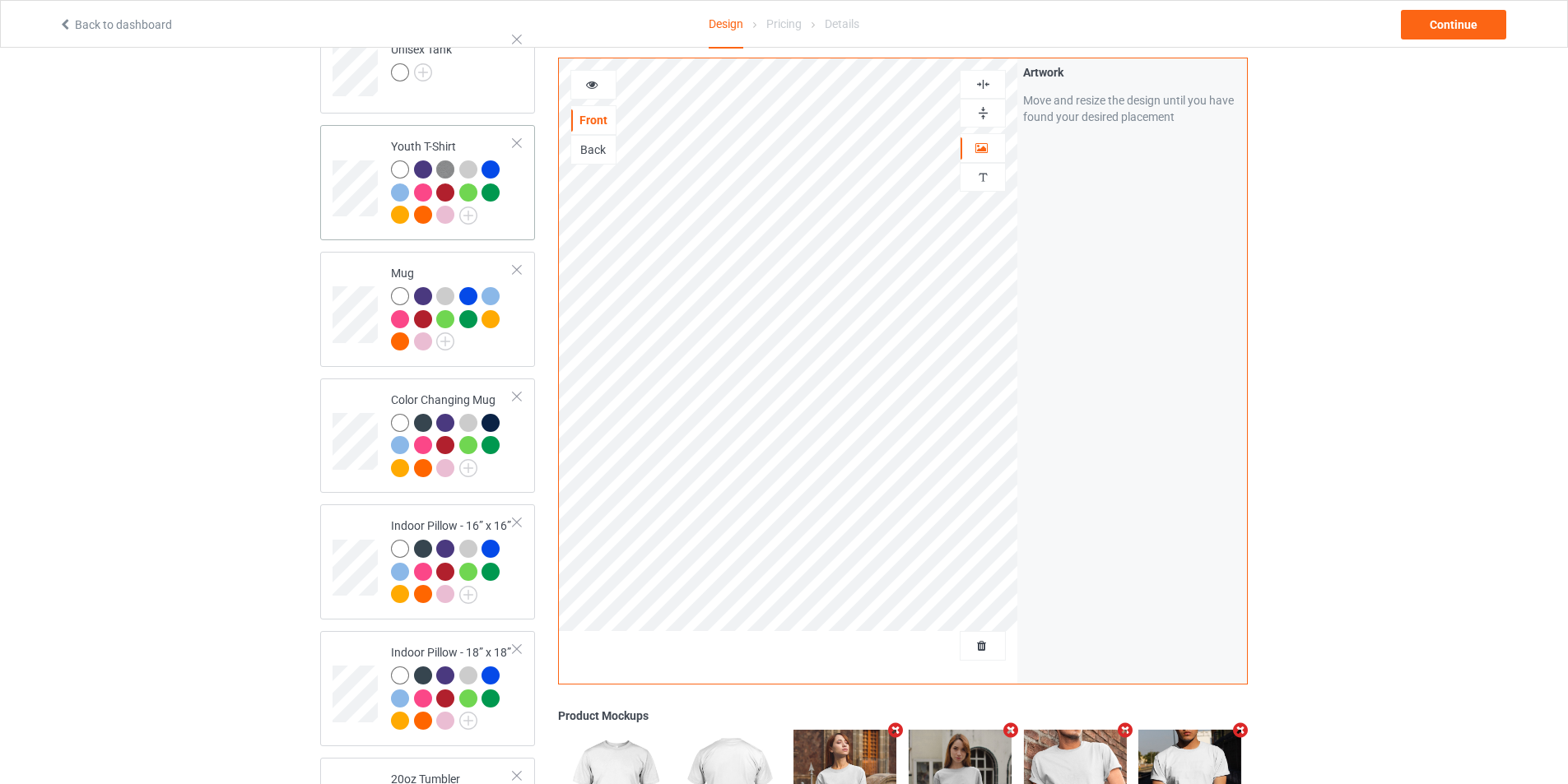
scroll to position [988, 0]
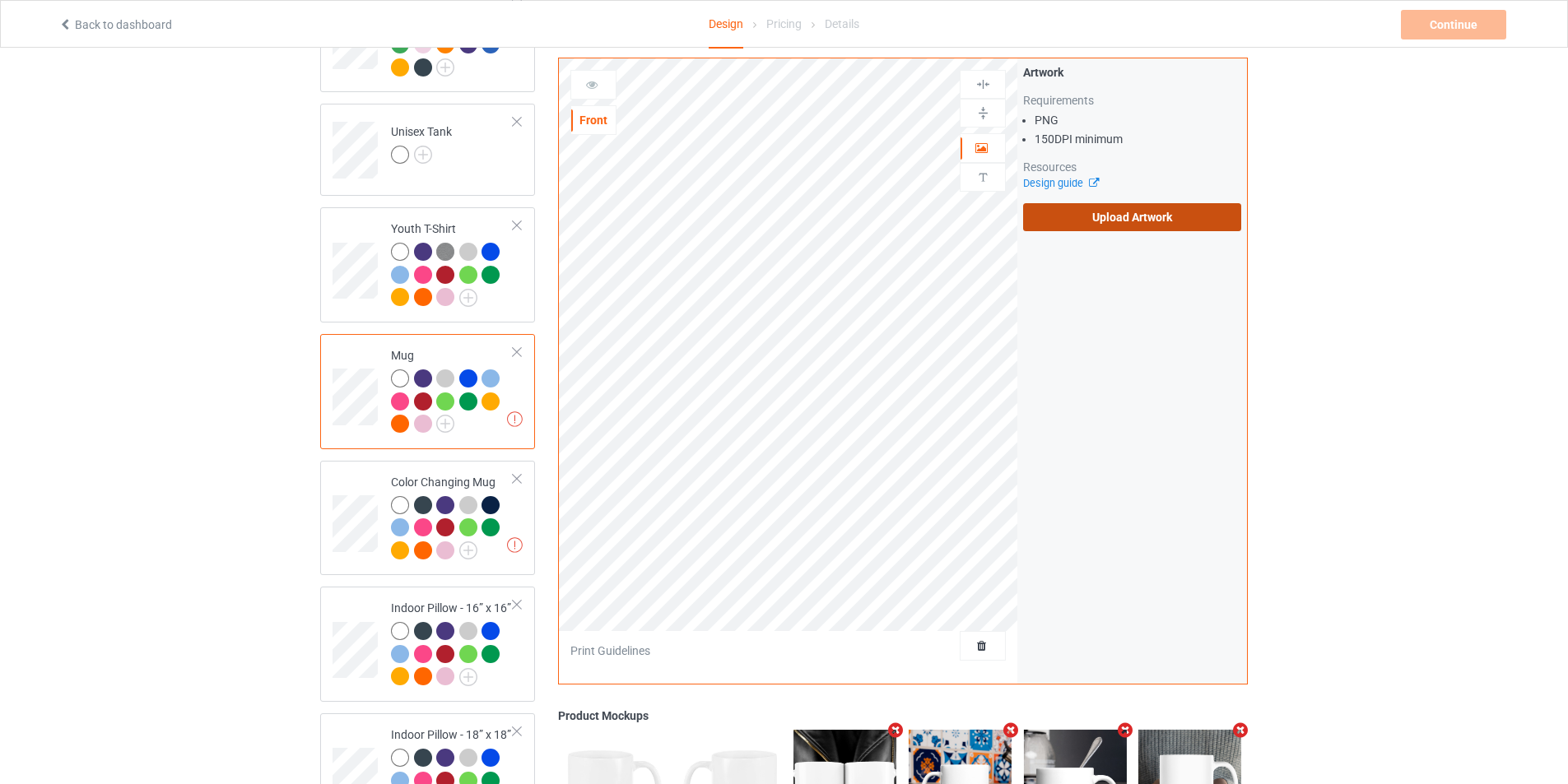
click at [1124, 220] on label "Upload Artwork" at bounding box center [1132, 217] width 218 height 28
click at [0, 0] on input "Upload Artwork" at bounding box center [0, 0] width 0 height 0
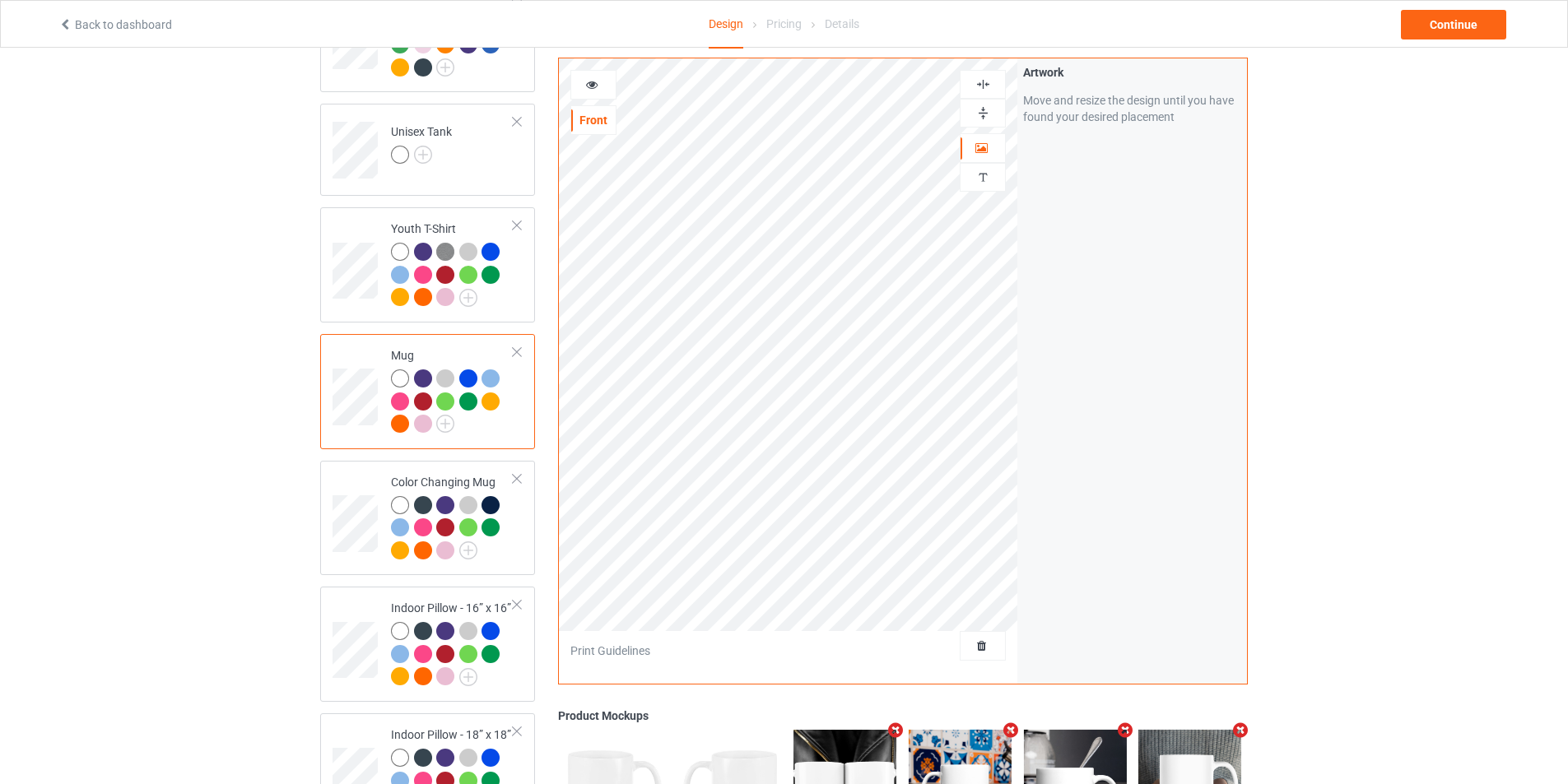
scroll to position [1152, 0]
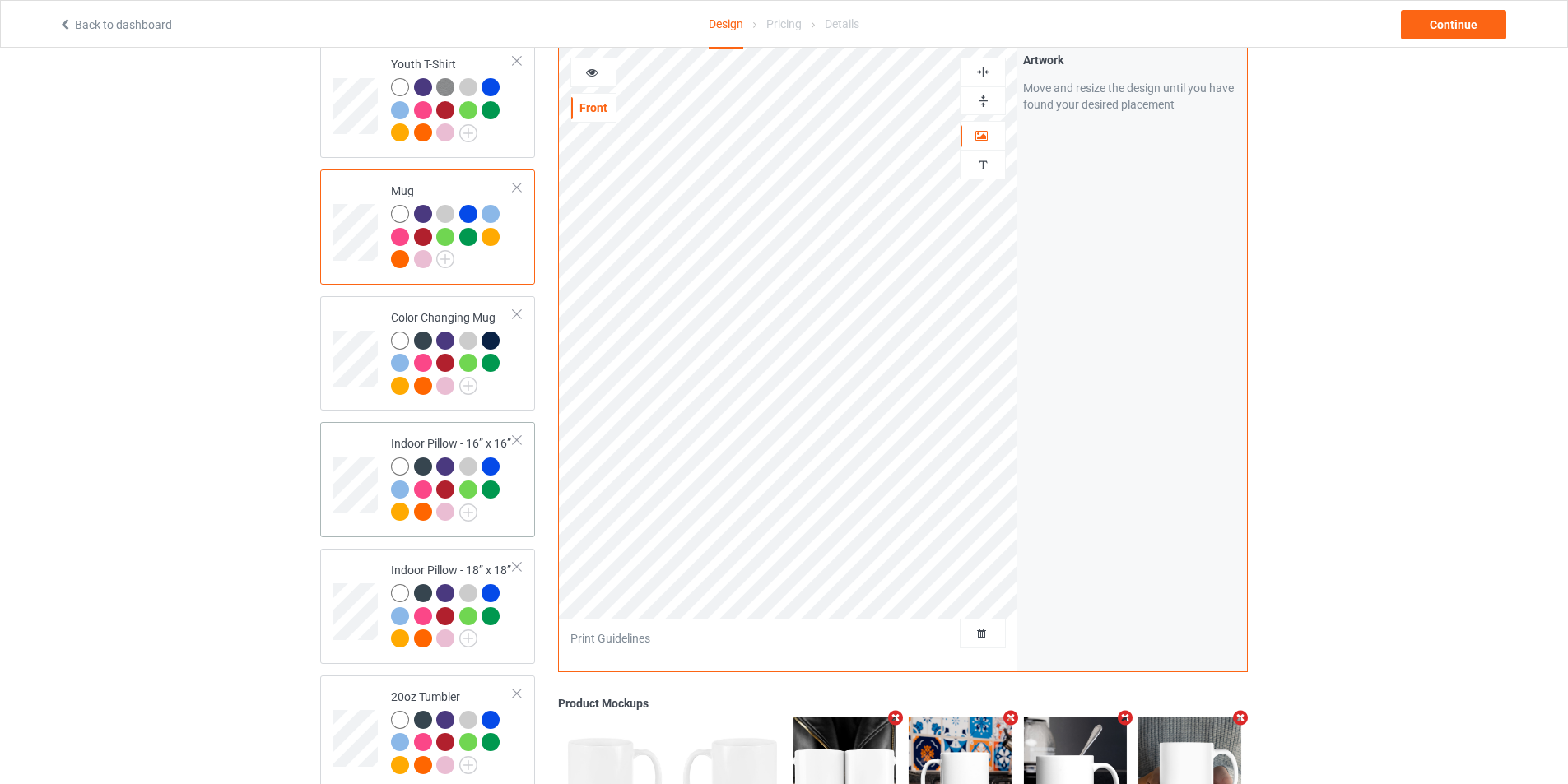
click at [360, 429] on td at bounding box center [356, 479] width 50 height 102
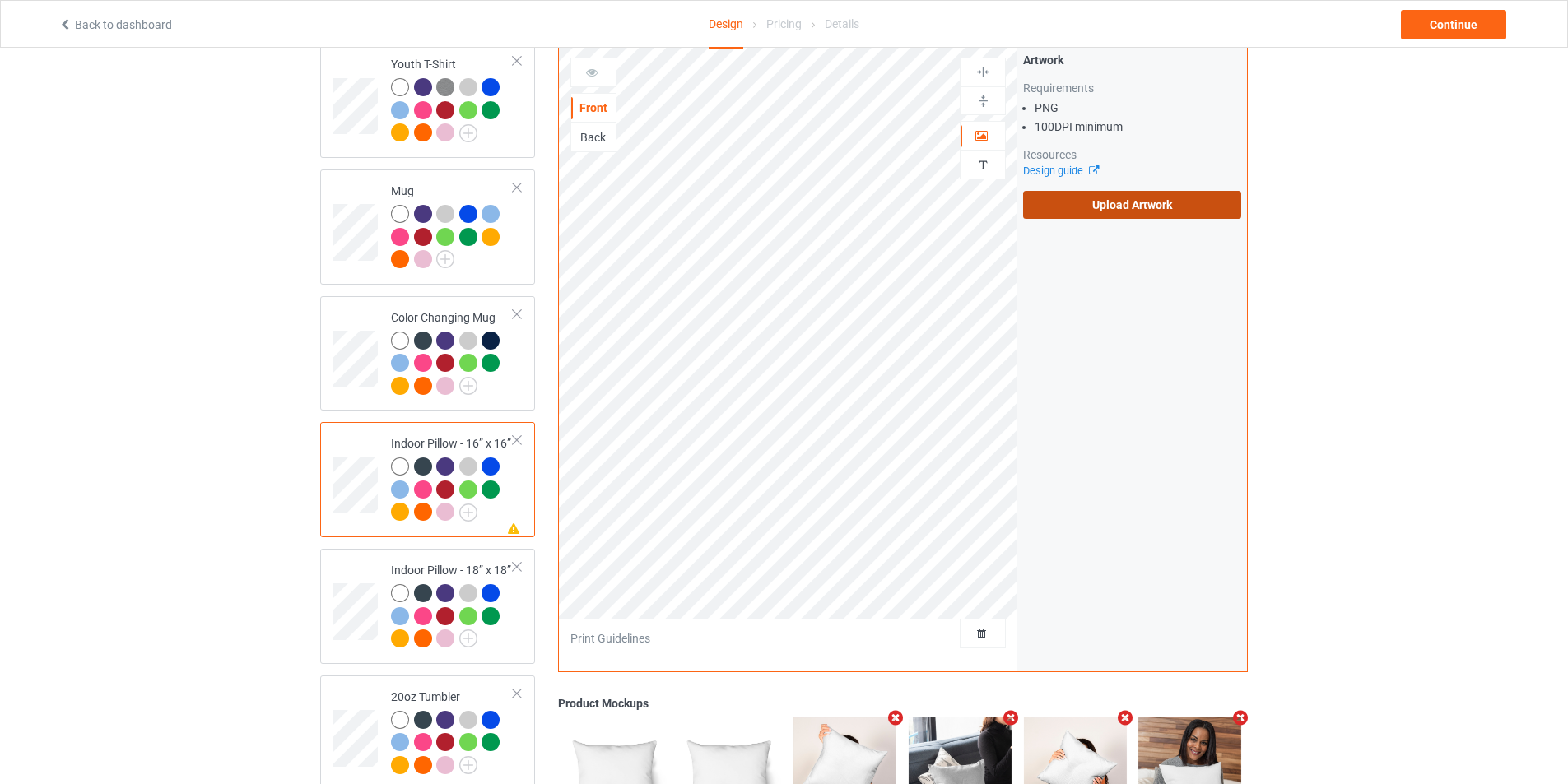
click at [1117, 194] on label "Upload Artwork" at bounding box center [1132, 205] width 218 height 28
click at [0, 0] on input "Upload Artwork" at bounding box center [0, 0] width 0 height 0
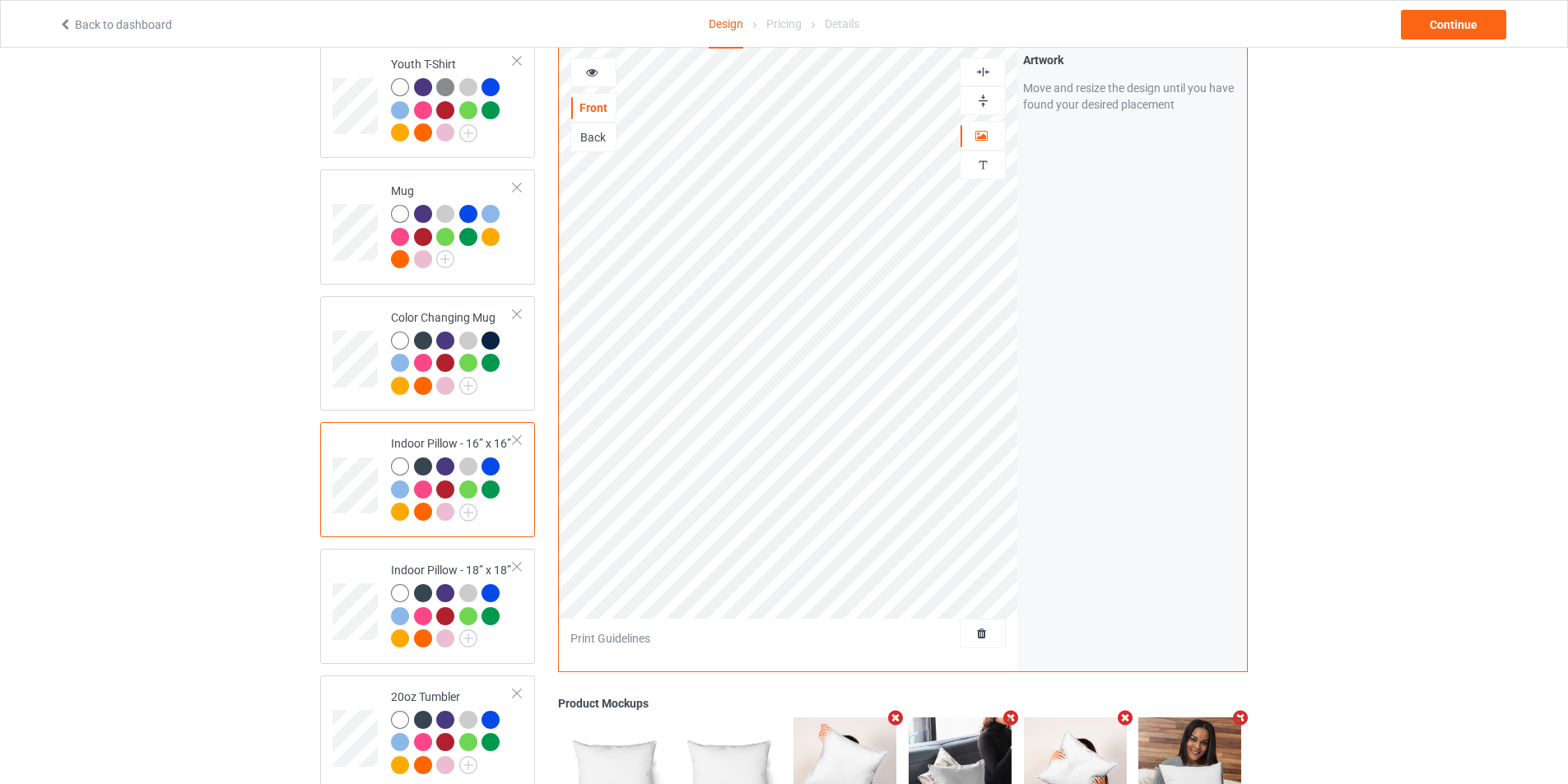
click at [984, 94] on img at bounding box center [983, 100] width 16 height 16
click at [980, 65] on img at bounding box center [983, 72] width 16 height 16
click at [600, 131] on div "Back" at bounding box center [593, 137] width 45 height 17
click at [600, 99] on div "Front" at bounding box center [593, 107] width 45 height 17
click at [600, 125] on div "Back" at bounding box center [593, 137] width 46 height 29
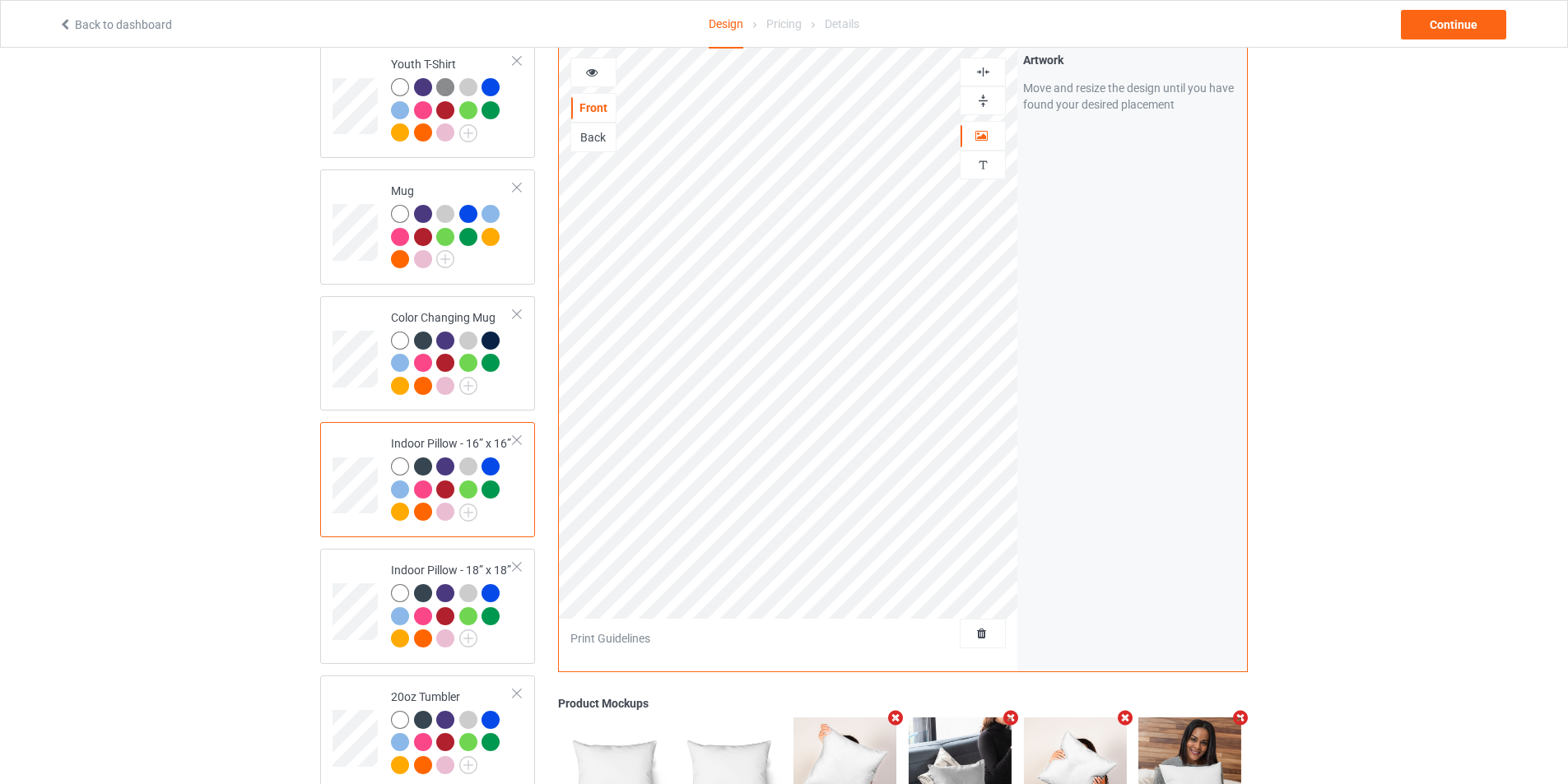
click at [616, 131] on div "Back" at bounding box center [593, 137] width 46 height 29
click at [607, 139] on div "Back" at bounding box center [593, 137] width 45 height 17
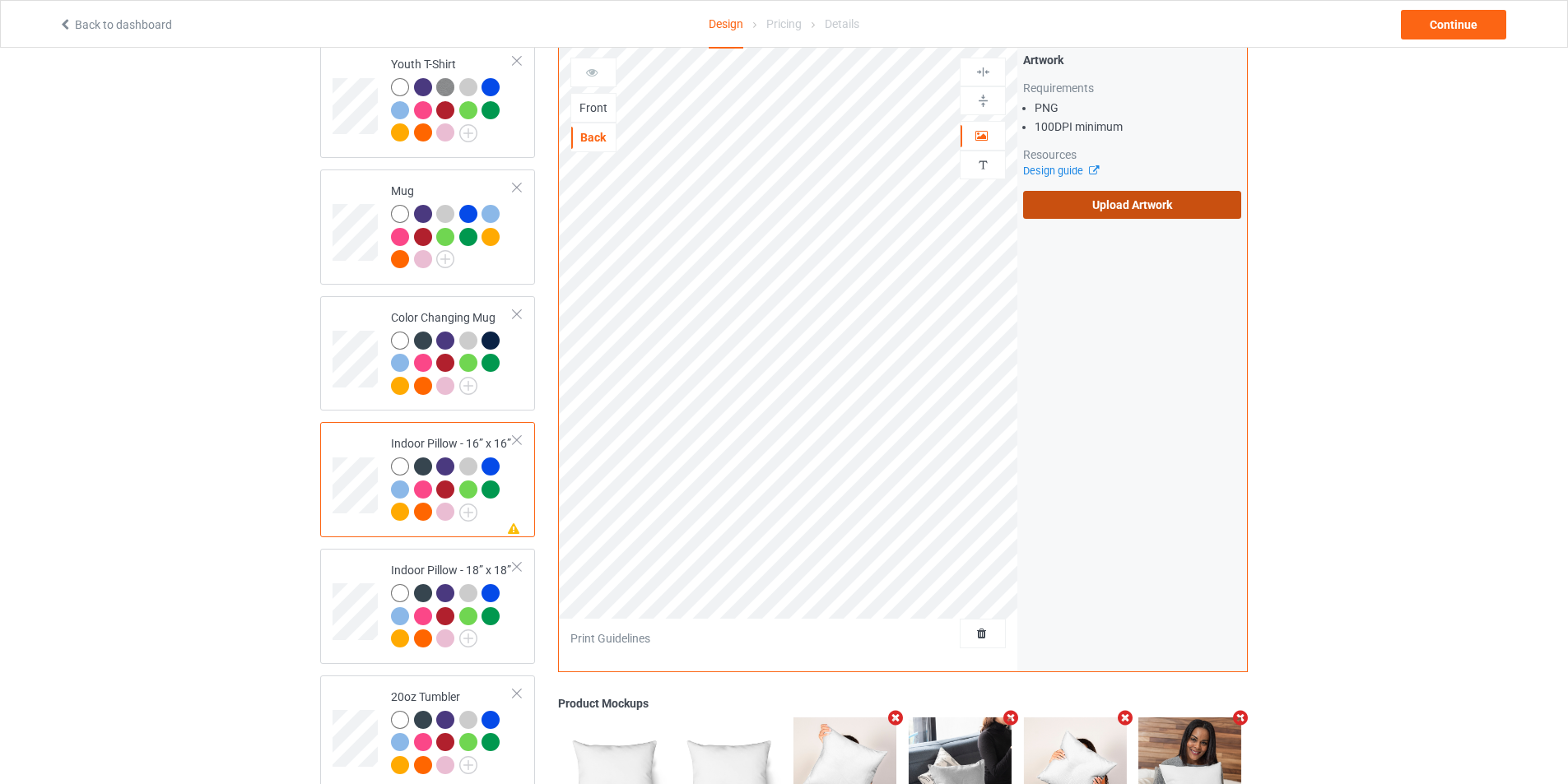
click at [1124, 198] on label "Upload Artwork" at bounding box center [1132, 205] width 218 height 28
click at [0, 0] on input "Upload Artwork" at bounding box center [0, 0] width 0 height 0
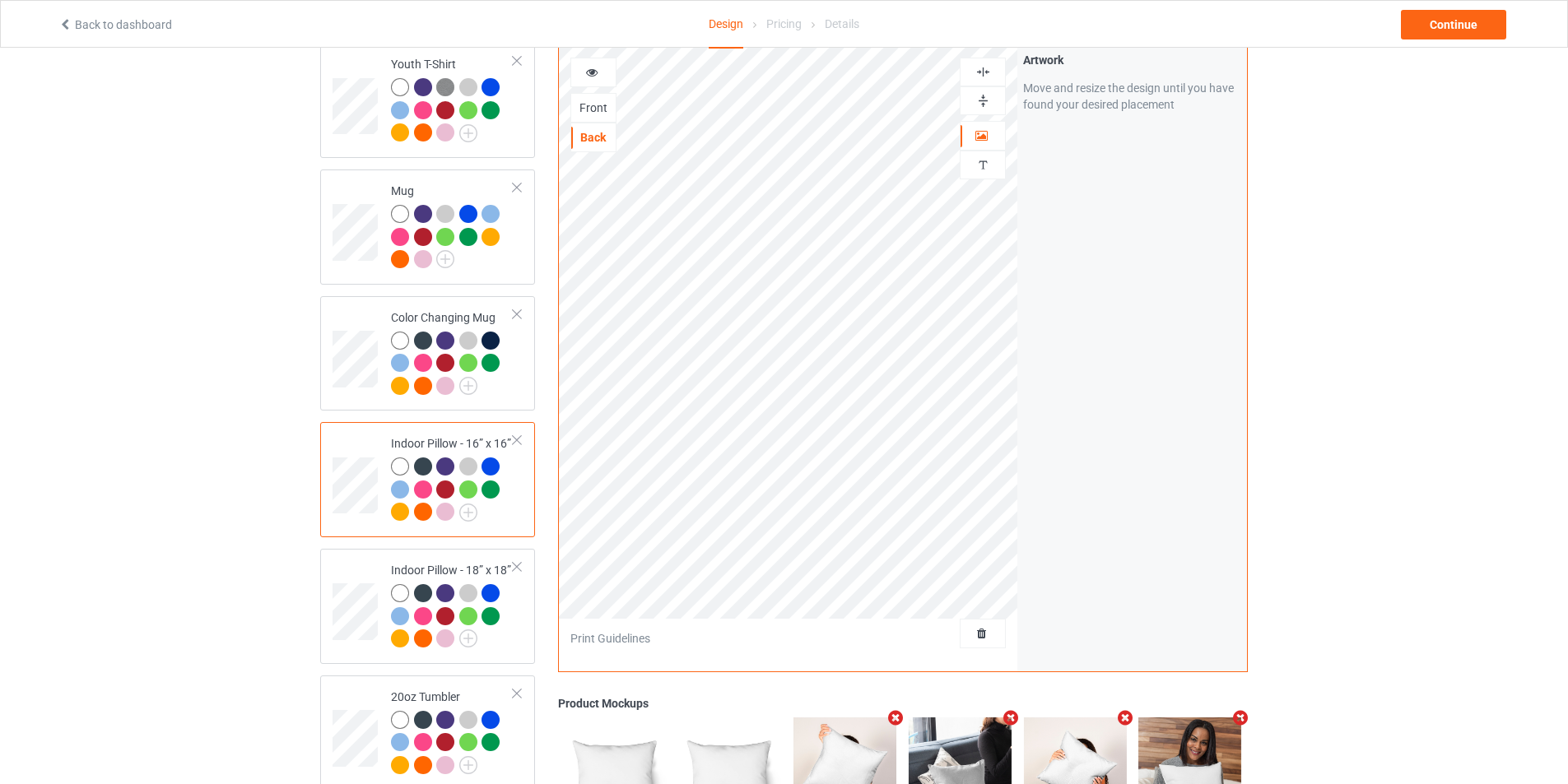
click at [597, 103] on div "Front" at bounding box center [593, 107] width 45 height 17
click at [606, 131] on div "Back" at bounding box center [593, 137] width 45 height 17
click at [984, 93] on img at bounding box center [983, 100] width 16 height 16
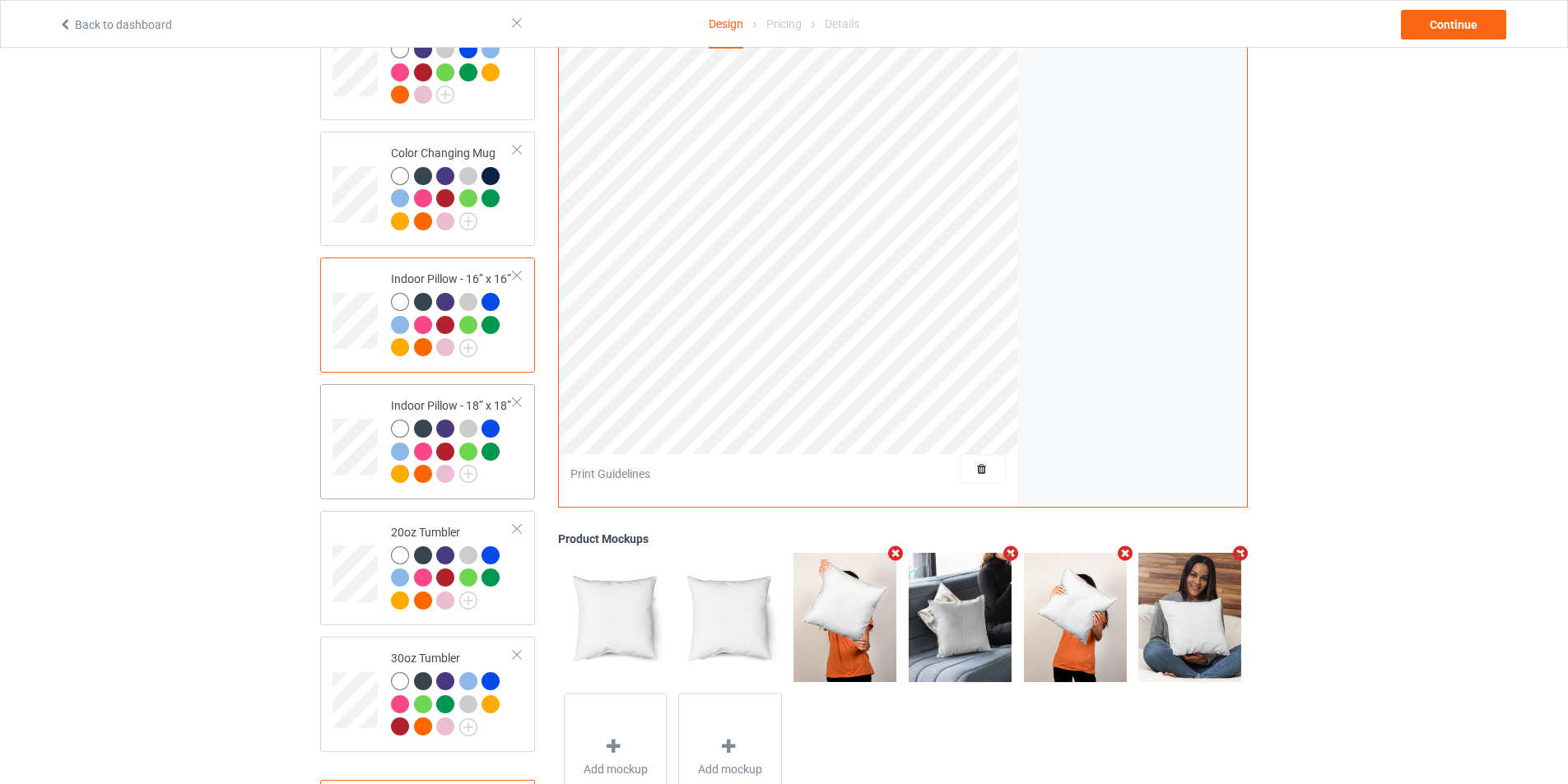
click at [376, 402] on td at bounding box center [356, 441] width 50 height 102
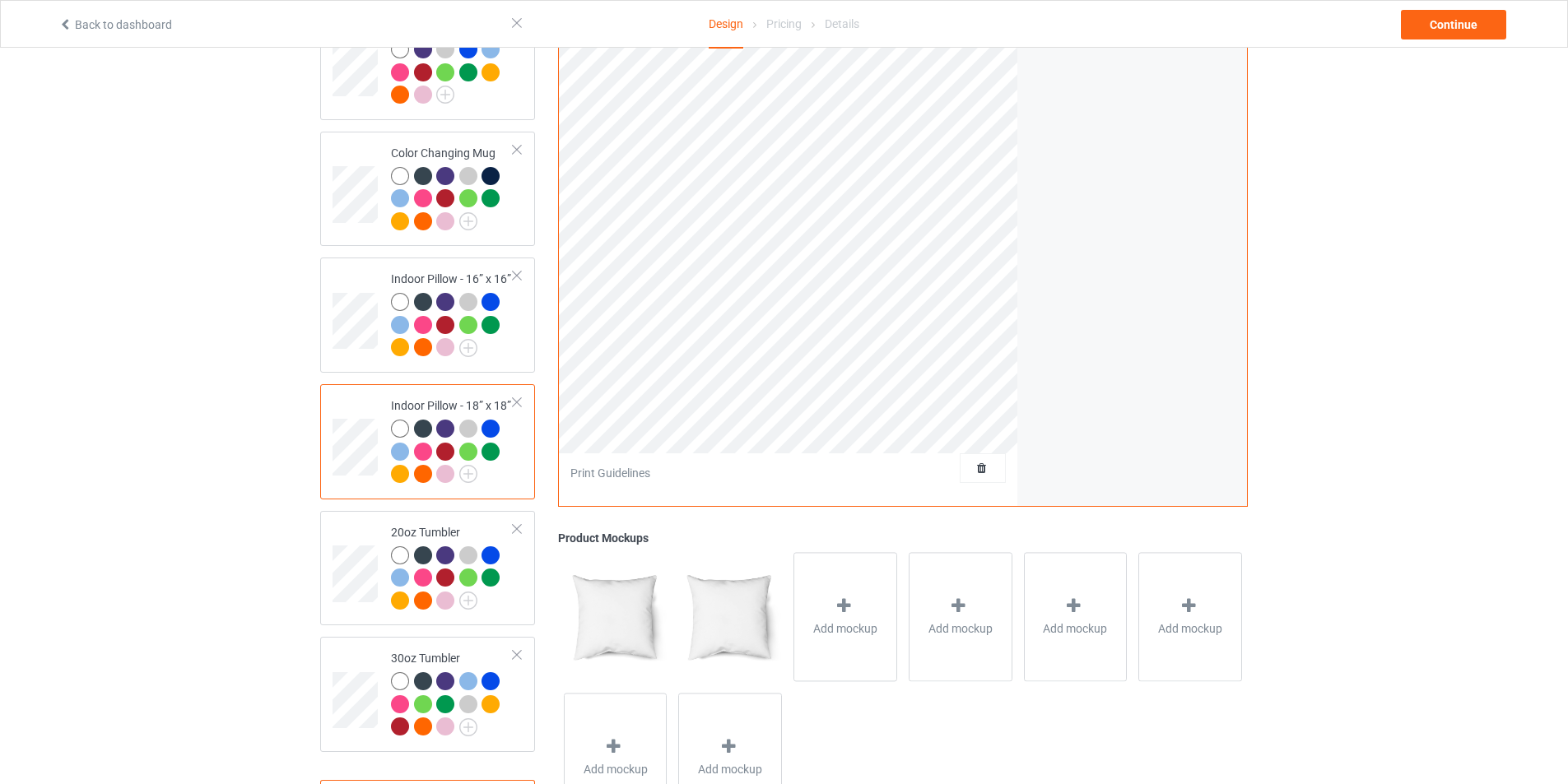
scroll to position [1069, 0]
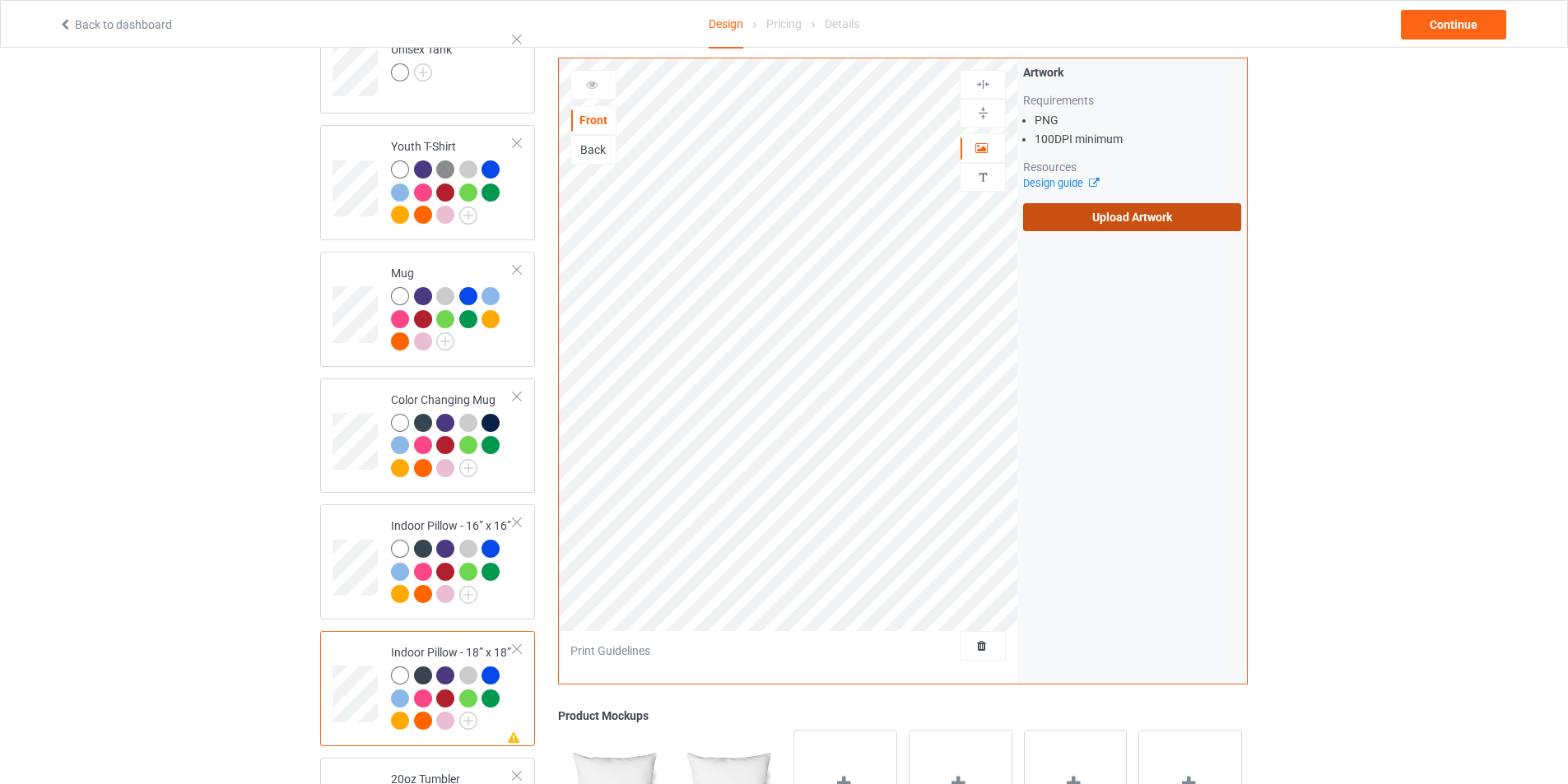
click at [1138, 220] on label "Upload Artwork" at bounding box center [1132, 217] width 218 height 28
click at [0, 0] on input "Upload Artwork" at bounding box center [0, 0] width 0 height 0
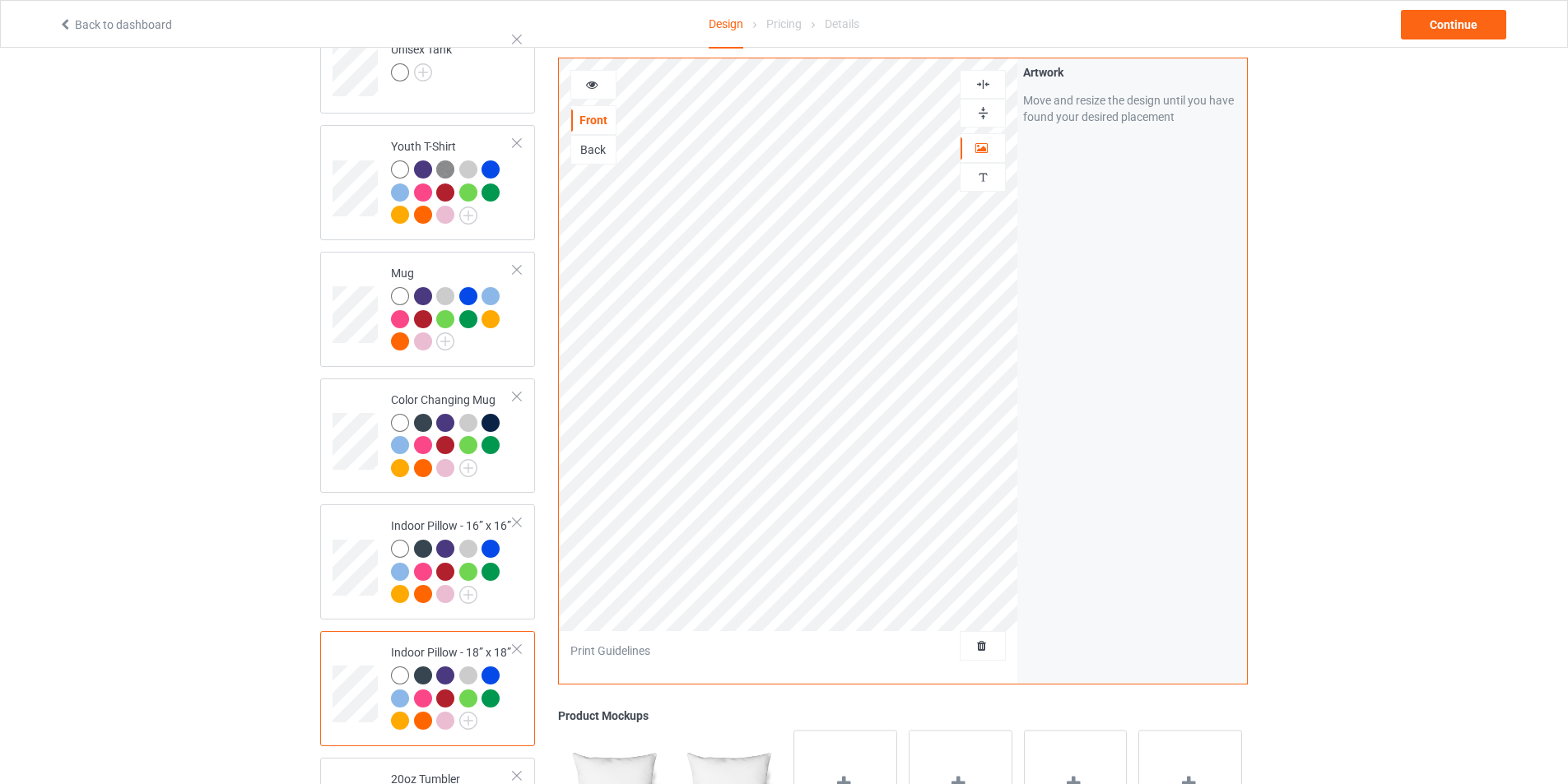
click at [989, 113] on img at bounding box center [983, 113] width 16 height 16
click at [613, 137] on div "Back" at bounding box center [593, 150] width 46 height 29
click at [603, 151] on div "Back" at bounding box center [593, 149] width 45 height 17
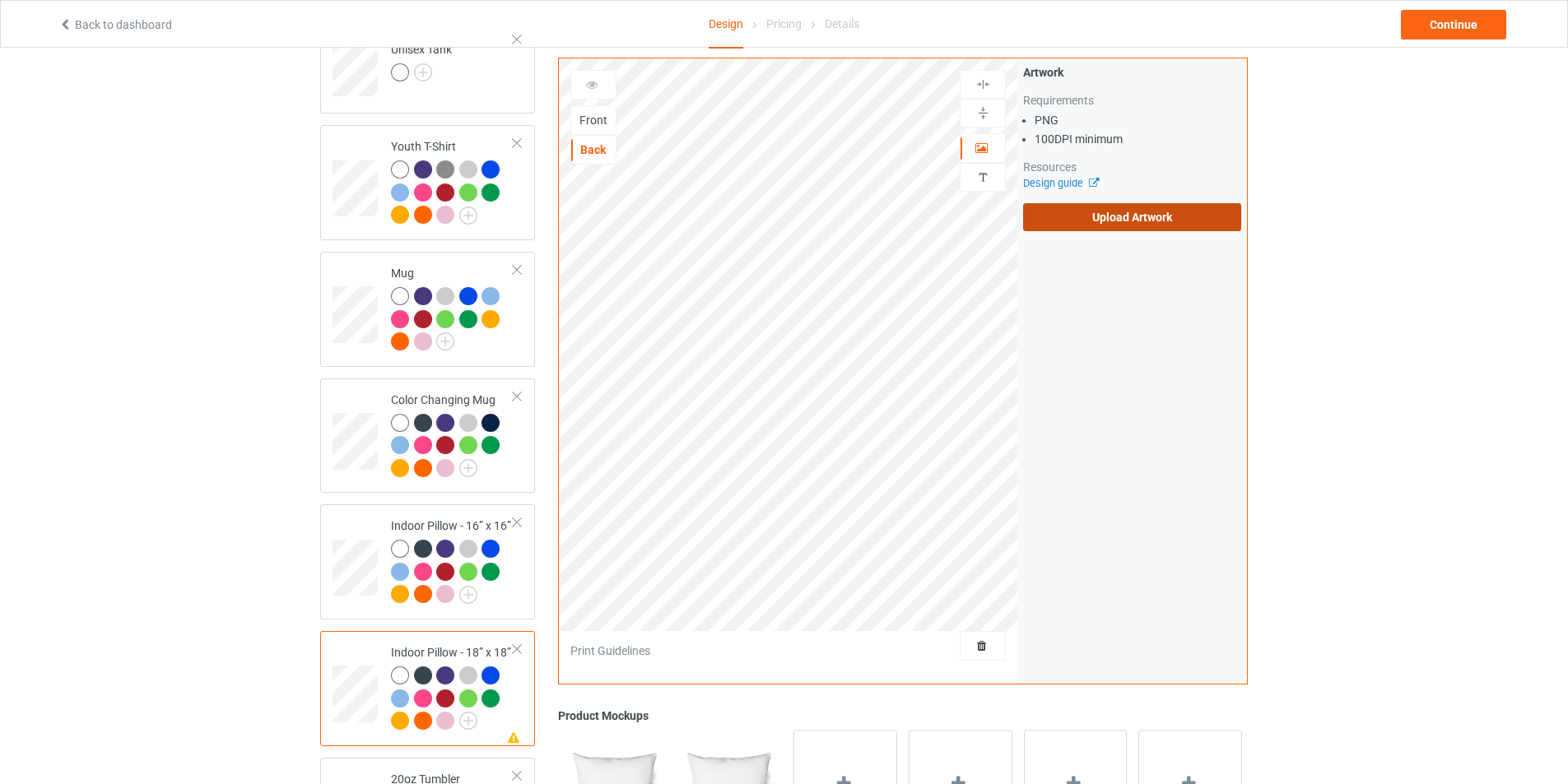
click at [1094, 209] on label "Upload Artwork" at bounding box center [1132, 217] width 218 height 28
click at [0, 0] on input "Upload Artwork" at bounding box center [0, 0] width 0 height 0
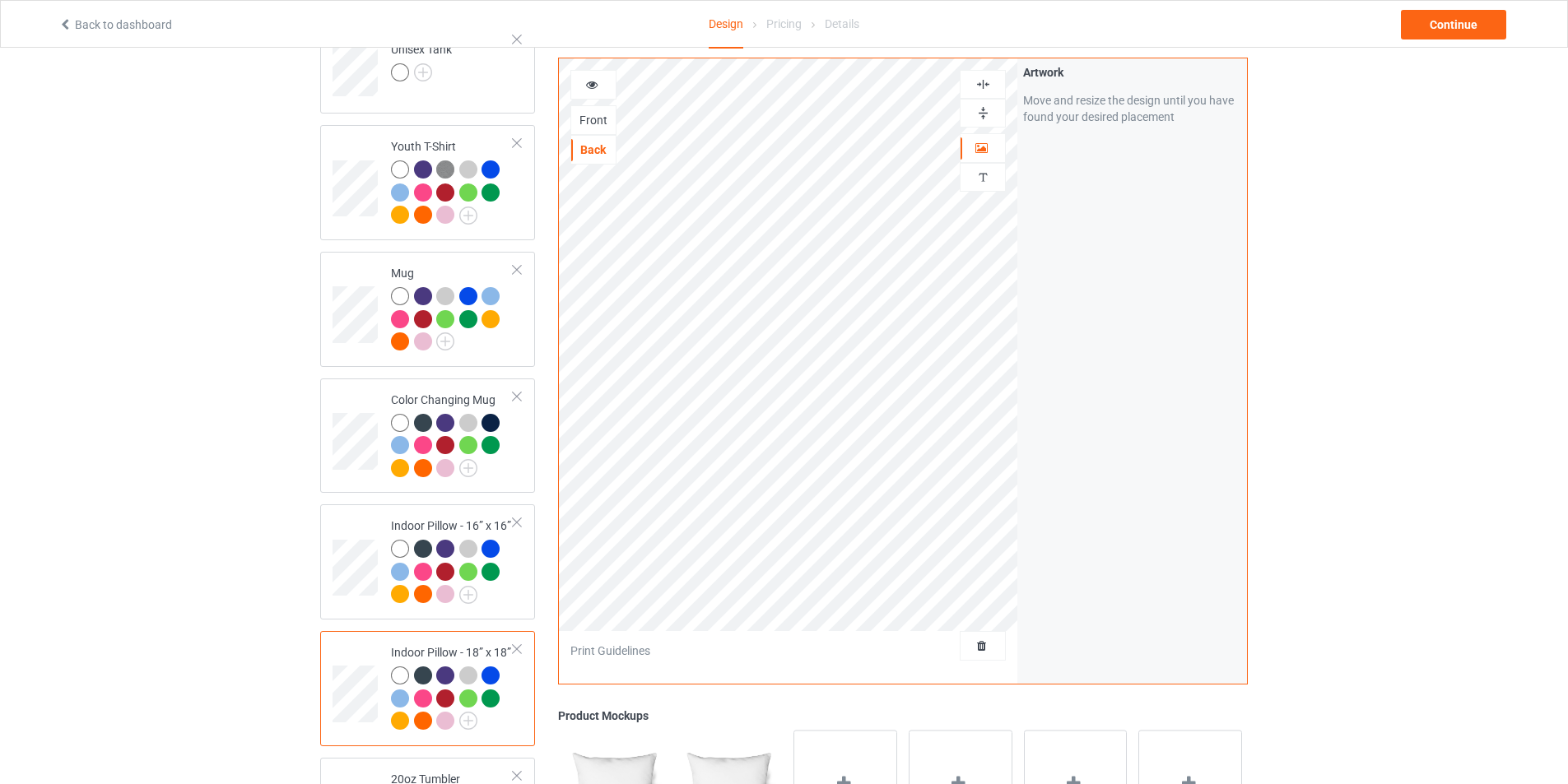
click at [974, 108] on div at bounding box center [983, 113] width 45 height 16
click at [981, 93] on div at bounding box center [982, 85] width 46 height 29
click at [594, 125] on div "Front" at bounding box center [593, 120] width 45 height 17
click at [609, 151] on div "Back" at bounding box center [593, 149] width 45 height 17
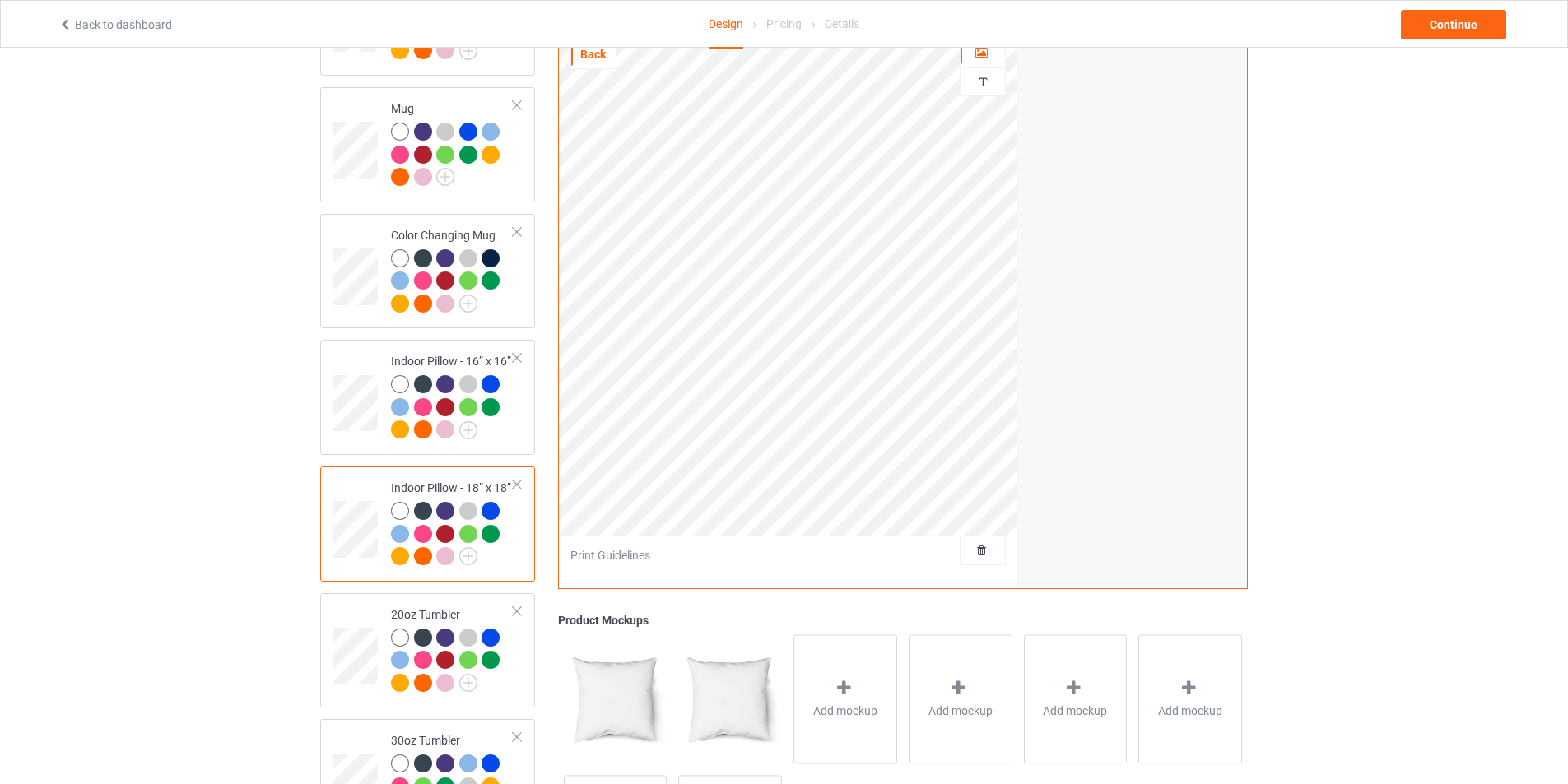
scroll to position [1317, 0]
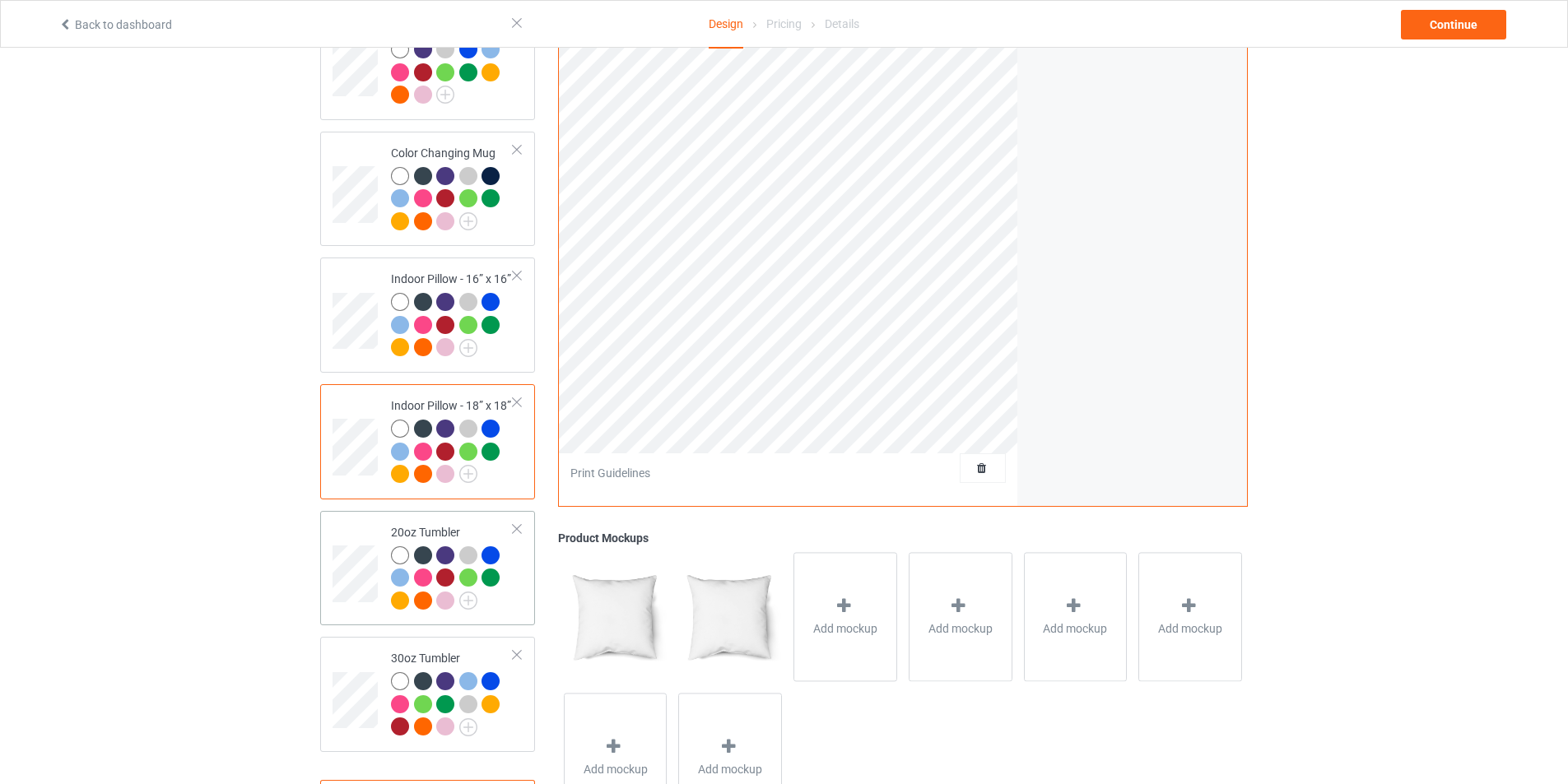
click at [358, 533] on td at bounding box center [356, 568] width 50 height 102
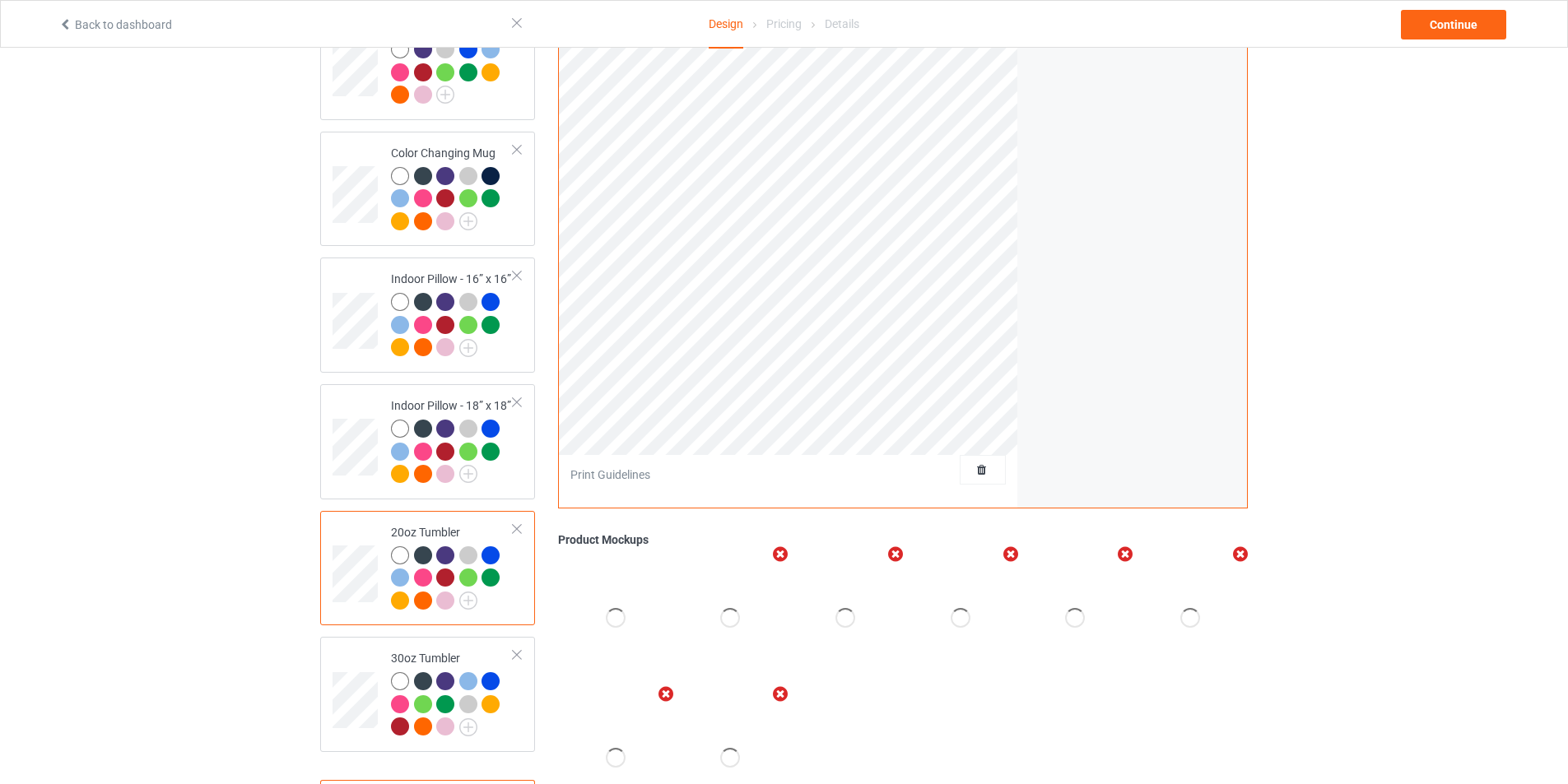
scroll to position [1234, 0]
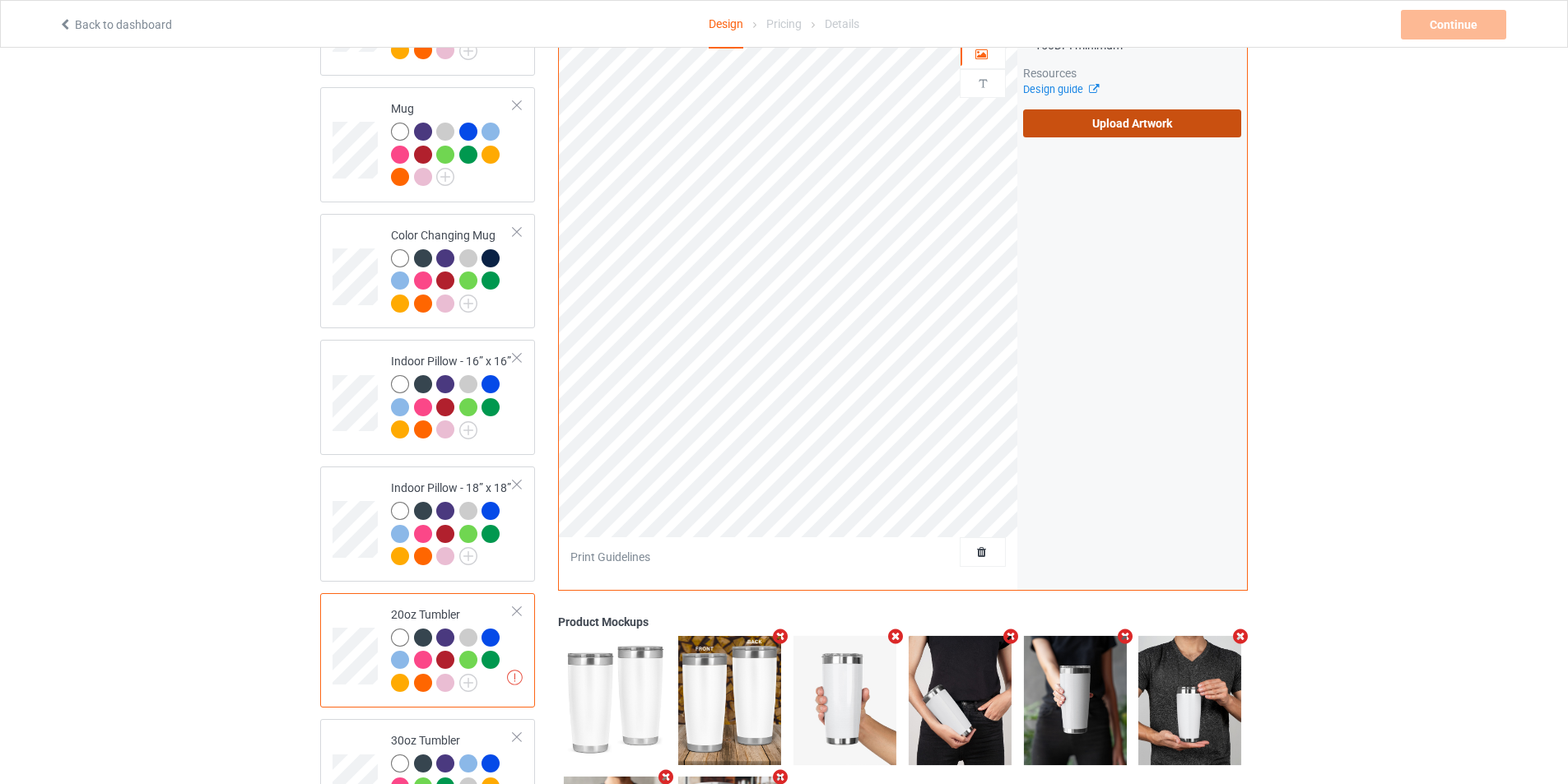
click at [1086, 119] on label "Upload Artwork" at bounding box center [1132, 123] width 218 height 28
click at [0, 0] on input "Upload Artwork" at bounding box center [0, 0] width 0 height 0
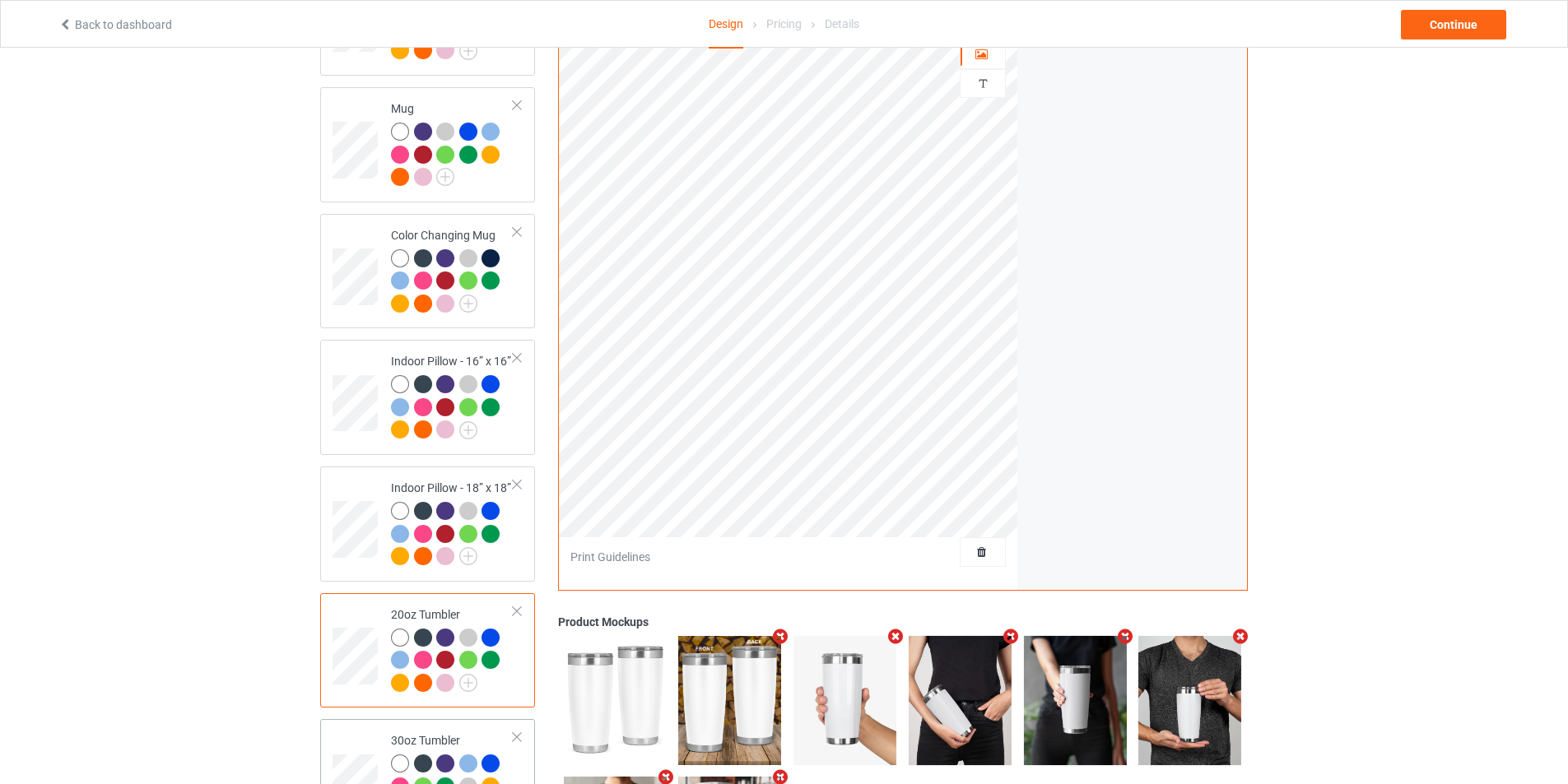
scroll to position [1392, 0]
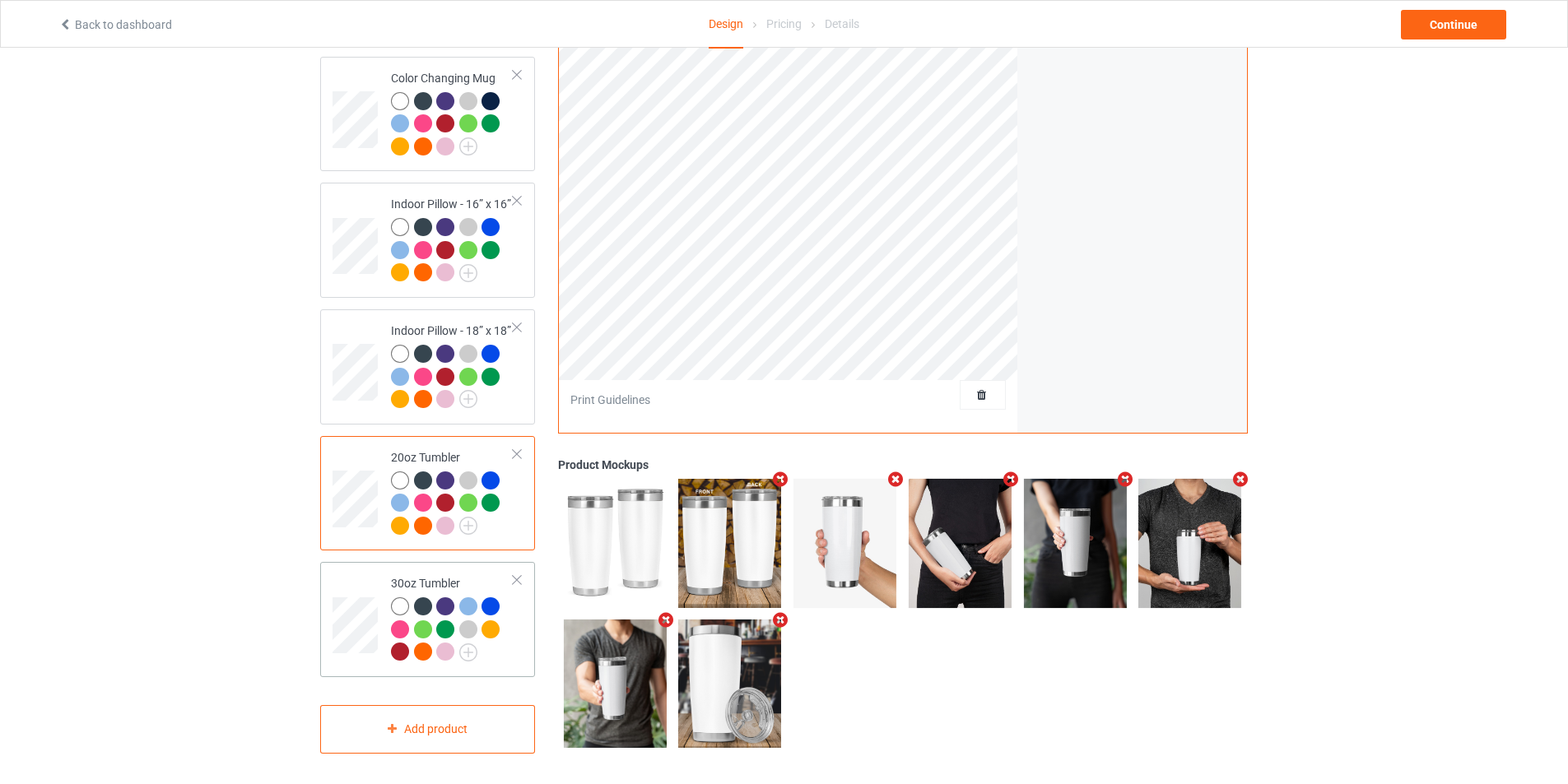
click at [355, 575] on td at bounding box center [356, 619] width 50 height 102
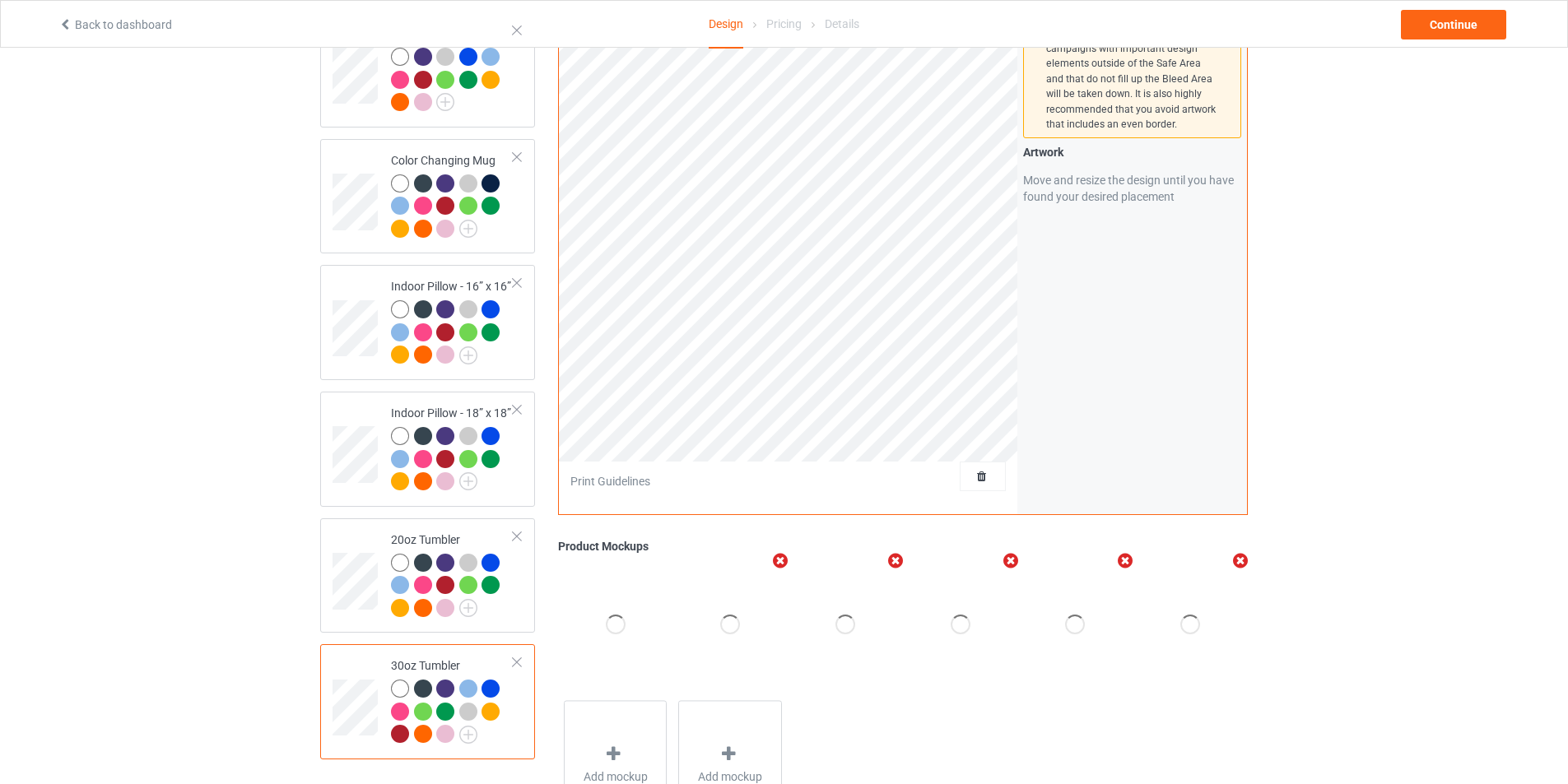
scroll to position [1144, 0]
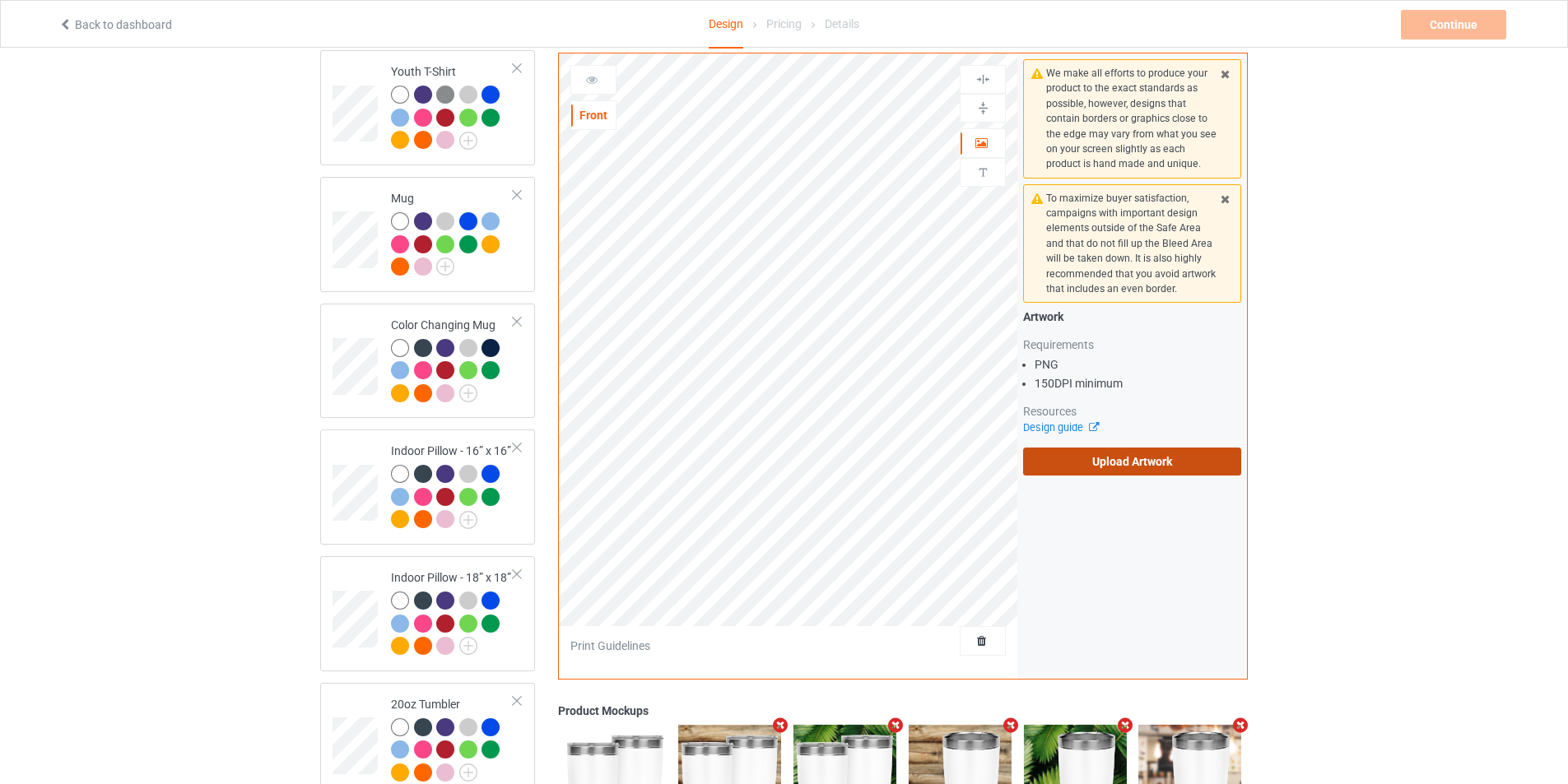
click at [1076, 454] on label "Upload Artwork" at bounding box center [1132, 462] width 218 height 28
click at [0, 0] on input "Upload Artwork" at bounding box center [0, 0] width 0 height 0
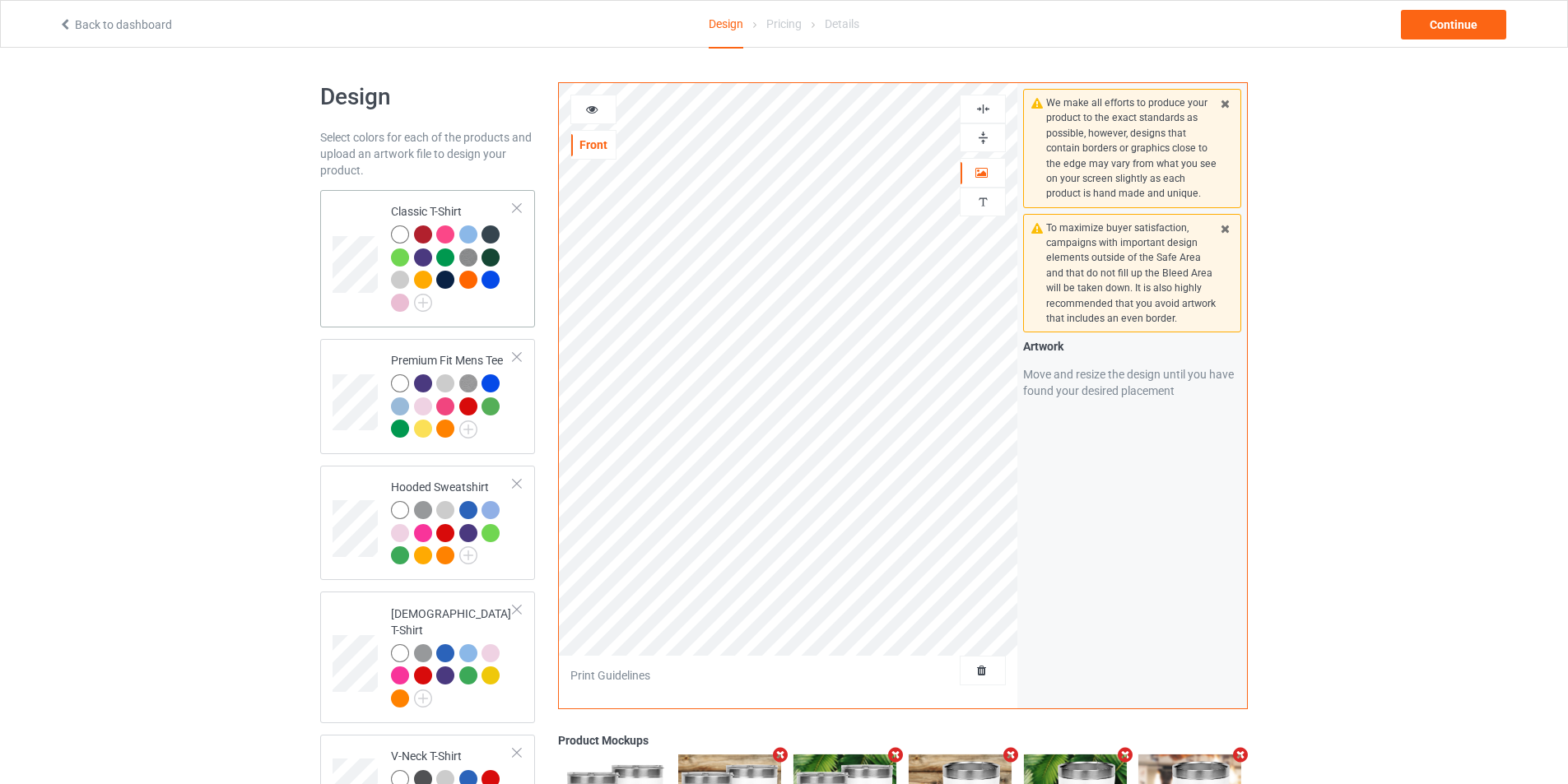
click at [326, 241] on div "Classic T-Shirt" at bounding box center [428, 258] width 215 height 137
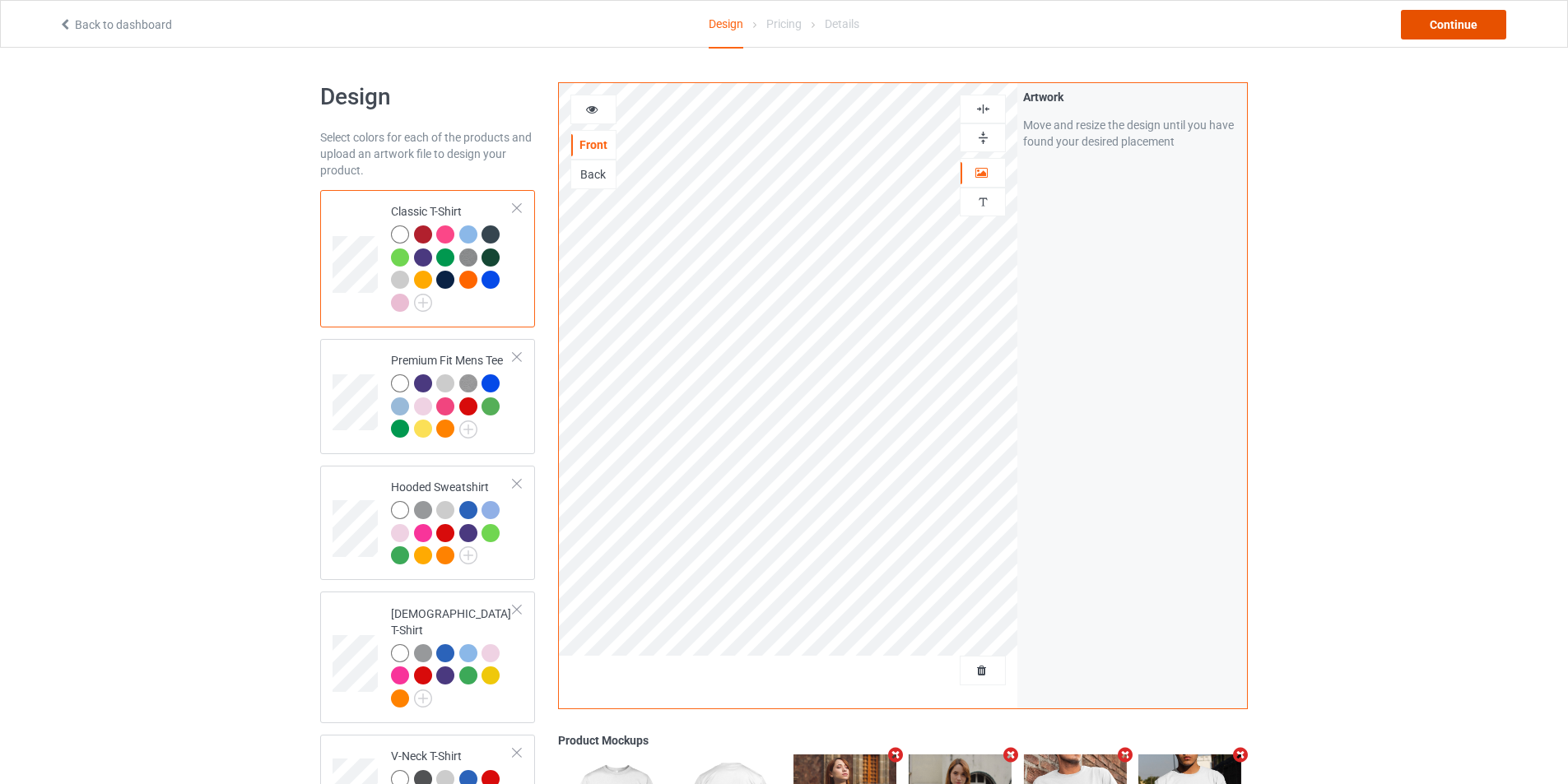
click at [1434, 22] on div "Continue" at bounding box center [1453, 24] width 105 height 29
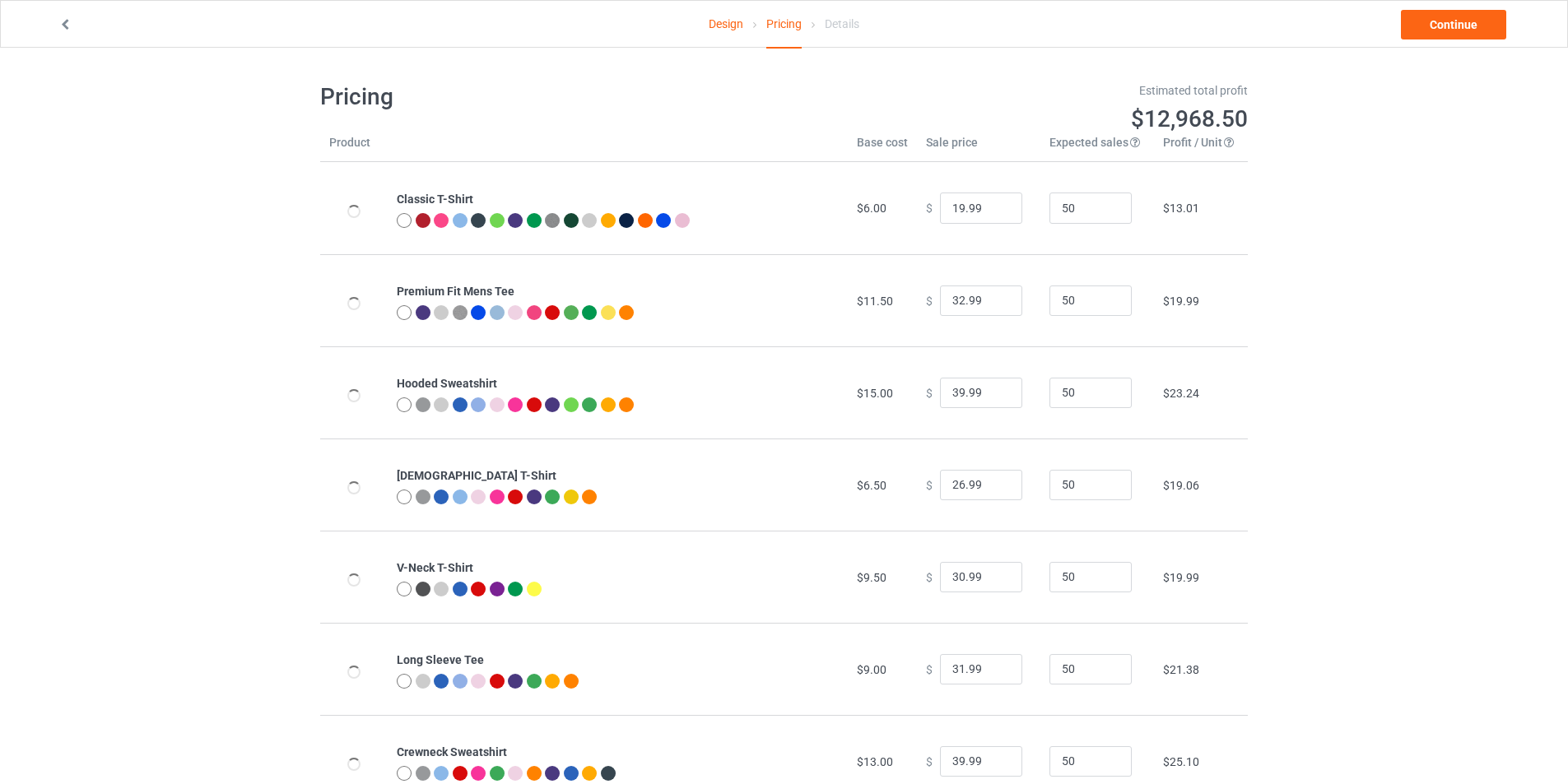
type input "26.95"
type input "32.95"
type input "46.95"
type input "26.95"
type input "30.95"
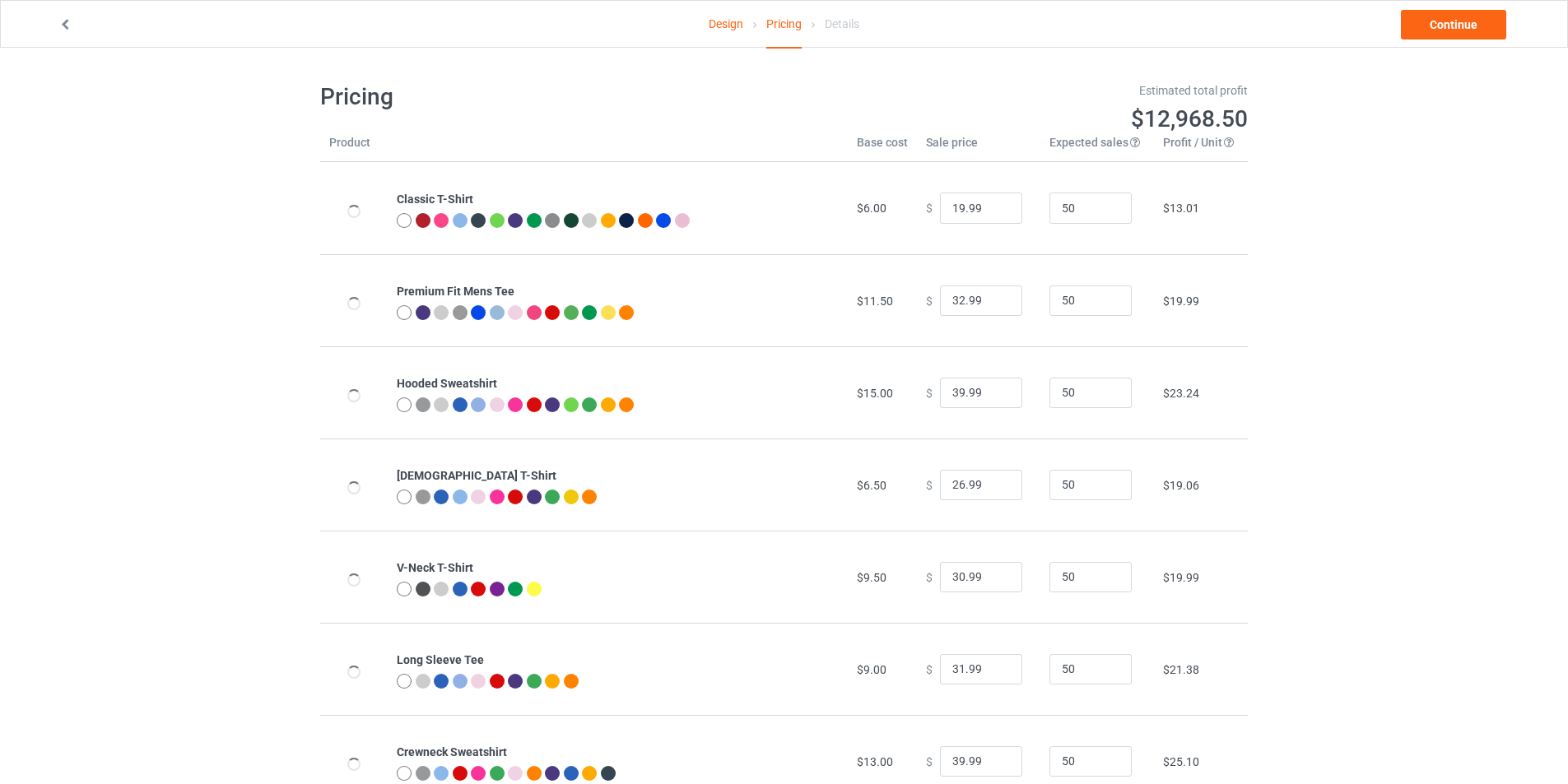
type input "31.95"
type input "39.95"
type input "28.95"
type input "26.95"
click at [995, 213] on input "25.95" at bounding box center [981, 208] width 82 height 31
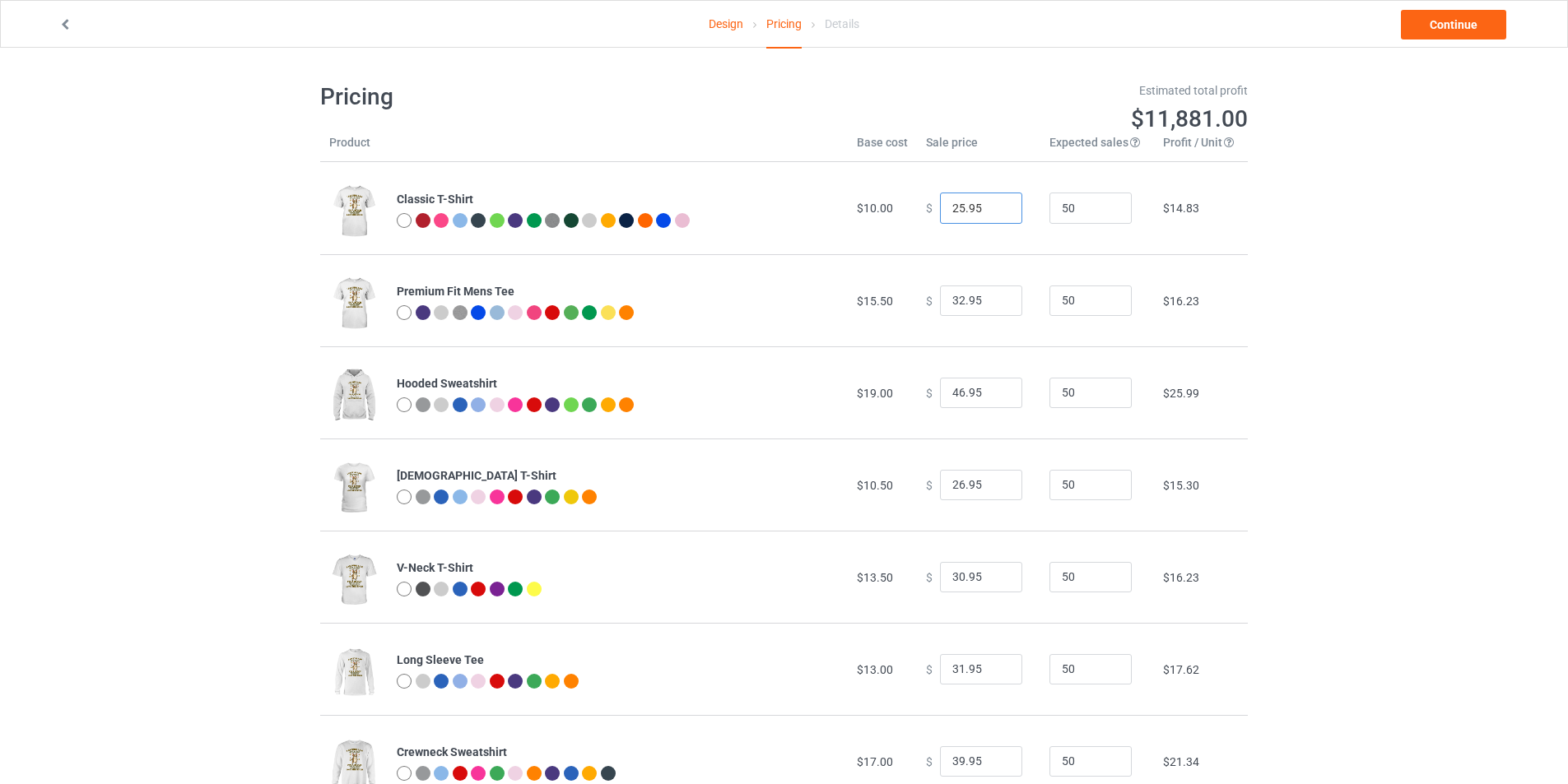
click at [978, 206] on input "25.95" at bounding box center [981, 208] width 82 height 31
click at [990, 212] on input "25.95" at bounding box center [981, 208] width 82 height 31
click at [990, 212] on input "24.95" at bounding box center [981, 208] width 82 height 31
click at [990, 212] on input "23.95" at bounding box center [981, 208] width 82 height 31
click at [990, 212] on input "22.95" at bounding box center [981, 208] width 82 height 31
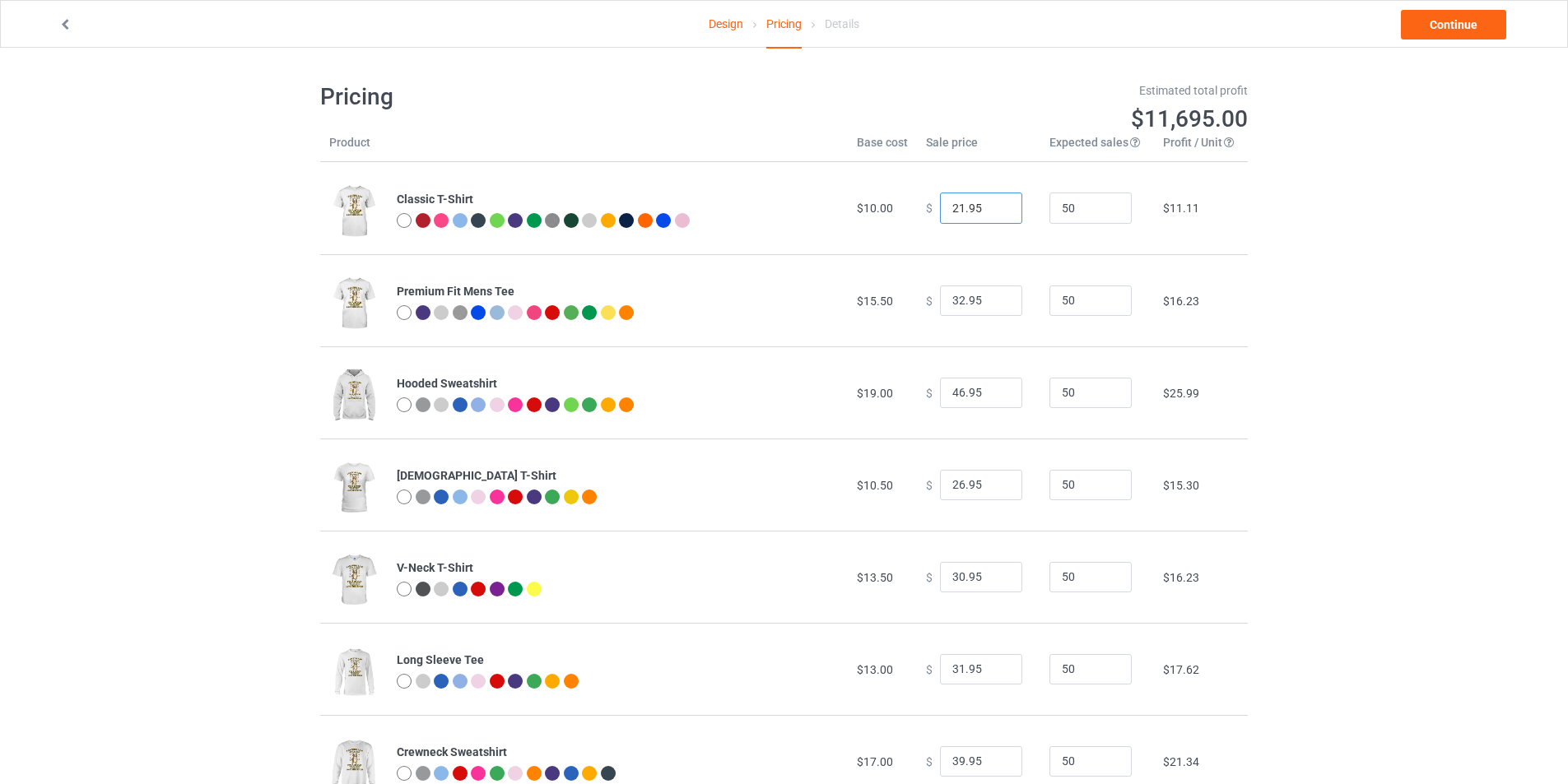
click at [990, 212] on input "21.95" at bounding box center [981, 208] width 82 height 31
click at [990, 212] on input "20.95" at bounding box center [981, 208] width 82 height 31
click at [990, 212] on input "19.95" at bounding box center [981, 208] width 82 height 31
type input "19.99"
click at [980, 291] on input "32.95" at bounding box center [981, 301] width 82 height 31
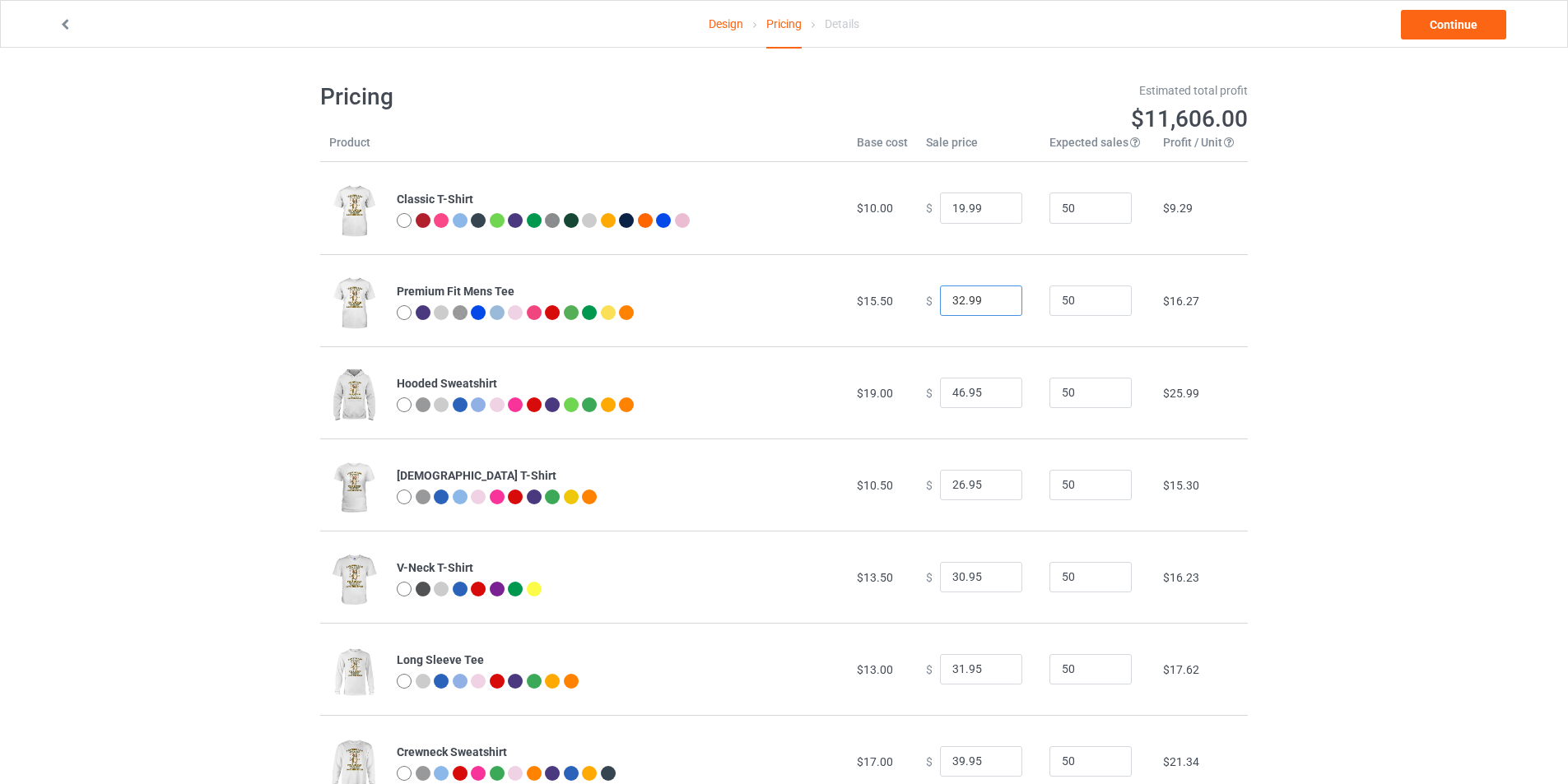
type input "32.99"
click at [994, 394] on input "45.95" at bounding box center [981, 393] width 82 height 31
click at [994, 394] on input "44.95" at bounding box center [981, 393] width 82 height 31
click at [994, 393] on input "45.95" at bounding box center [981, 393] width 82 height 31
click at [994, 393] on input "46.95" at bounding box center [981, 393] width 82 height 31
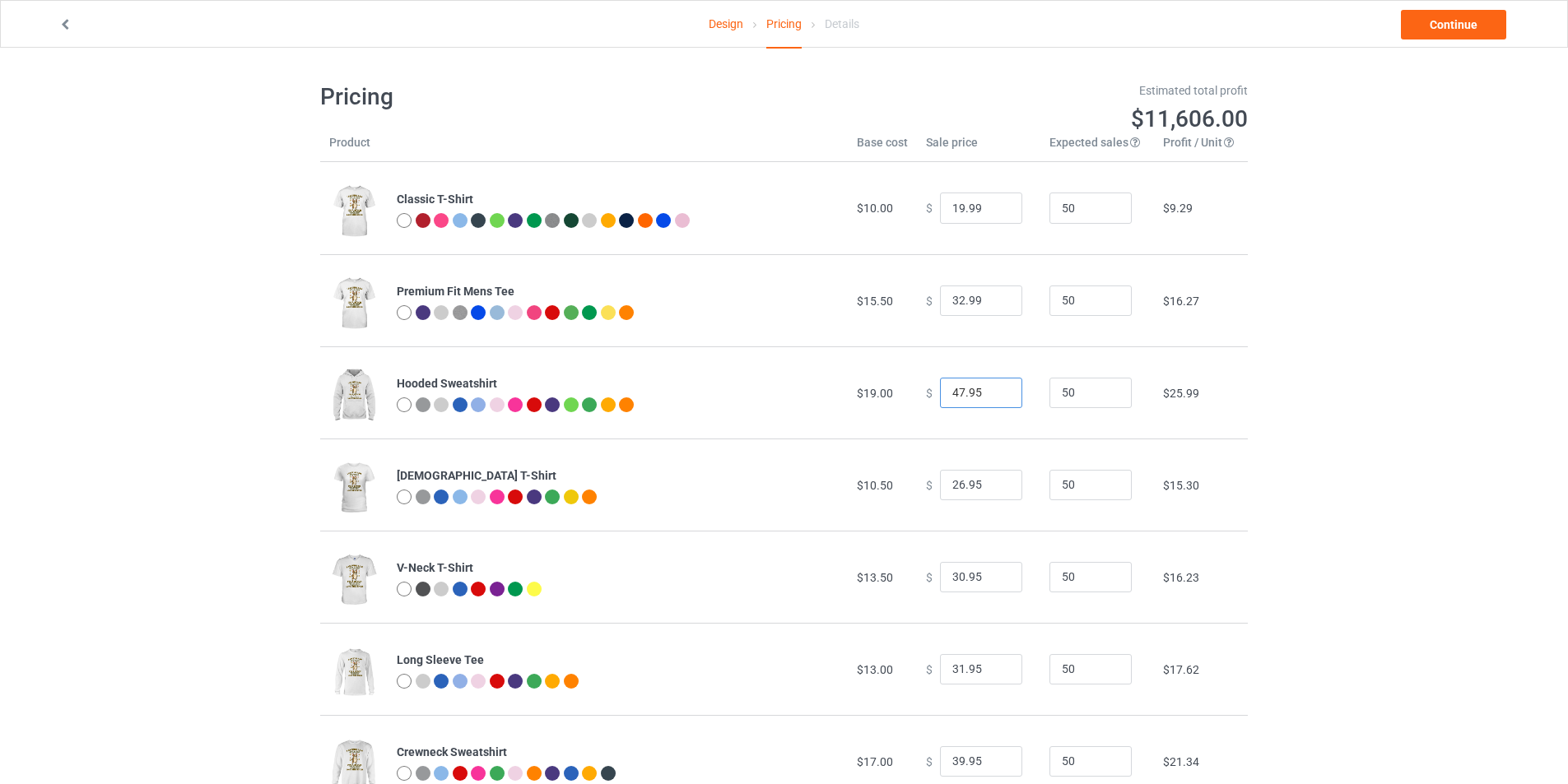
click at [994, 393] on input "47.95" at bounding box center [981, 393] width 82 height 31
click at [994, 393] on input "48.95" at bounding box center [981, 393] width 82 height 31
click at [994, 393] on input "49.95" at bounding box center [981, 393] width 82 height 31
click at [994, 393] on input "50.95" at bounding box center [981, 393] width 82 height 31
click at [994, 393] on input "51.95" at bounding box center [981, 393] width 82 height 31
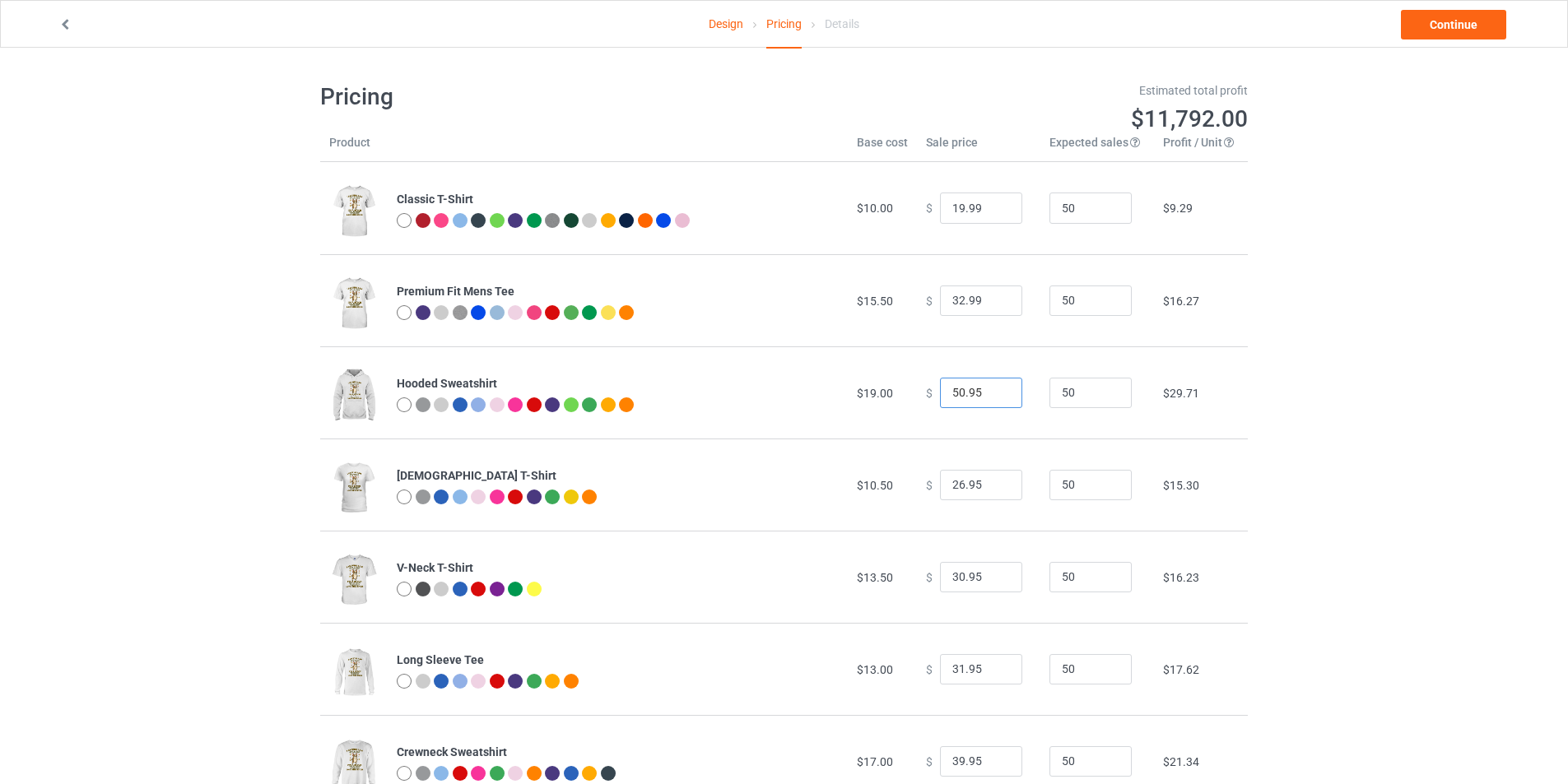
click at [992, 398] on input "50.95" at bounding box center [981, 393] width 82 height 31
click at [992, 398] on input "49.95" at bounding box center [981, 393] width 82 height 31
click at [992, 398] on input "48.95" at bounding box center [981, 393] width 82 height 31
click at [992, 398] on input "47.95" at bounding box center [981, 393] width 82 height 31
click at [992, 398] on input "46.95" at bounding box center [981, 393] width 82 height 31
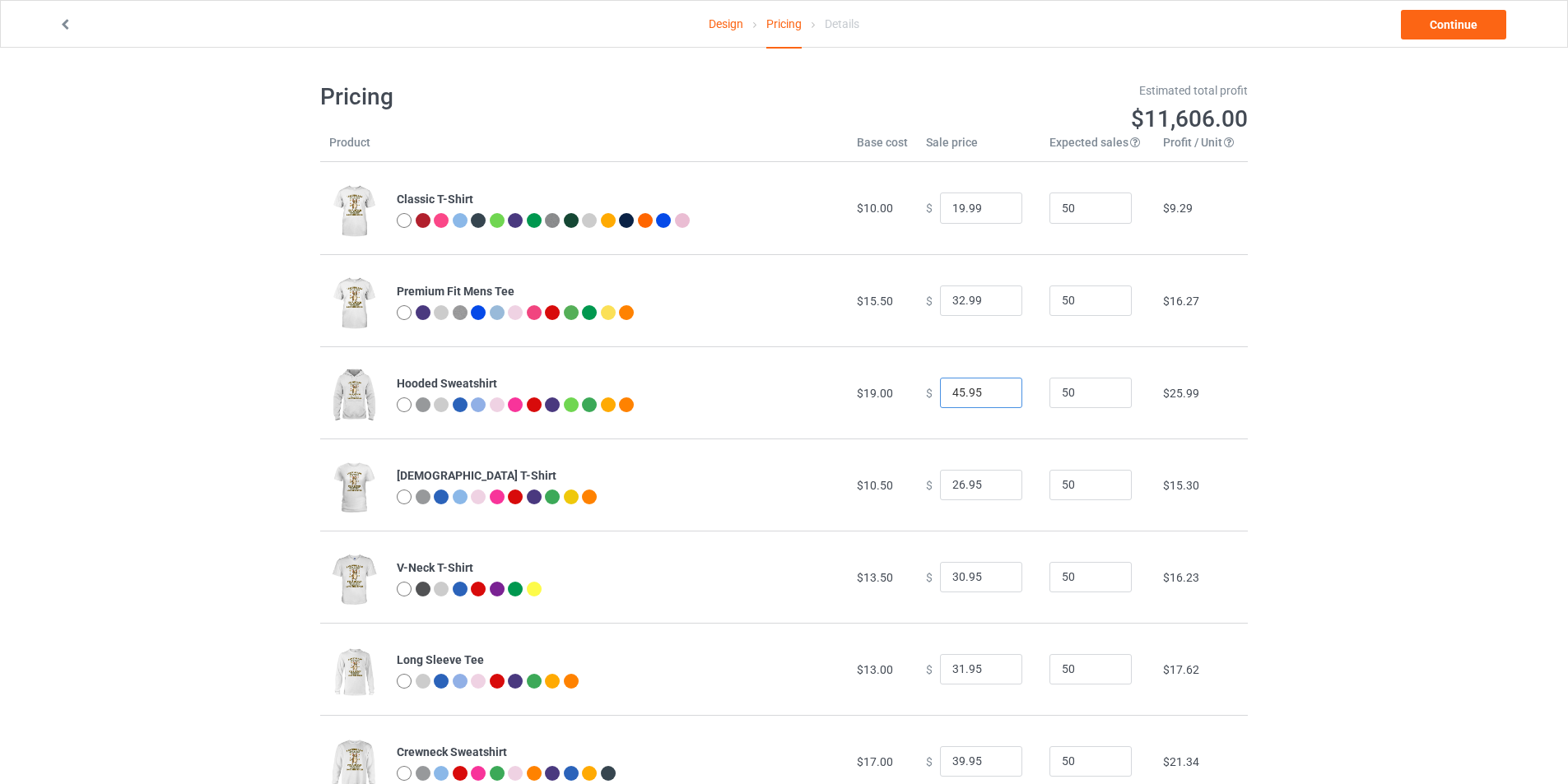
click at [992, 398] on input "45.95" at bounding box center [981, 393] width 82 height 31
click at [992, 398] on input "44.95" at bounding box center [981, 393] width 82 height 31
click at [992, 398] on input "43.95" at bounding box center [981, 393] width 82 height 31
click at [992, 398] on input "42.95" at bounding box center [981, 393] width 82 height 31
click at [992, 398] on input "41.95" at bounding box center [981, 393] width 82 height 31
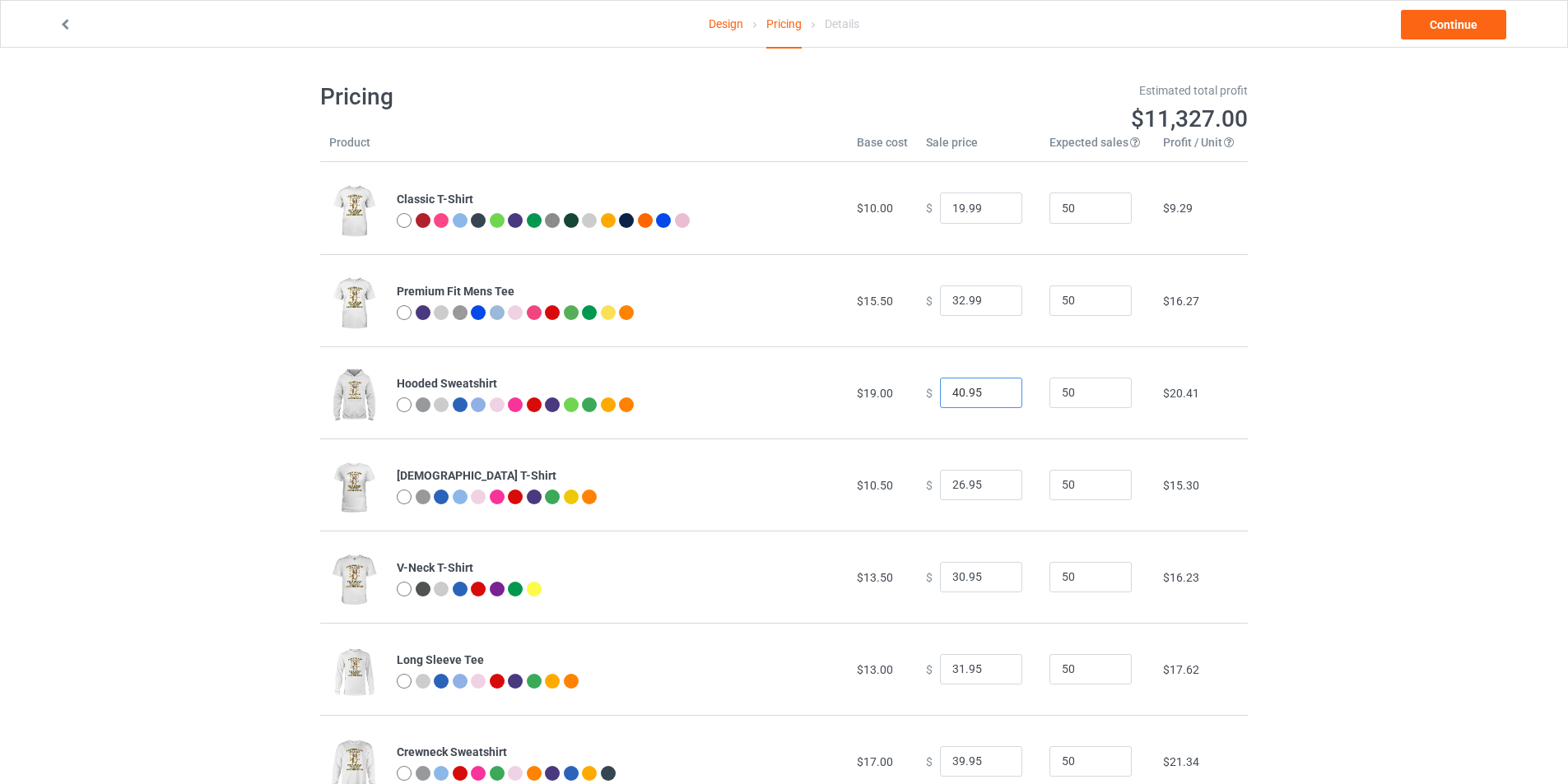
click at [992, 398] on input "40.95" at bounding box center [981, 393] width 82 height 31
click at [992, 398] on input "39.95" at bounding box center [981, 393] width 82 height 31
click at [992, 398] on input "38.95" at bounding box center [981, 393] width 82 height 31
click at [993, 390] on input "39.95" at bounding box center [981, 393] width 82 height 31
type input "39.99"
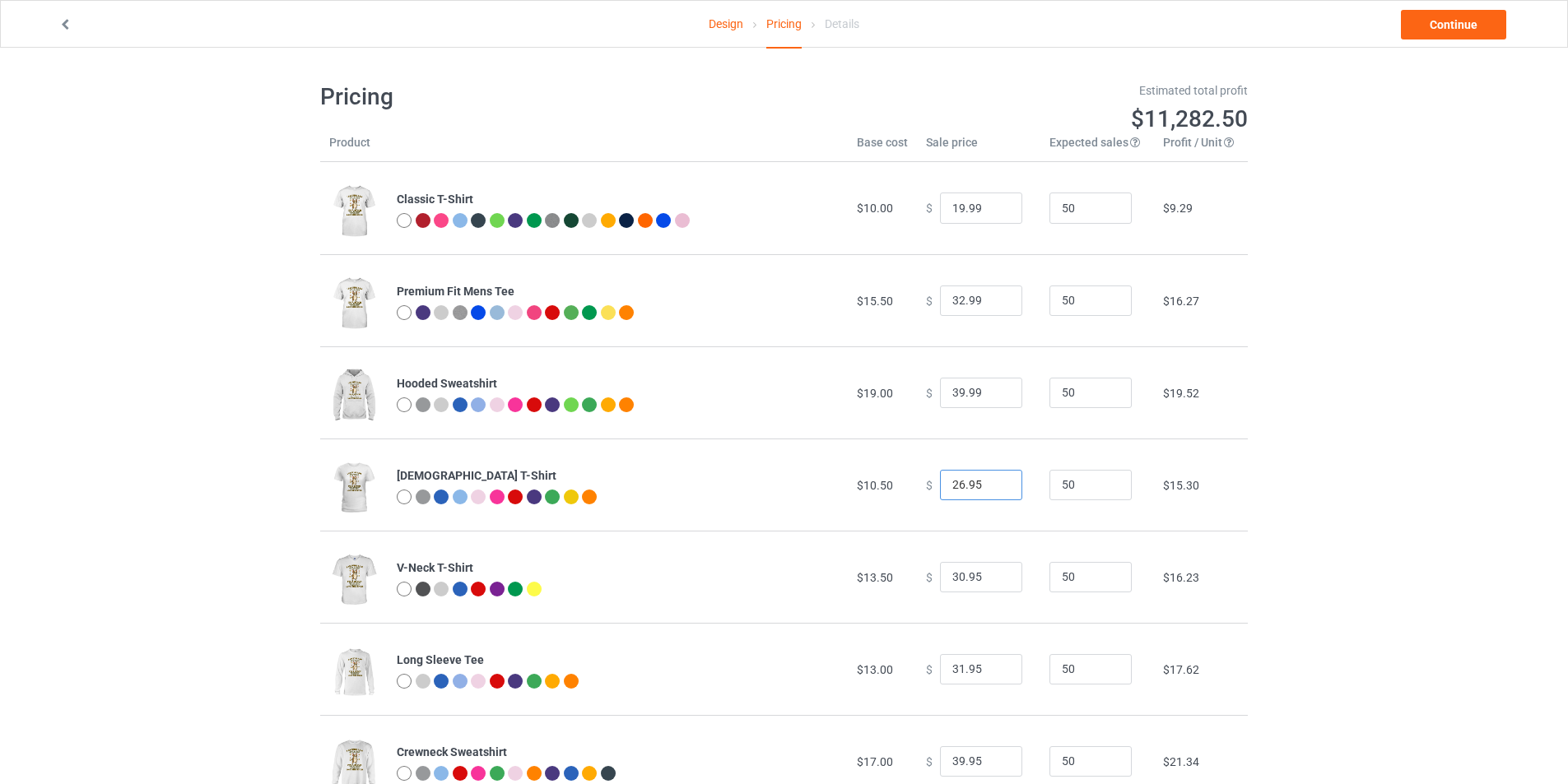
click at [988, 475] on input "26.95" at bounding box center [981, 485] width 82 height 31
type input "26.99"
click at [989, 573] on input "31.95" at bounding box center [981, 578] width 82 height 31
type input "31.99"
click at [980, 666] on input "31.95" at bounding box center [981, 670] width 82 height 31
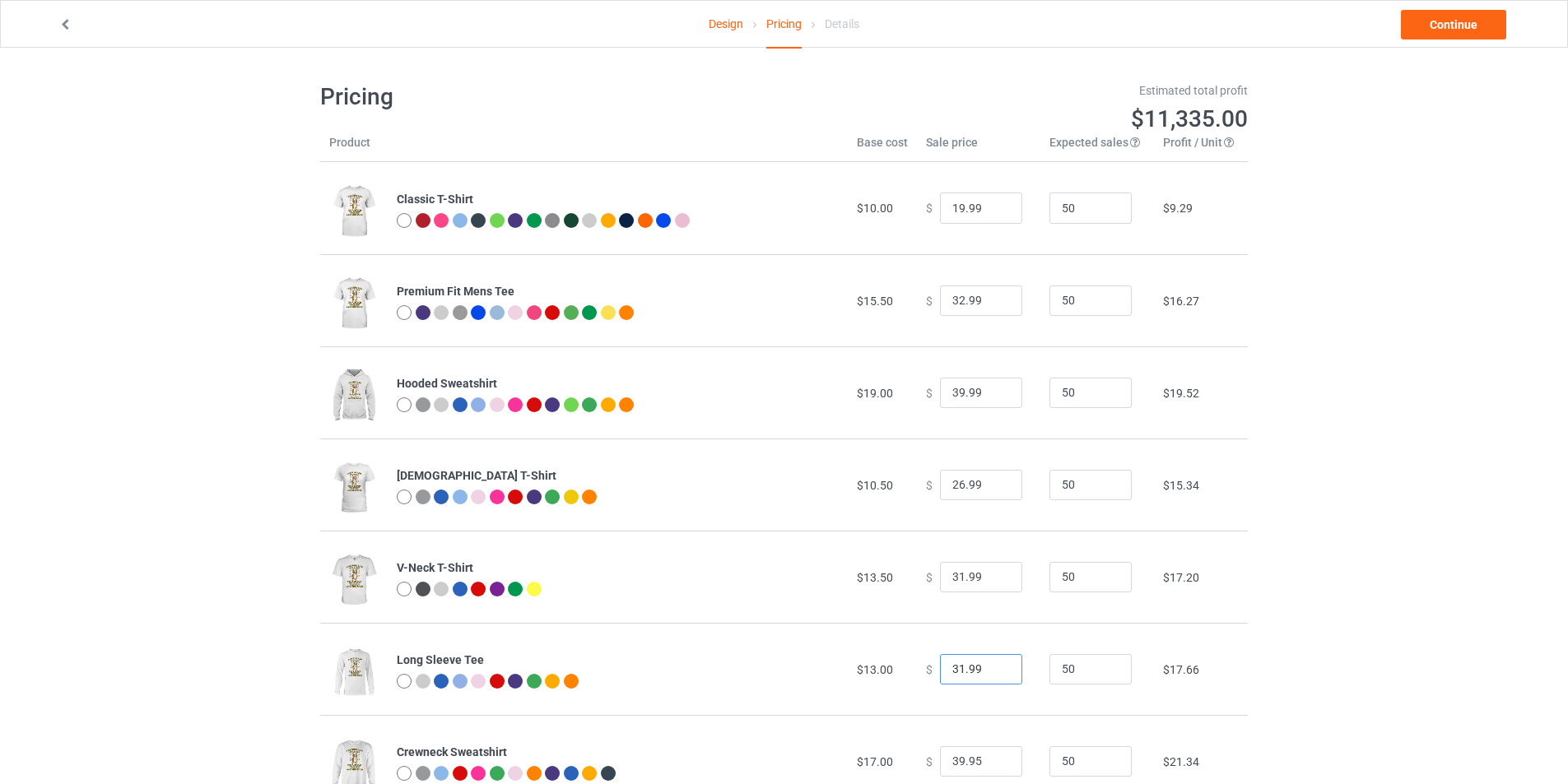
scroll to position [82, 0]
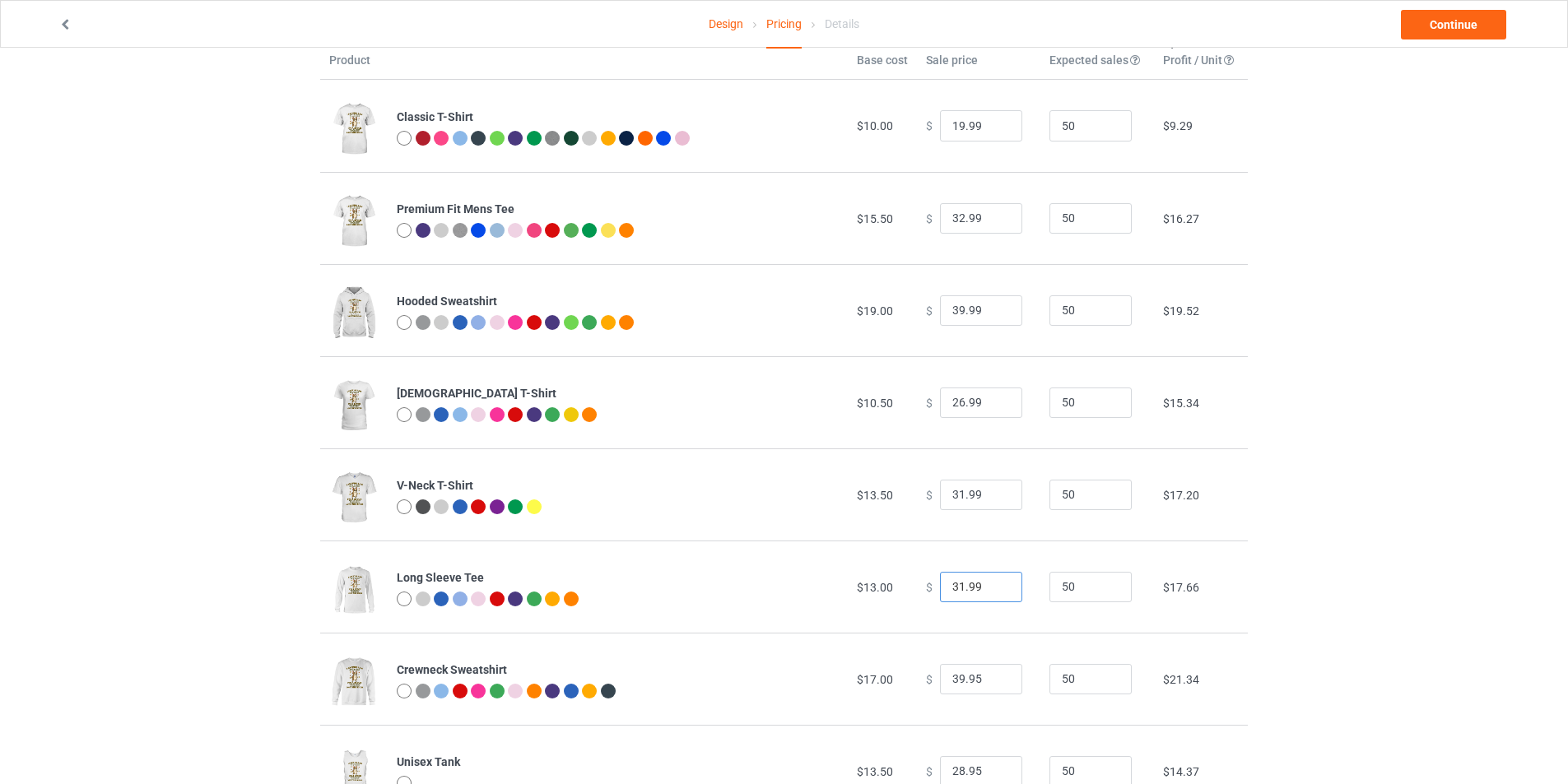
type input "31.99"
click at [984, 684] on input "39.95" at bounding box center [981, 680] width 82 height 31
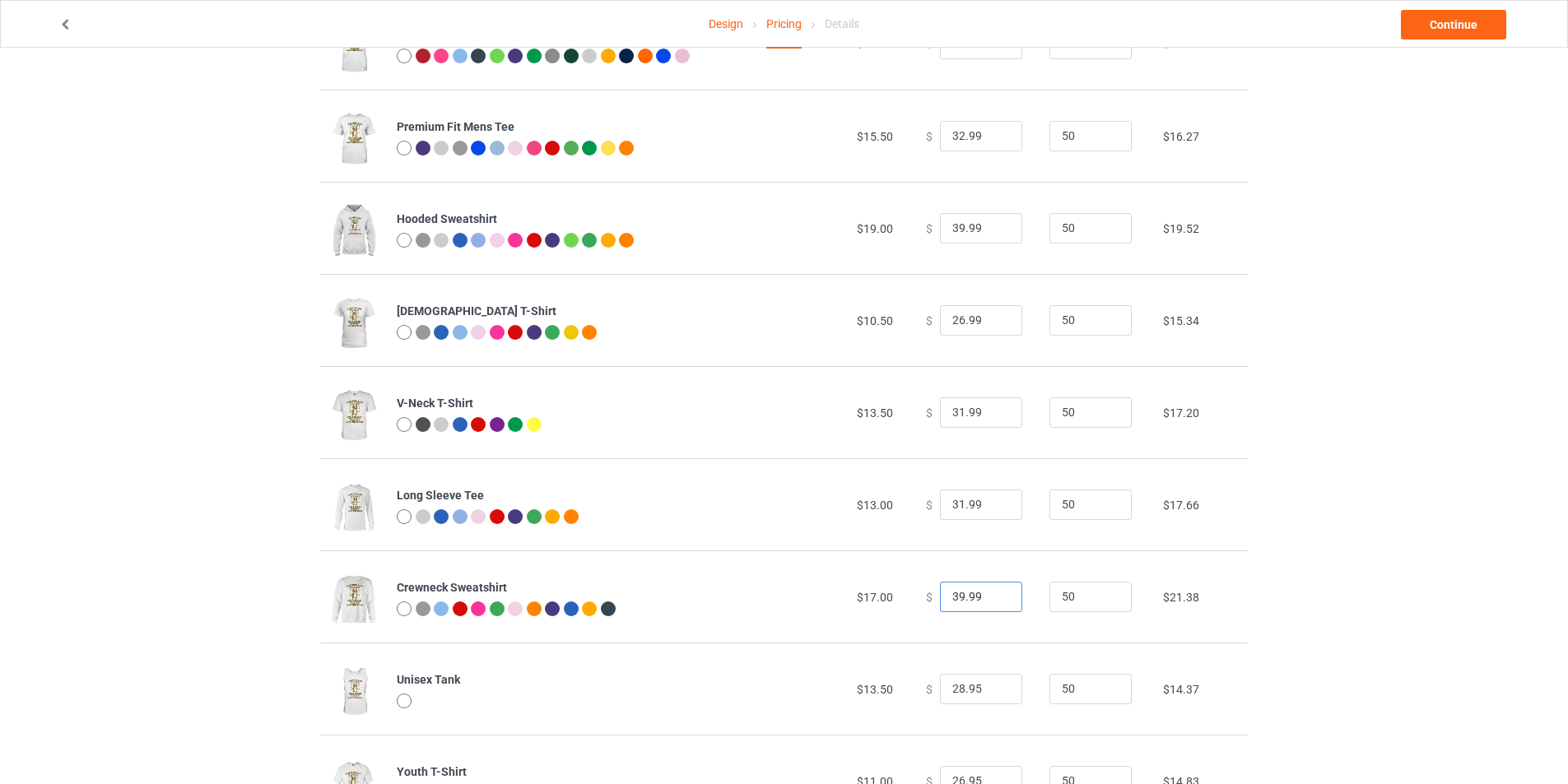
type input "39.99"
click at [990, 681] on input "28.95" at bounding box center [981, 690] width 82 height 31
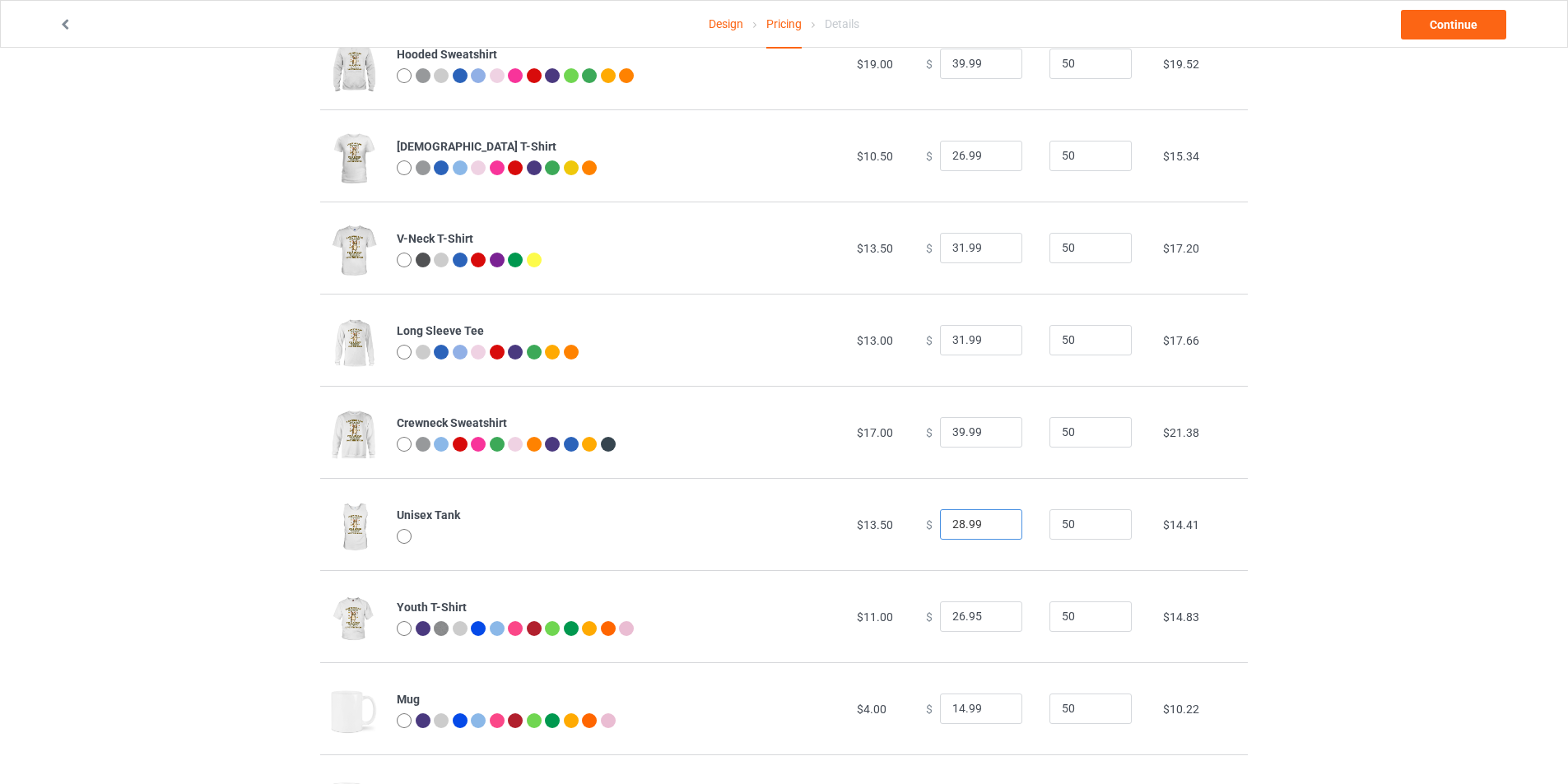
type input "28.99"
click at [974, 615] on input "26.95" at bounding box center [981, 617] width 82 height 31
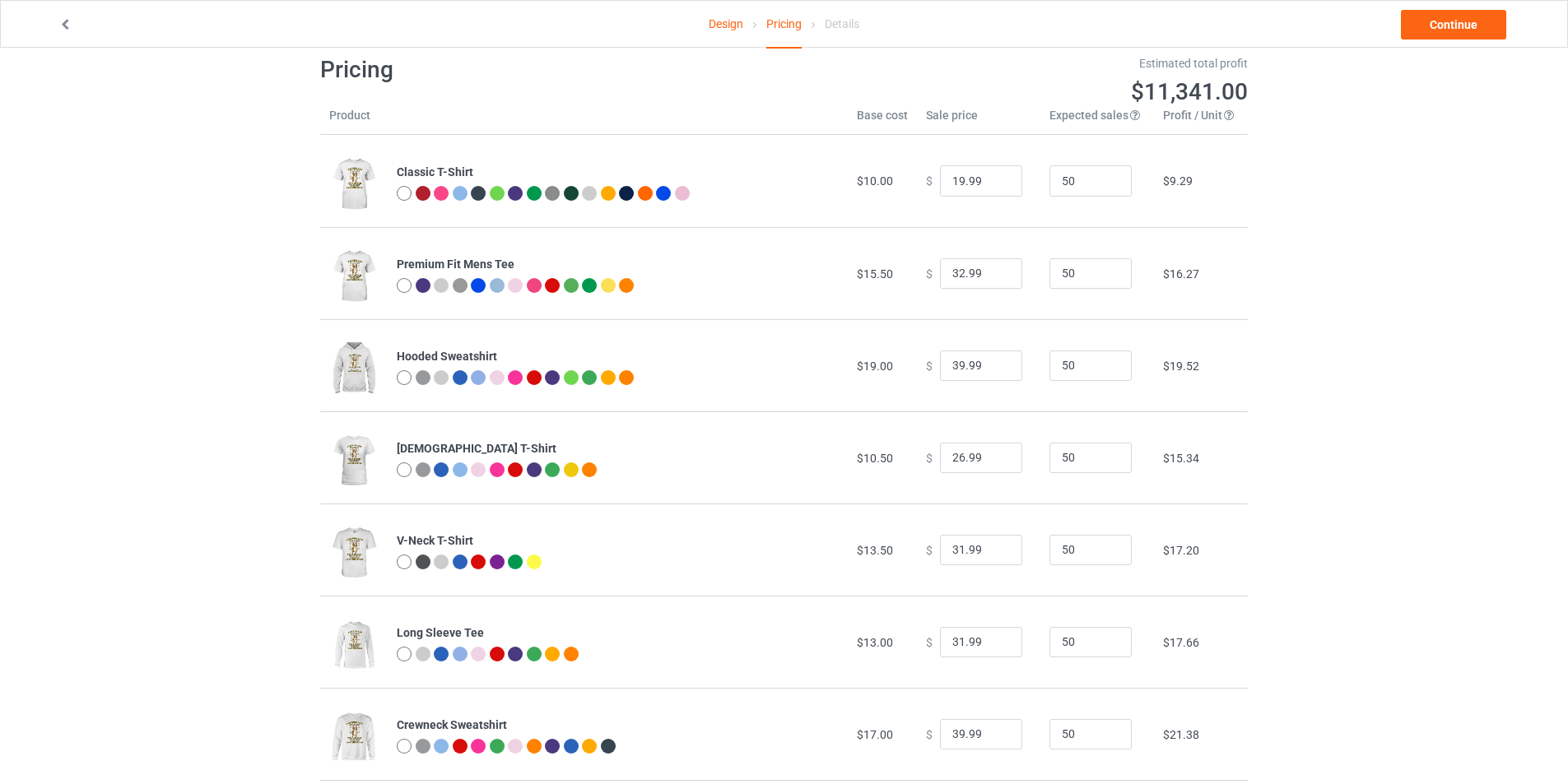
scroll to position [0, 0]
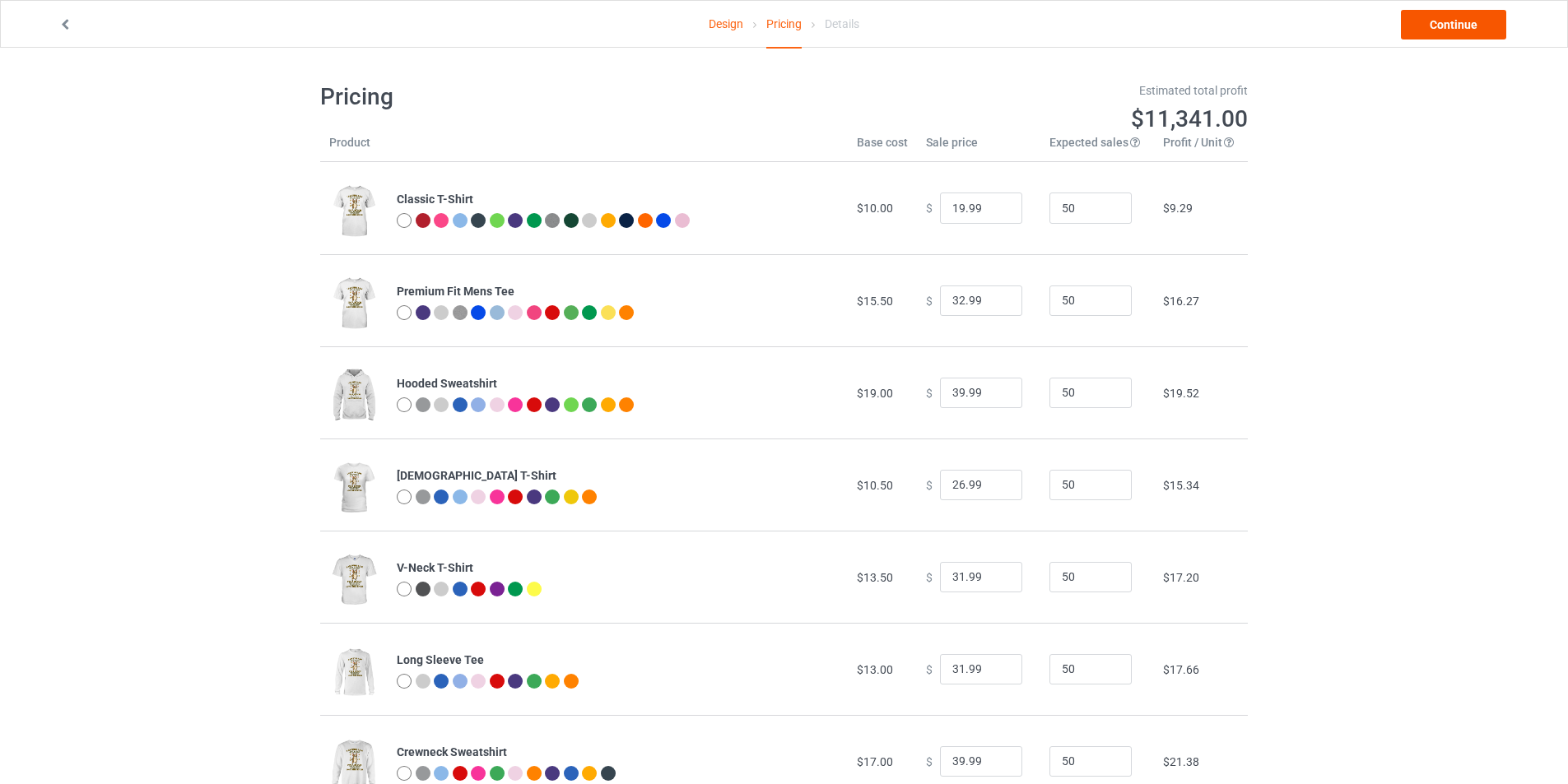
type input "26.99"
click at [1450, 27] on link "Continue" at bounding box center [1453, 24] width 105 height 29
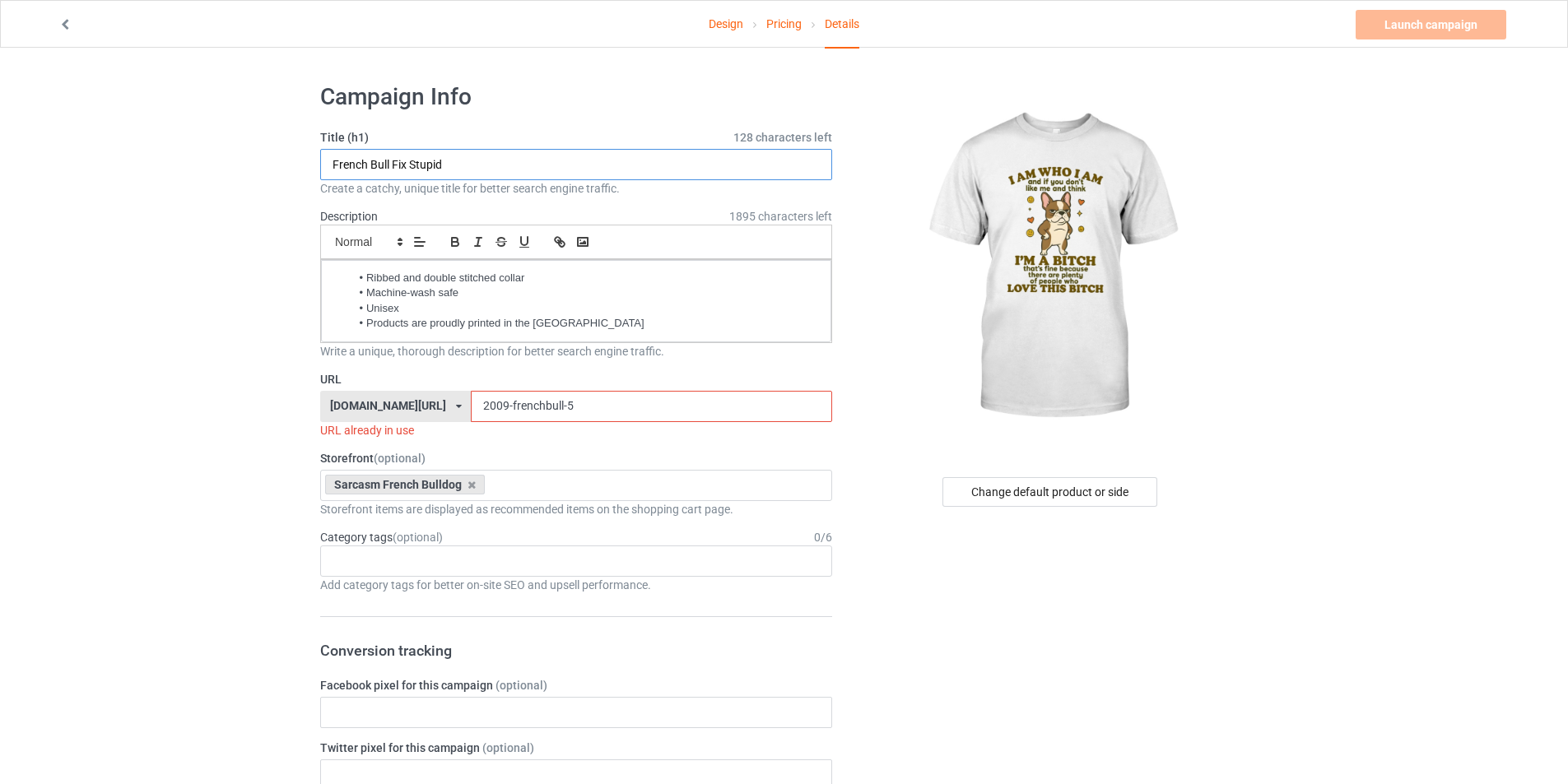
drag, startPoint x: 465, startPoint y: 168, endPoint x: 393, endPoint y: 176, distance: 72.4
click at [393, 176] on input "French Bull Fix Stupid" at bounding box center [577, 165] width 512 height 31
type input "French Bull I Am Who I Am"
drag, startPoint x: 545, startPoint y: 396, endPoint x: 163, endPoint y: 400, distance: 382.0
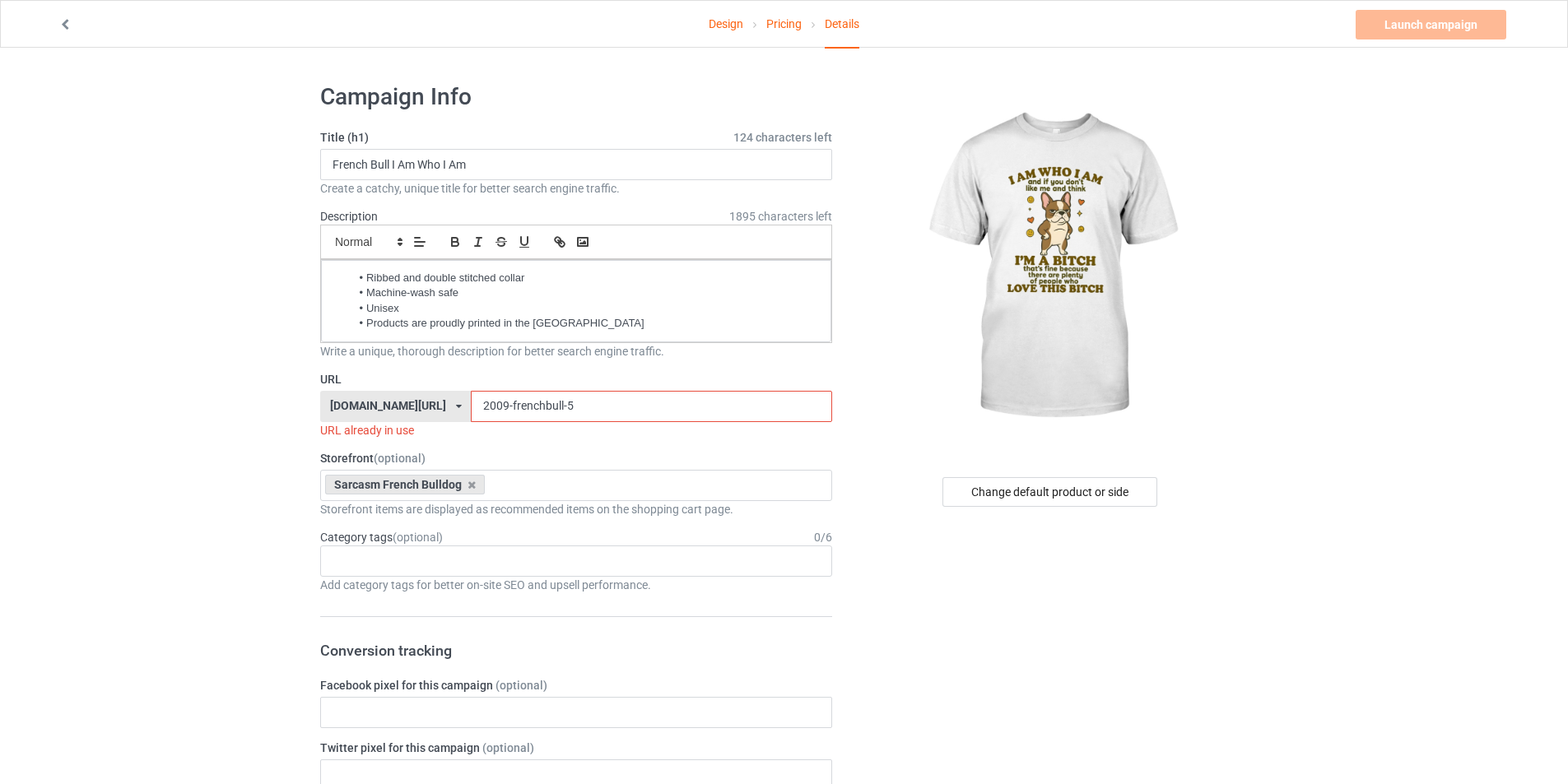
click at [539, 397] on input "2009-frenchbull-5" at bounding box center [651, 406] width 360 height 31
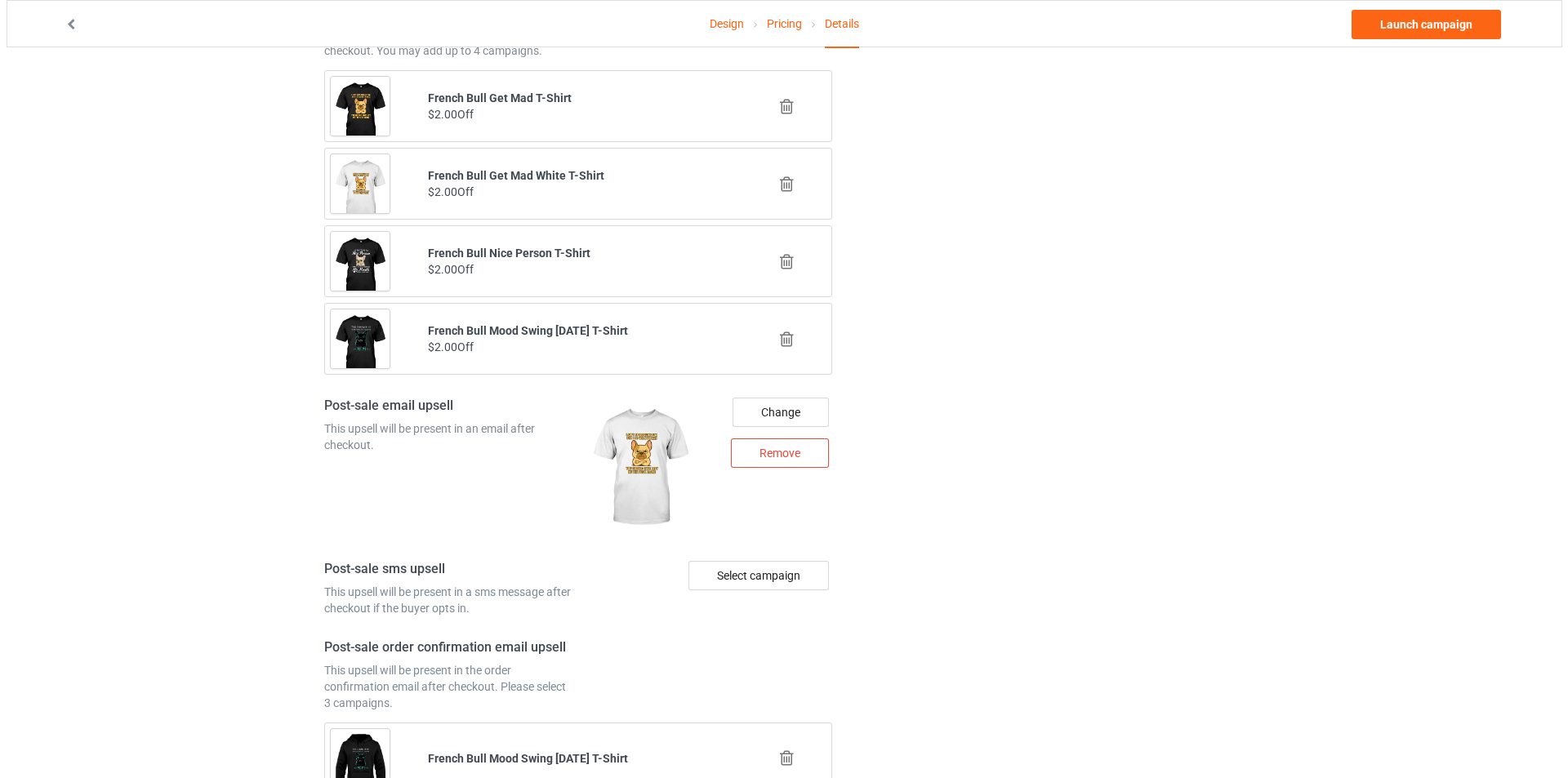
scroll to position [1854, 0]
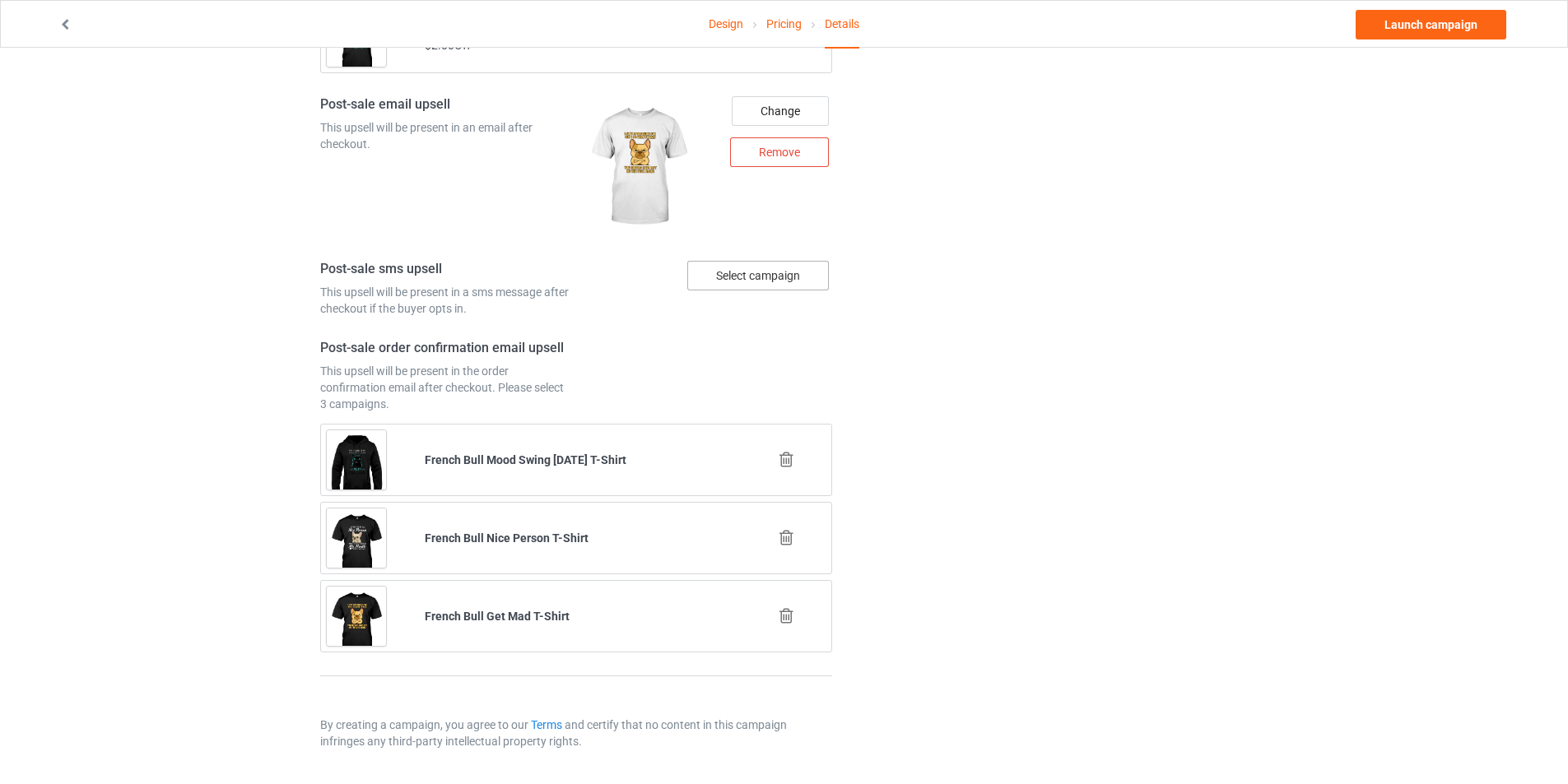
type input "2009-frenchbull-6"
click at [803, 276] on div "Select campaign" at bounding box center [757, 276] width 141 height 29
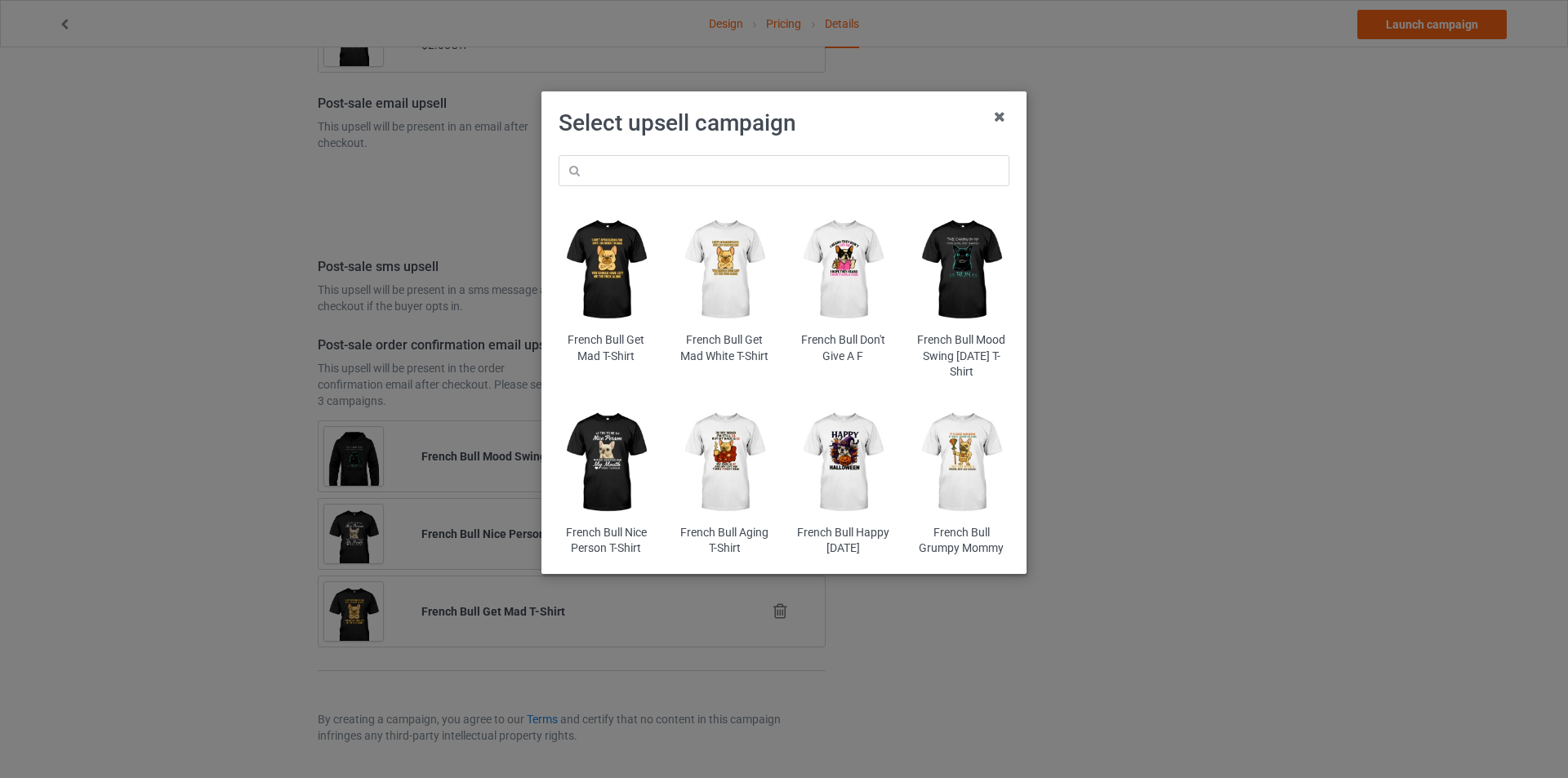
click at [855, 277] on img at bounding box center [843, 270] width 96 height 119
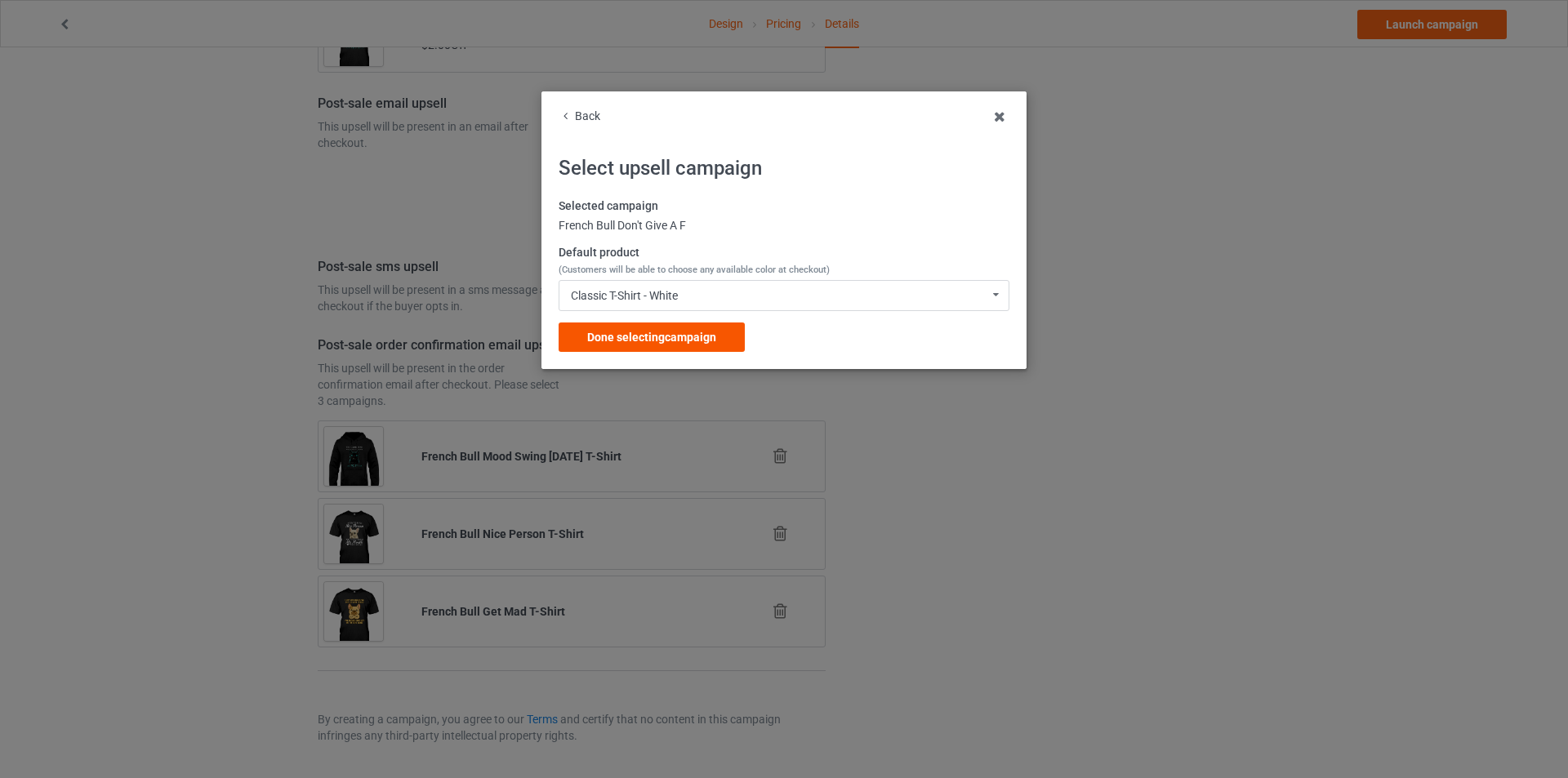
click at [637, 345] on div "Done selecting campaign" at bounding box center [652, 337] width 187 height 29
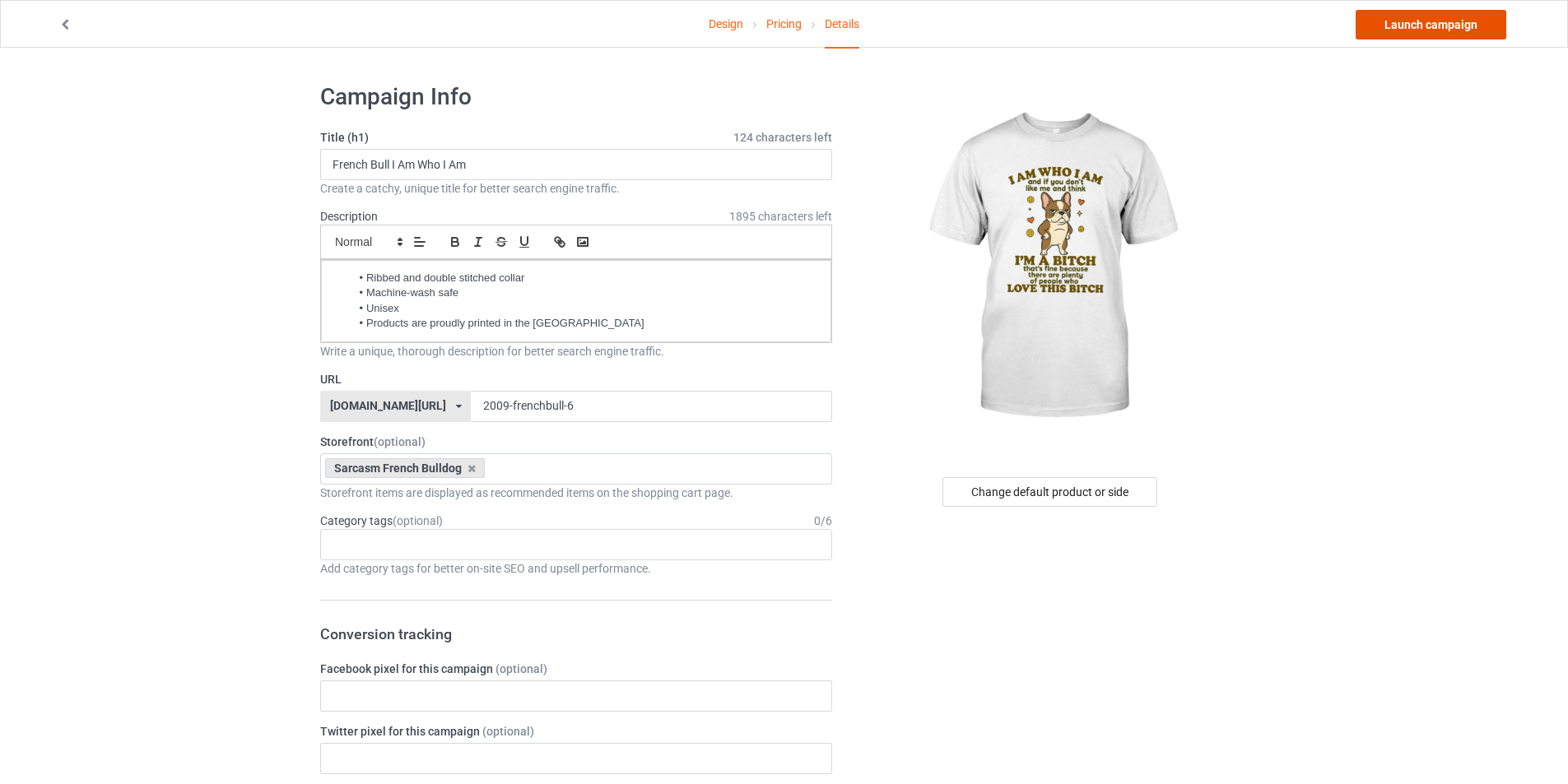
click at [1461, 34] on link "Launch campaign" at bounding box center [1431, 24] width 151 height 29
